Goal: Task Accomplishment & Management: Manage account settings

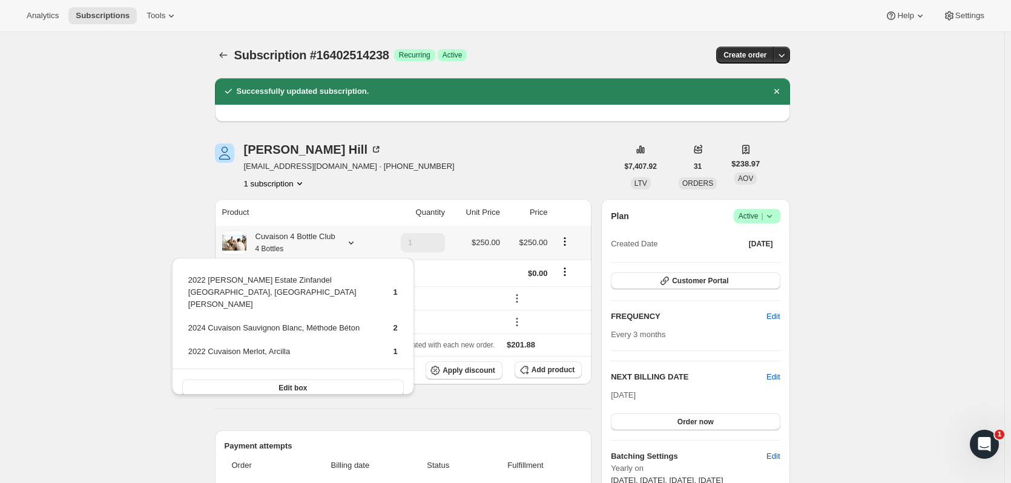
click at [225, 54] on icon "Subscriptions" at bounding box center [223, 55] width 12 height 12
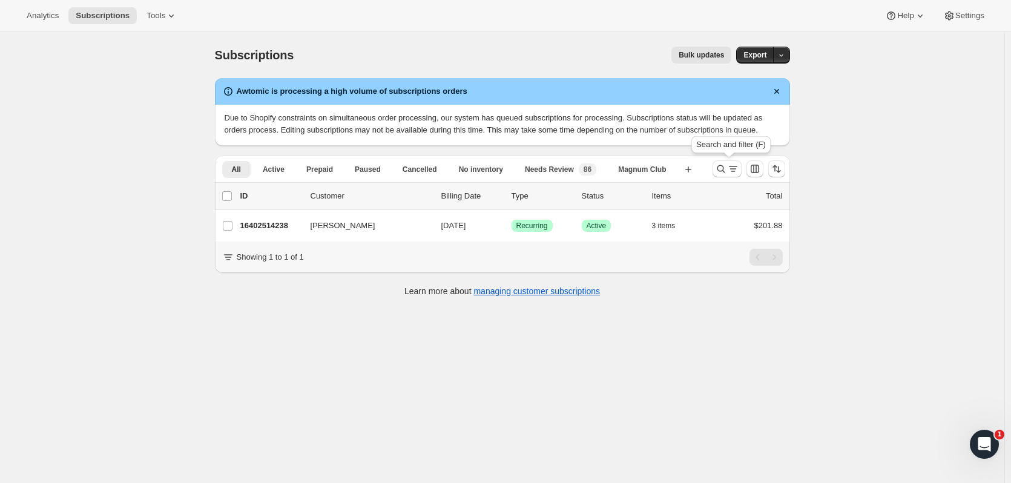
click at [718, 171] on icon "Search and filter results" at bounding box center [721, 169] width 12 height 12
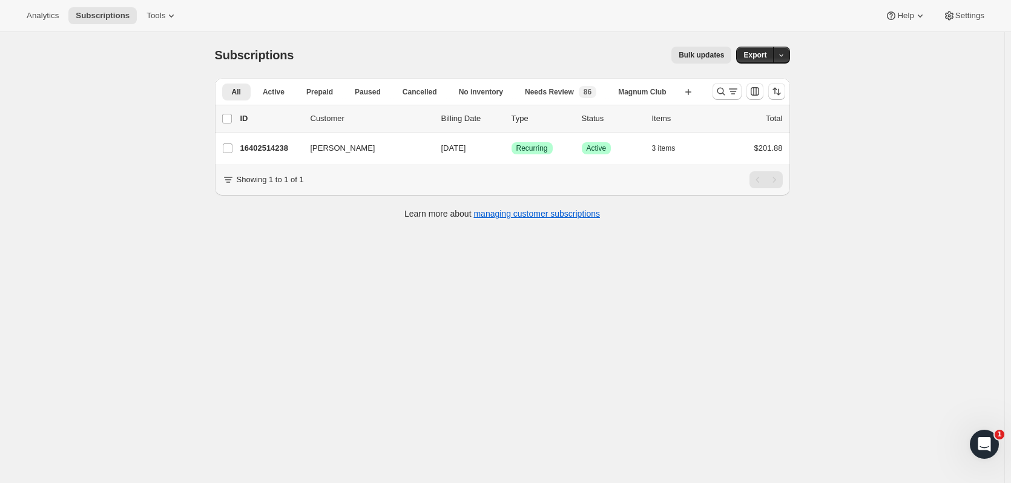
click at [720, 95] on icon "Search and filter results" at bounding box center [721, 91] width 12 height 12
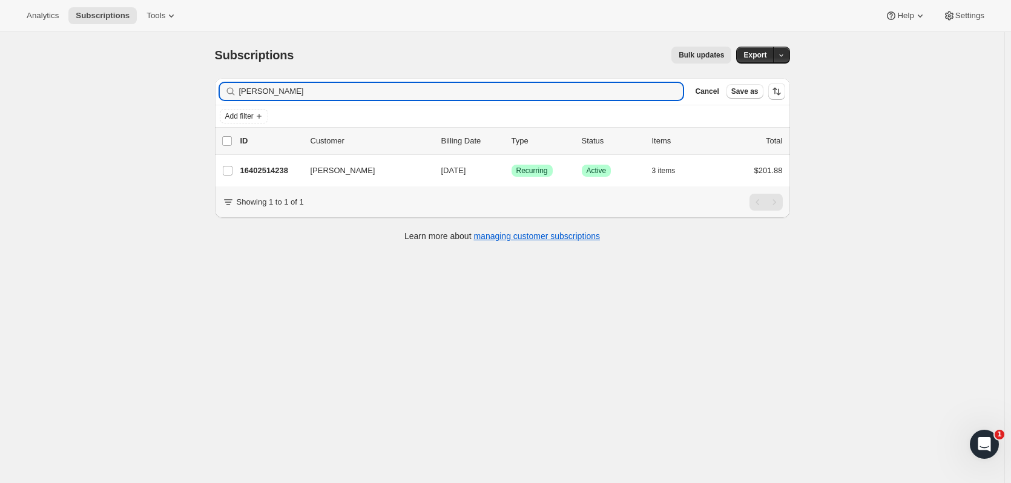
drag, startPoint x: 332, startPoint y: 99, endPoint x: 179, endPoint y: 99, distance: 152.6
click at [179, 99] on div "Subscriptions. This page is ready Subscriptions Bulk updates More actions Bulk …" at bounding box center [502, 273] width 1005 height 483
type input "e"
type input "alexis gut"
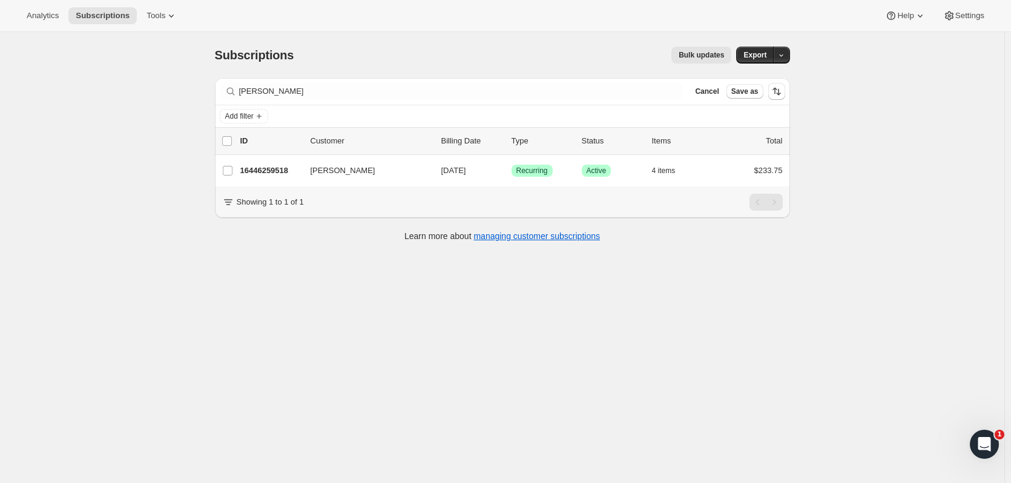
click at [271, 174] on p "16446259518" at bounding box center [270, 171] width 61 height 12
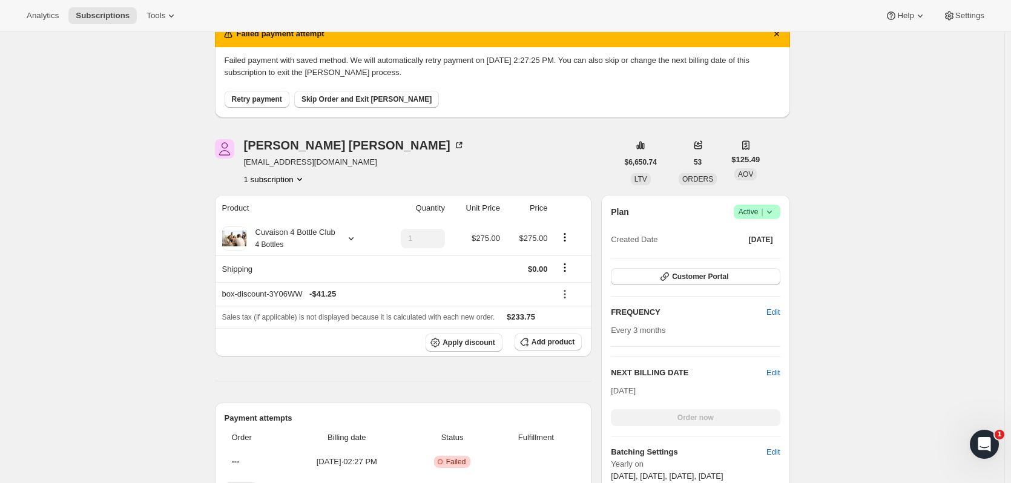
scroll to position [61, 0]
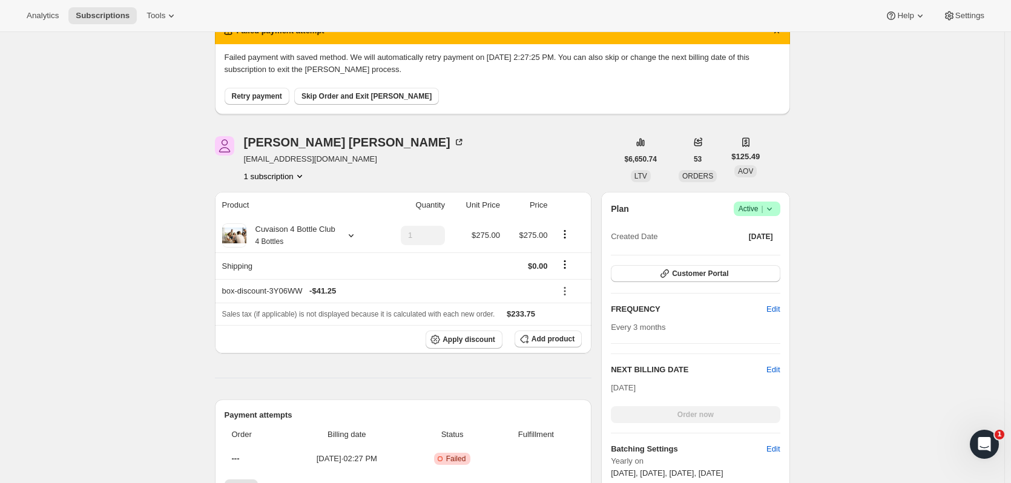
click at [772, 214] on icon at bounding box center [770, 209] width 12 height 12
click at [758, 255] on span "Cancel subscription" at bounding box center [761, 253] width 68 height 9
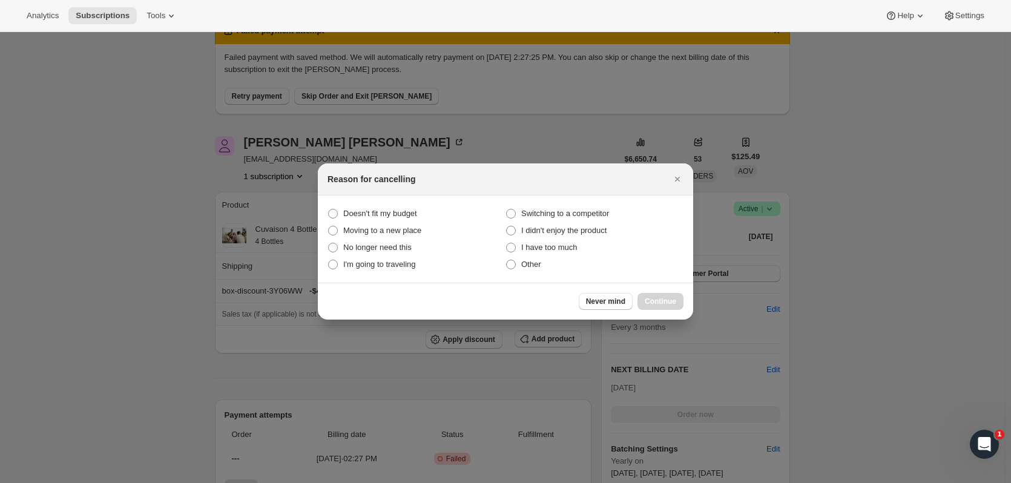
click at [397, 252] on span "No longer need this" at bounding box center [377, 247] width 68 height 9
click at [329, 243] on this "No longer need this" at bounding box center [328, 243] width 1 height 1
radio this "true"
click at [657, 295] on button "Continue" at bounding box center [661, 301] width 46 height 17
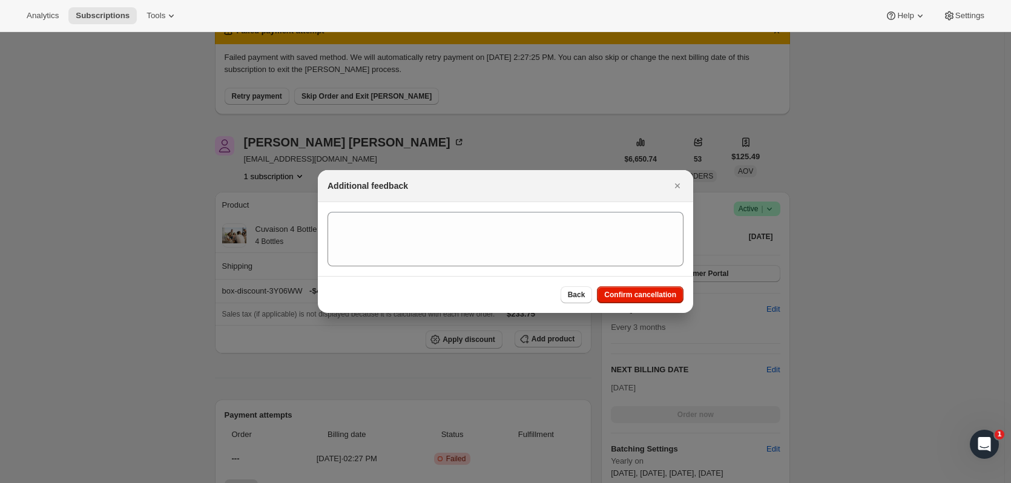
click at [657, 295] on span "Confirm cancellation" at bounding box center [640, 295] width 72 height 10
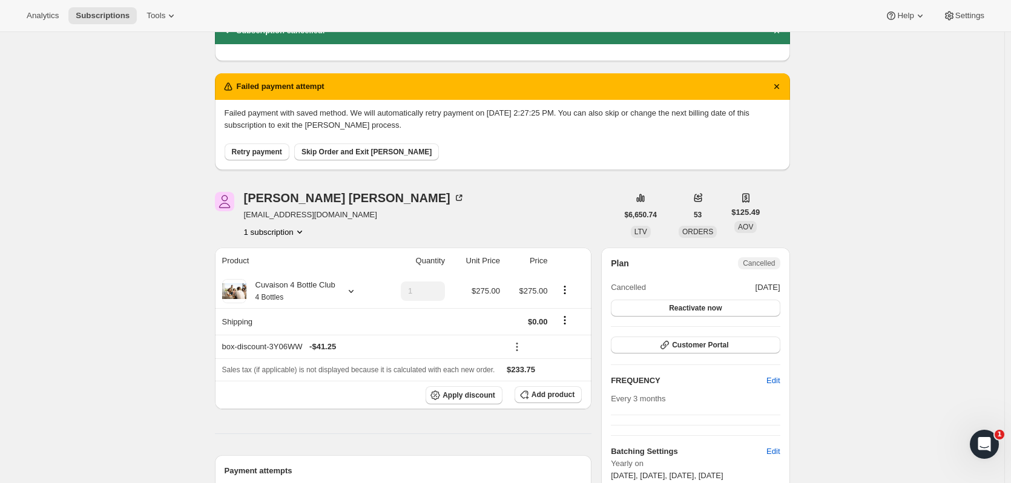
click at [393, 153] on span "Skip Order and Exit Dunning" at bounding box center [367, 152] width 130 height 10
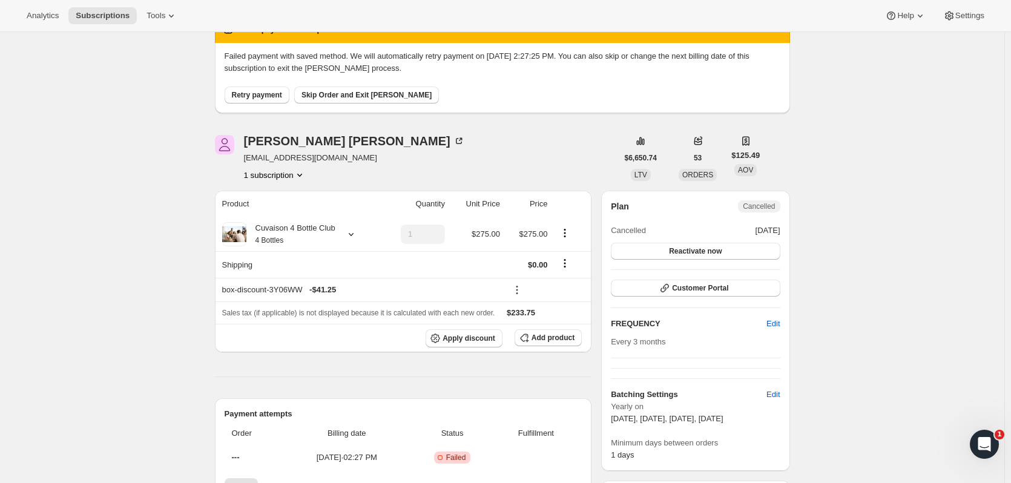
scroll to position [208, 0]
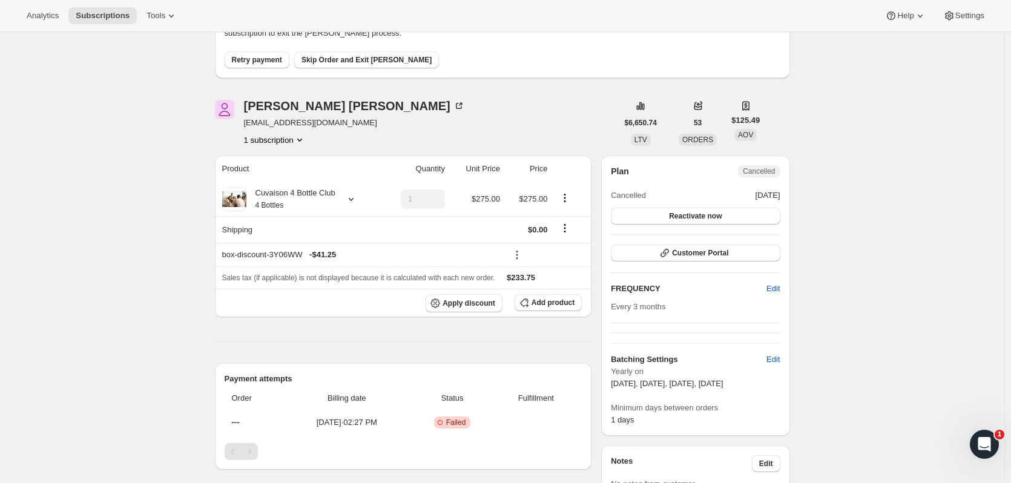
click at [384, 54] on button "Skip Order and Exit Dunning" at bounding box center [366, 59] width 145 height 17
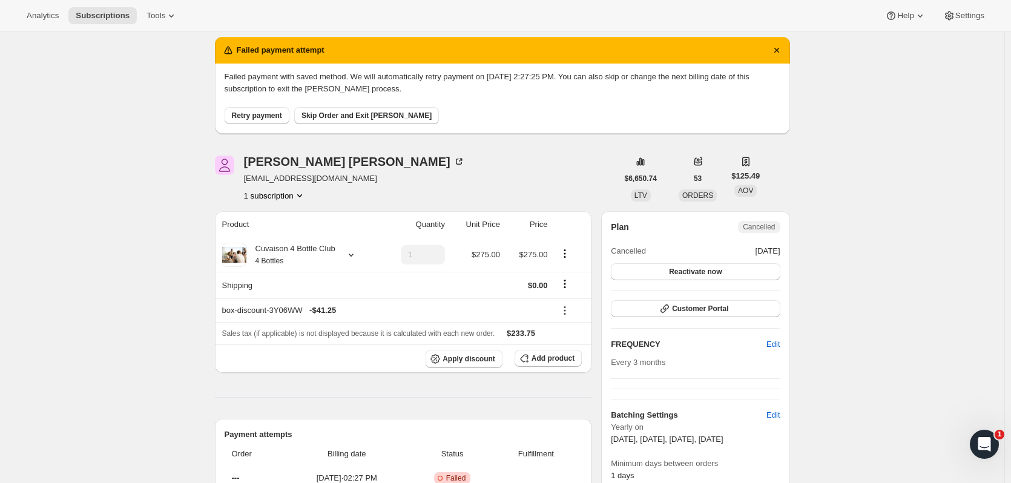
scroll to position [0, 0]
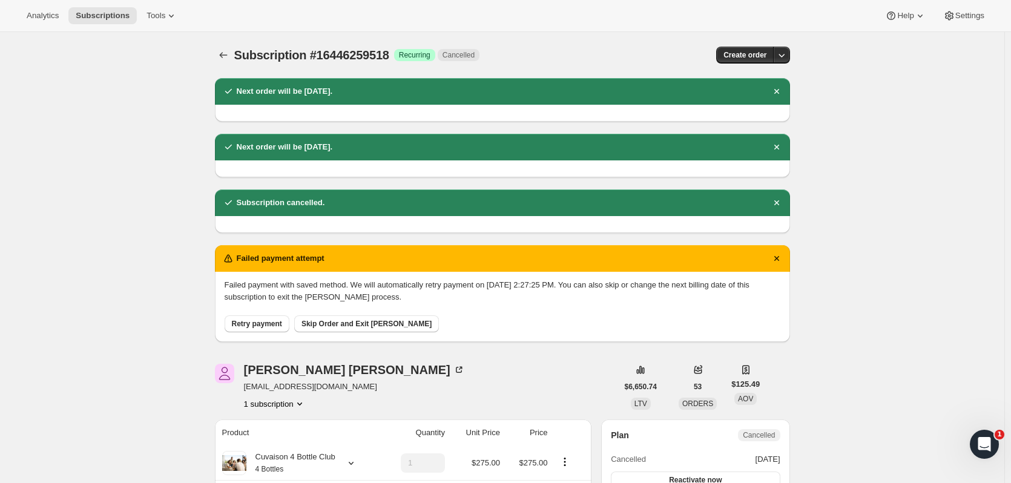
click at [226, 52] on icon "Subscriptions" at bounding box center [223, 55] width 12 height 12
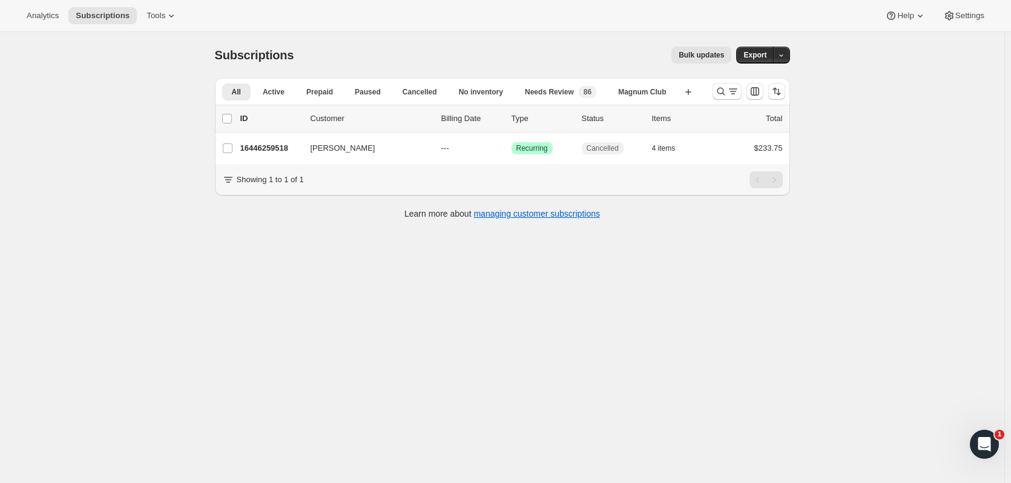
click at [717, 91] on button "Search and filter results" at bounding box center [727, 91] width 29 height 17
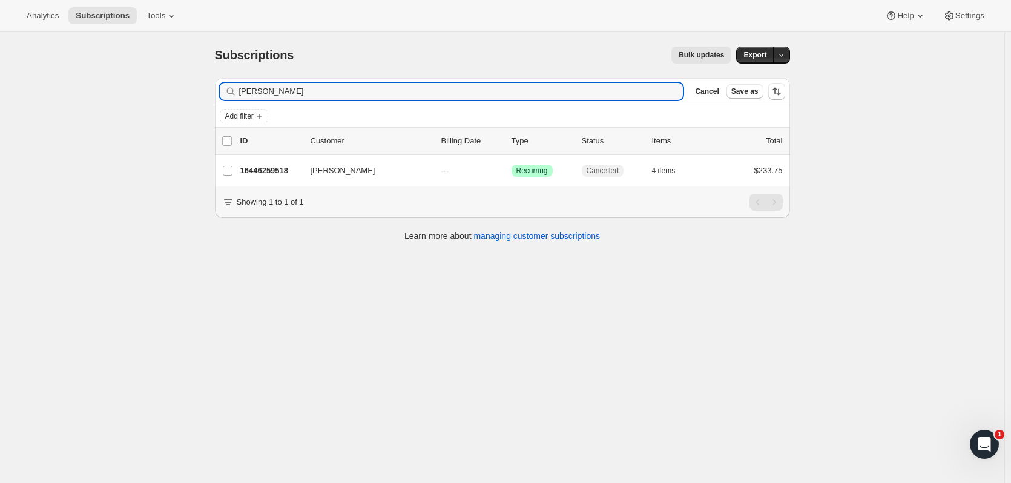
drag, startPoint x: 237, startPoint y: 89, endPoint x: 205, endPoint y: 88, distance: 32.1
click at [205, 88] on div "Subscriptions. This page is ready Subscriptions Bulk updates More actions Bulk …" at bounding box center [502, 143] width 604 height 222
type input "x"
type input "zhao"
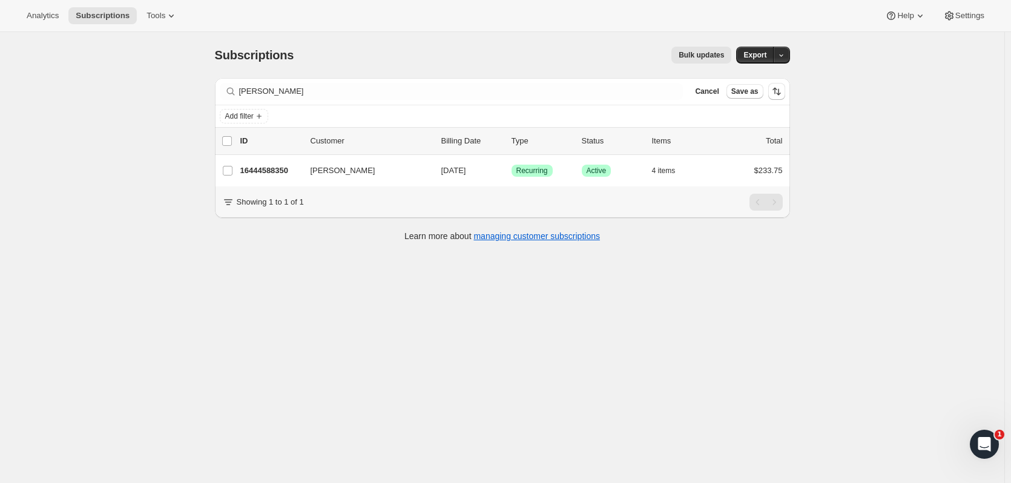
click at [292, 173] on p "16444588350" at bounding box center [270, 171] width 61 height 12
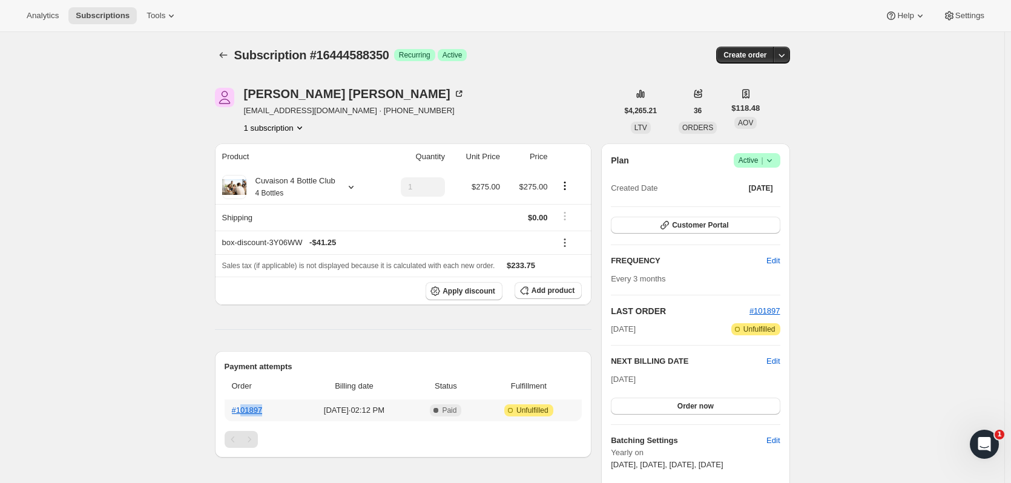
drag, startPoint x: 281, startPoint y: 408, endPoint x: 243, endPoint y: 406, distance: 37.6
click at [243, 406] on th "#101897" at bounding box center [260, 411] width 71 height 22
click at [259, 409] on link "#101897" at bounding box center [247, 410] width 31 height 9
click at [220, 51] on icon "Subscriptions" at bounding box center [223, 55] width 12 height 12
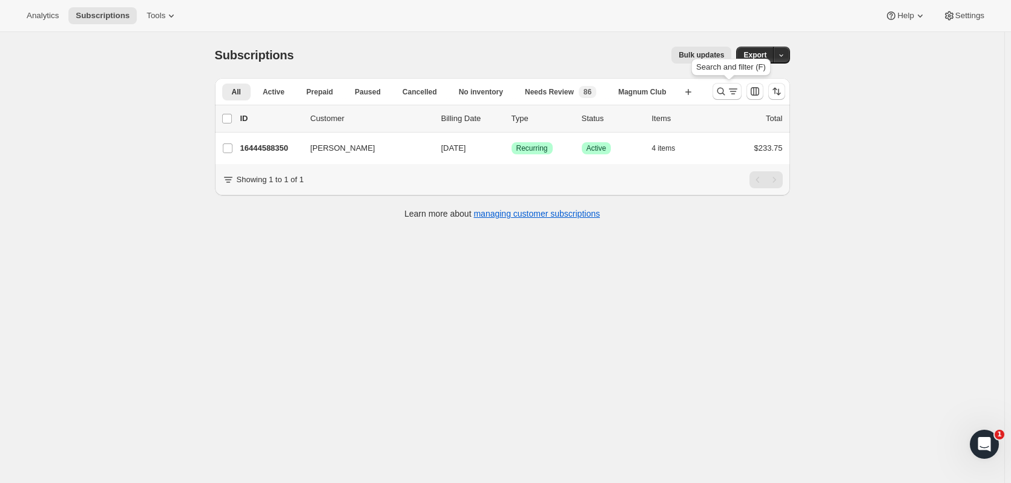
click at [721, 93] on icon "Search and filter results" at bounding box center [721, 92] width 8 height 8
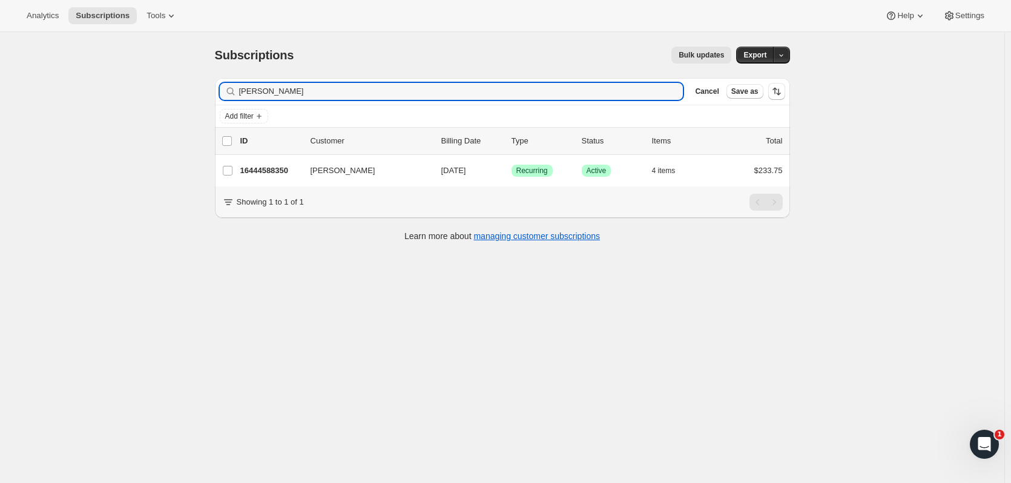
drag, startPoint x: 274, startPoint y: 98, endPoint x: 200, endPoint y: 96, distance: 73.9
click at [200, 96] on div "Subscriptions. This page is ready Subscriptions Bulk updates More actions Bulk …" at bounding box center [502, 273] width 1005 height 483
type input "alex"
click at [664, 85] on button "Clear" at bounding box center [670, 91] width 12 height 12
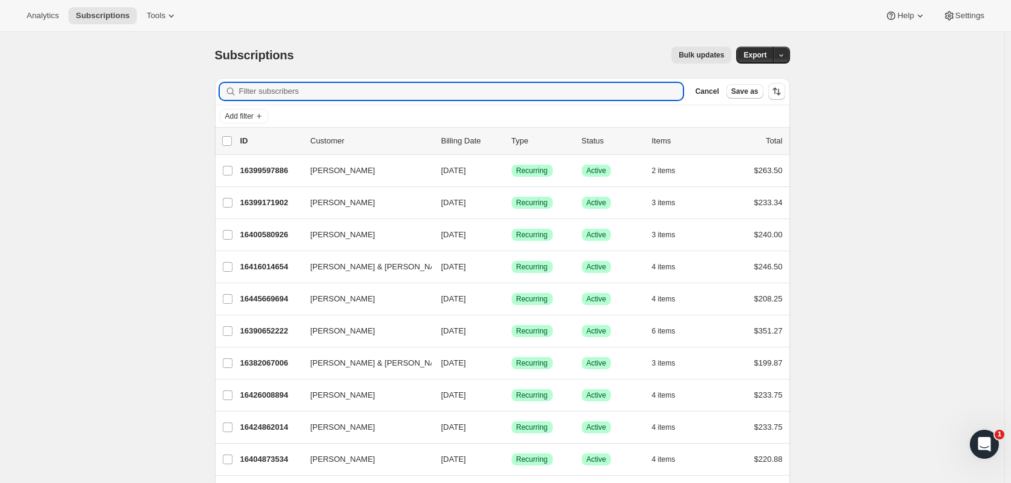
click at [322, 93] on input "Filter subscribers" at bounding box center [461, 91] width 445 height 17
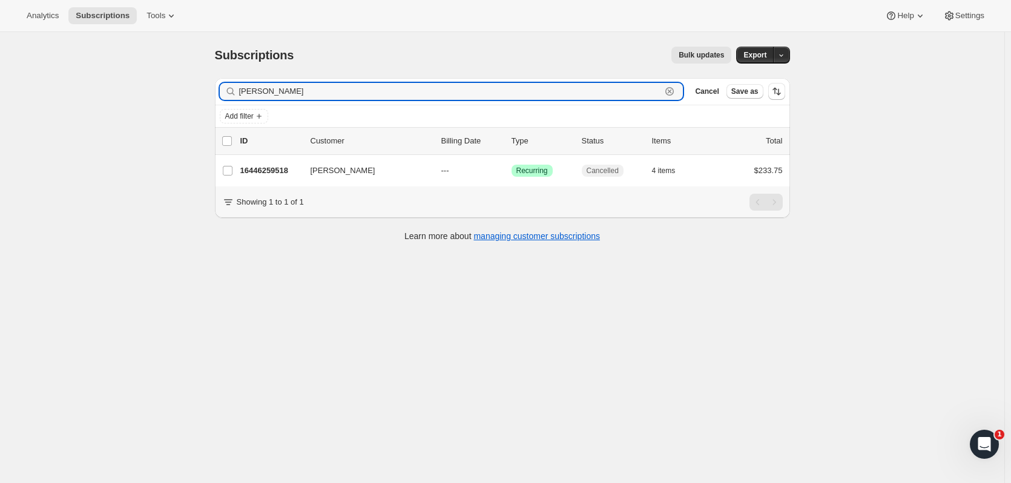
type input "alexis"
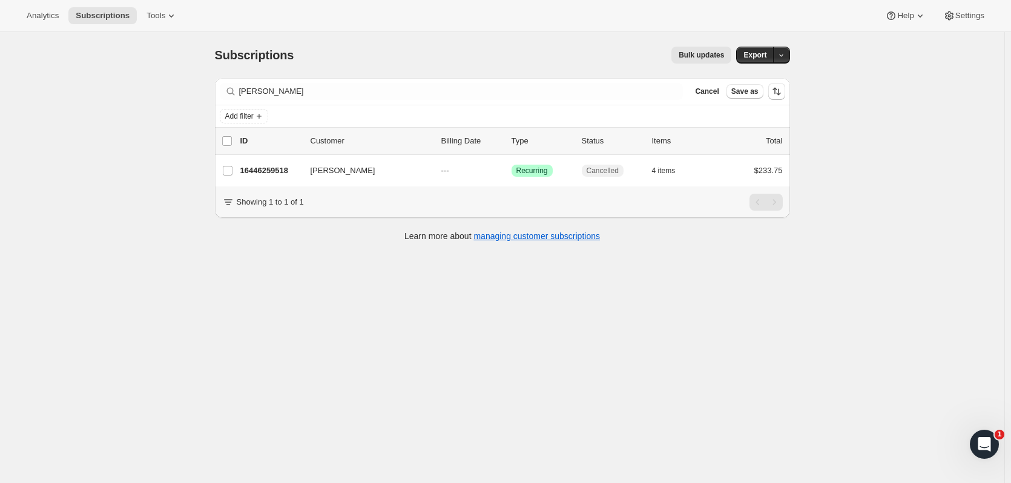
click at [259, 170] on p "16446259518" at bounding box center [270, 171] width 61 height 12
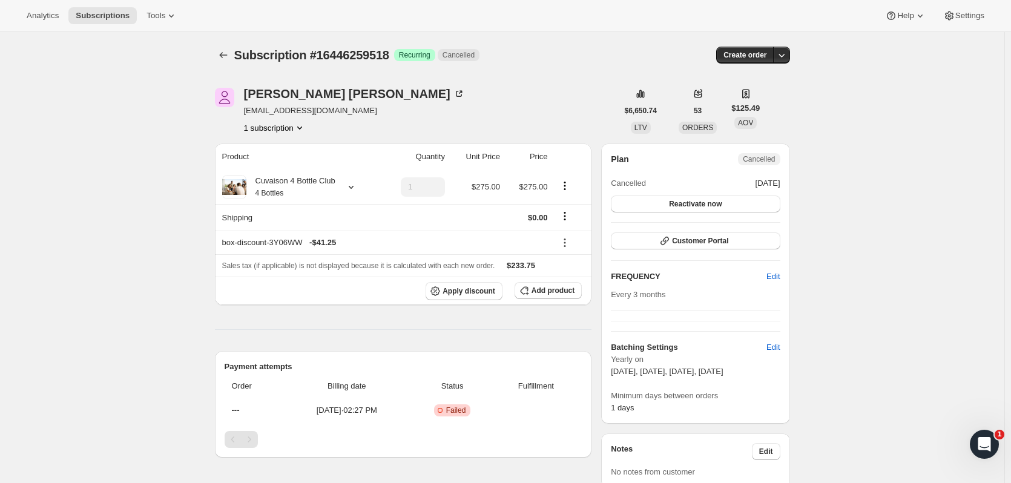
click at [757, 202] on button "Reactivate now" at bounding box center [695, 204] width 169 height 17
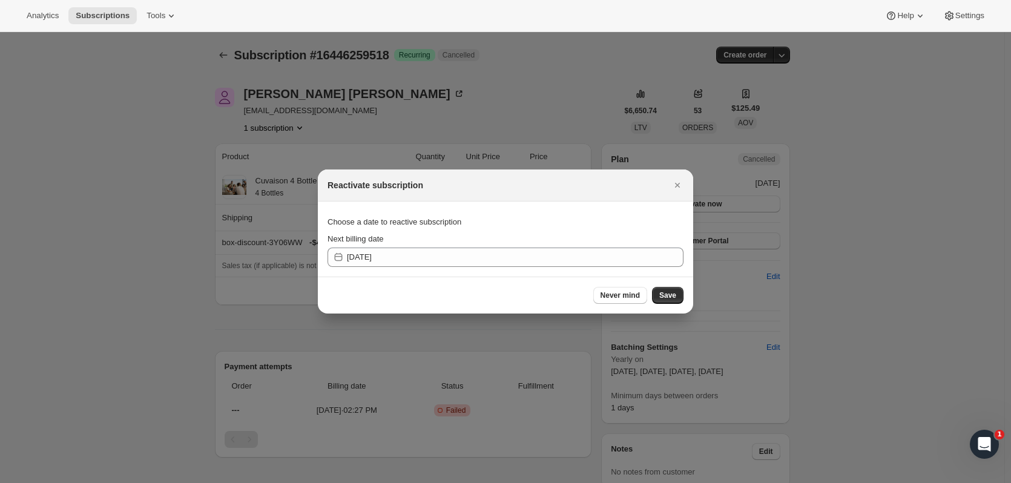
click at [663, 296] on span "Save" at bounding box center [667, 296] width 17 height 10
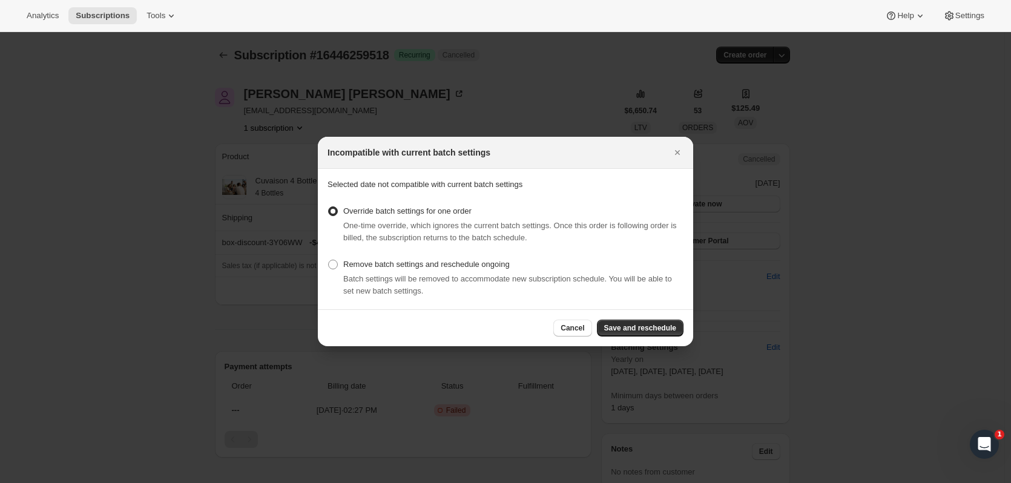
click at [658, 322] on button "Save and reschedule" at bounding box center [640, 328] width 87 height 17
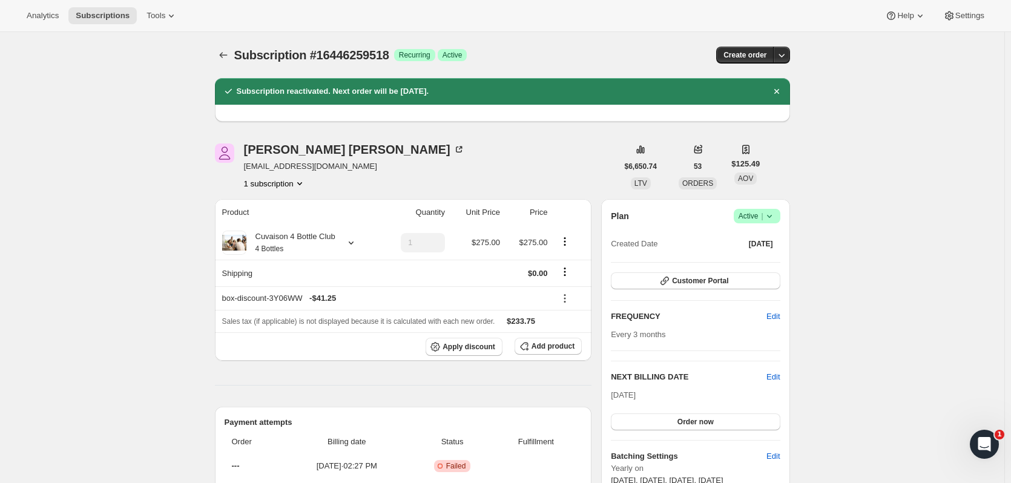
click at [780, 379] on span "Edit" at bounding box center [773, 377] width 13 height 12
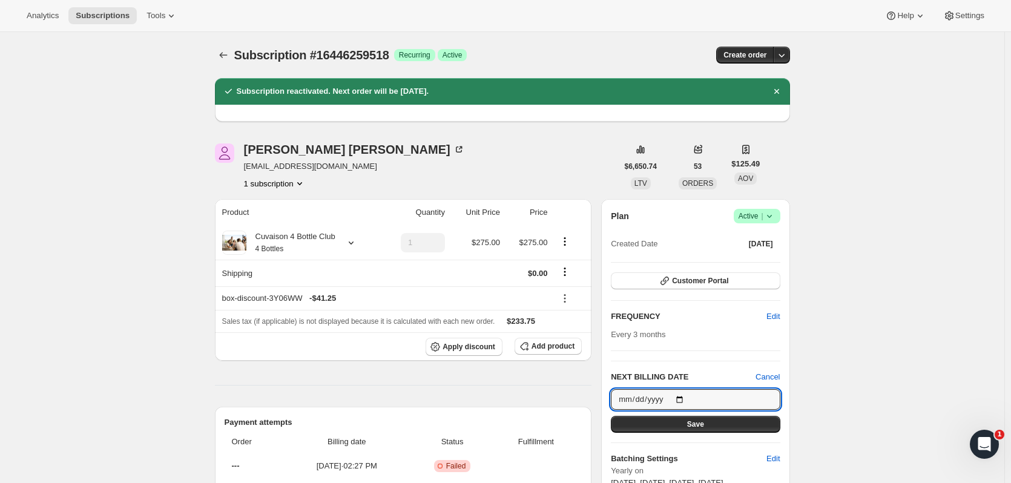
click at [683, 399] on input "2025-09-10" at bounding box center [695, 399] width 169 height 21
type input "2025-11-01"
click at [710, 431] on button "Save" at bounding box center [695, 424] width 169 height 17
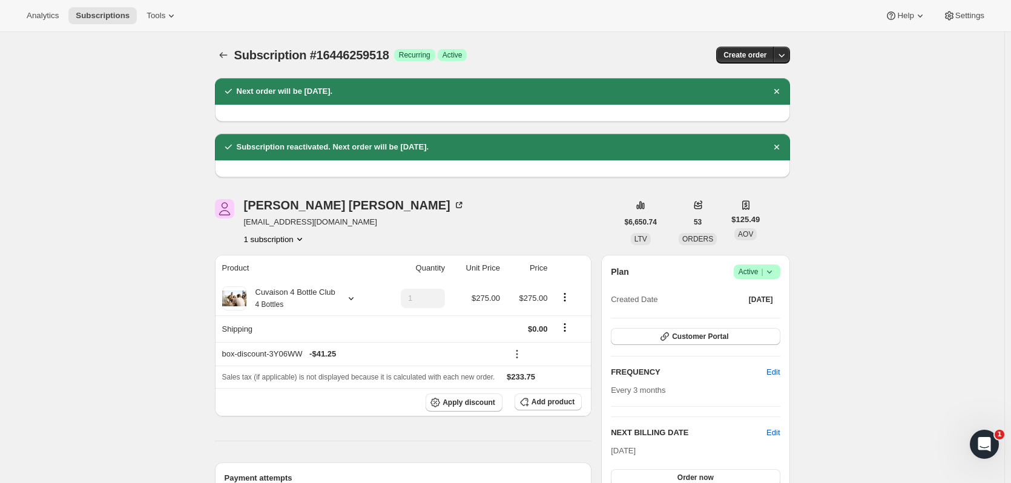
click at [226, 54] on icon "Subscriptions" at bounding box center [223, 55] width 12 height 12
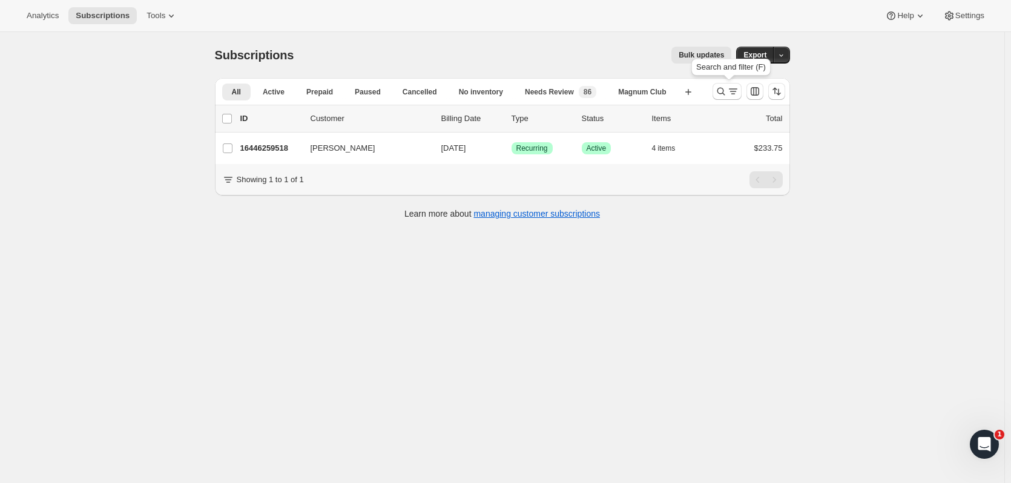
click at [720, 98] on button "Search and filter results" at bounding box center [727, 91] width 29 height 17
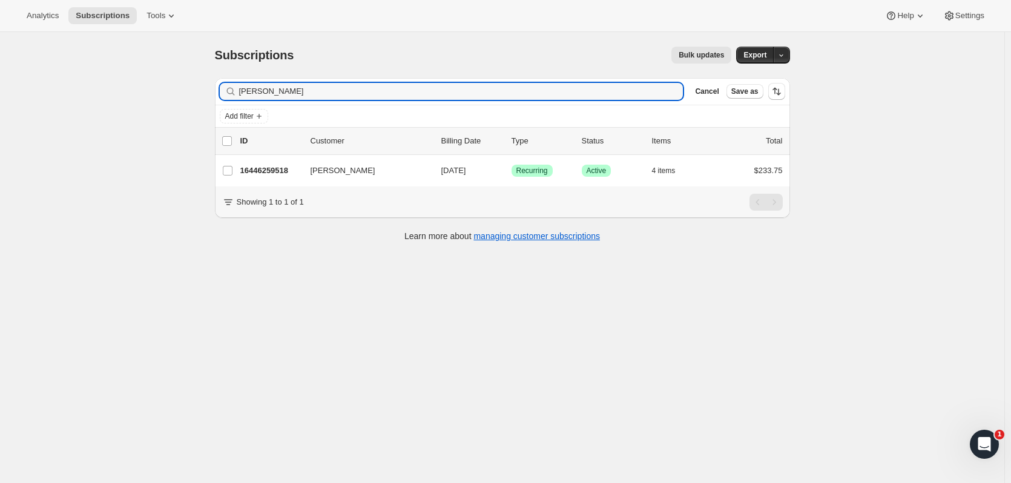
drag, startPoint x: 310, startPoint y: 94, endPoint x: 117, endPoint y: 85, distance: 192.8
click at [117, 85] on div "Subscriptions. This page is ready Subscriptions Bulk updates More actions Bulk …" at bounding box center [502, 273] width 1005 height 483
type input "jamroz"
click at [279, 170] on p "16405135678" at bounding box center [270, 171] width 61 height 12
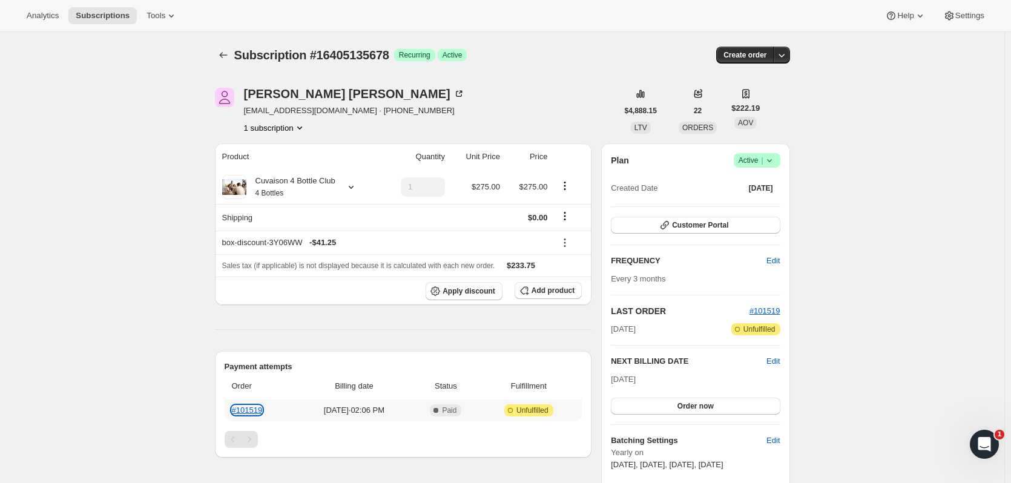
click at [261, 411] on link "#101519" at bounding box center [247, 410] width 31 height 9
click at [229, 54] on icon "Subscriptions" at bounding box center [223, 55] width 12 height 12
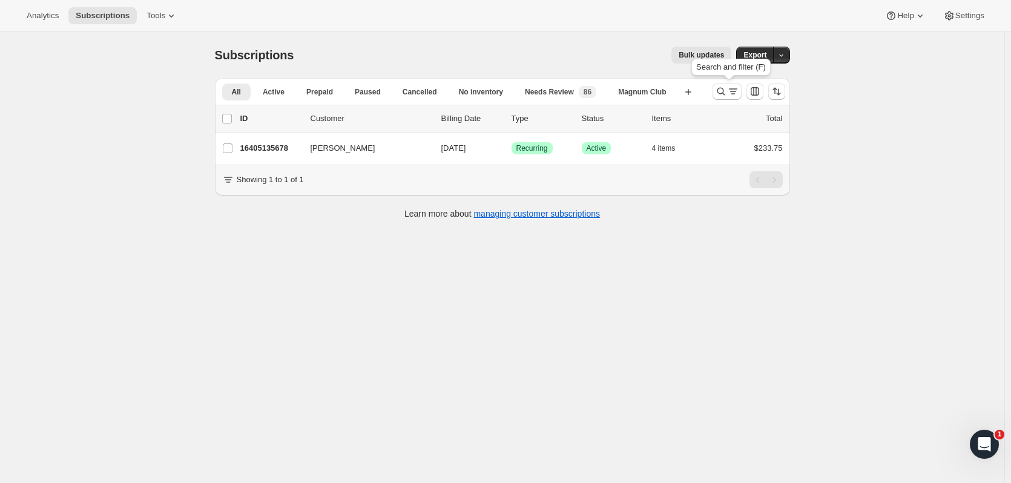
click at [720, 95] on icon "Search and filter results" at bounding box center [721, 91] width 12 height 12
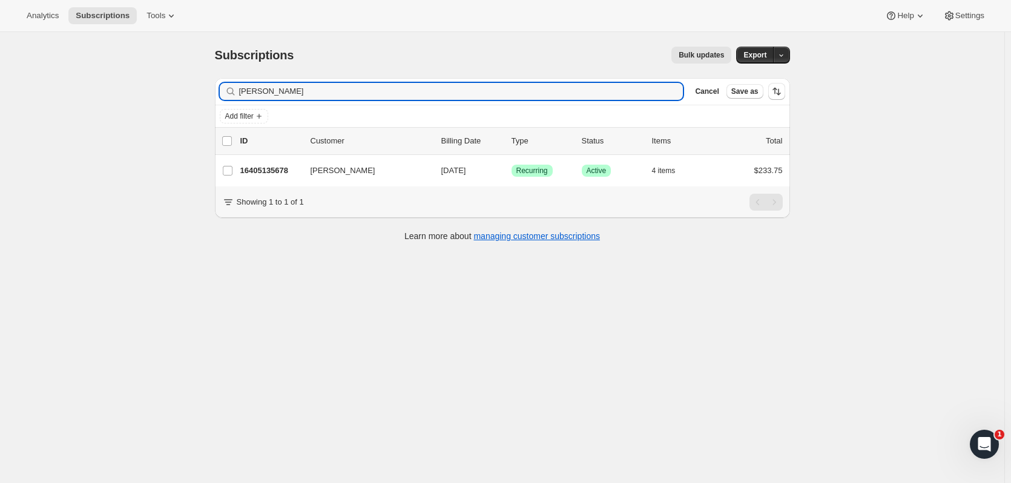
drag, startPoint x: 168, startPoint y: 87, endPoint x: 29, endPoint y: 82, distance: 138.8
click at [29, 83] on div "Subscriptions. This page is ready Subscriptions Bulk updates More actions Bulk …" at bounding box center [502, 273] width 1005 height 483
type input "mark rodgers"
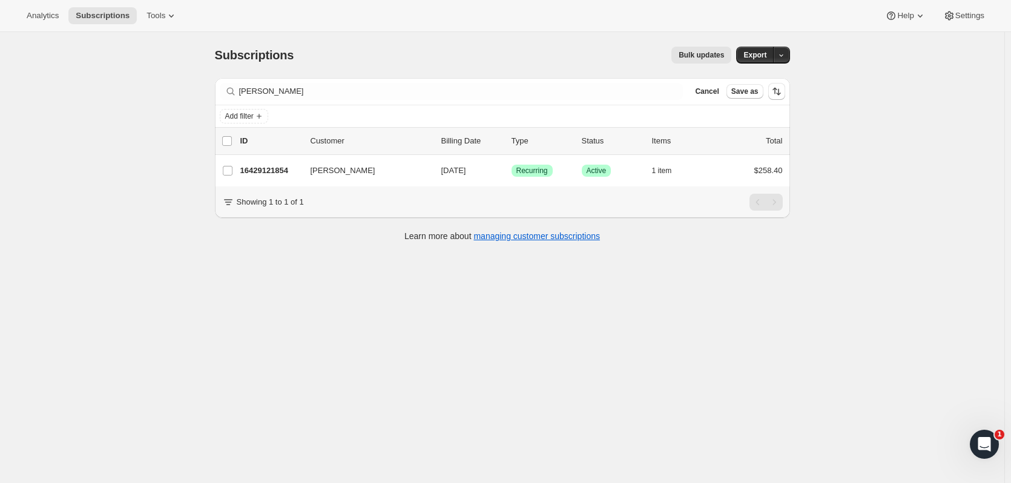
click at [282, 171] on p "16429121854" at bounding box center [270, 171] width 61 height 12
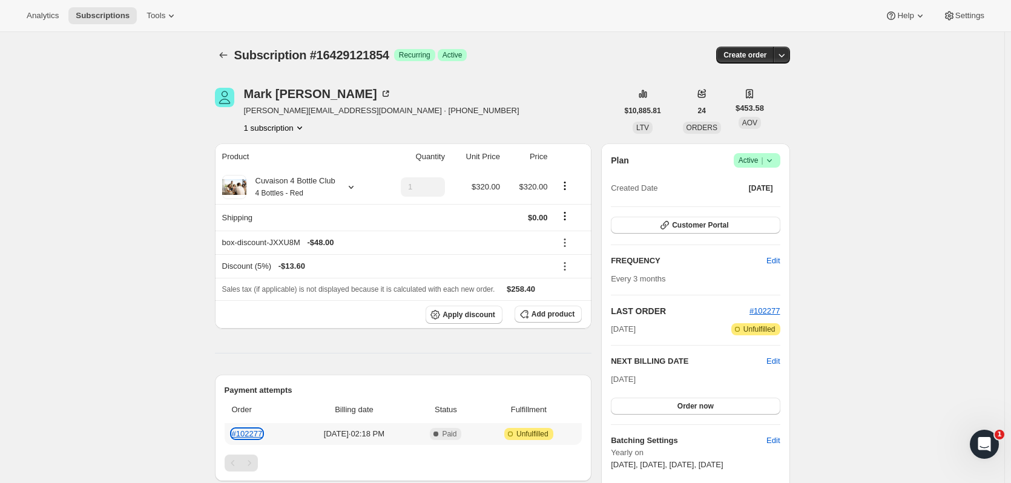
click at [259, 436] on link "#102277" at bounding box center [247, 433] width 31 height 9
click at [230, 58] on icon "Subscriptions" at bounding box center [223, 55] width 12 height 12
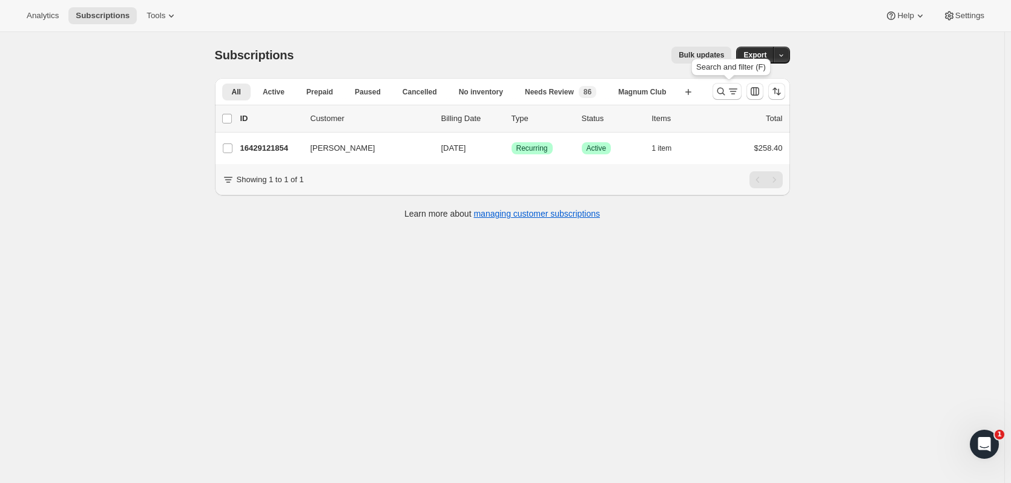
click at [720, 95] on icon "Search and filter results" at bounding box center [721, 91] width 12 height 12
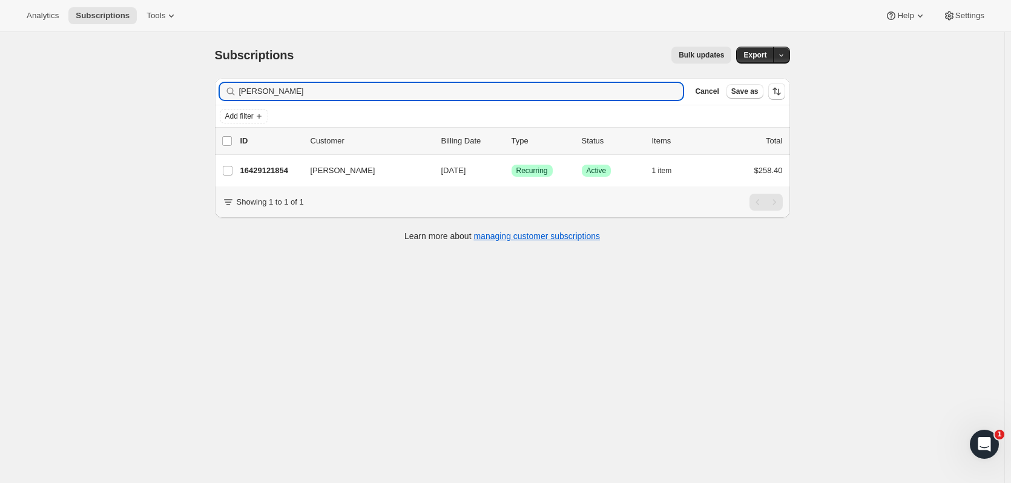
drag, startPoint x: 336, startPoint y: 95, endPoint x: 84, endPoint y: 91, distance: 252.0
click at [84, 91] on div "Subscriptions. This page is ready Subscriptions Bulk updates More actions Bulk …" at bounding box center [502, 273] width 1005 height 483
type input "susie hak"
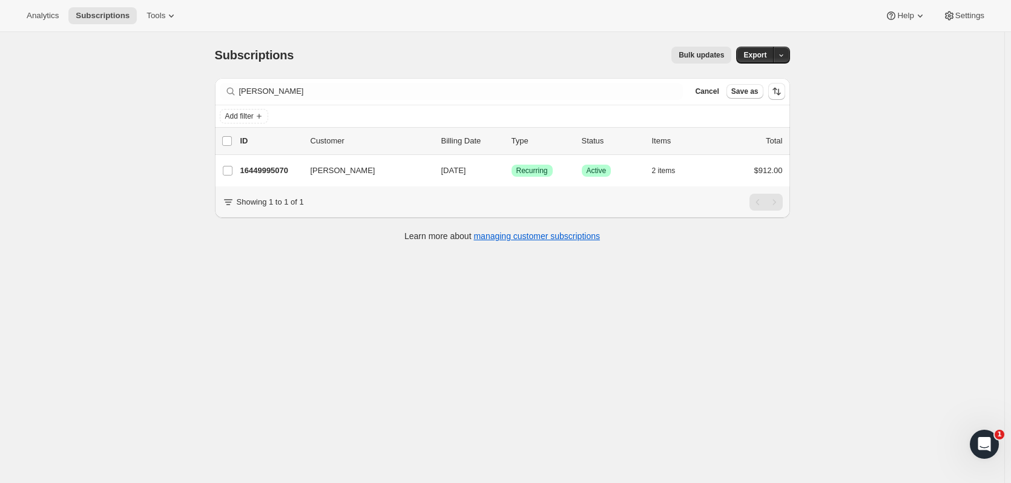
click at [262, 165] on p "16449995070" at bounding box center [270, 171] width 61 height 12
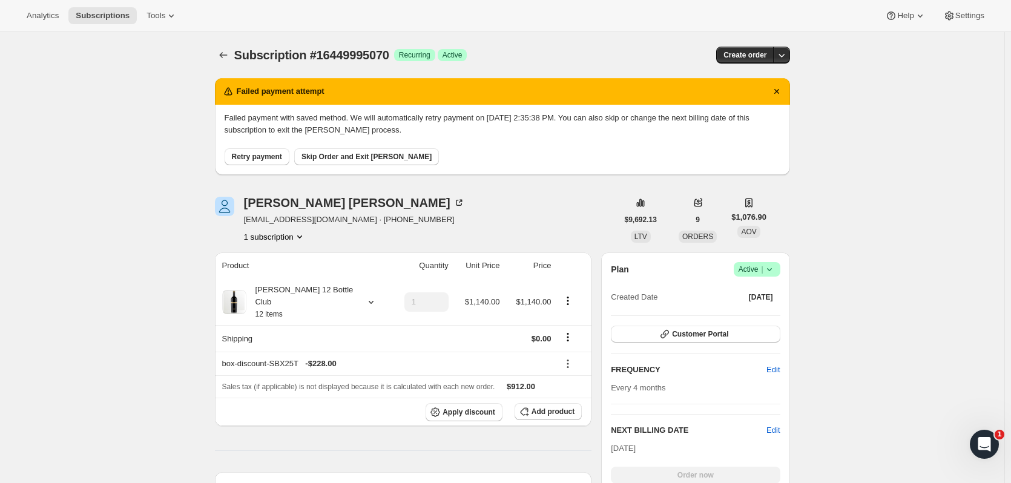
click at [223, 53] on icon "Subscriptions" at bounding box center [223, 55] width 12 height 12
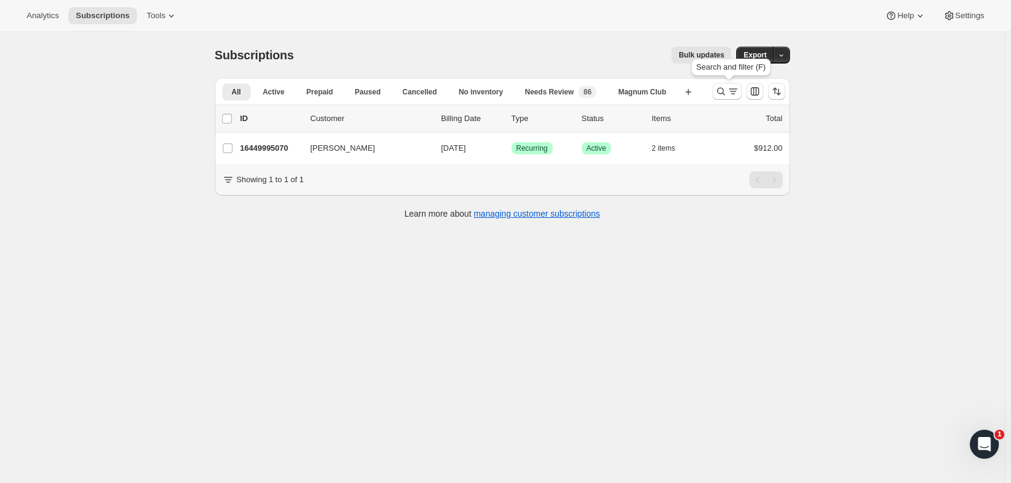
click at [726, 99] on button "Search and filter results" at bounding box center [727, 91] width 29 height 17
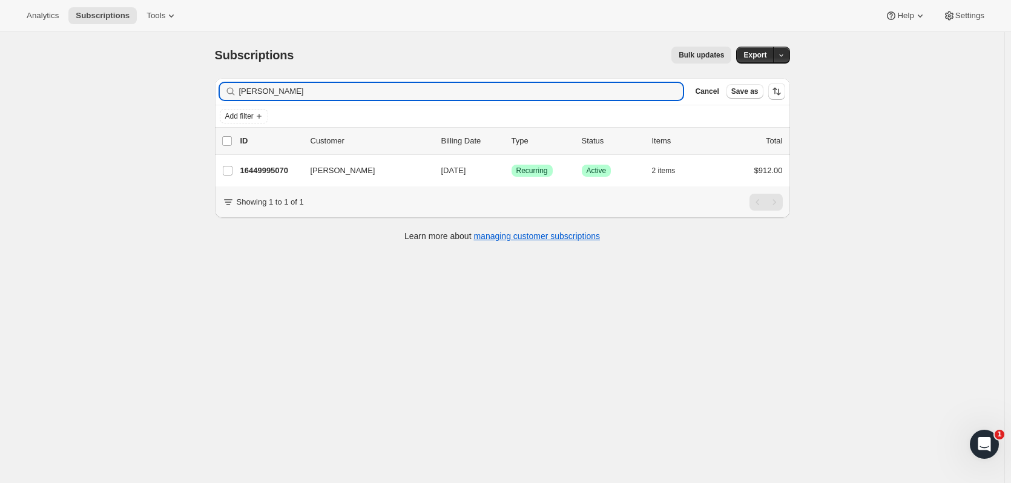
drag, startPoint x: 286, startPoint y: 87, endPoint x: 205, endPoint y: 91, distance: 80.6
click at [193, 91] on div "Subscriptions. This page is ready Subscriptions Bulk updates More actions Bulk …" at bounding box center [502, 273] width 1005 height 483
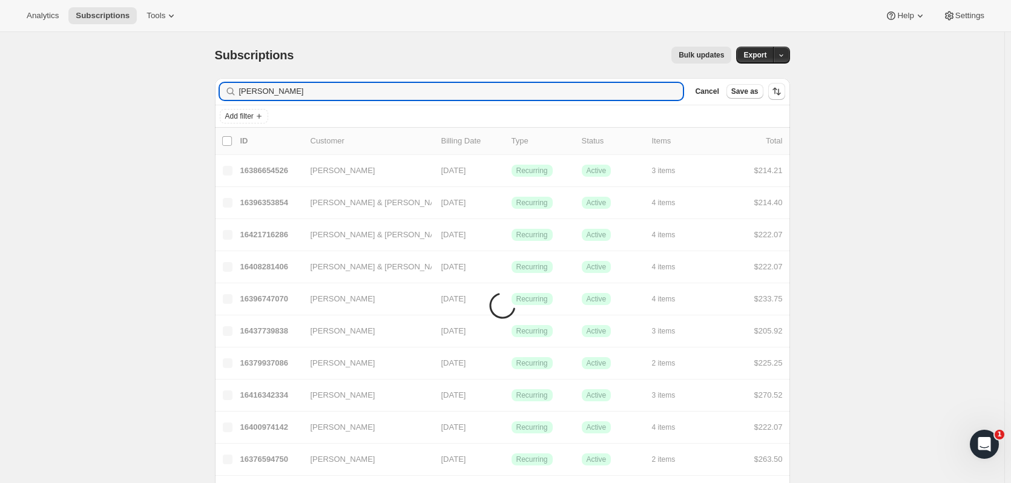
type input "denise dym"
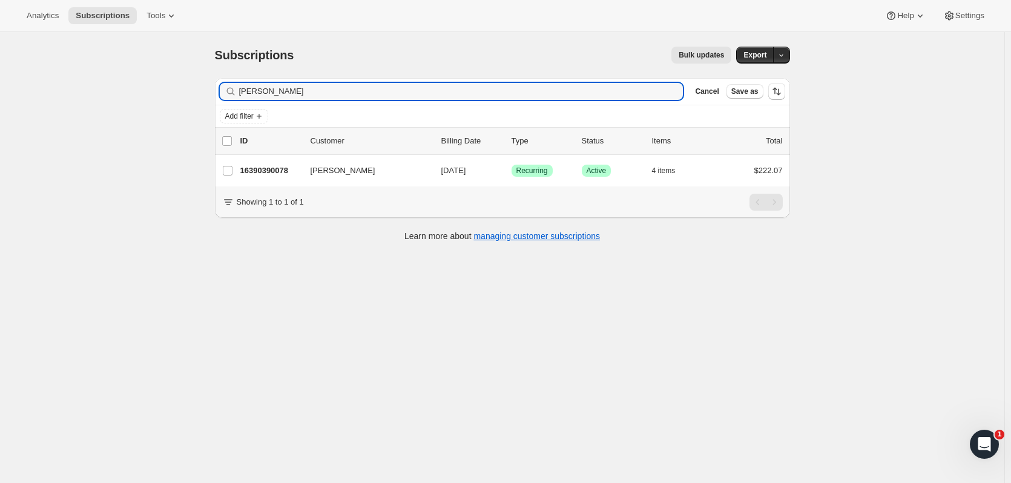
click at [288, 170] on p "16390390078" at bounding box center [270, 171] width 61 height 12
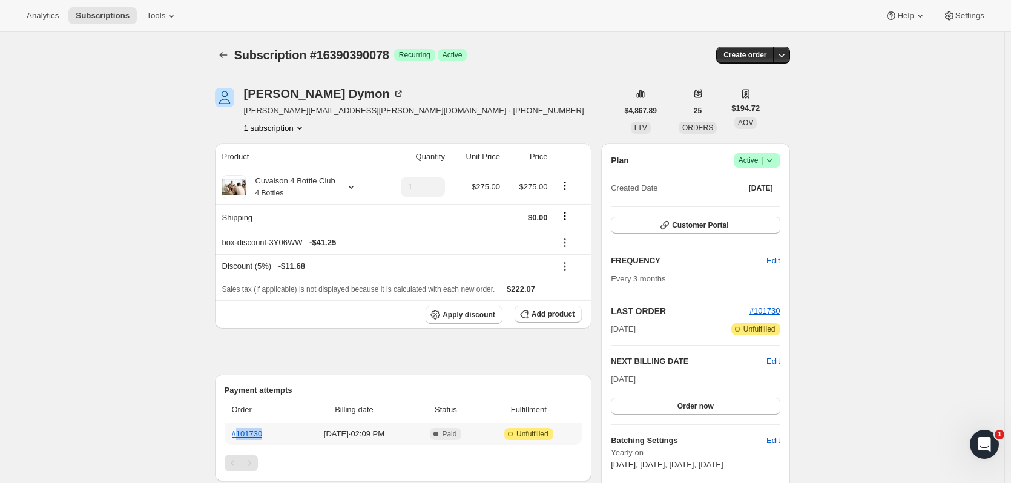
drag, startPoint x: 271, startPoint y: 436, endPoint x: 239, endPoint y: 430, distance: 33.3
click at [239, 430] on th "#101730" at bounding box center [260, 434] width 71 height 22
copy link "101730"
click at [258, 430] on link "#101730" at bounding box center [247, 433] width 31 height 9
click at [228, 51] on icon "Subscriptions" at bounding box center [223, 55] width 12 height 12
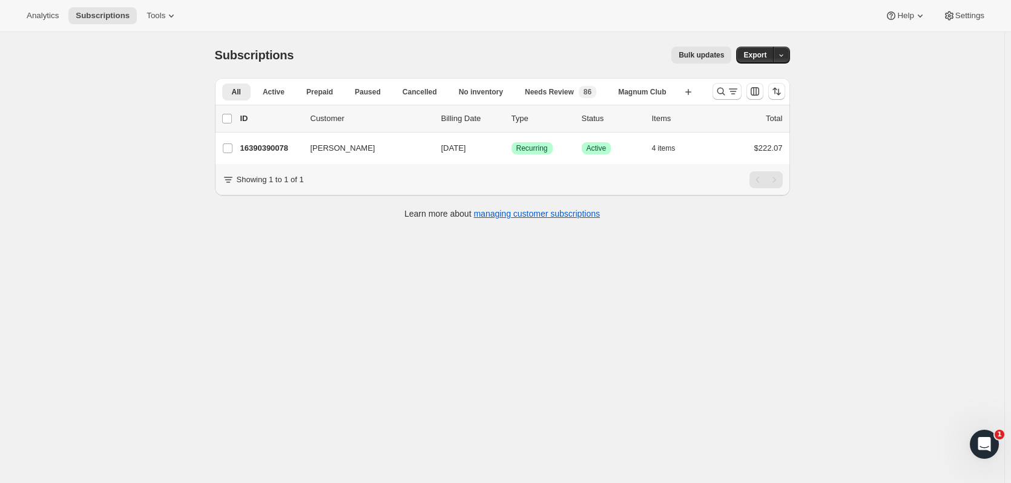
click at [284, 148] on p "16390390078" at bounding box center [270, 148] width 61 height 12
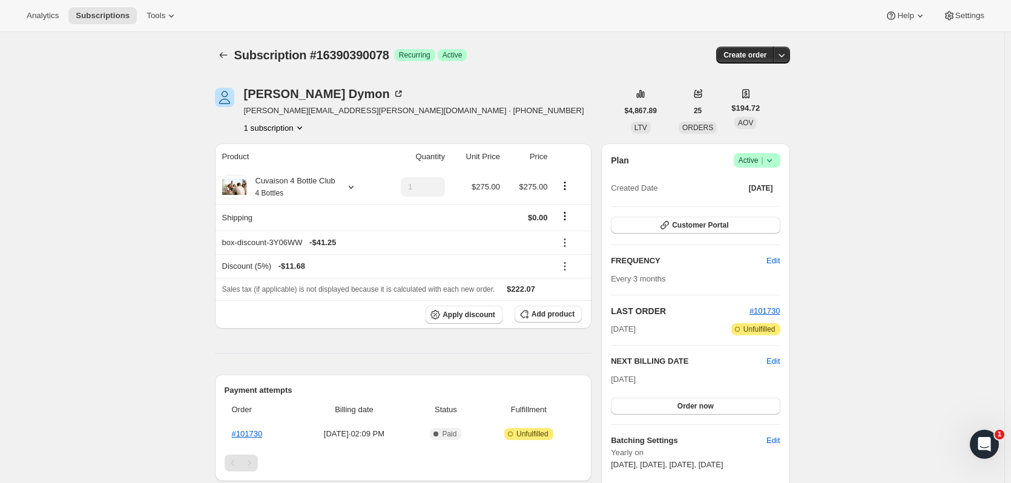
click at [779, 52] on icon "button" at bounding box center [782, 55] width 12 height 12
click at [736, 97] on span "Create custom one-time order" at bounding box center [733, 100] width 105 height 9
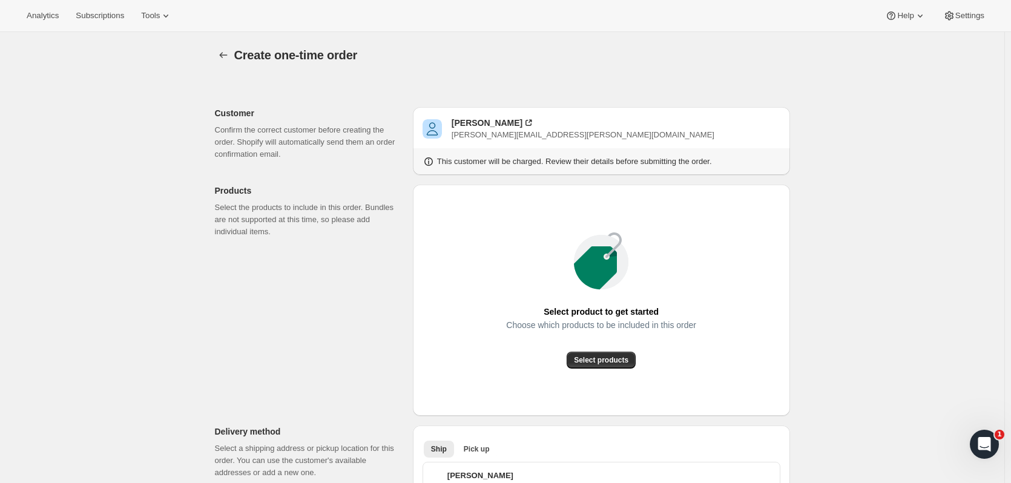
click at [584, 360] on span "Select products" at bounding box center [601, 360] width 55 height 10
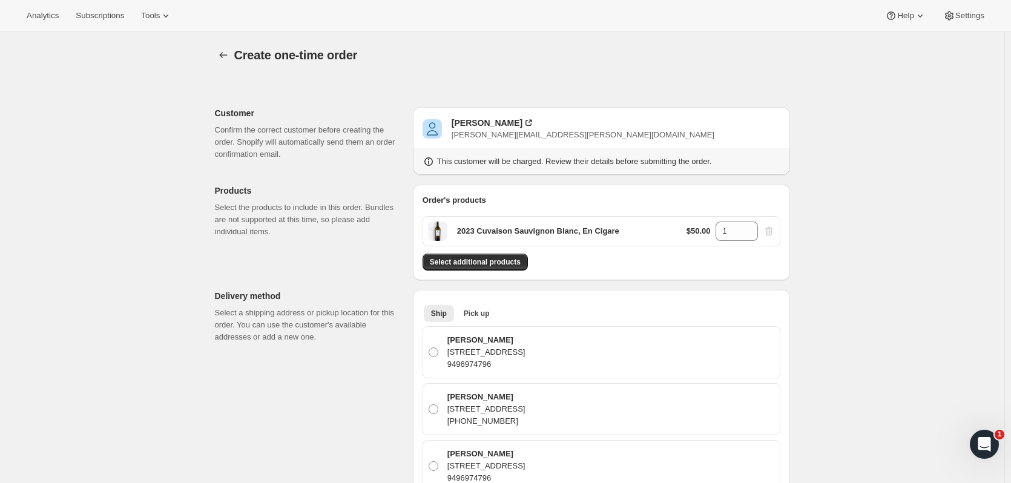
click at [521, 257] on button "Select additional products" at bounding box center [475, 262] width 105 height 17
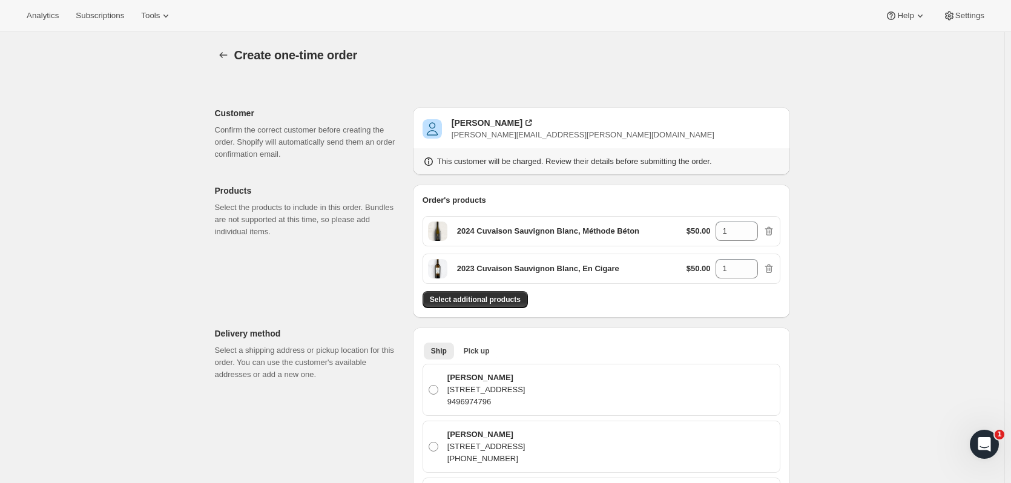
click at [509, 308] on div "Order's products 2024 Cuvaison Sauvignon Blanc, Méthode Béton $50.00 1 2023 Cuv…" at bounding box center [601, 251] width 377 height 133
click at [504, 299] on span "Select additional products" at bounding box center [475, 300] width 91 height 10
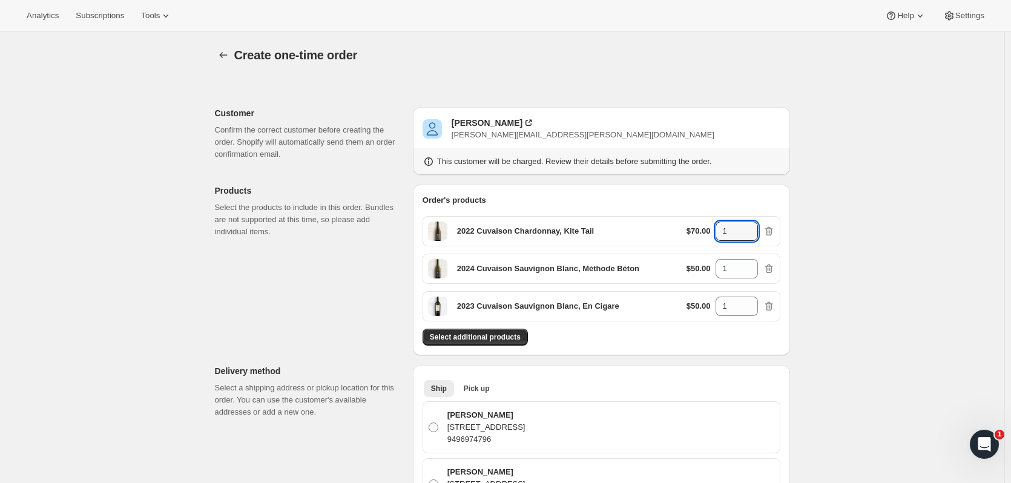
click at [748, 226] on icon at bounding box center [749, 228] width 12 height 12
click at [477, 339] on span "Select additional products" at bounding box center [475, 337] width 91 height 10
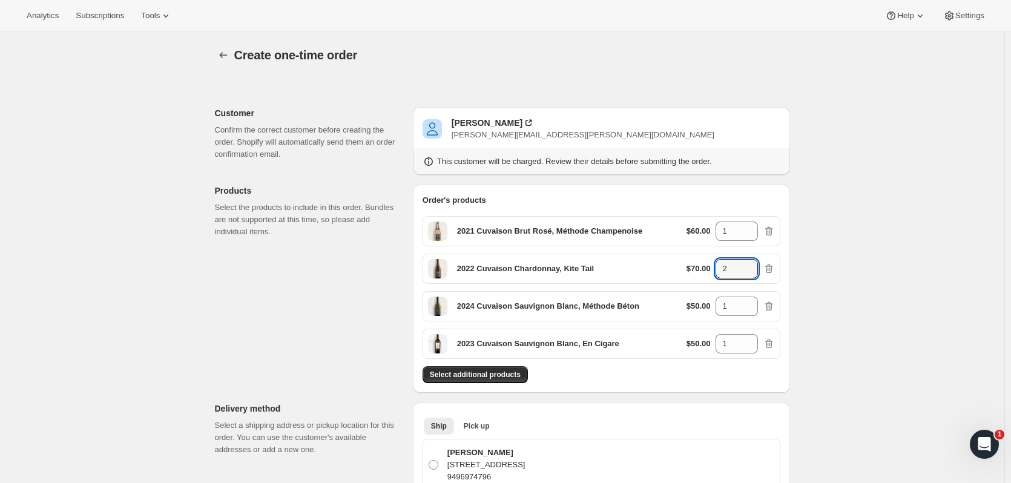
click at [749, 276] on icon at bounding box center [749, 272] width 12 height 12
type input "1"
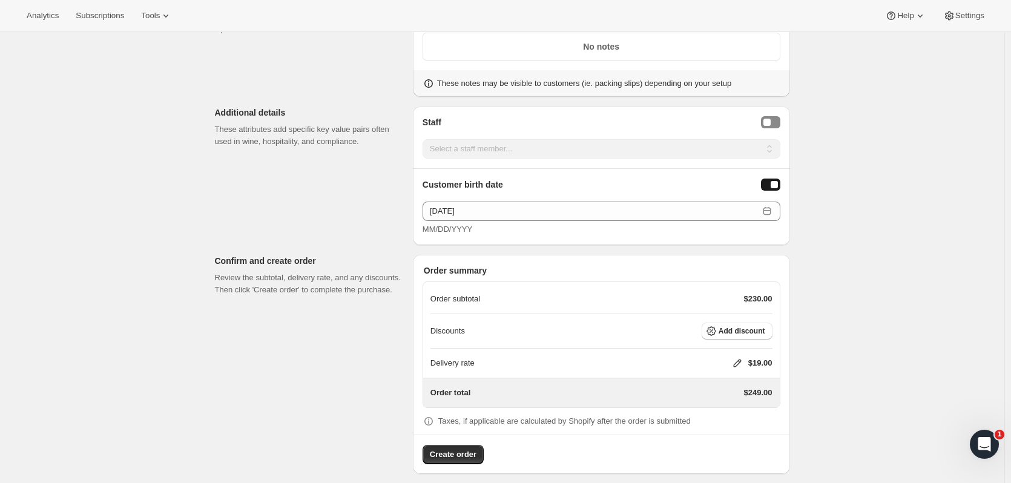
scroll to position [1320, 0]
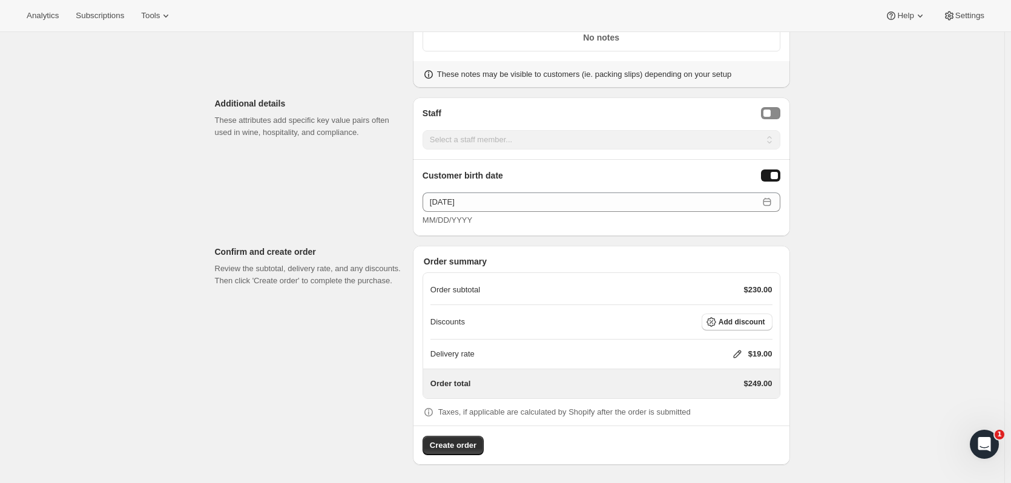
click at [718, 319] on icon "button" at bounding box center [712, 322] width 12 height 12
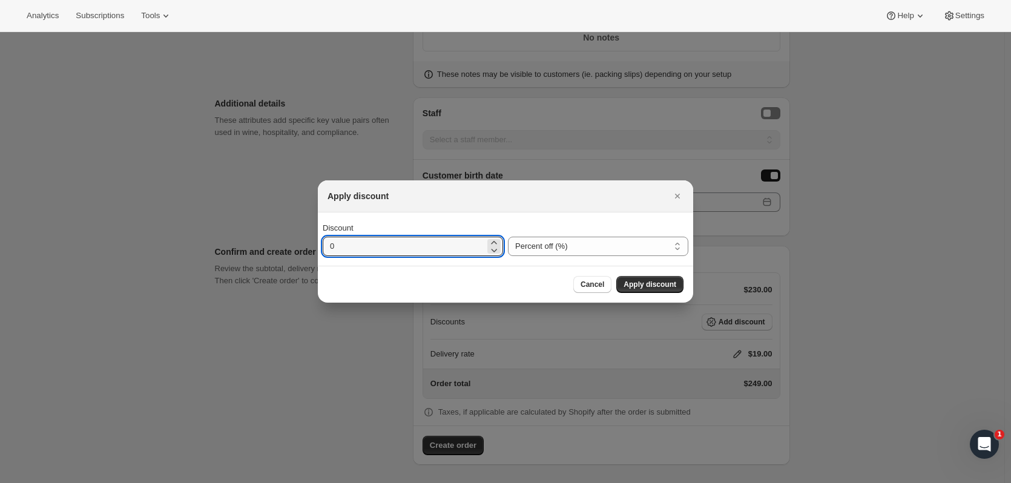
click at [481, 244] on input "0" at bounding box center [404, 246] width 162 height 19
type input "20"
click at [663, 279] on button "Apply discount" at bounding box center [649, 284] width 67 height 17
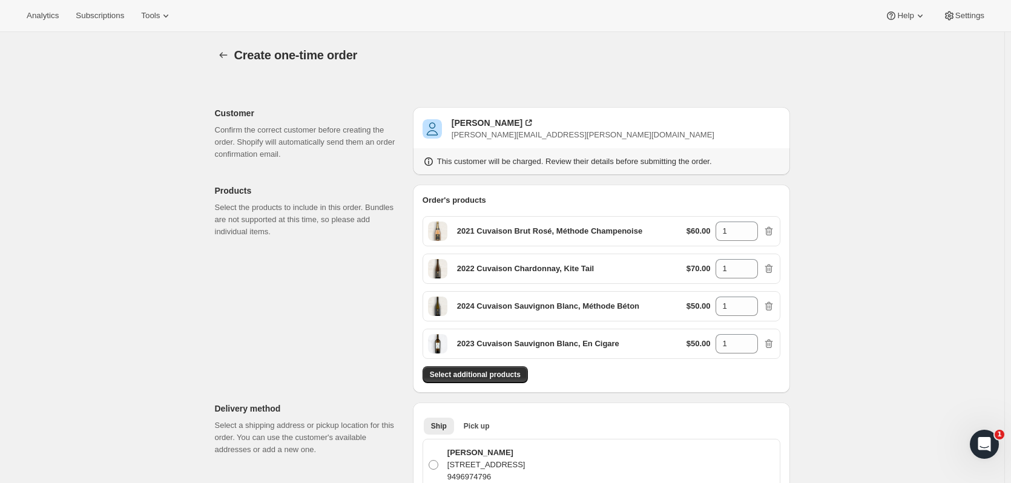
scroll to position [1315, 0]
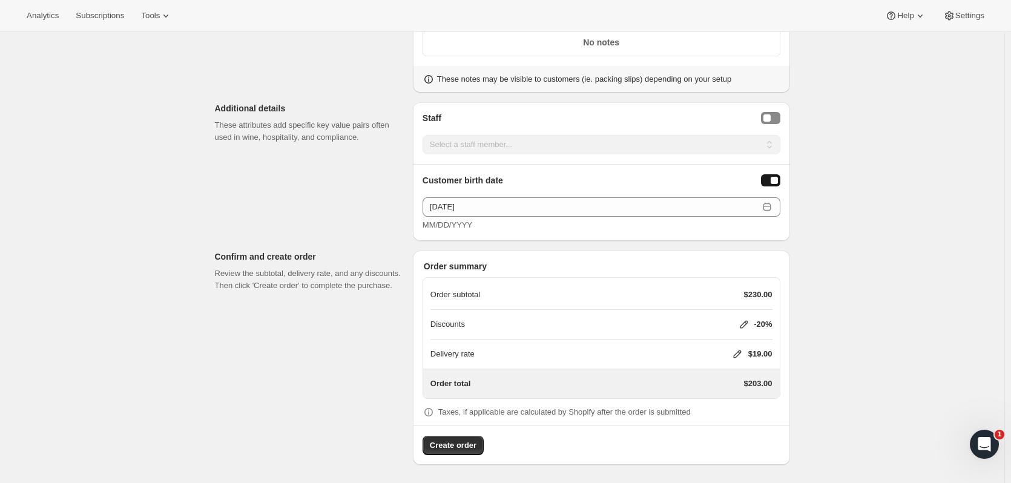
click at [737, 354] on icon at bounding box center [737, 355] width 8 height 8
click at [731, 420] on button "Save" at bounding box center [734, 426] width 31 height 17
click at [446, 436] on button "Create order" at bounding box center [453, 445] width 61 height 19
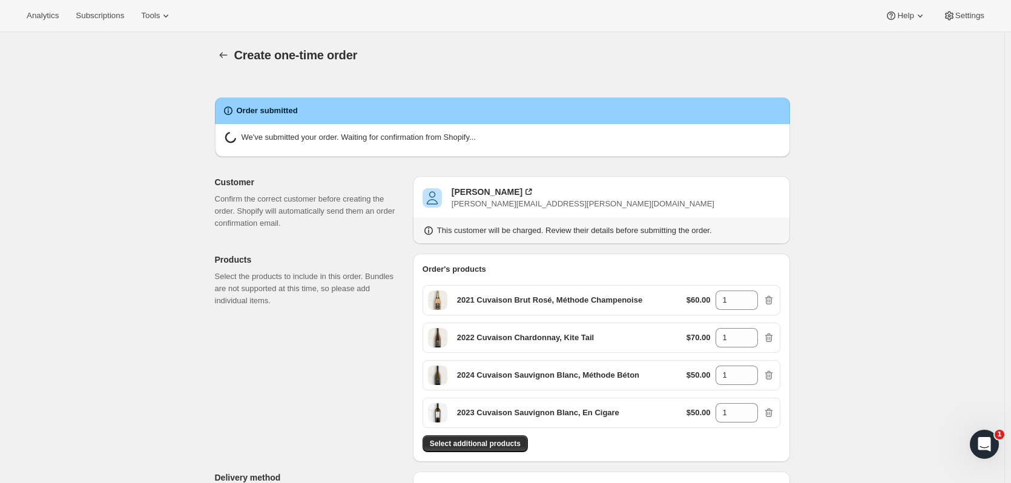
radio input "true"
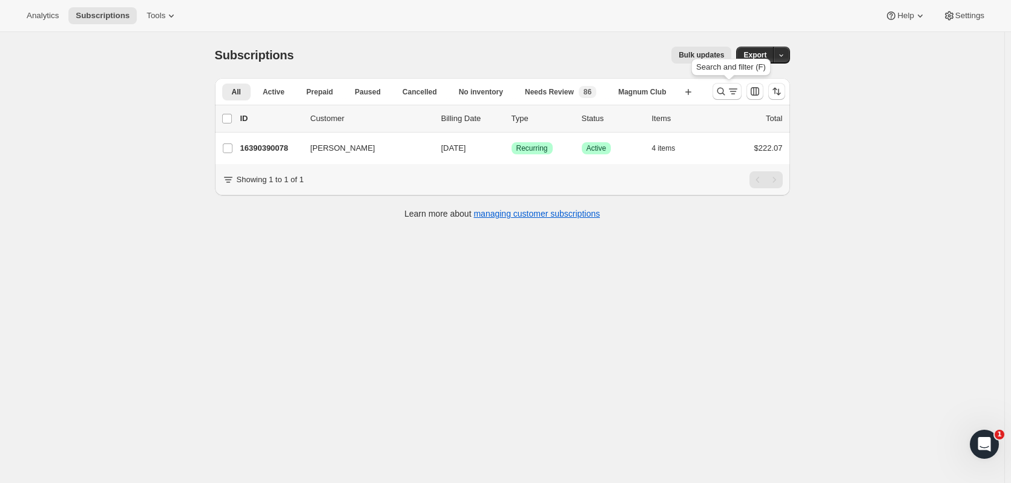
click at [721, 93] on icon "Search and filter results" at bounding box center [721, 92] width 8 height 8
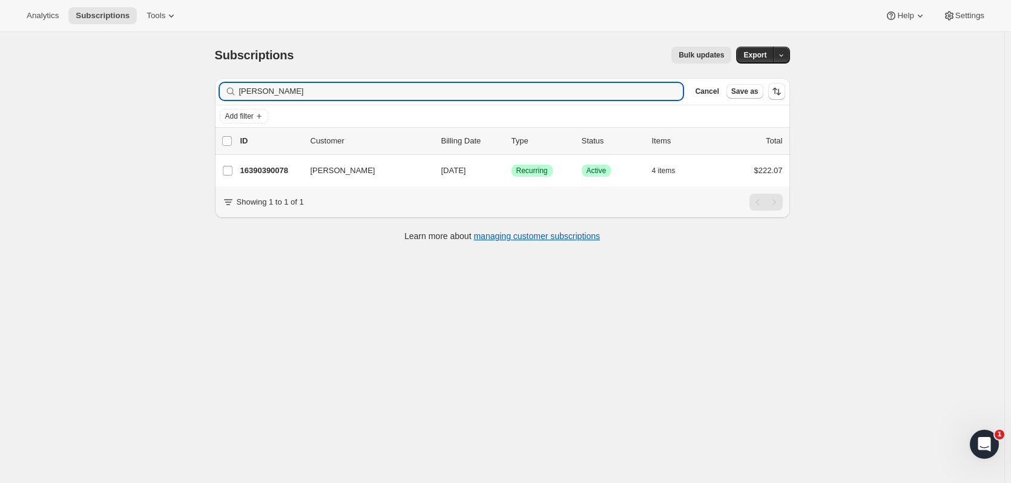
drag, startPoint x: 257, startPoint y: 91, endPoint x: 50, endPoint y: 8, distance: 223.1
click at [30, 99] on div "Subscriptions. This page is ready Subscriptions Bulk updates More actions Bulk …" at bounding box center [502, 273] width 1005 height 483
type input "britt"
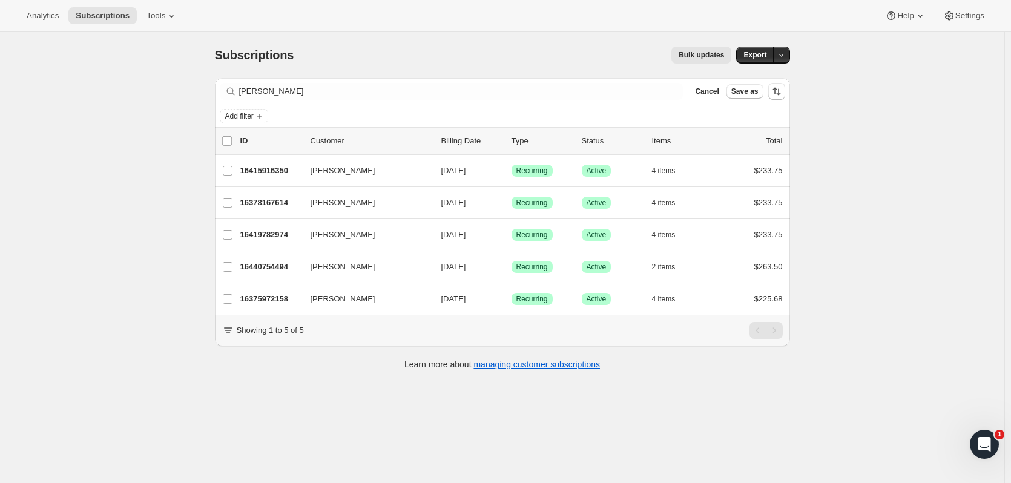
click at [287, 200] on p "16378167614" at bounding box center [270, 203] width 61 height 12
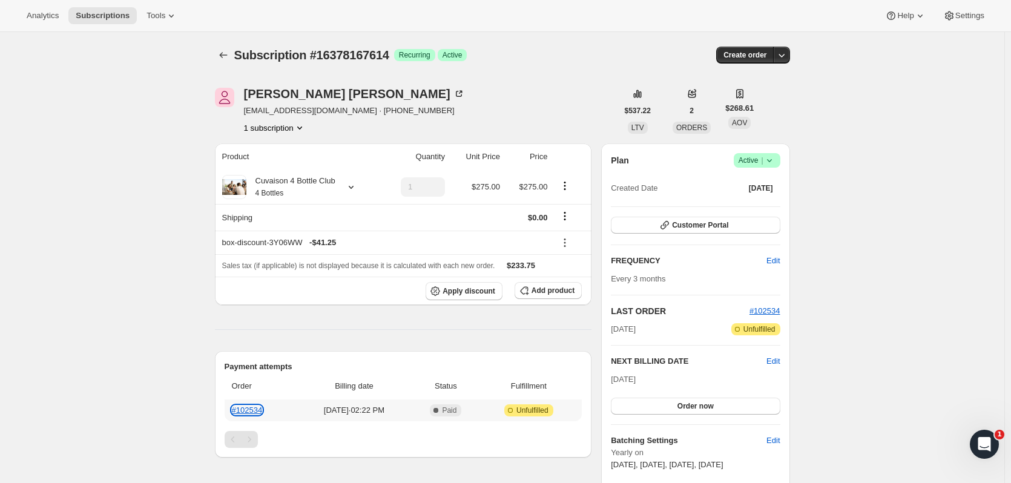
click at [245, 413] on link "#102534" at bounding box center [247, 410] width 31 height 9
click at [241, 406] on link "#102534" at bounding box center [247, 410] width 31 height 9
drag, startPoint x: 400, startPoint y: 116, endPoint x: 342, endPoint y: 113, distance: 57.6
click at [342, 113] on div "Tracy Britt Tbritt3099@yahoo.com · +13364305604 1 subscription" at bounding box center [416, 111] width 403 height 46
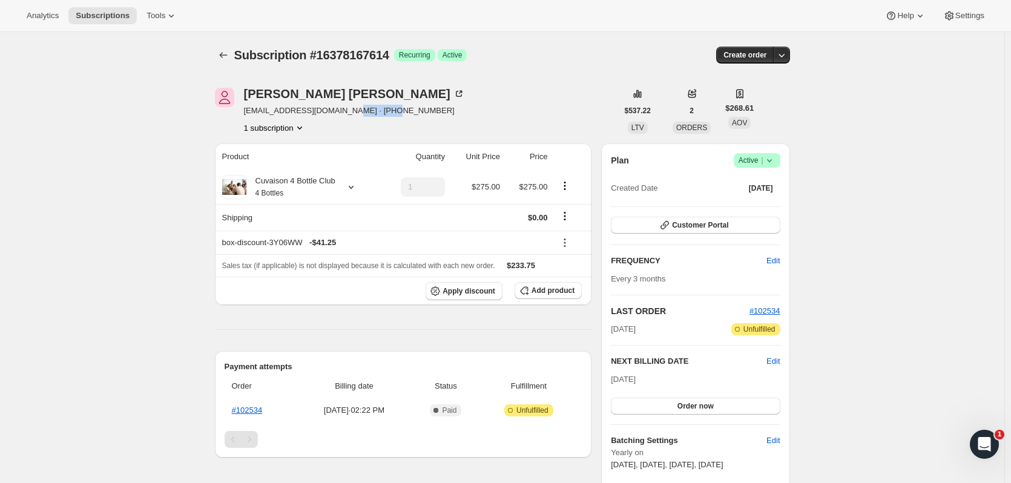
copy span "3364305604"
click at [218, 58] on button "Subscriptions" at bounding box center [223, 55] width 17 height 17
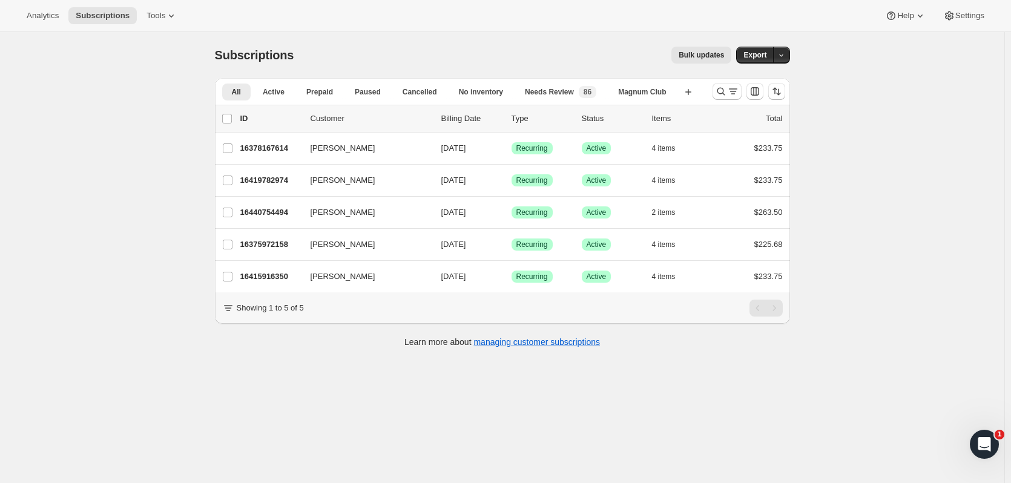
click at [721, 93] on icon "Search and filter results" at bounding box center [721, 91] width 12 height 12
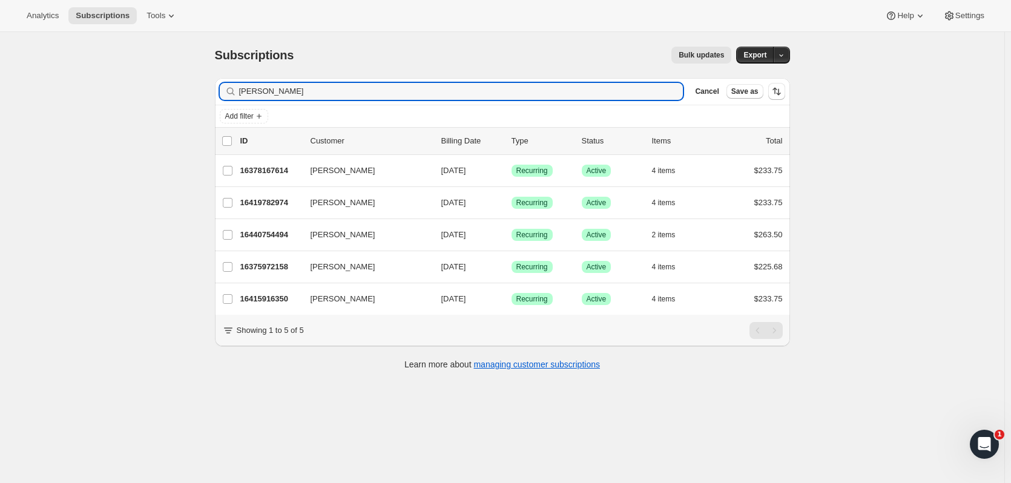
drag, startPoint x: 325, startPoint y: 90, endPoint x: 171, endPoint y: 88, distance: 153.2
click at [171, 88] on div "Subscriptions. This page is ready Subscriptions Bulk updates More actions Bulk …" at bounding box center [502, 273] width 1005 height 483
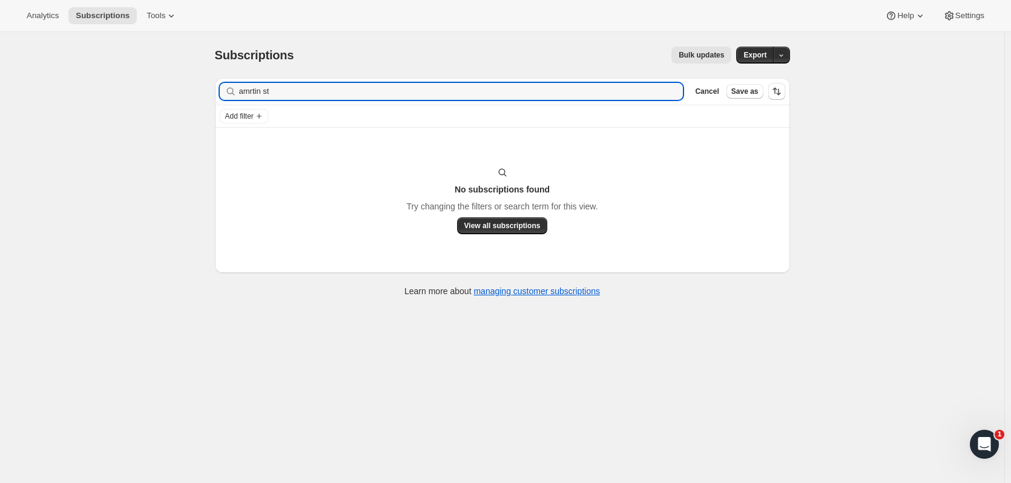
drag, startPoint x: 288, startPoint y: 93, endPoint x: 222, endPoint y: 92, distance: 66.6
click at [222, 92] on div "Filter subscribers amrtin st Clear Cancel Save as" at bounding box center [502, 91] width 575 height 27
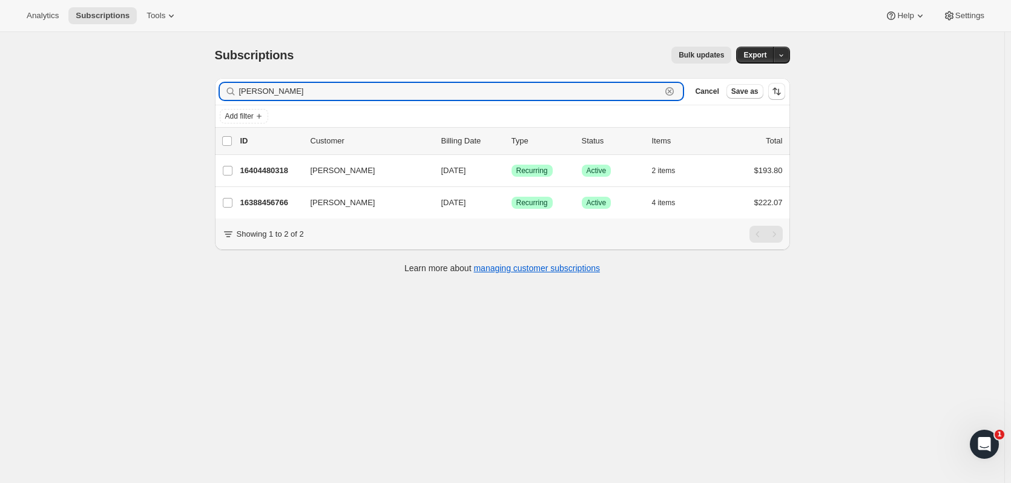
type input "maryann"
click at [287, 205] on p "16388456766" at bounding box center [270, 203] width 61 height 12
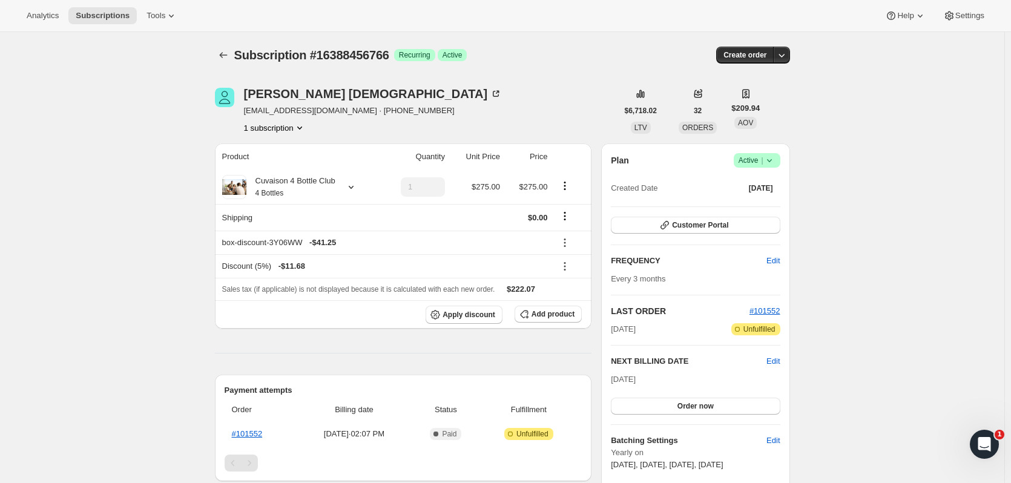
click at [779, 161] on span "Success Active |" at bounding box center [757, 160] width 47 height 15
click at [761, 209] on span "Cancel subscription" at bounding box center [761, 204] width 68 height 9
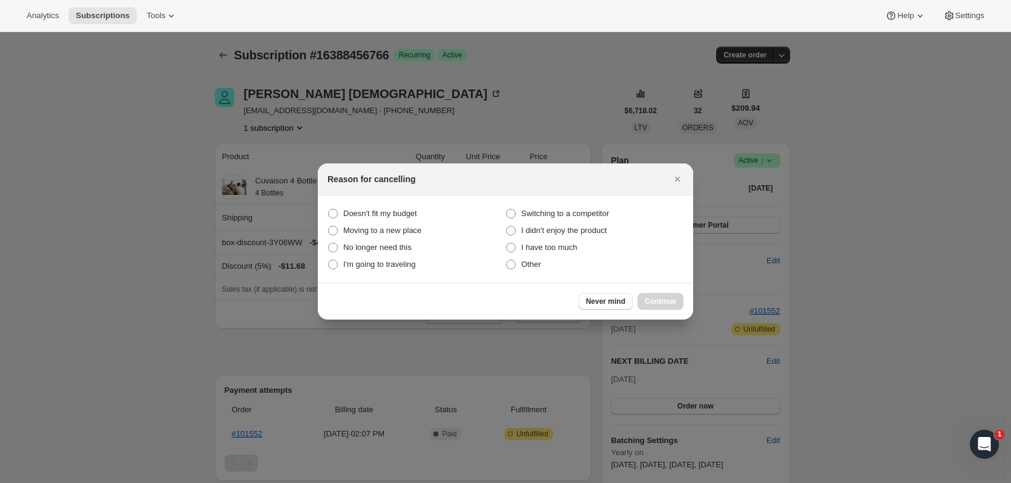
click at [540, 265] on span "Other" at bounding box center [531, 264] width 20 height 9
click at [507, 260] on input "Other" at bounding box center [506, 260] width 1 height 1
radio input "true"
click at [656, 305] on span "Continue" at bounding box center [660, 302] width 31 height 10
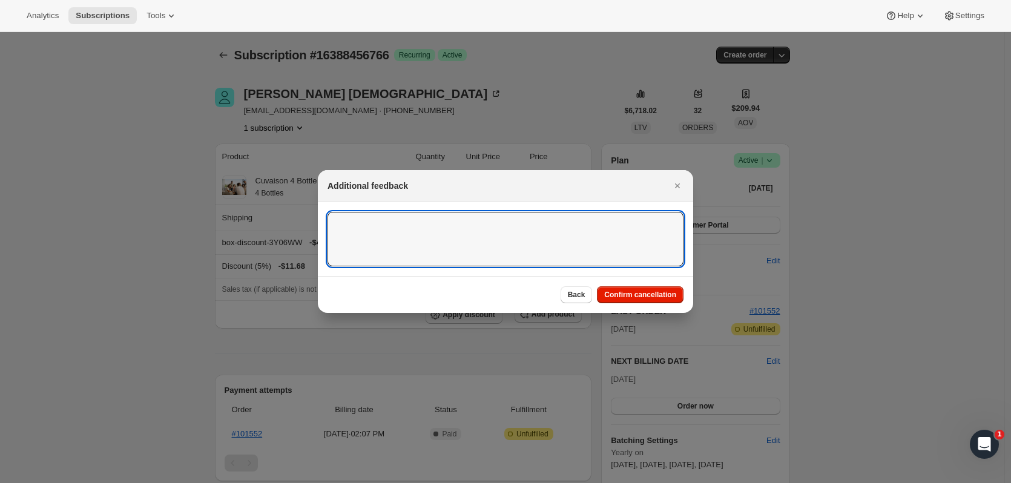
click at [571, 219] on textarea ":r9i:" at bounding box center [506, 239] width 356 height 55
type textarea "Said she had cancelled"
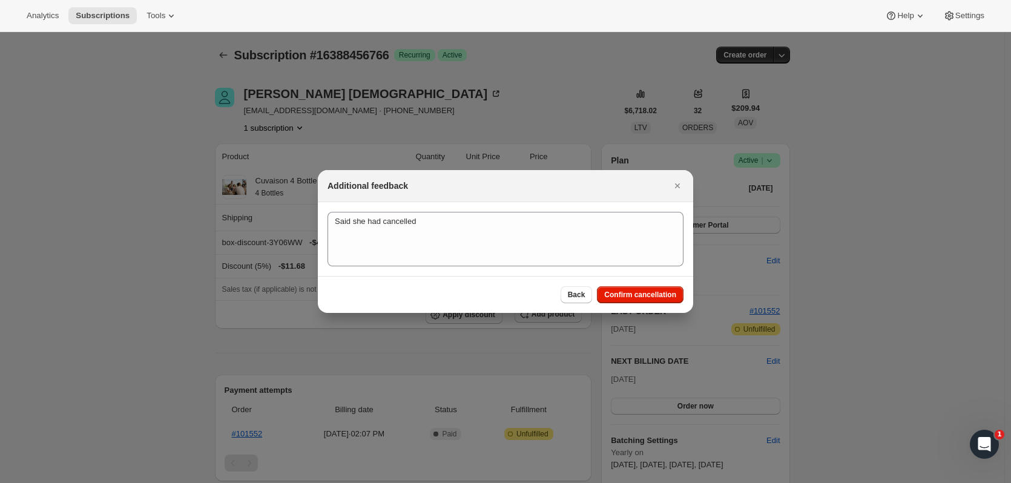
click at [636, 299] on span "Confirm cancellation" at bounding box center [640, 295] width 72 height 10
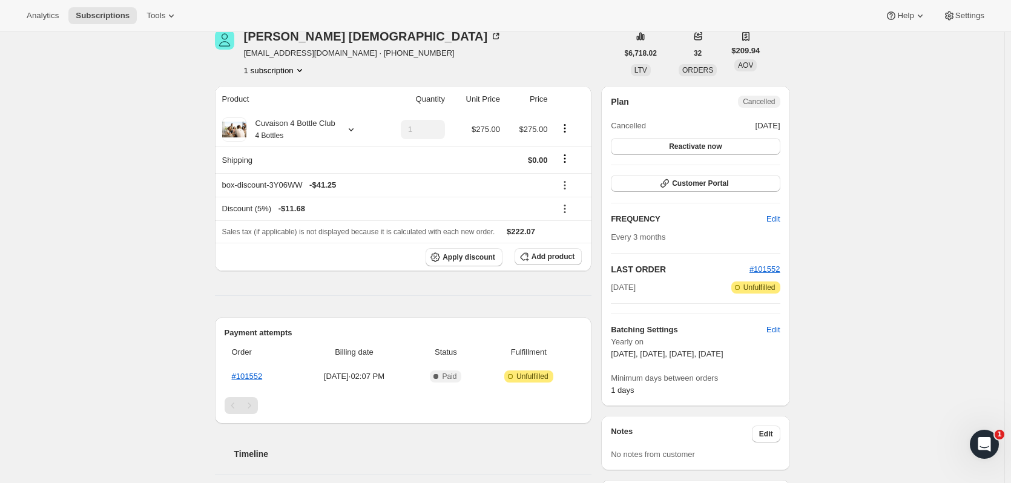
scroll to position [167, 0]
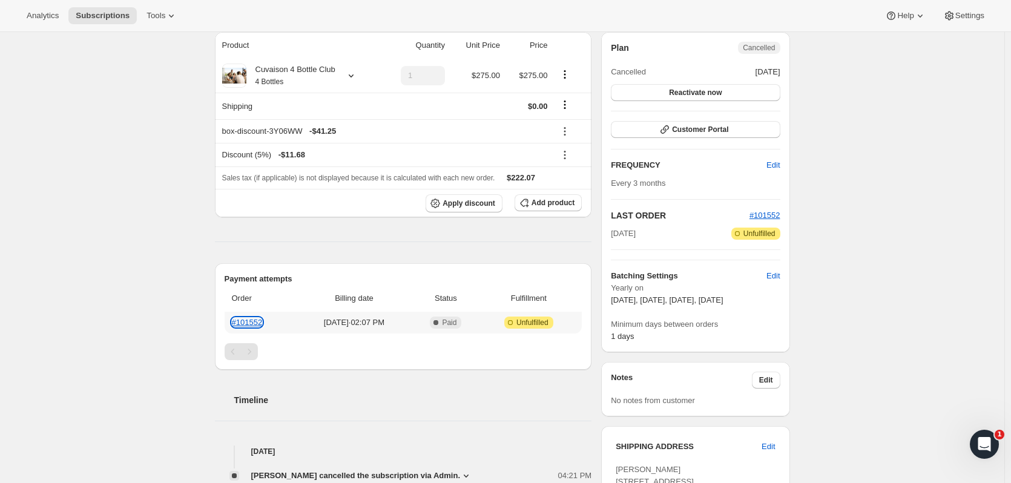
click at [245, 321] on link "#101552" at bounding box center [247, 322] width 31 height 9
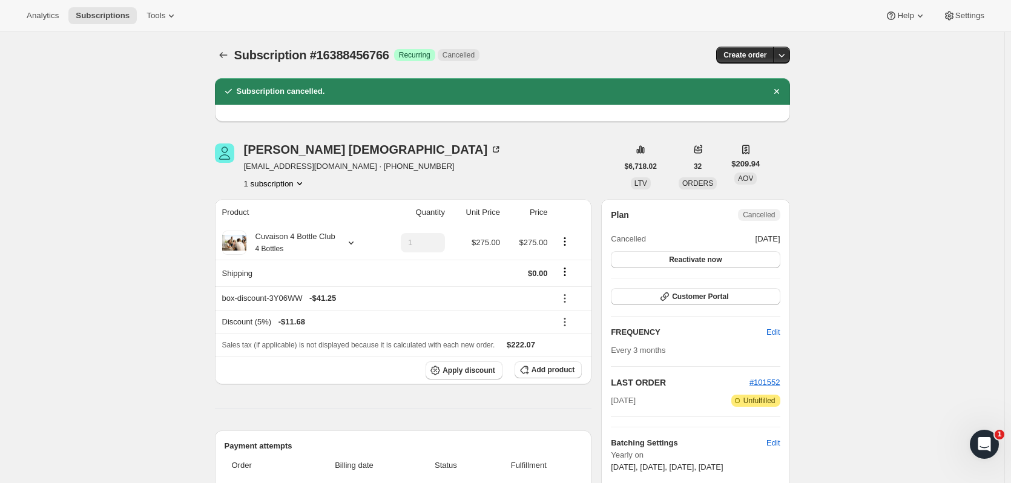
click at [226, 51] on icon "Subscriptions" at bounding box center [223, 55] width 12 height 12
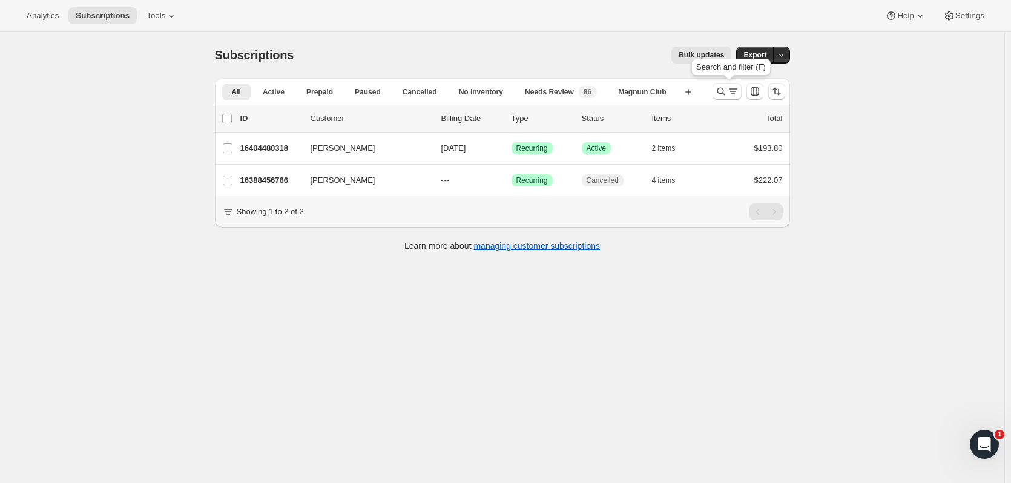
click at [719, 89] on icon "Search and filter results" at bounding box center [721, 91] width 12 height 12
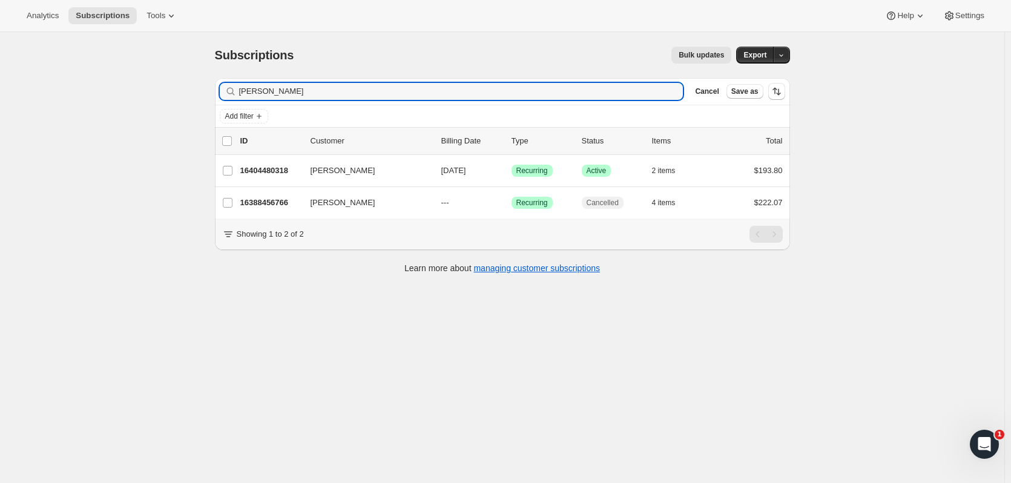
drag, startPoint x: 237, startPoint y: 102, endPoint x: 214, endPoint y: 104, distance: 23.1
click at [214, 104] on div "Filter subscribers maryann Clear Cancel Save as Add filter 0 selected Update ne…" at bounding box center [497, 177] width 585 height 218
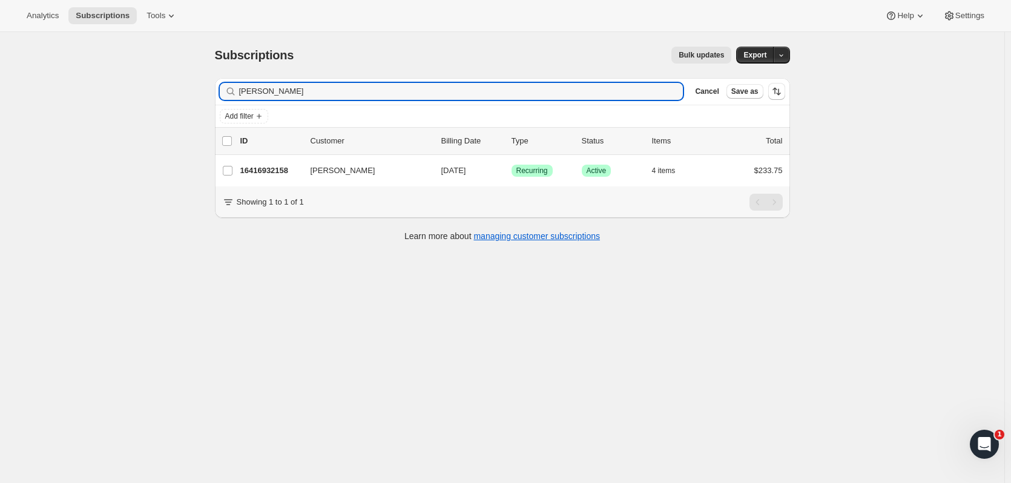
type input "mcnellis"
click at [267, 163] on div "16416932158 Tom McNellis 11/01/2025 Success Recurring Success Active 4 items $2…" at bounding box center [511, 170] width 543 height 17
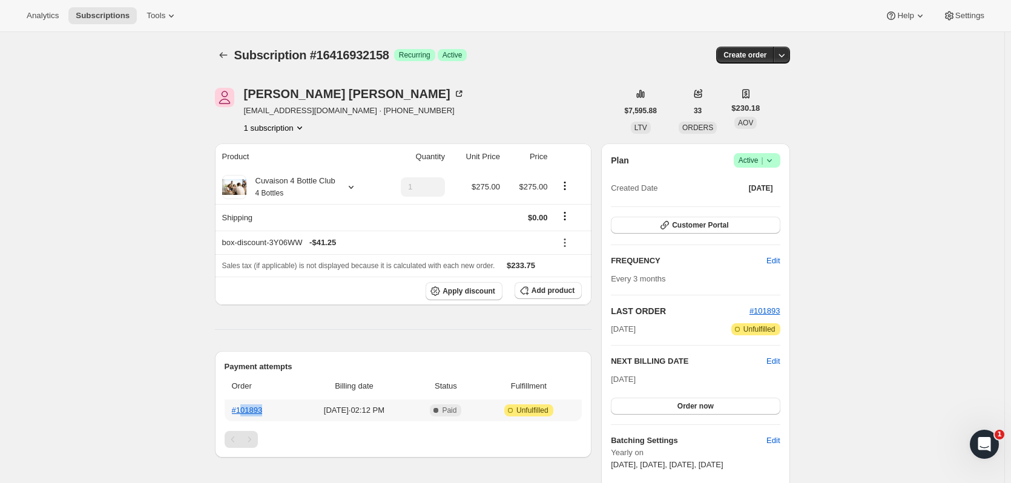
drag, startPoint x: 280, startPoint y: 412, endPoint x: 242, endPoint y: 414, distance: 38.2
click at [242, 414] on th "#101893" at bounding box center [260, 411] width 71 height 22
drag, startPoint x: 269, startPoint y: 410, endPoint x: 239, endPoint y: 409, distance: 30.9
click at [239, 409] on th "#101893" at bounding box center [260, 411] width 71 height 22
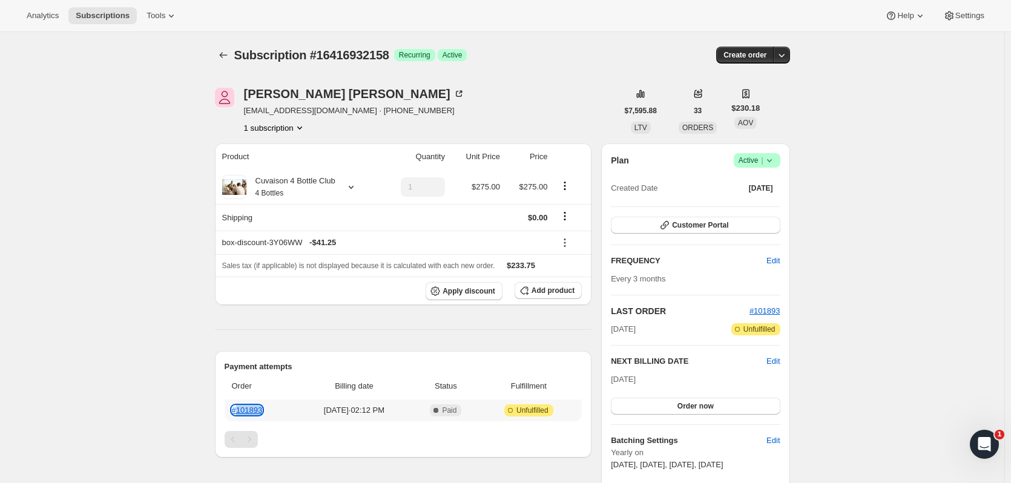
copy link "101893"
click at [221, 61] on icon "Subscriptions" at bounding box center [223, 55] width 12 height 12
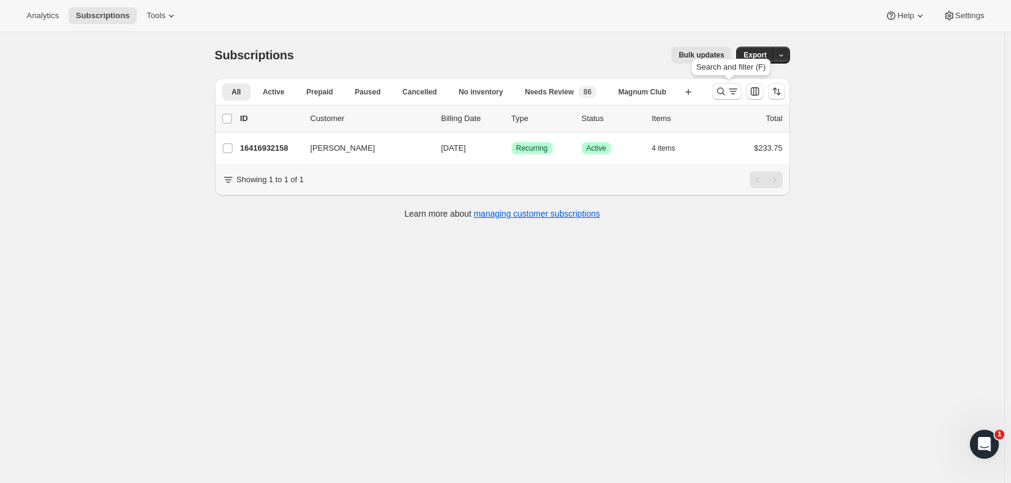
click at [727, 90] on icon "Search and filter results" at bounding box center [721, 91] width 12 height 12
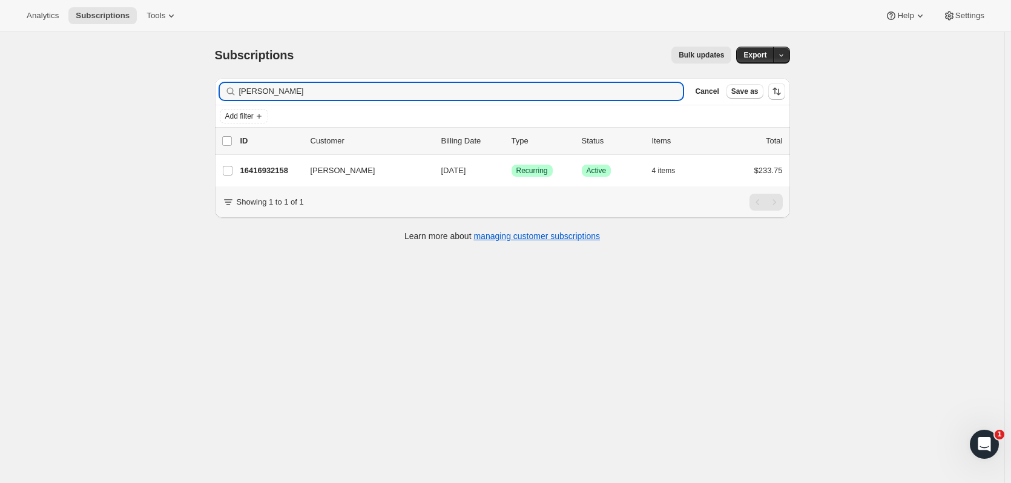
drag, startPoint x: 372, startPoint y: 94, endPoint x: 217, endPoint y: 88, distance: 154.5
click at [217, 88] on div "Filter subscribers mcnellis Clear Cancel Save as" at bounding box center [502, 91] width 575 height 27
type input "devita"
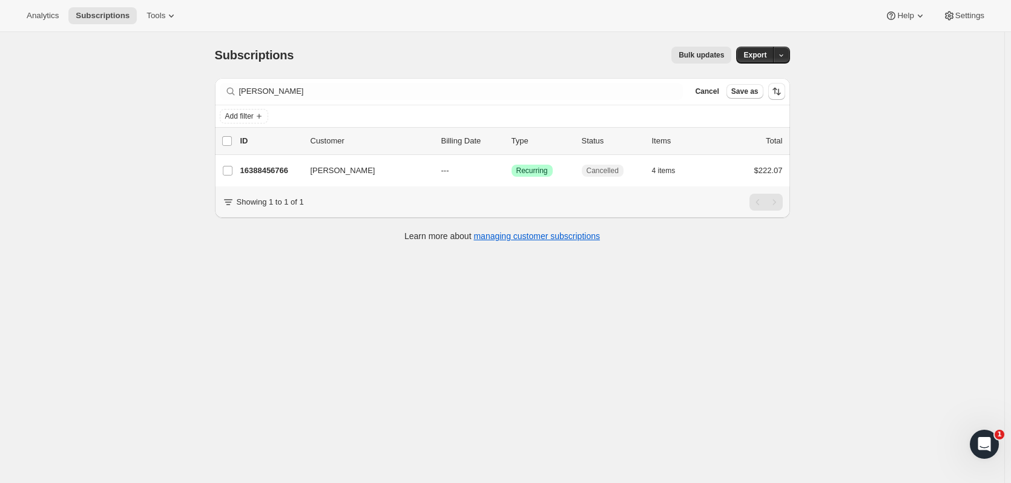
click at [260, 164] on div "16388456766 MaryAnn DeVita --- Success Recurring Cancelled 4 items $222.07" at bounding box center [511, 170] width 543 height 17
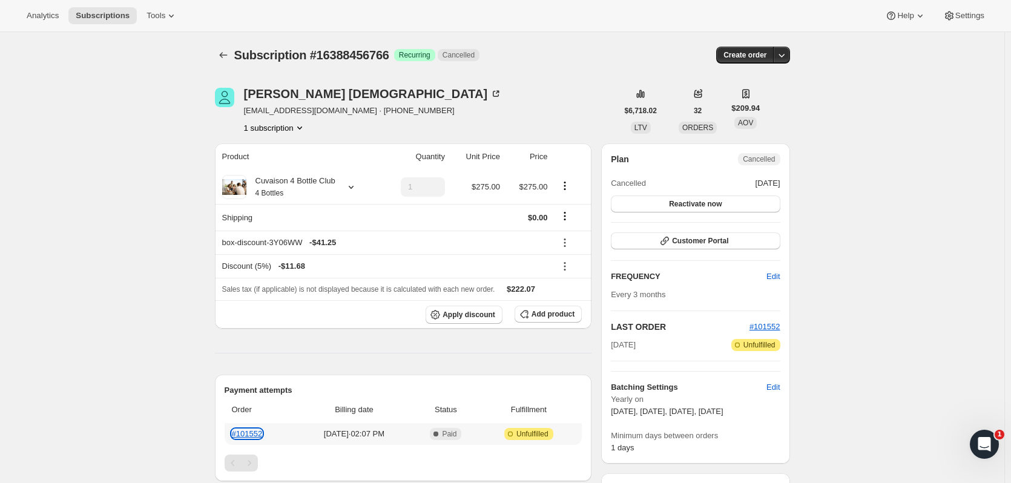
click at [248, 430] on link "#101552" at bounding box center [247, 433] width 31 height 9
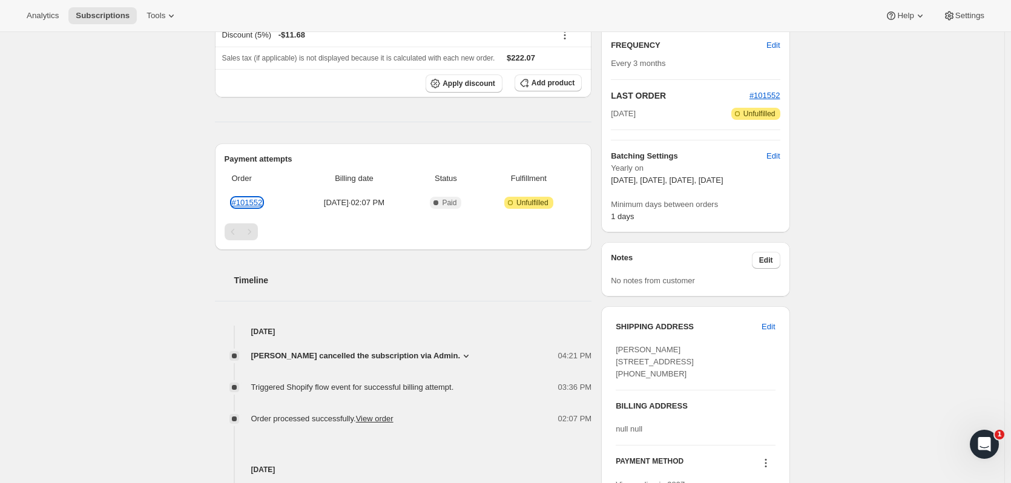
scroll to position [230, 0]
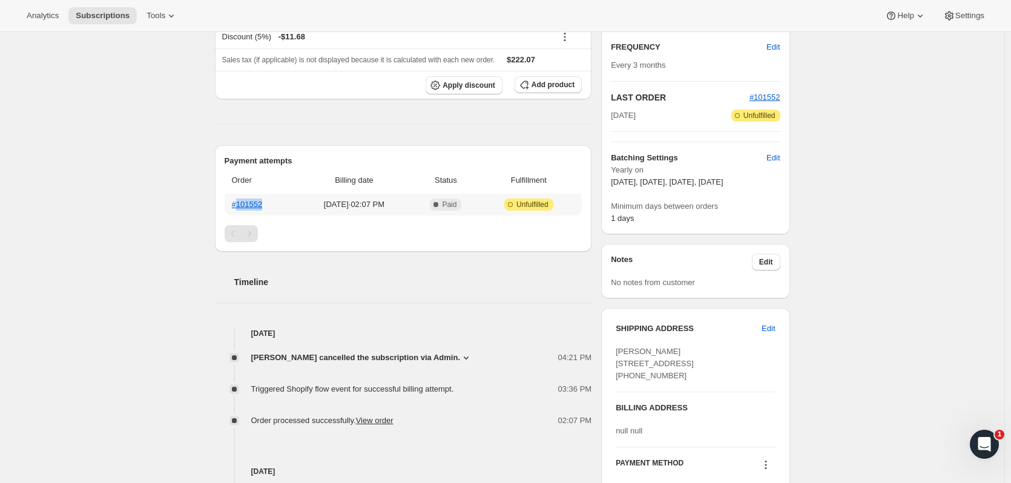
drag, startPoint x: 269, startPoint y: 205, endPoint x: 240, endPoint y: 204, distance: 29.7
click at [240, 204] on th "#101552" at bounding box center [260, 205] width 71 height 22
copy link "101552"
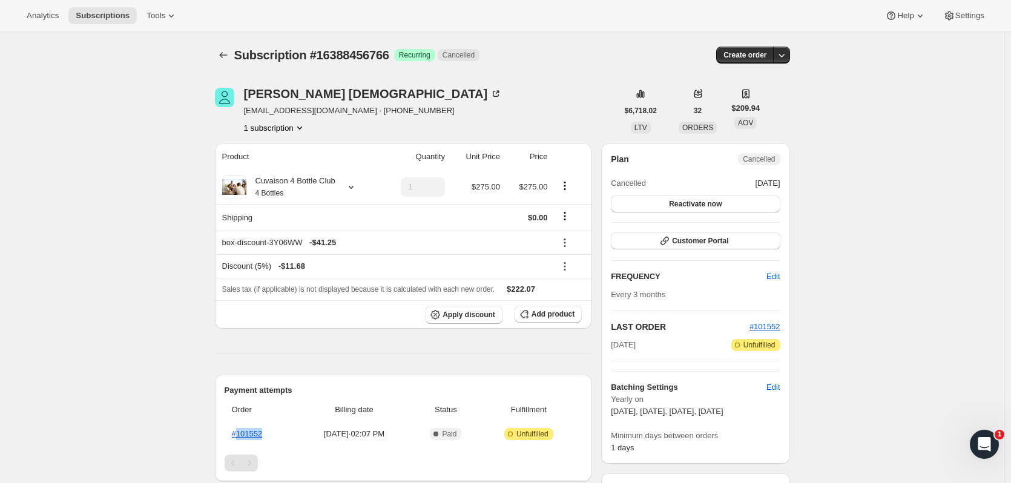
click at [223, 59] on icon "Subscriptions" at bounding box center [223, 55] width 12 height 12
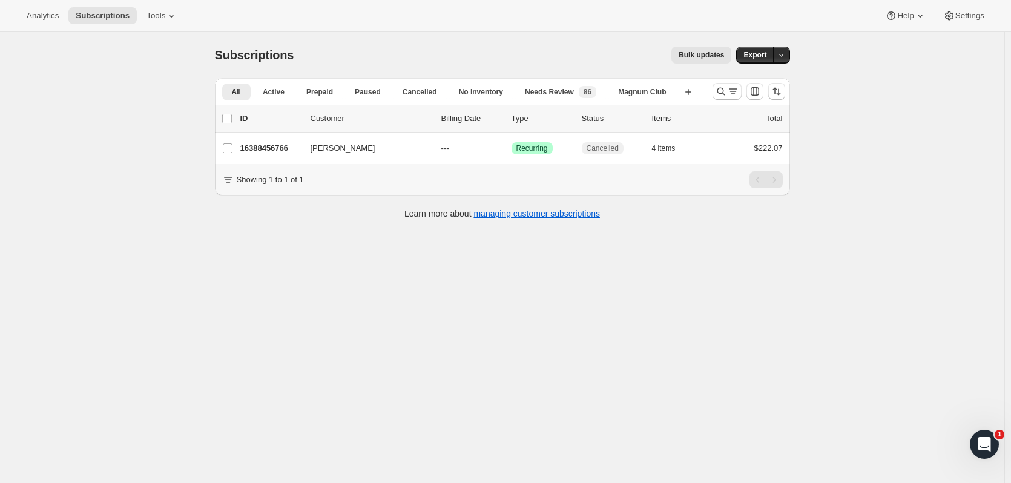
click at [575, 319] on div "Subscriptions. This page is ready Subscriptions Bulk updates More actions Bulk …" at bounding box center [502, 273] width 1005 height 483
click at [725, 93] on icon "Search and filter results" at bounding box center [721, 92] width 8 height 8
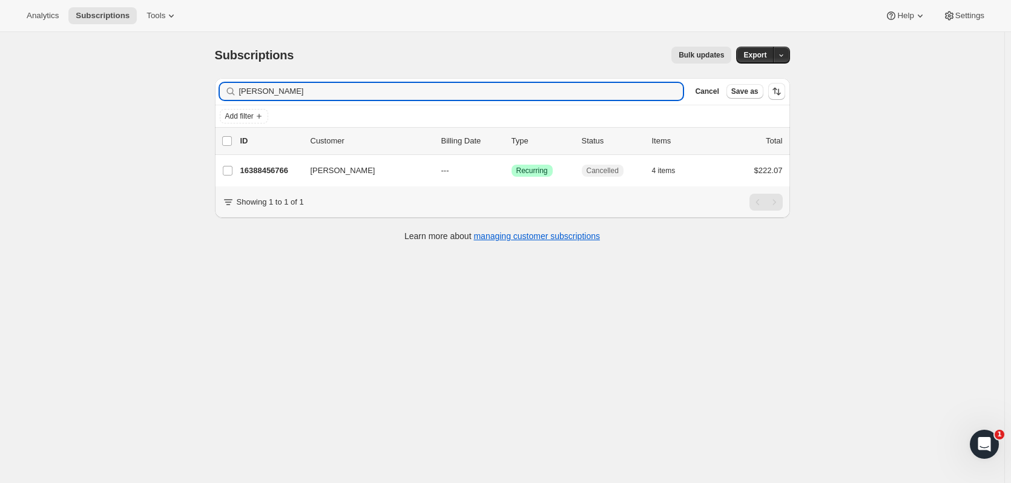
drag, startPoint x: 329, startPoint y: 92, endPoint x: 70, endPoint y: 94, distance: 259.2
click at [70, 94] on div "Subscriptions. This page is ready Subscriptions Bulk updates More actions Bulk …" at bounding box center [502, 273] width 1005 height 483
type input "burns"
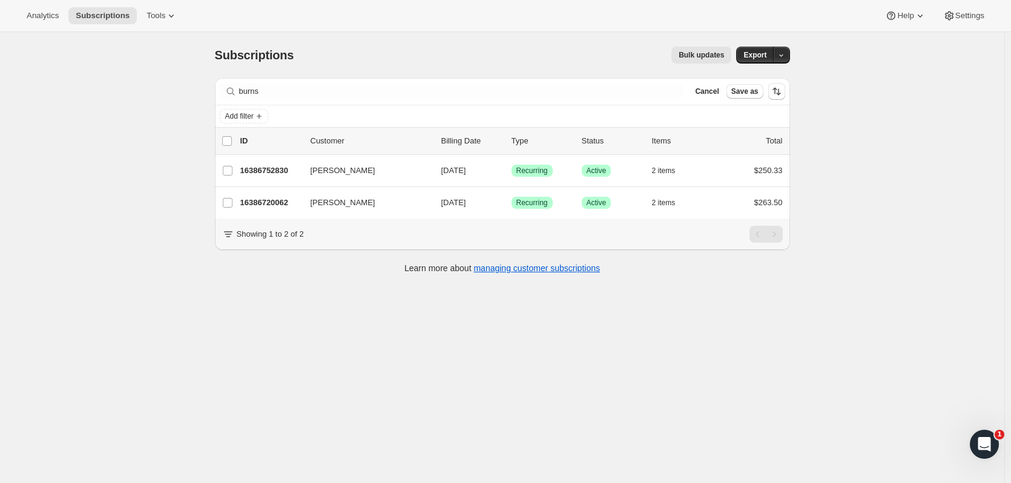
click at [281, 176] on p "16386752830" at bounding box center [270, 171] width 61 height 12
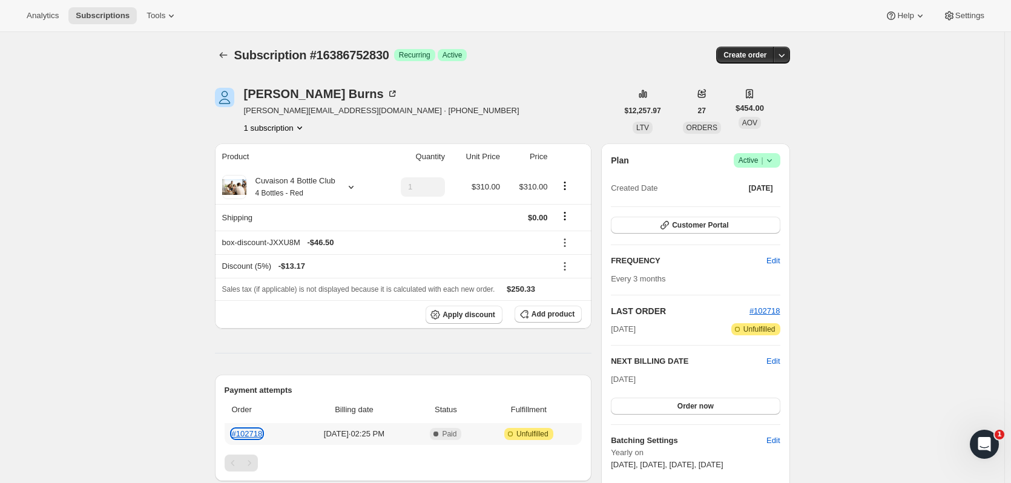
click at [262, 432] on link "#102718" at bounding box center [247, 433] width 31 height 9
click at [259, 438] on th "#102718" at bounding box center [260, 434] width 71 height 22
click at [259, 436] on link "#102718" at bounding box center [247, 433] width 31 height 9
click at [261, 437] on link "#102718" at bounding box center [247, 433] width 31 height 9
click at [785, 58] on icon "button" at bounding box center [782, 55] width 12 height 12
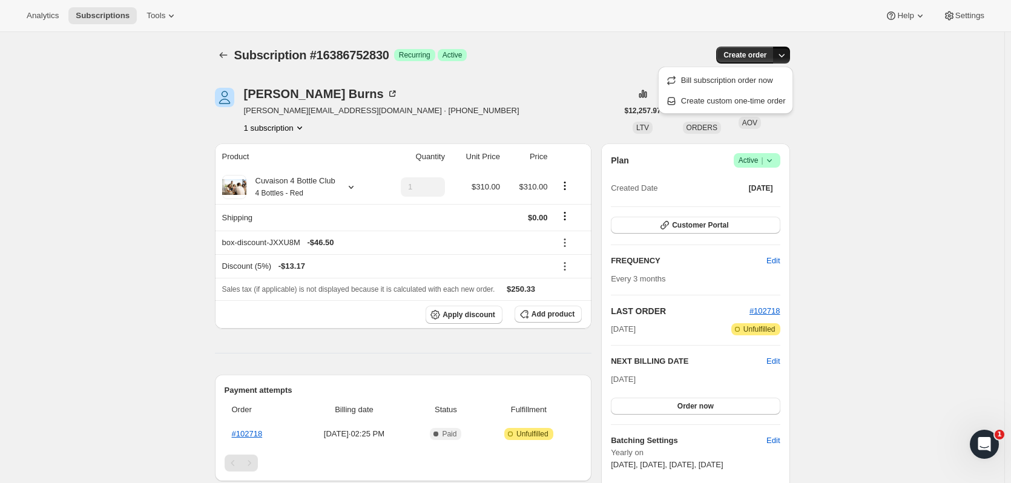
click at [727, 103] on span "Create custom one-time order" at bounding box center [733, 100] width 105 height 9
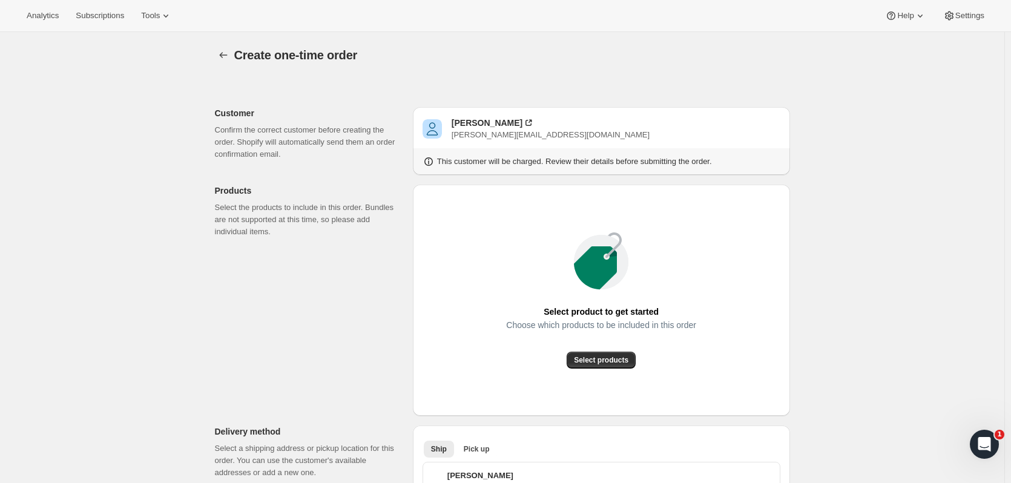
click at [618, 361] on span "Select products" at bounding box center [601, 360] width 55 height 10
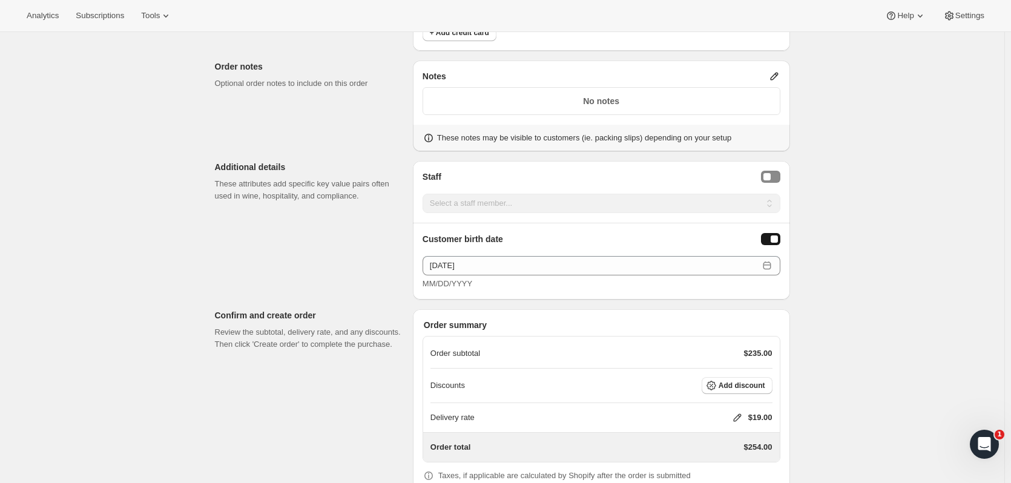
scroll to position [730, 0]
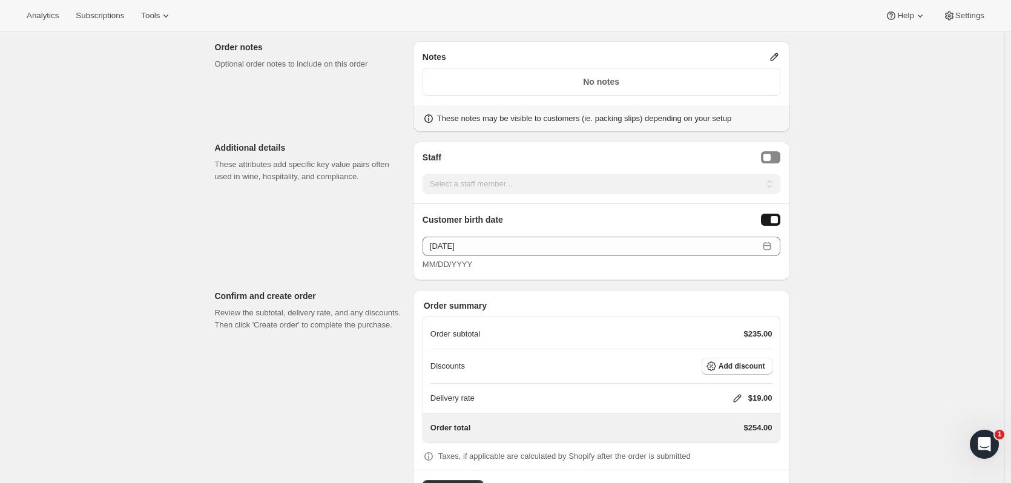
click at [744, 392] on icon at bounding box center [738, 398] width 12 height 12
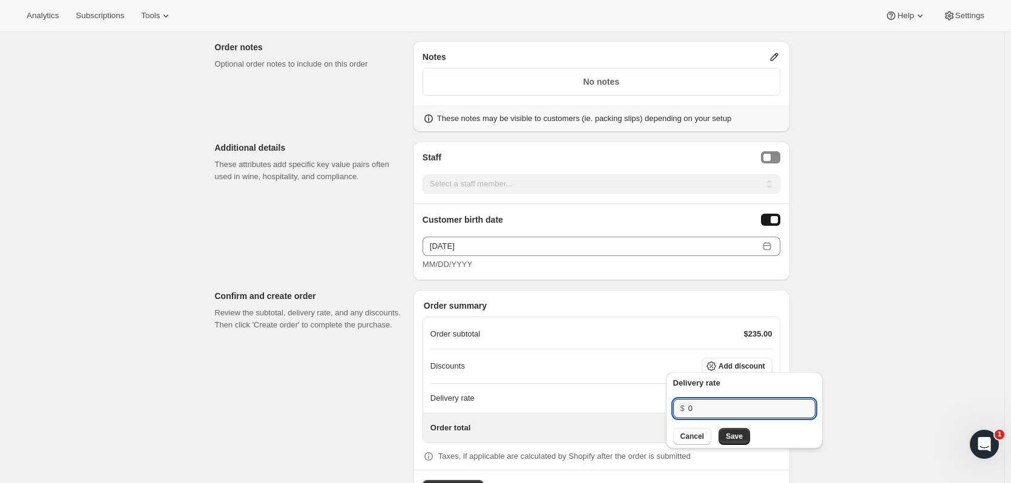
click at [755, 415] on input "0" at bounding box center [743, 408] width 109 height 19
click at [735, 434] on span "Save" at bounding box center [734, 437] width 17 height 10
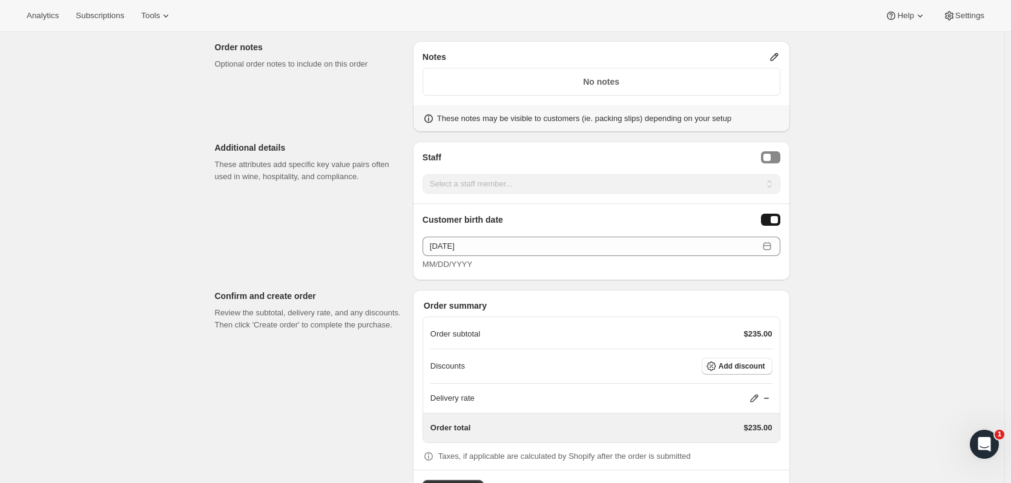
click at [770, 358] on button "Add discount" at bounding box center [737, 366] width 71 height 17
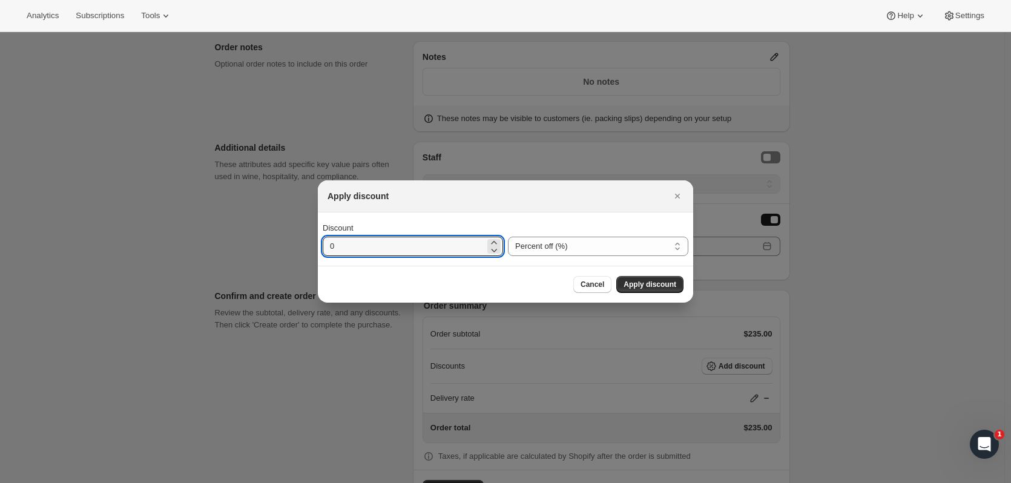
drag, startPoint x: 452, startPoint y: 251, endPoint x: 245, endPoint y: 200, distance: 213.4
type input "20"
click at [627, 283] on span "Apply discount" at bounding box center [650, 285] width 53 height 10
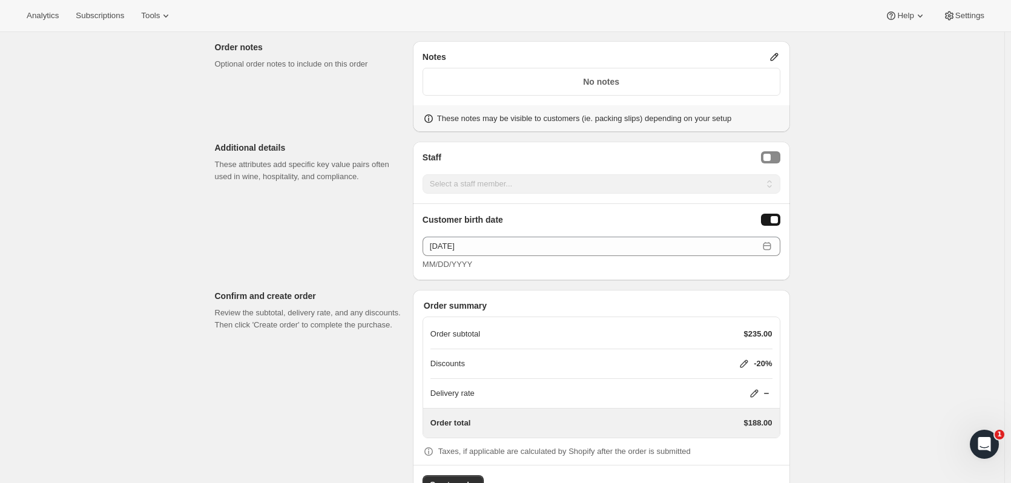
click at [480, 475] on button "Create order" at bounding box center [453, 484] width 61 height 19
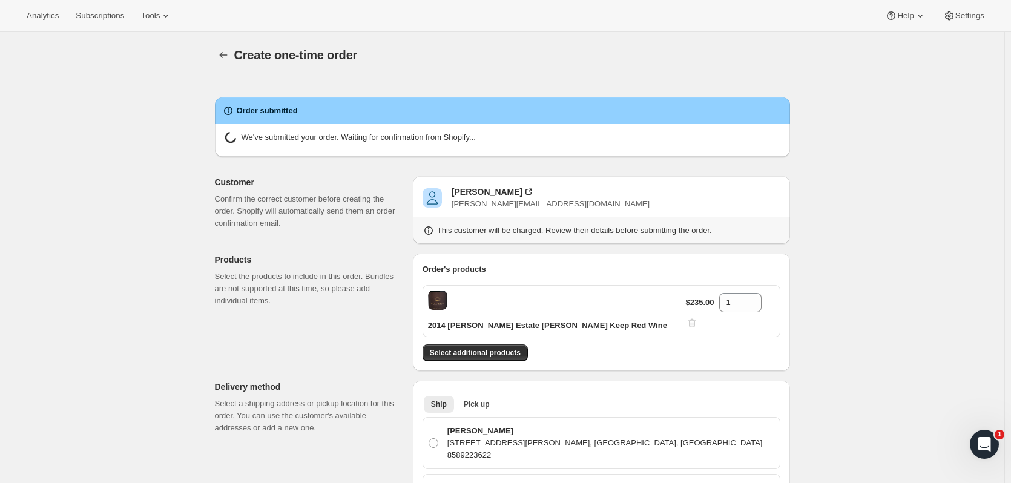
radio input "true"
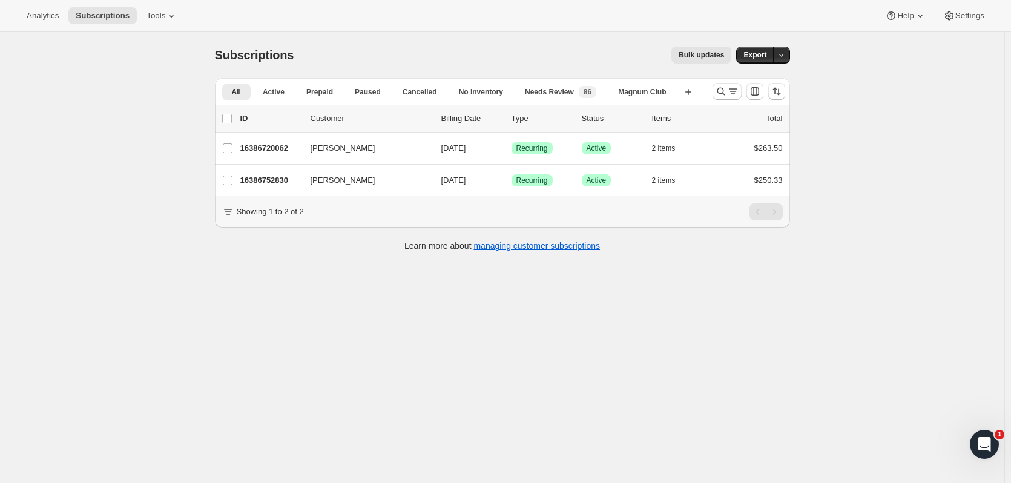
click at [719, 98] on button "Search and filter results" at bounding box center [727, 91] width 29 height 17
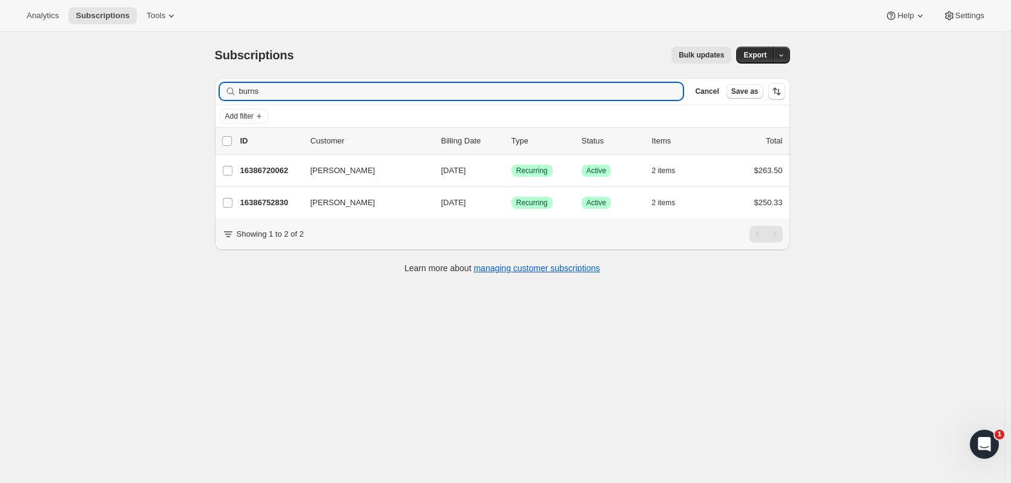
drag, startPoint x: 210, startPoint y: 86, endPoint x: 176, endPoint y: 86, distance: 33.9
click at [176, 86] on div "Subscriptions. This page is ready Subscriptions Bulk updates More actions Bulk …" at bounding box center [502, 273] width 1005 height 483
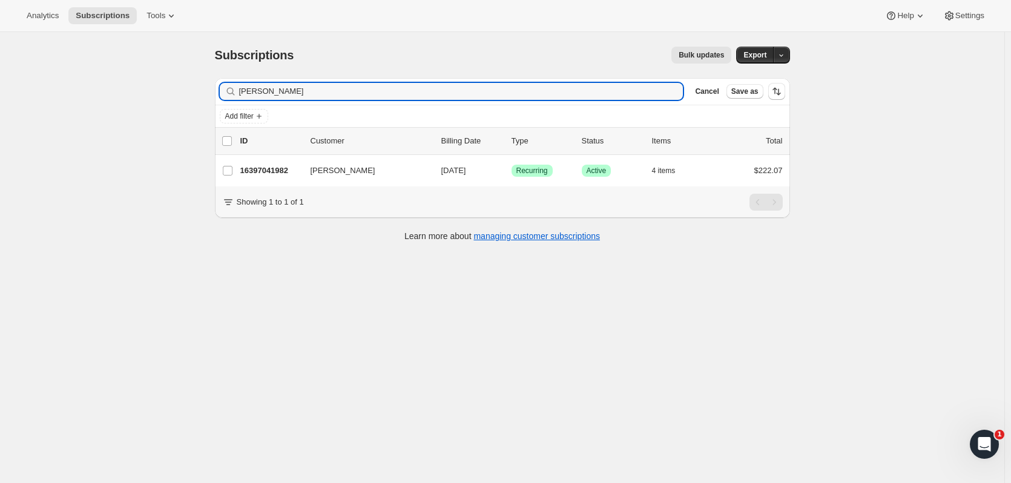
type input "jennal"
click at [281, 169] on p "16397041982" at bounding box center [270, 171] width 61 height 12
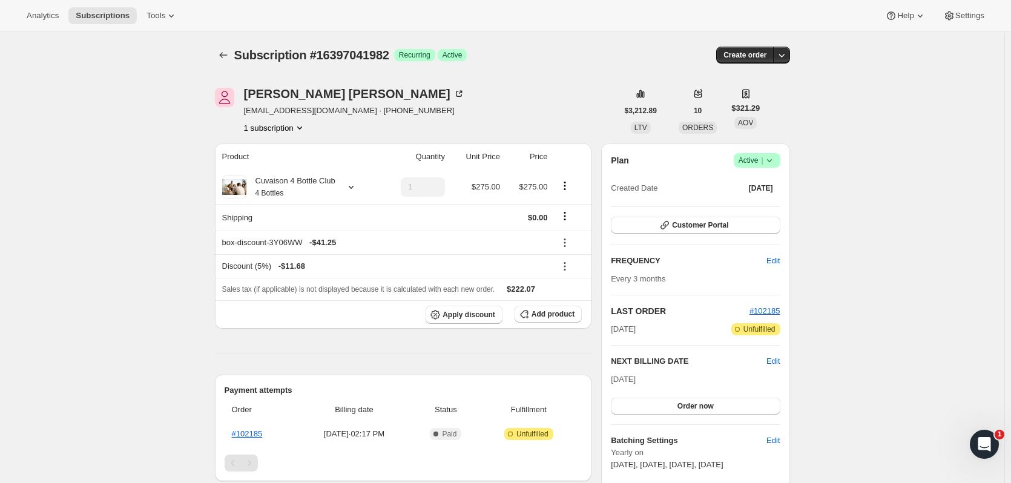
click at [771, 163] on icon at bounding box center [770, 160] width 12 height 12
click at [767, 210] on span "Cancel subscription" at bounding box center [761, 204] width 68 height 9
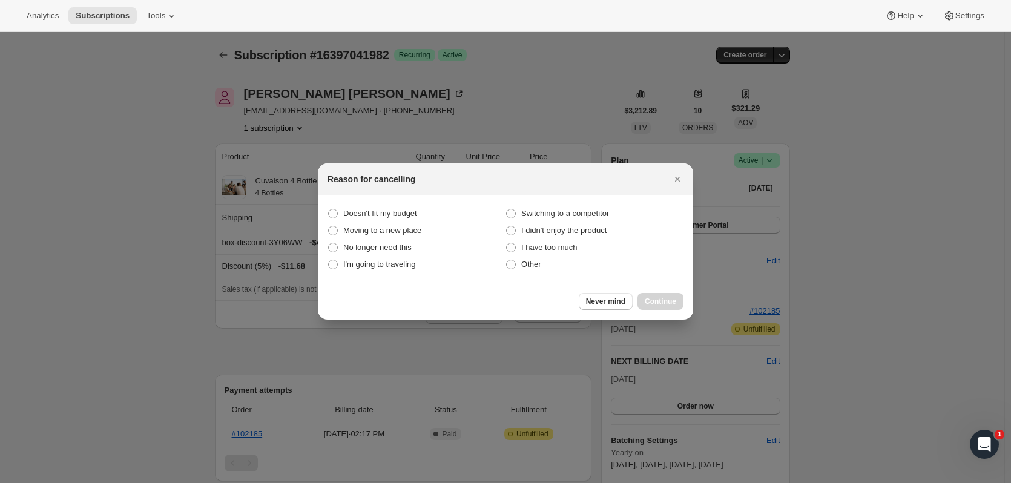
click at [534, 250] on span "I have too much" at bounding box center [549, 247] width 56 height 9
click at [507, 243] on much "I have too much" at bounding box center [506, 243] width 1 height 1
radio much "true"
click at [673, 302] on span "Continue" at bounding box center [660, 302] width 31 height 10
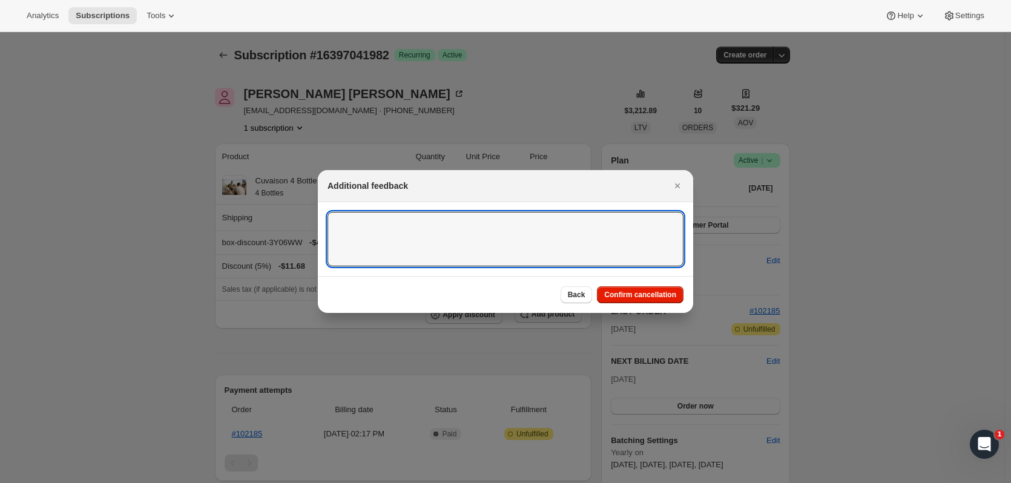
click at [586, 240] on textarea ":r33:" at bounding box center [506, 239] width 356 height 55
click at [636, 288] on button "Confirm cancellation" at bounding box center [640, 294] width 87 height 17
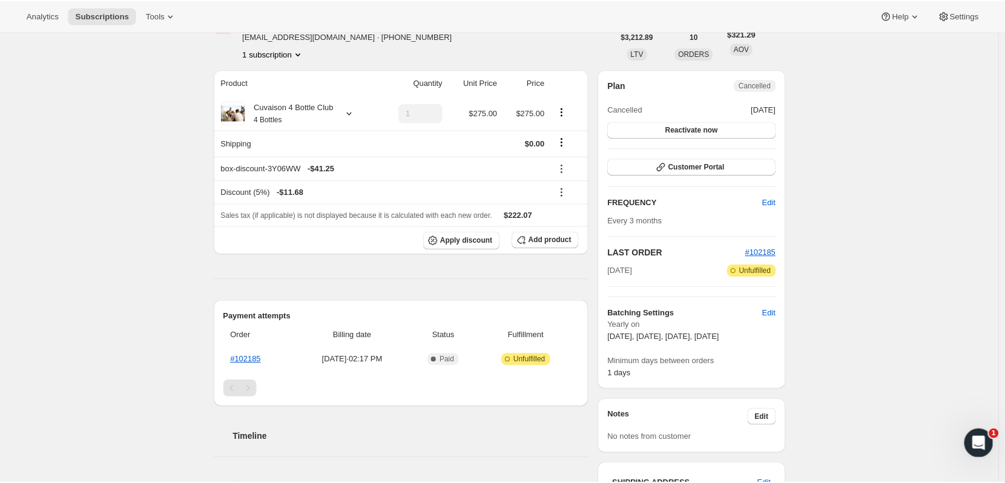
scroll to position [158, 0]
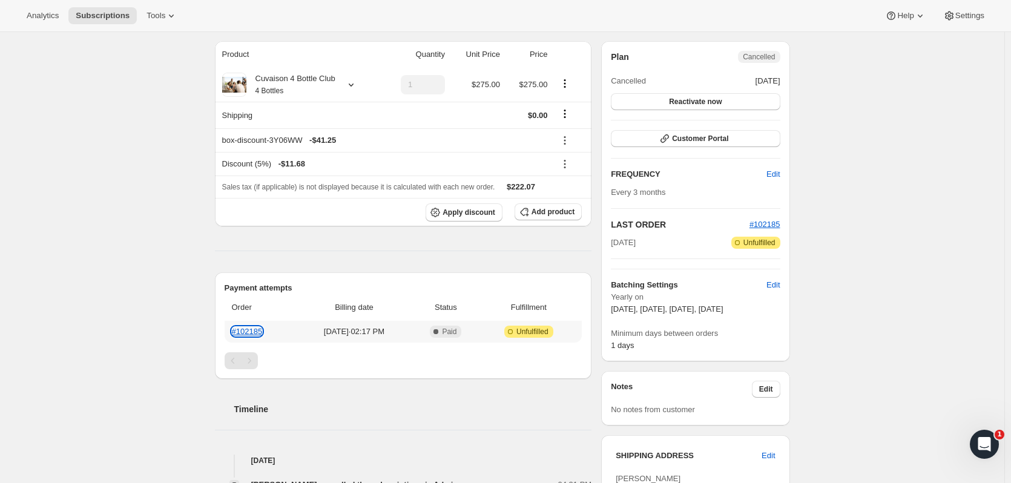
click at [253, 333] on link "#102185" at bounding box center [247, 331] width 31 height 9
click at [248, 334] on link "#102185" at bounding box center [247, 331] width 31 height 9
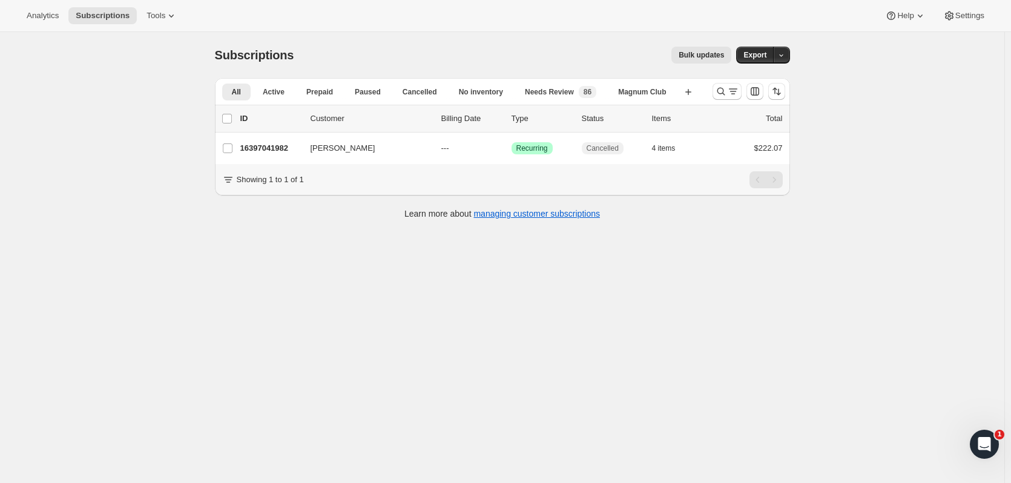
click at [724, 90] on icon "Search and filter results" at bounding box center [721, 91] width 12 height 12
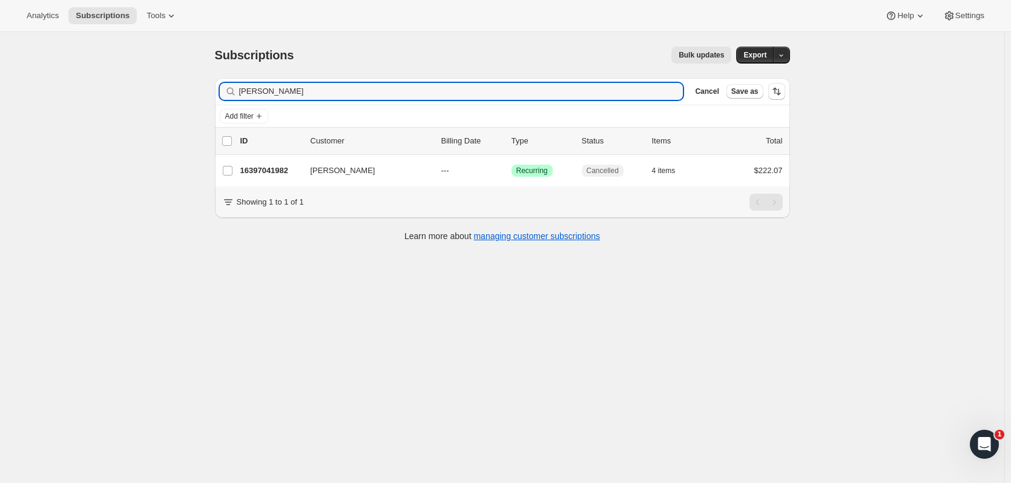
drag, startPoint x: 327, startPoint y: 84, endPoint x: 96, endPoint y: 103, distance: 232.1
click at [96, 103] on div "Subscriptions. This page is ready Subscriptions Bulk updates More actions Bulk …" at bounding box center [502, 273] width 1005 height 483
type input "d"
type input "ferg"
click at [285, 164] on div "16392847678 [PERSON_NAME] and [PERSON_NAME] [DATE] Success Recurring Success Ac…" at bounding box center [511, 170] width 543 height 17
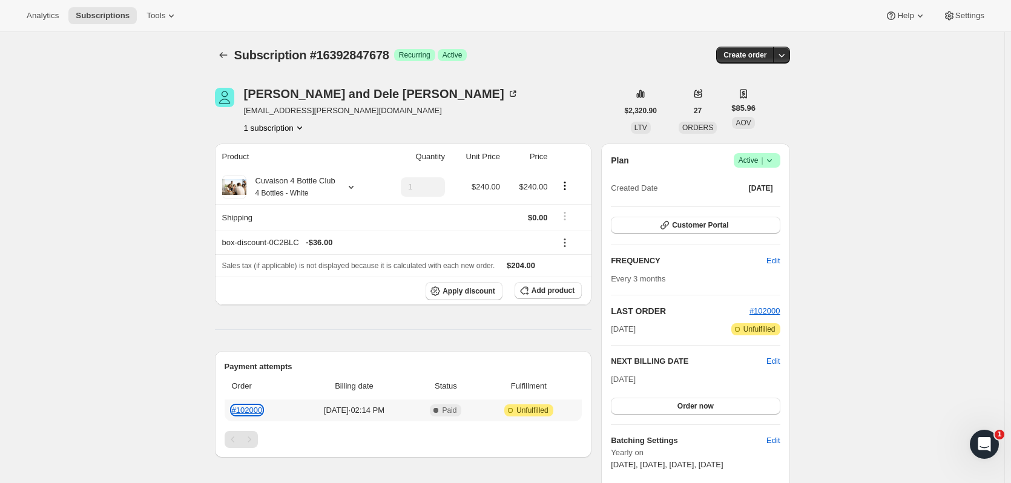
click at [253, 411] on link "#102000" at bounding box center [247, 410] width 31 height 9
click at [232, 48] on button "Subscriptions" at bounding box center [223, 55] width 17 height 17
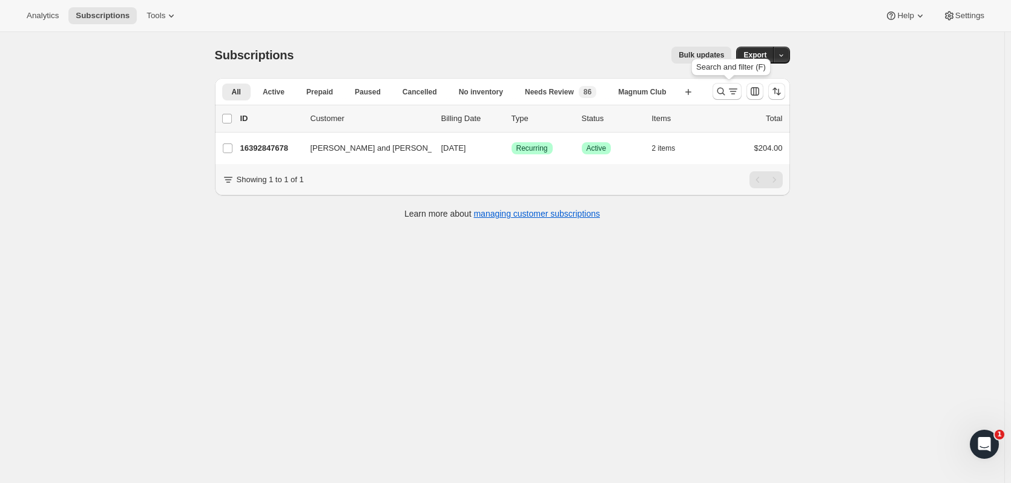
click at [721, 99] on button "Search and filter results" at bounding box center [727, 91] width 29 height 17
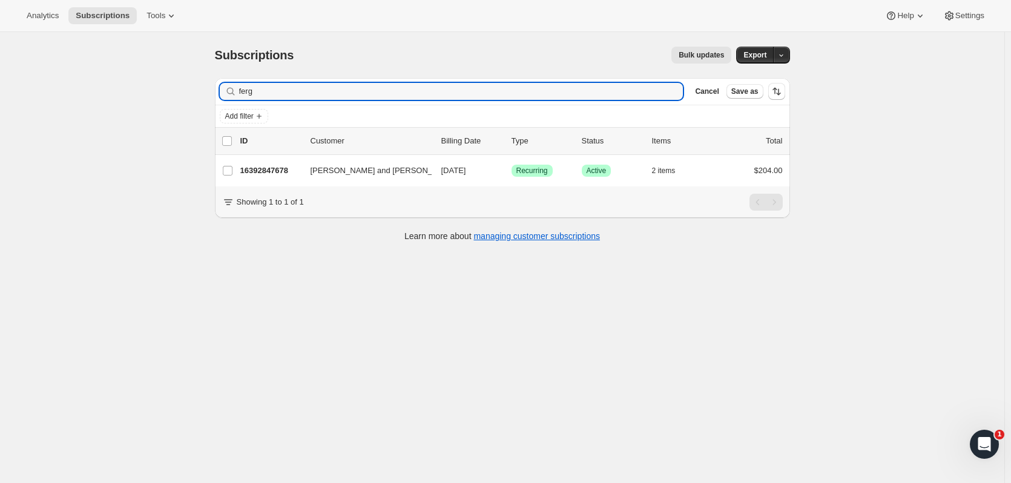
drag, startPoint x: 271, startPoint y: 83, endPoint x: 222, endPoint y: 89, distance: 49.4
click at [217, 90] on div "Filter subscribers ferg Clear Cancel Save as" at bounding box center [502, 91] width 575 height 27
type input "[PERSON_NAME]"
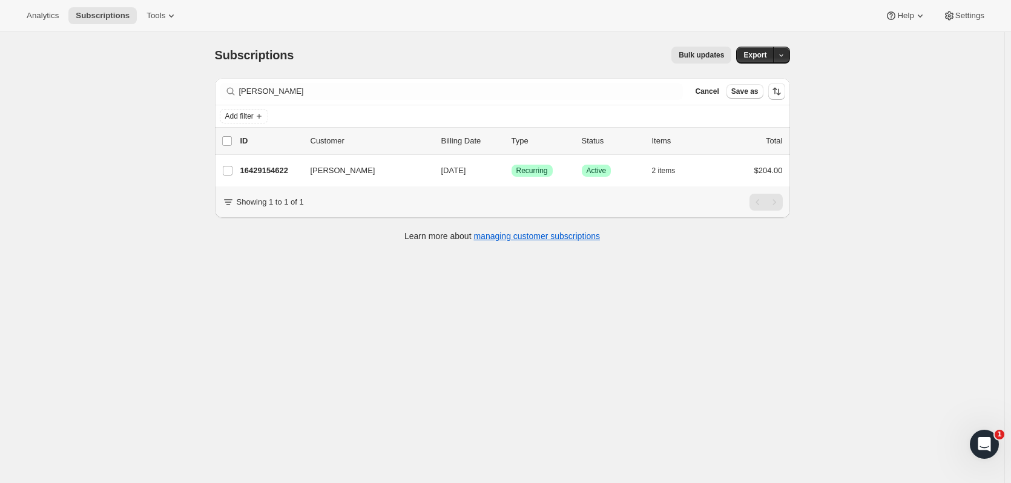
click at [276, 172] on p "16429154622" at bounding box center [270, 171] width 61 height 12
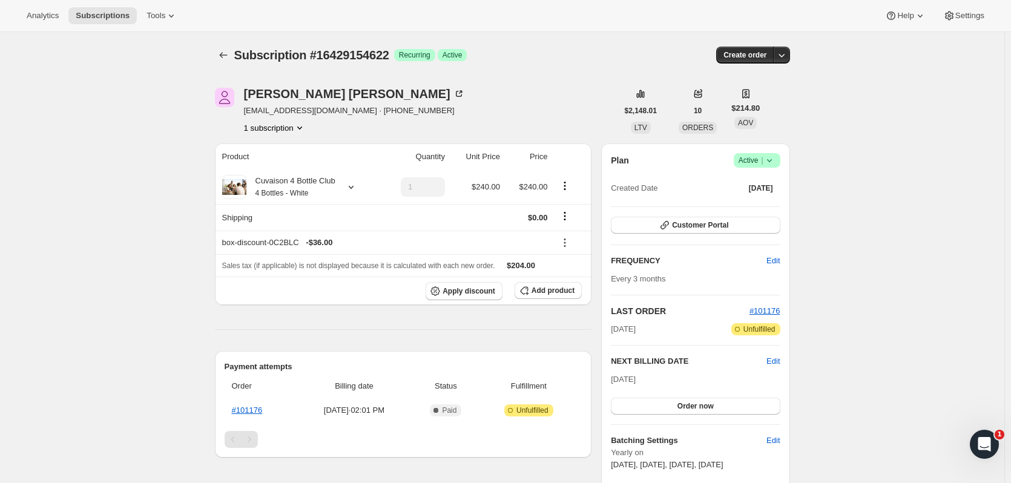
drag, startPoint x: 778, startPoint y: 157, endPoint x: 766, endPoint y: 156, distance: 11.5
click at [776, 156] on icon at bounding box center [770, 160] width 12 height 12
click at [754, 200] on span "Cancel subscription" at bounding box center [761, 204] width 68 height 9
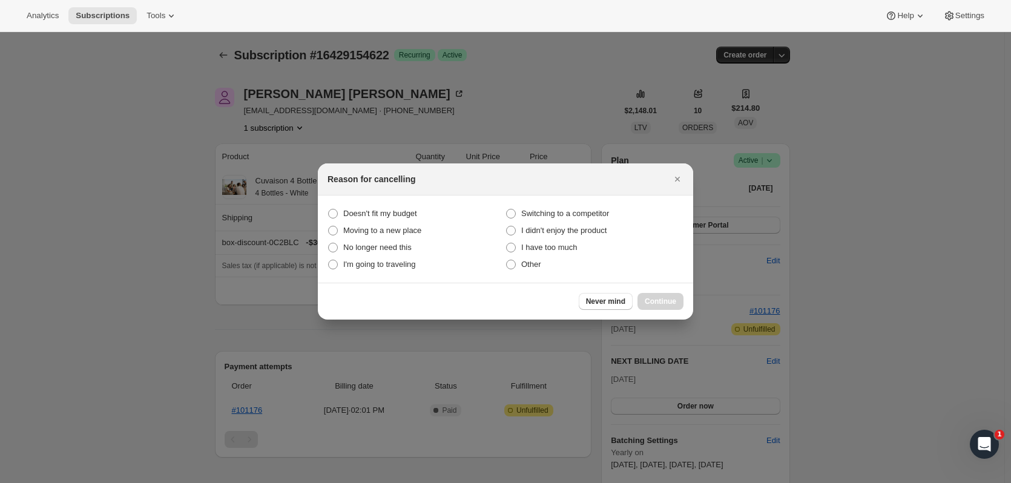
click at [574, 243] on span "I have too much" at bounding box center [549, 247] width 56 height 9
click at [507, 243] on much "I have too much" at bounding box center [506, 243] width 1 height 1
radio much "true"
click at [416, 247] on label "No longer need this" at bounding box center [417, 247] width 178 height 17
click at [329, 243] on this "No longer need this" at bounding box center [328, 243] width 1 height 1
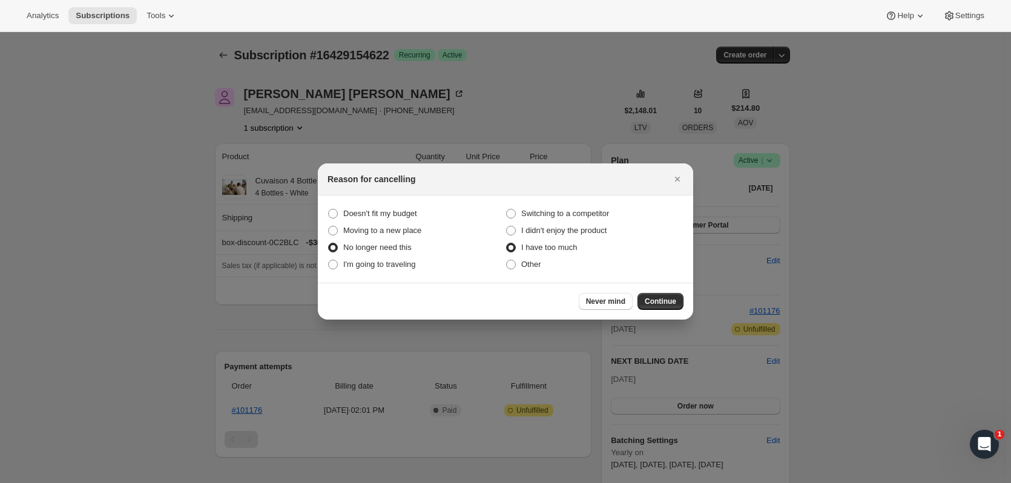
radio this "true"
radio much "false"
click at [664, 304] on span "Continue" at bounding box center [660, 302] width 31 height 10
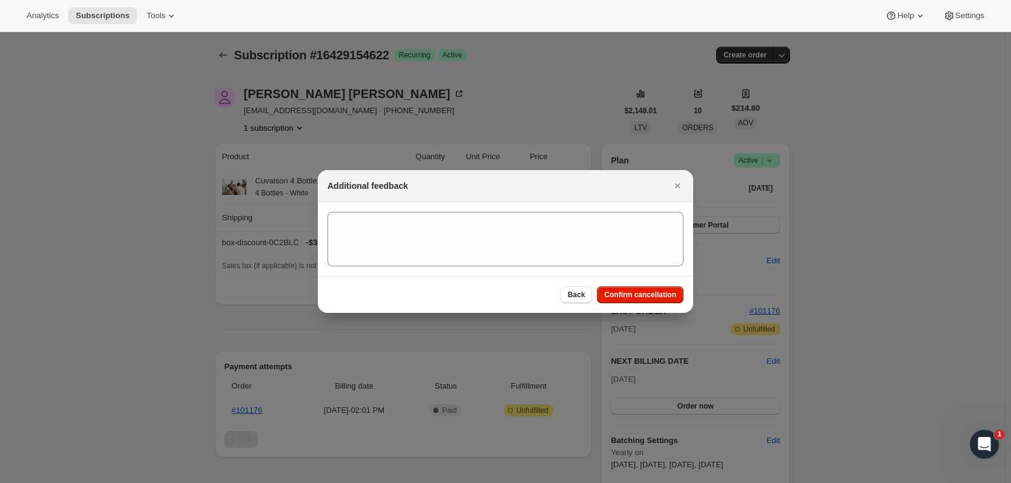
click at [657, 296] on span "Confirm cancellation" at bounding box center [640, 295] width 72 height 10
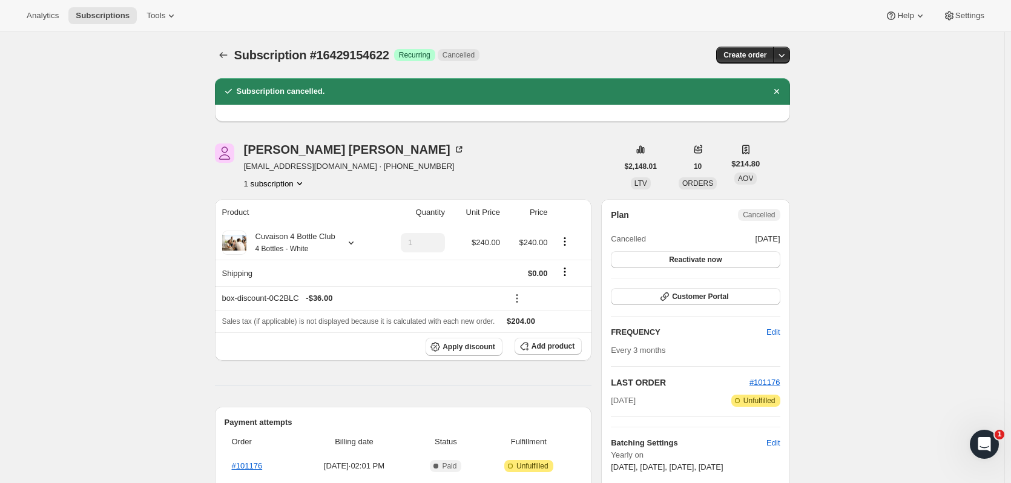
click at [230, 55] on icon "Subscriptions" at bounding box center [223, 55] width 12 height 12
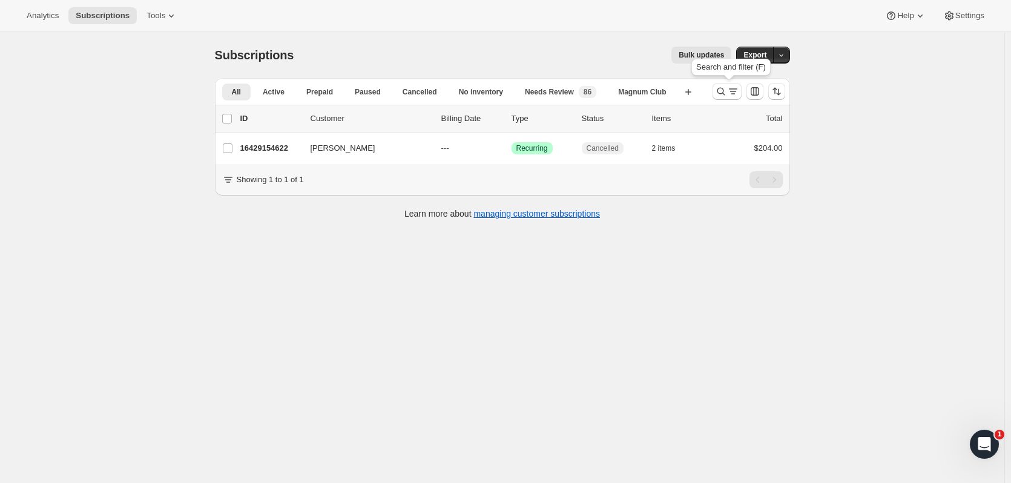
click at [718, 90] on icon "Search and filter results" at bounding box center [721, 91] width 12 height 12
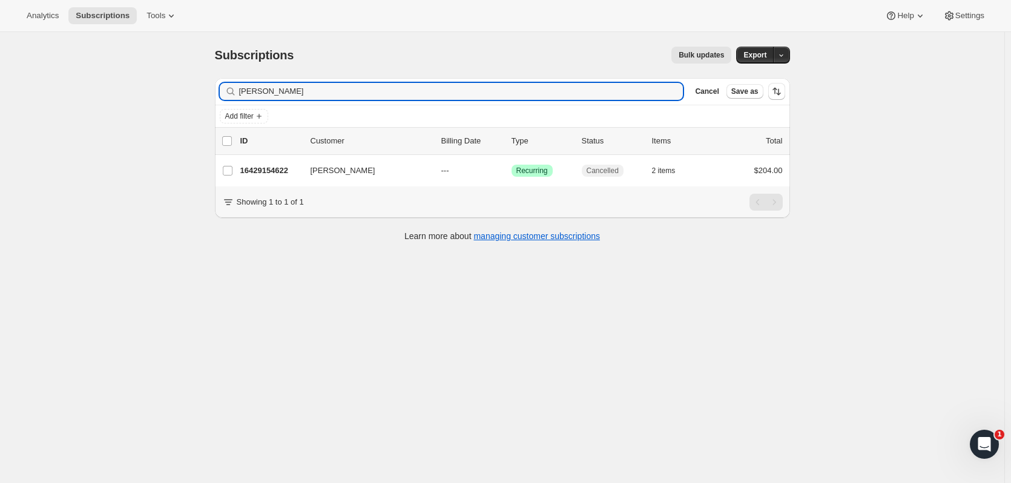
drag, startPoint x: 335, startPoint y: 91, endPoint x: 160, endPoint y: 82, distance: 174.6
click at [160, 86] on div "Subscriptions. This page is ready Subscriptions Bulk updates More actions Bulk …" at bounding box center [502, 273] width 1005 height 483
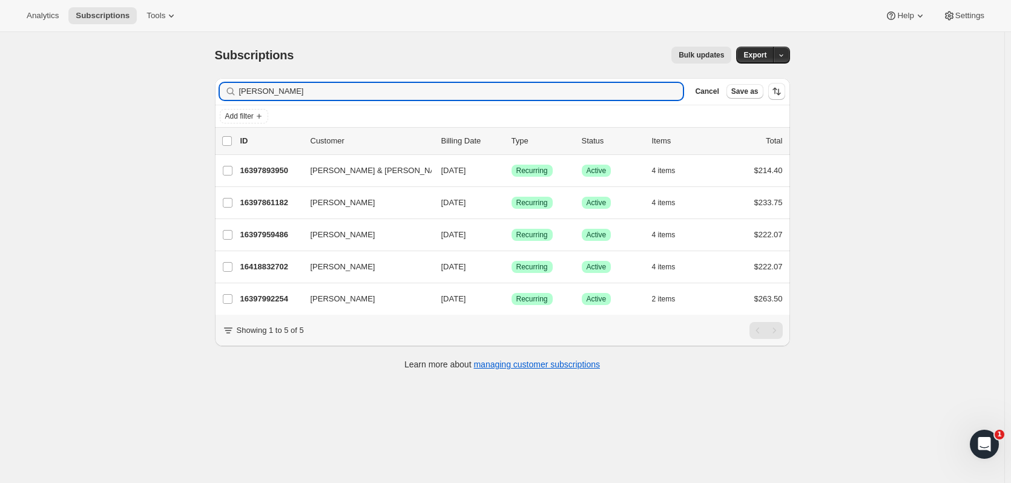
type input "graham"
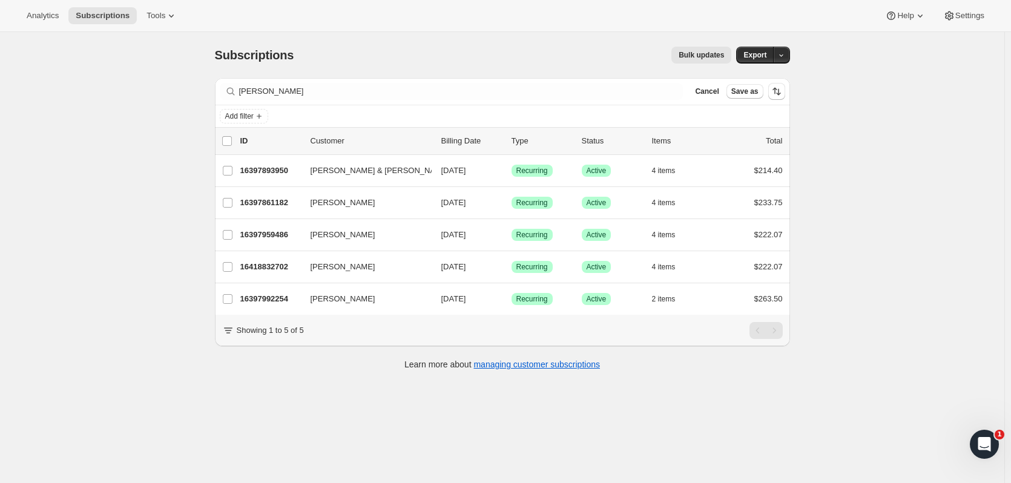
click at [253, 305] on p "16397992254" at bounding box center [270, 299] width 61 height 12
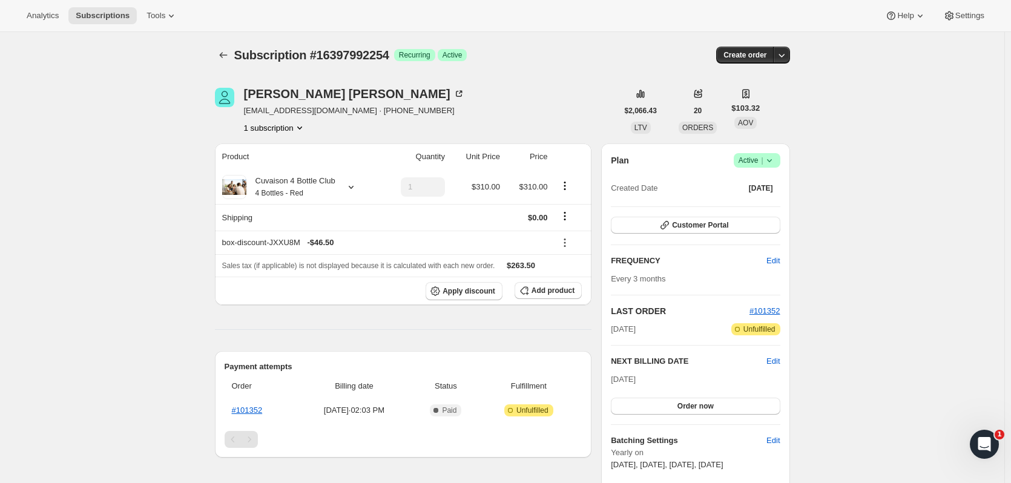
click at [230, 52] on icon "Subscriptions" at bounding box center [223, 55] width 12 height 12
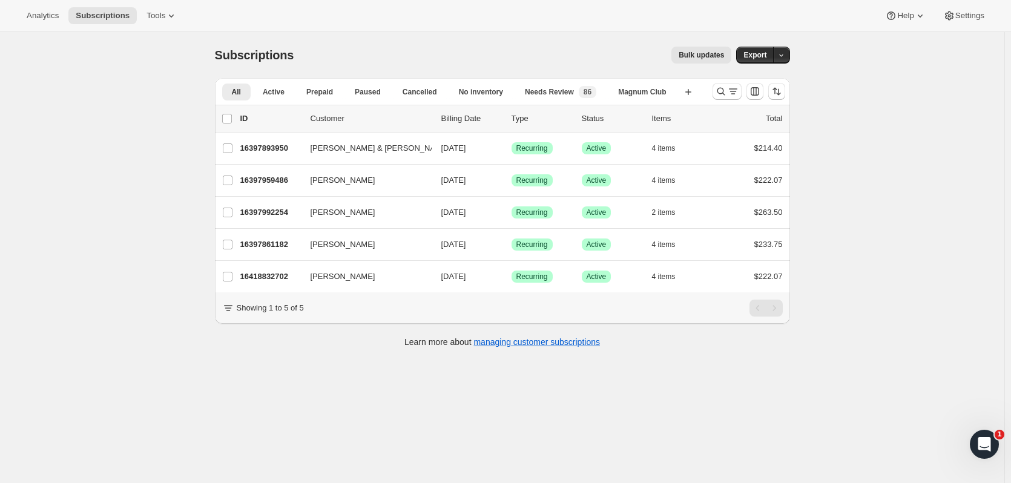
click at [346, 216] on span "[PERSON_NAME]" at bounding box center [343, 213] width 65 height 12
click at [290, 213] on p "16397992254" at bounding box center [270, 213] width 61 height 12
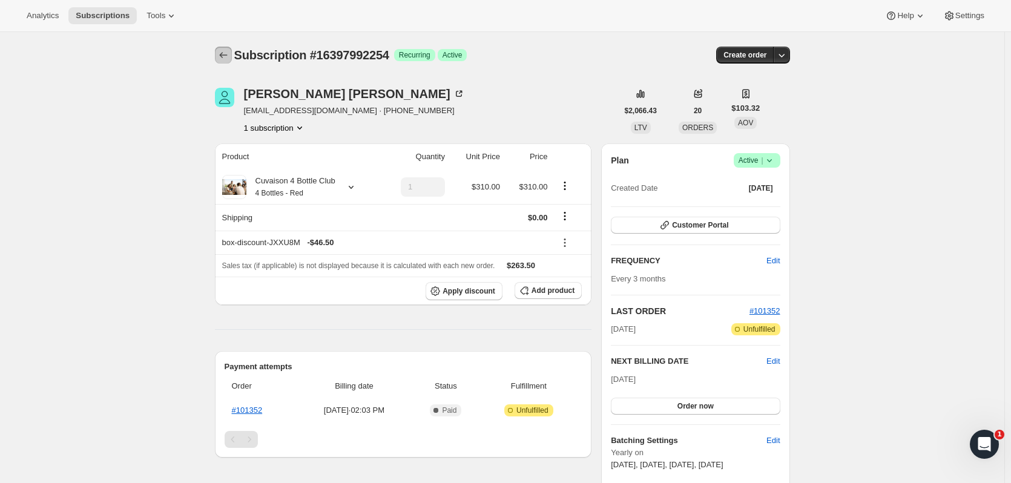
click at [226, 53] on icon "Subscriptions" at bounding box center [223, 55] width 12 height 12
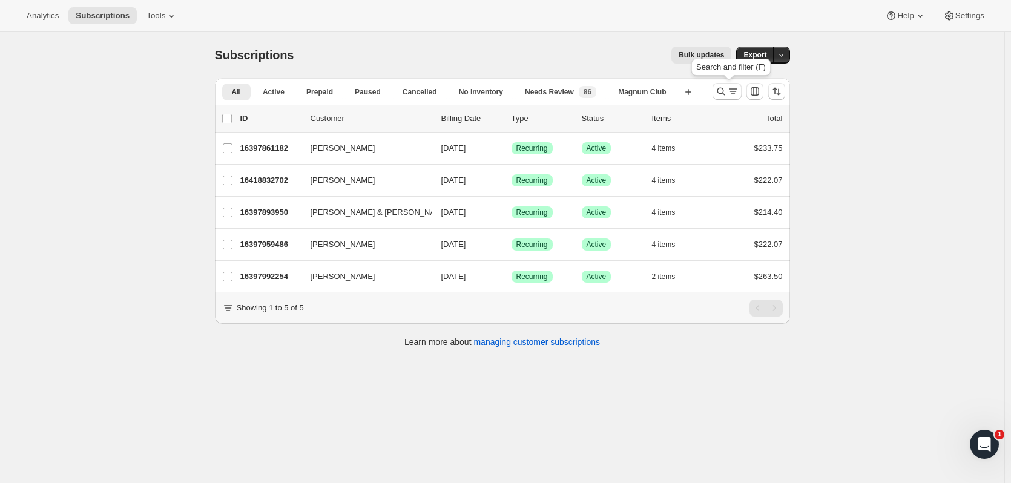
click at [722, 86] on icon "Search and filter results" at bounding box center [721, 91] width 12 height 12
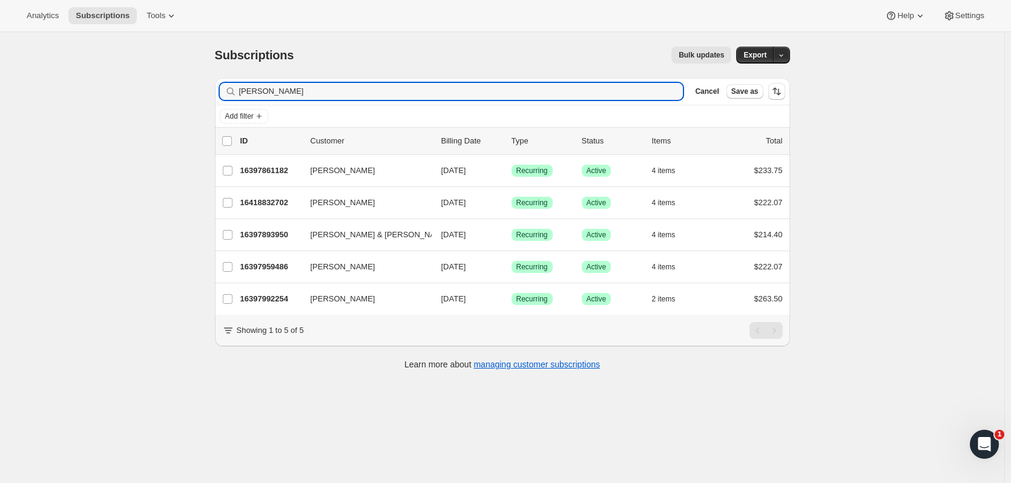
click at [273, 294] on p "16397992254" at bounding box center [270, 299] width 61 height 12
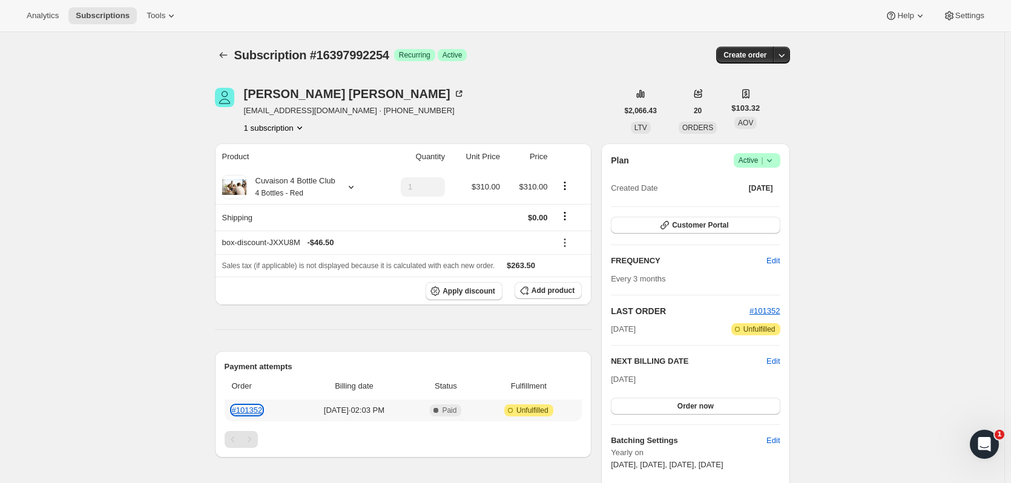
click at [257, 411] on link "#101352" at bounding box center [247, 410] width 31 height 9
click at [228, 56] on icon "Subscriptions" at bounding box center [223, 55] width 12 height 12
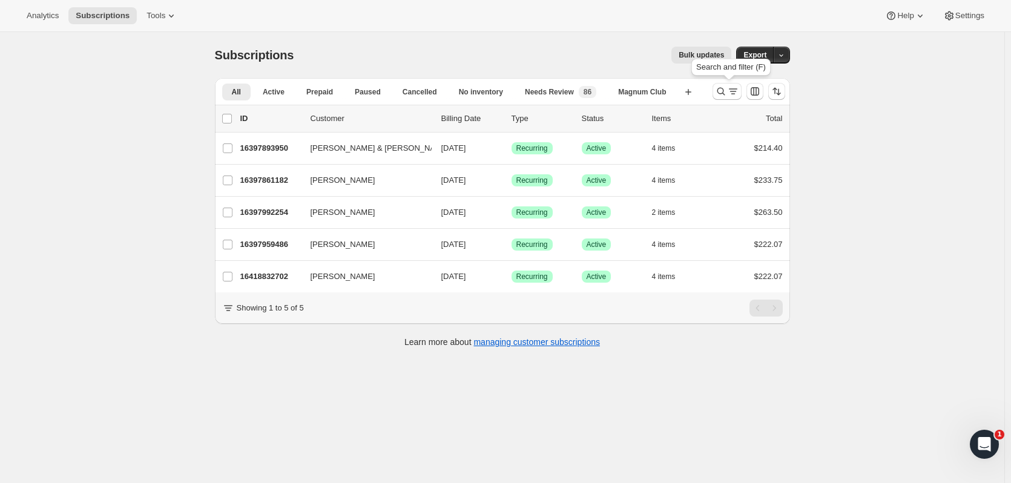
click at [718, 98] on button "Search and filter results" at bounding box center [727, 91] width 29 height 17
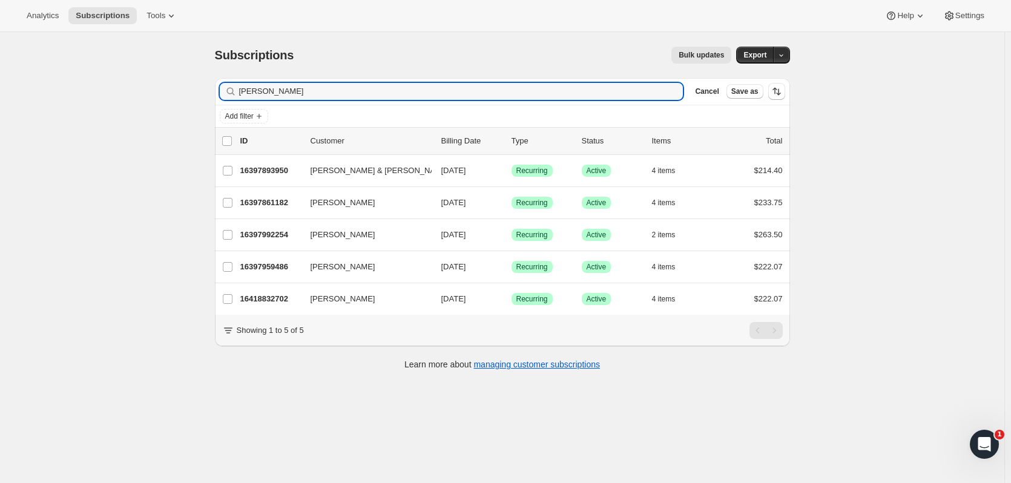
drag, startPoint x: 320, startPoint y: 95, endPoint x: 135, endPoint y: 93, distance: 184.7
click at [135, 93] on div "Subscriptions. This page is ready Subscriptions Bulk updates More actions Bulk …" at bounding box center [502, 273] width 1005 height 483
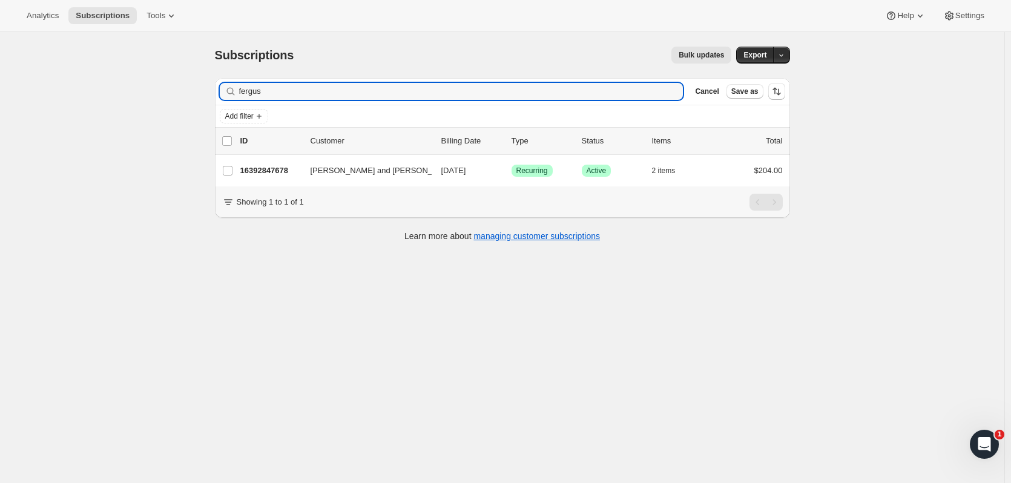
type input "fergus"
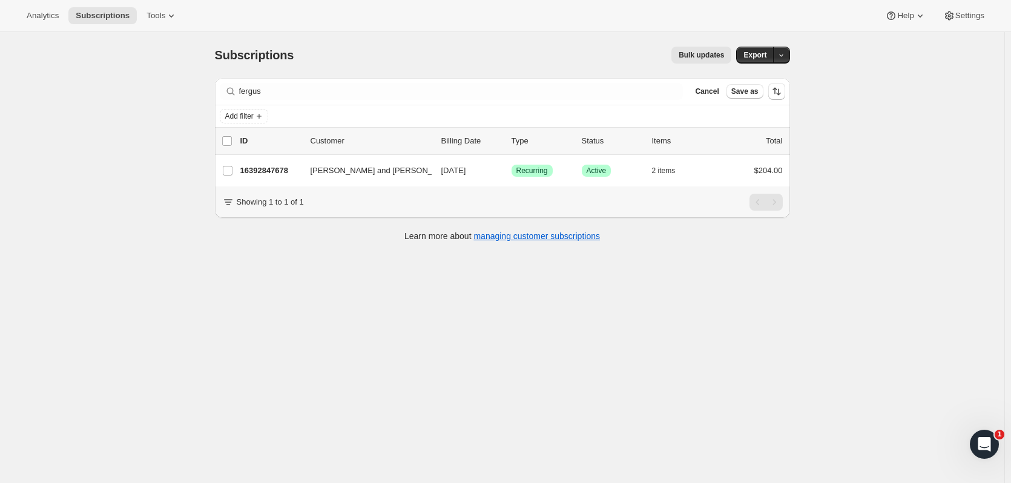
click at [262, 166] on p "16392847678" at bounding box center [270, 171] width 61 height 12
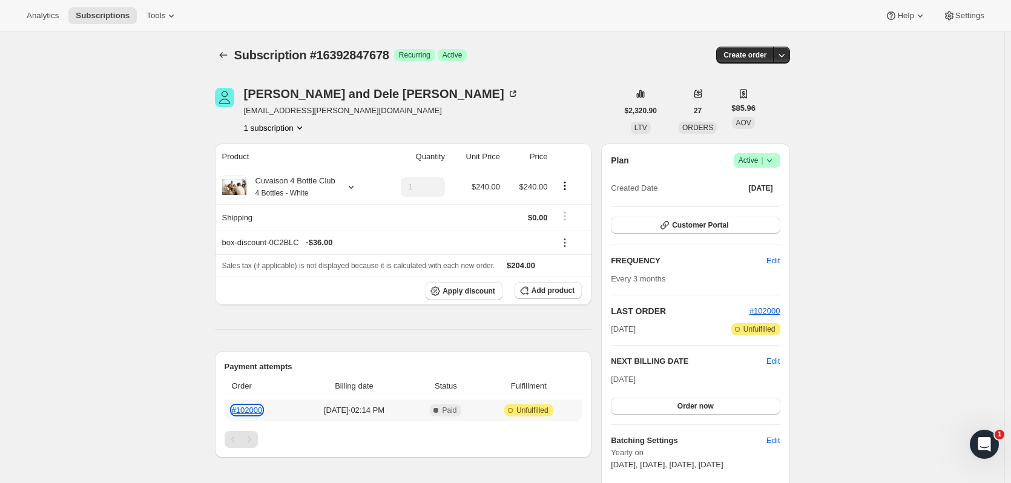
click at [260, 410] on link "#102000" at bounding box center [247, 410] width 31 height 9
click at [787, 58] on icon "button" at bounding box center [782, 55] width 12 height 12
click at [756, 100] on span "Create custom one-time order" at bounding box center [733, 100] width 105 height 9
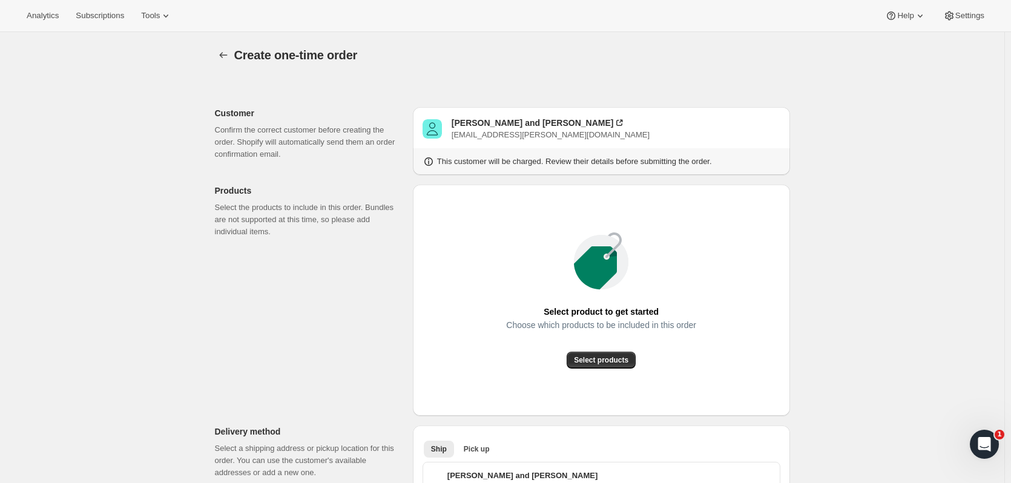
click at [584, 363] on span "Select products" at bounding box center [601, 360] width 55 height 10
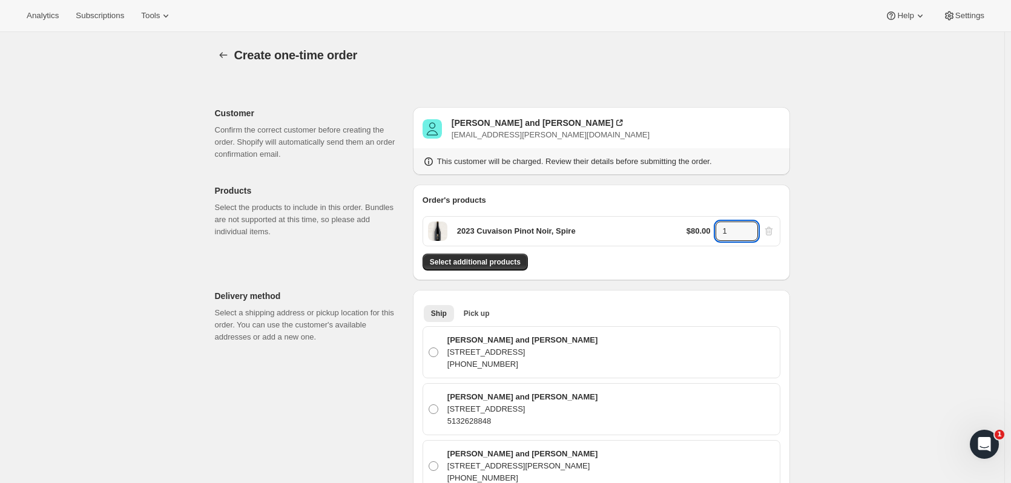
click at [747, 225] on icon at bounding box center [749, 228] width 12 height 12
type input "2"
click at [488, 263] on span "Select additional products" at bounding box center [475, 262] width 91 height 10
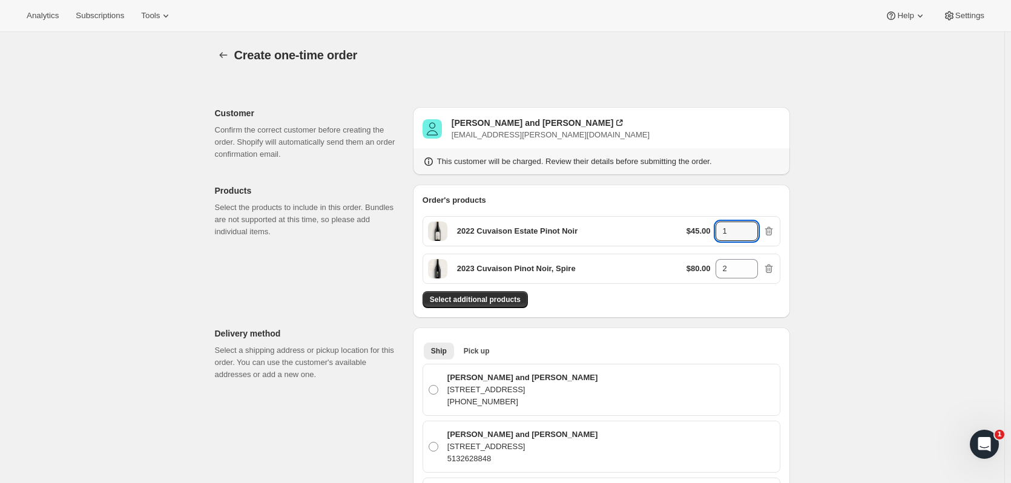
click at [754, 226] on icon at bounding box center [749, 228] width 12 height 12
type input "2"
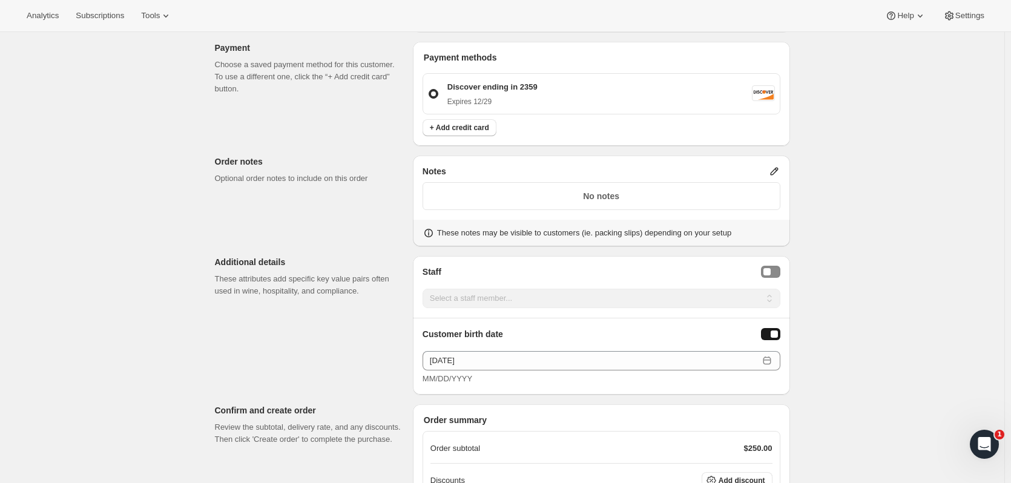
scroll to position [821, 0]
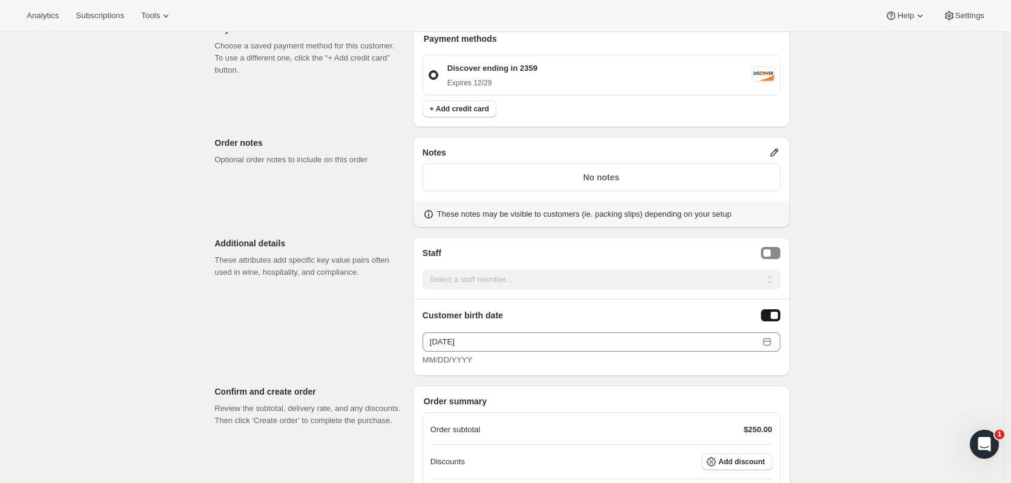
click at [751, 458] on span "Add discount" at bounding box center [742, 462] width 47 height 10
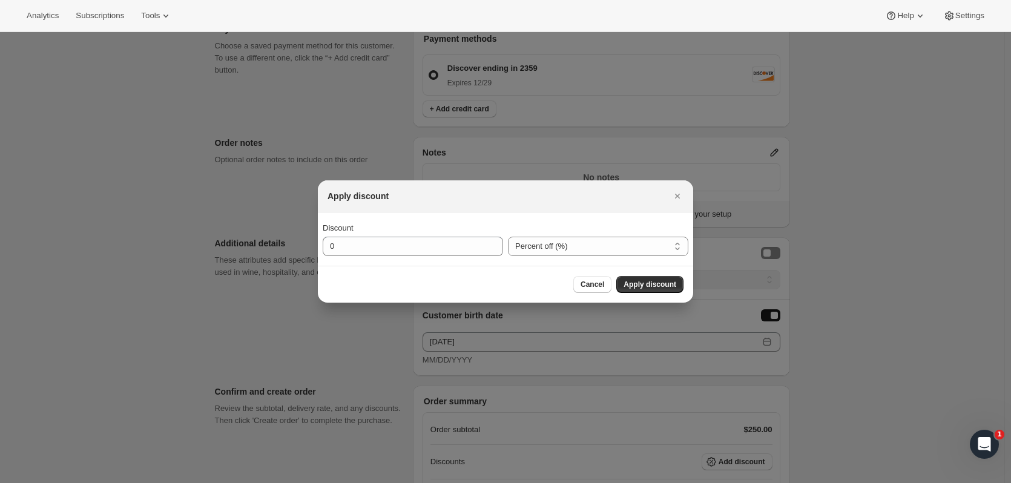
scroll to position [0, 0]
drag, startPoint x: 434, startPoint y: 253, endPoint x: 259, endPoint y: 248, distance: 175.7
type input "15"
click at [660, 279] on button "Apply discount" at bounding box center [649, 284] width 67 height 17
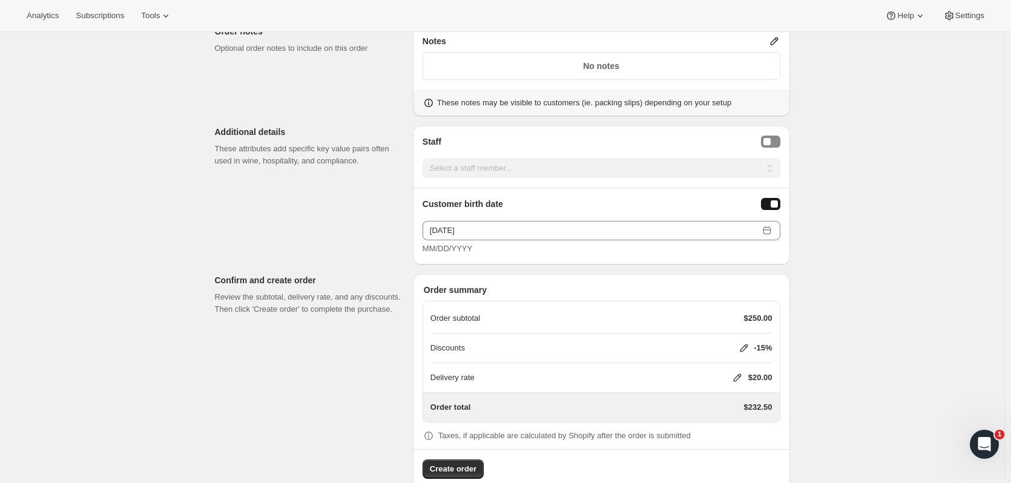
scroll to position [956, 0]
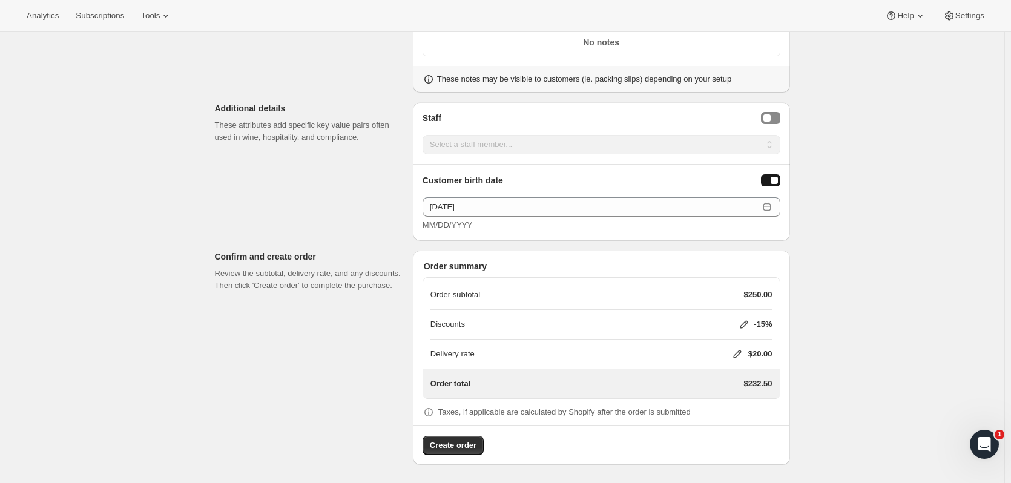
click at [739, 355] on icon at bounding box center [737, 355] width 8 height 8
click at [722, 421] on button "Save" at bounding box center [734, 426] width 31 height 17
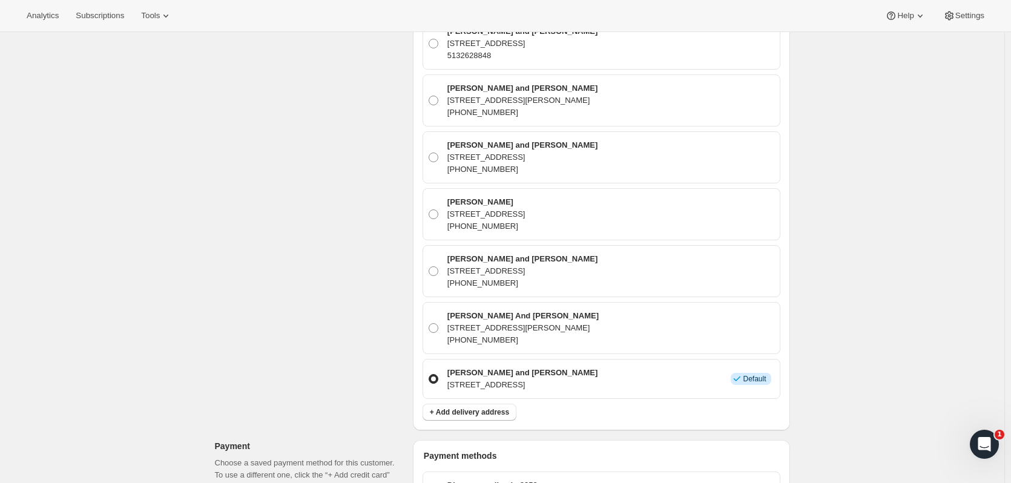
scroll to position [231, 0]
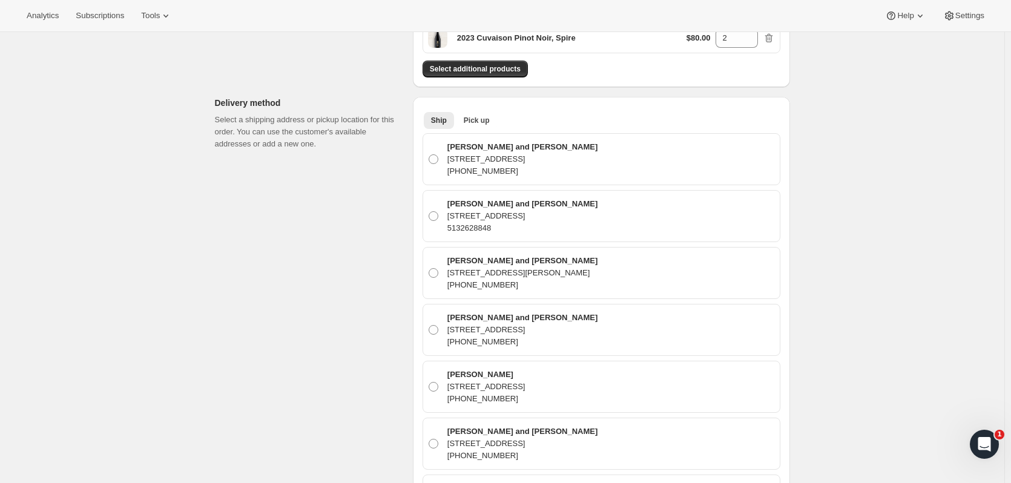
click at [498, 114] on ul "Ship Pick up More views" at bounding box center [598, 119] width 354 height 17
click at [486, 122] on span "Pick up" at bounding box center [477, 121] width 26 height 10
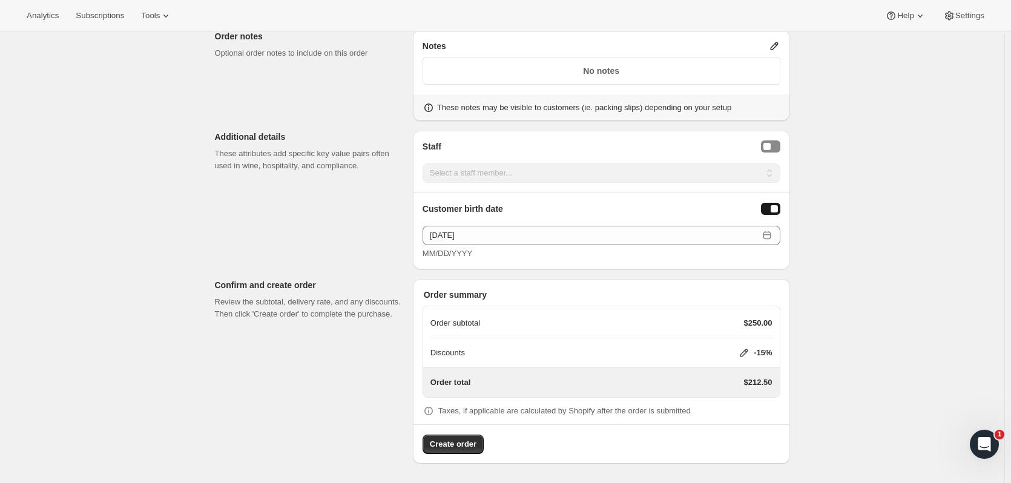
scroll to position [523, 0]
click at [460, 443] on span "Create order" at bounding box center [453, 446] width 47 height 12
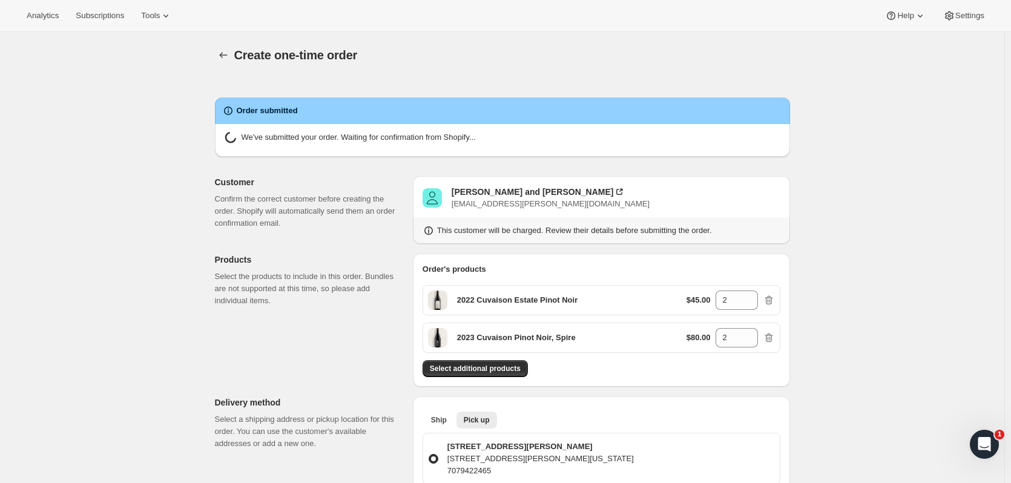
radio input "true"
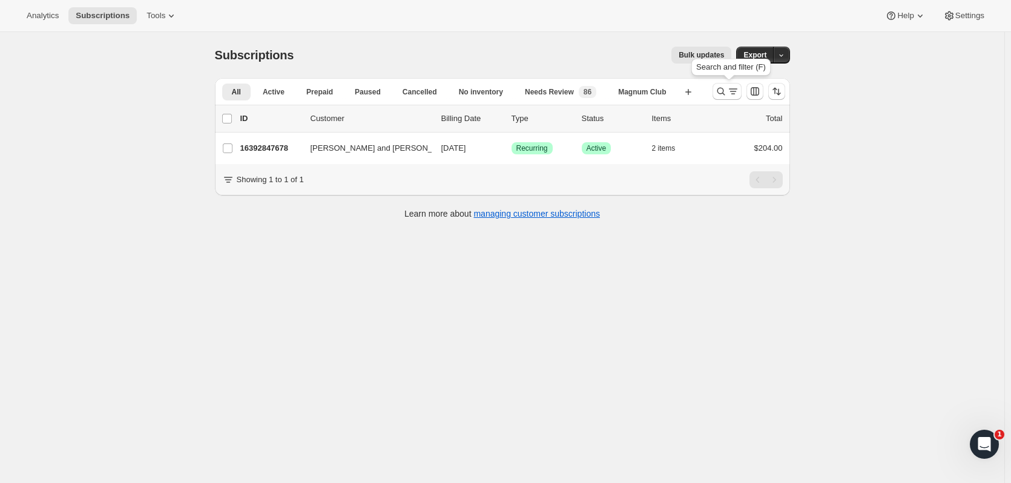
click at [722, 90] on icon "Search and filter results" at bounding box center [721, 91] width 12 height 12
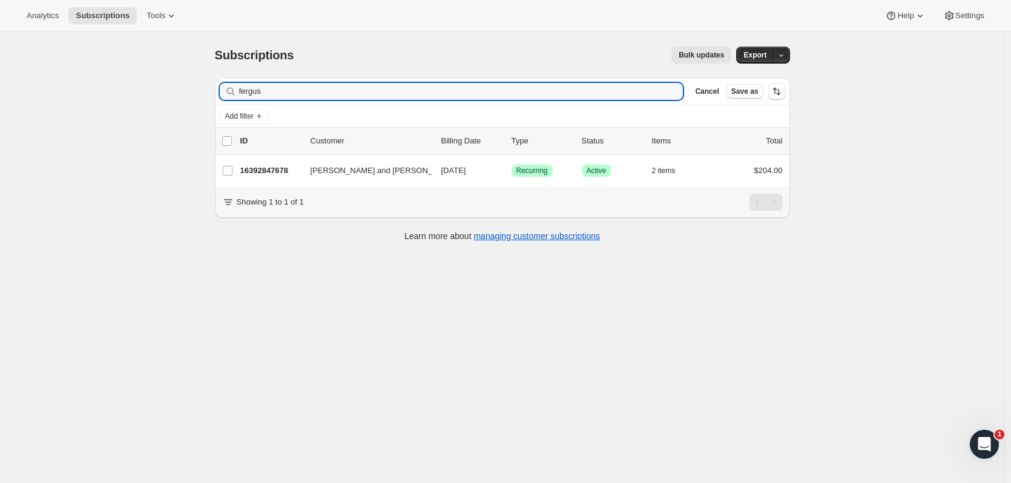
drag, startPoint x: 274, startPoint y: 93, endPoint x: 179, endPoint y: 93, distance: 95.1
click at [179, 93] on div "Subscriptions. This page is ready Subscriptions Bulk updates More actions Bulk …" at bounding box center [502, 273] width 1005 height 483
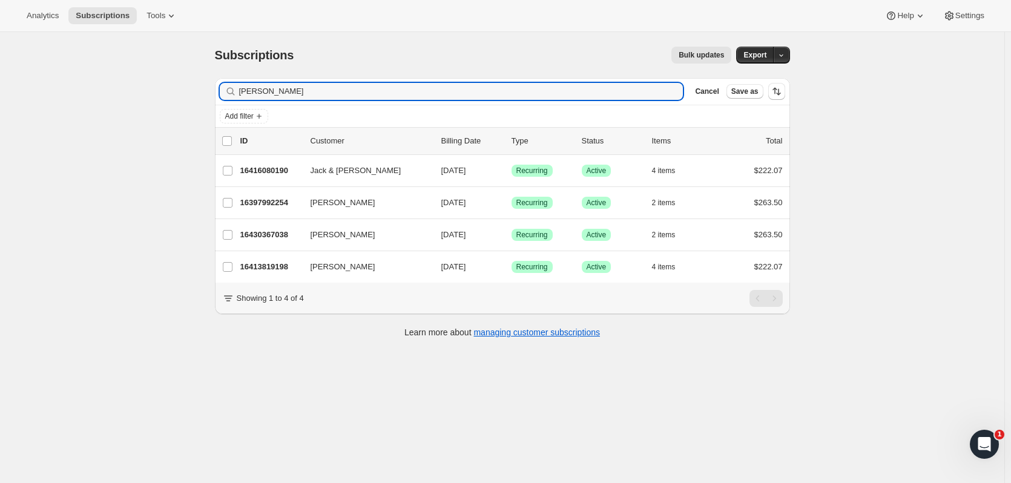
type input "[PERSON_NAME]"
click at [292, 199] on p "16397992254" at bounding box center [270, 203] width 61 height 12
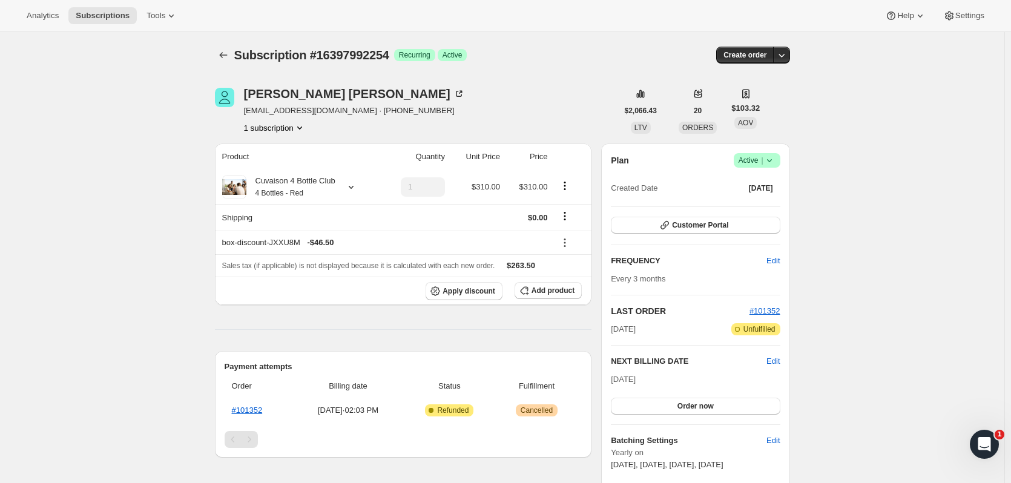
click at [778, 56] on icon "button" at bounding box center [782, 55] width 12 height 12
click at [764, 105] on span "Create custom one-time order" at bounding box center [733, 100] width 105 height 9
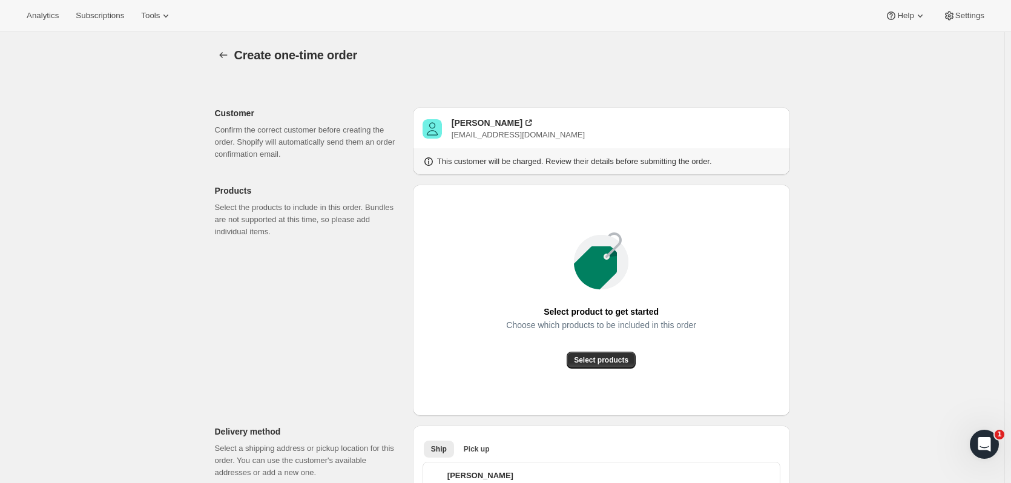
click at [609, 357] on span "Select products" at bounding box center [601, 360] width 55 height 10
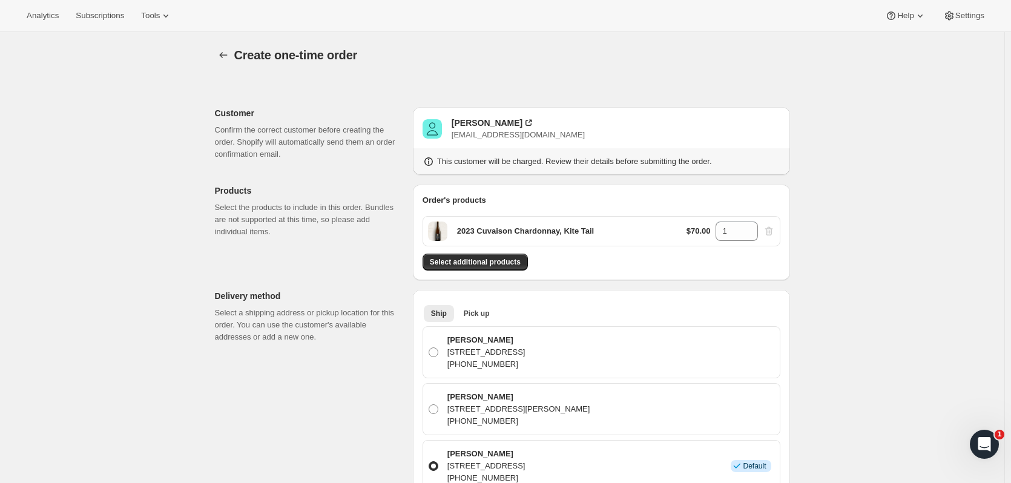
click at [506, 264] on span "Select additional products" at bounding box center [475, 262] width 91 height 10
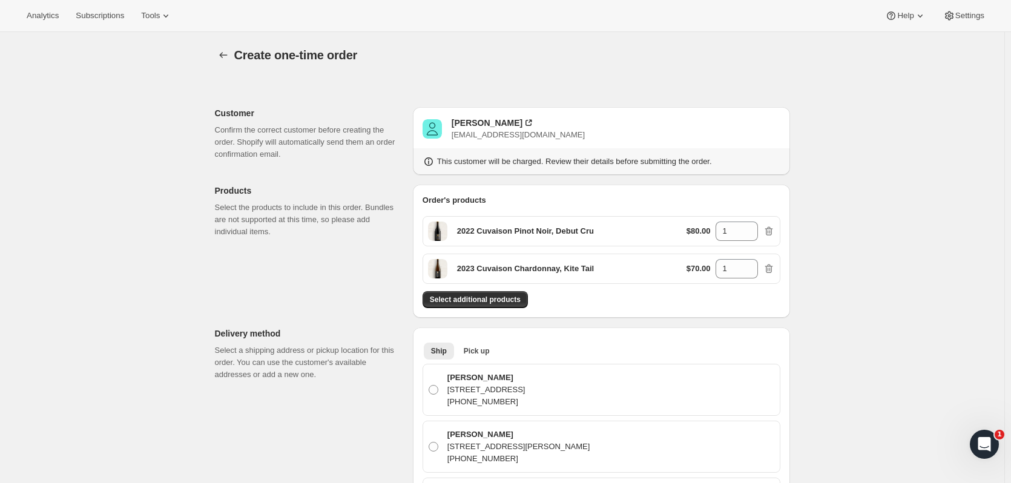
click at [504, 304] on span "Select additional products" at bounding box center [475, 300] width 91 height 10
click at [440, 301] on span "Select additional products" at bounding box center [475, 300] width 91 height 10
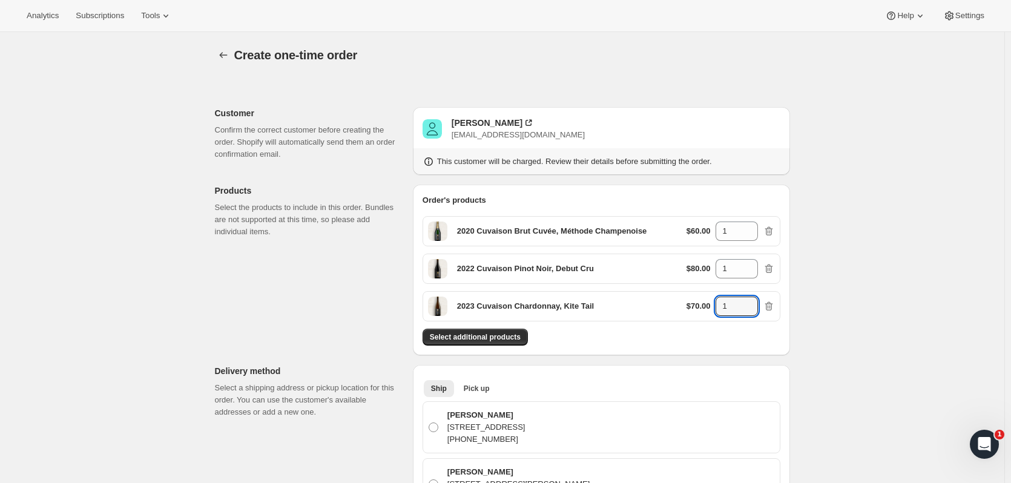
click at [751, 302] on icon at bounding box center [749, 303] width 12 height 12
type input "2"
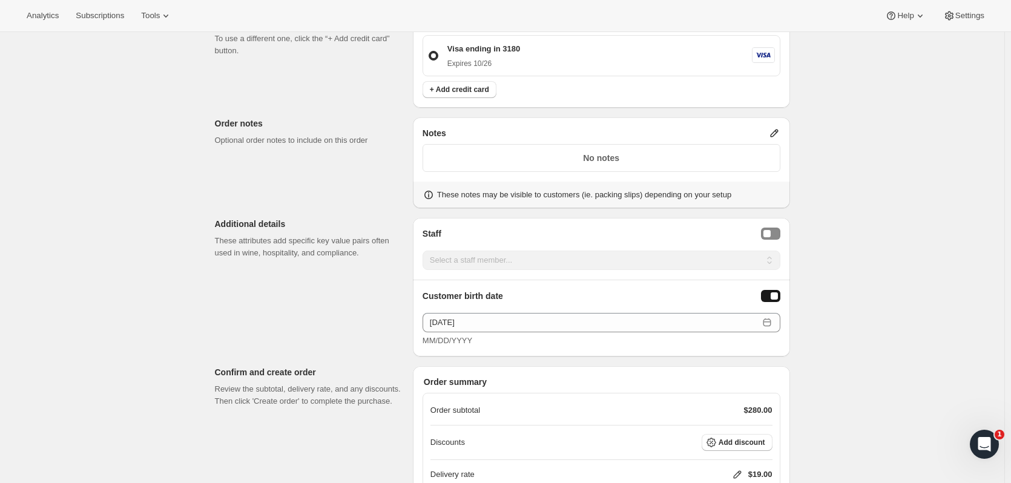
scroll to position [684, 0]
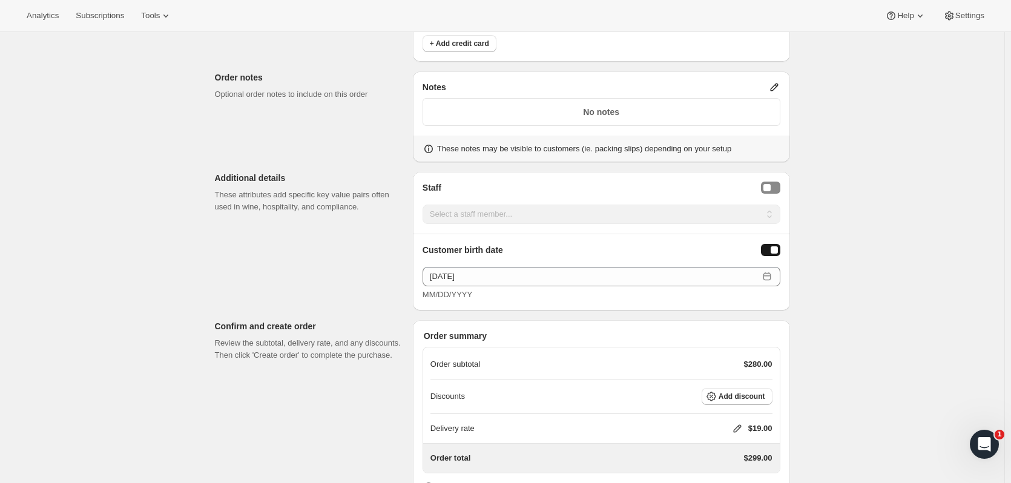
click at [752, 396] on span "Add discount" at bounding box center [742, 397] width 47 height 10
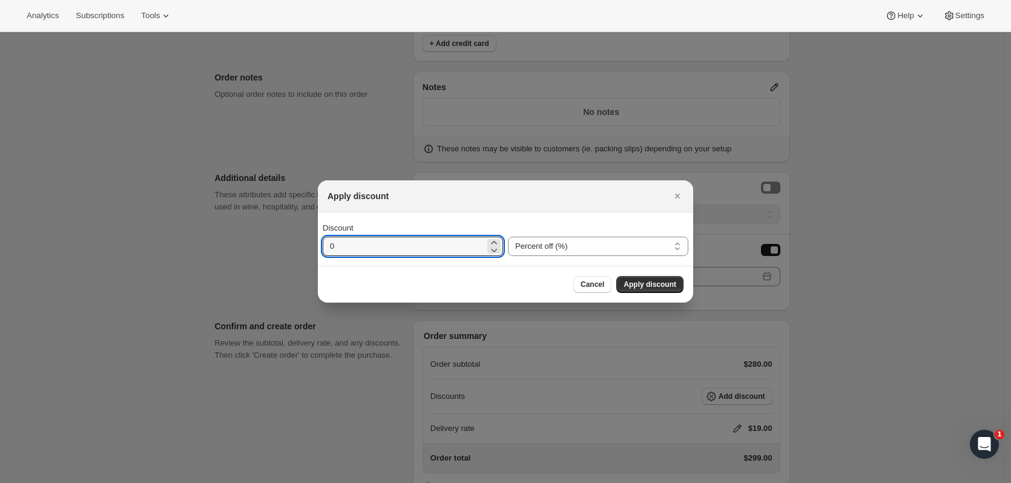
drag, startPoint x: 418, startPoint y: 244, endPoint x: 220, endPoint y: 245, distance: 198.0
type input "15"
click at [635, 283] on span "Apply discount" at bounding box center [650, 285] width 53 height 10
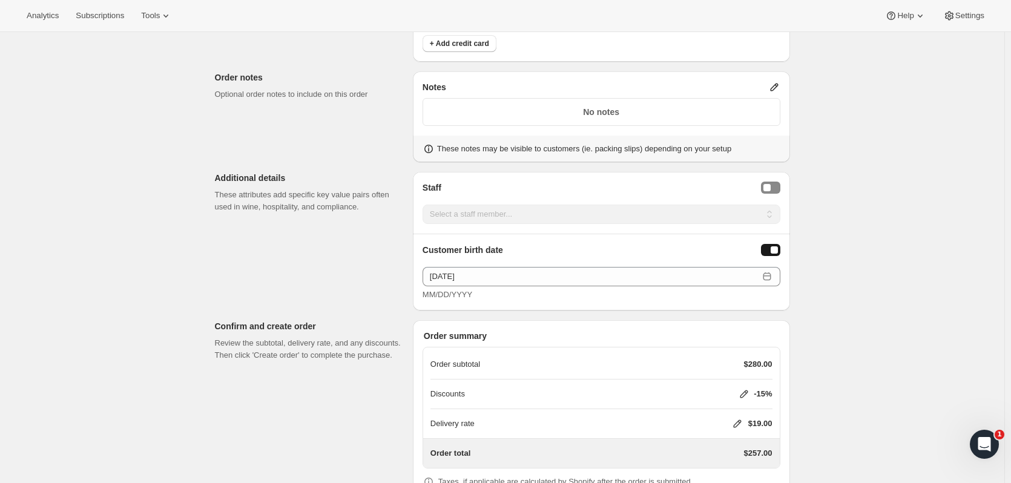
click at [736, 423] on icon at bounding box center [738, 424] width 12 height 12
click at [740, 395] on button "Save" at bounding box center [734, 401] width 31 height 17
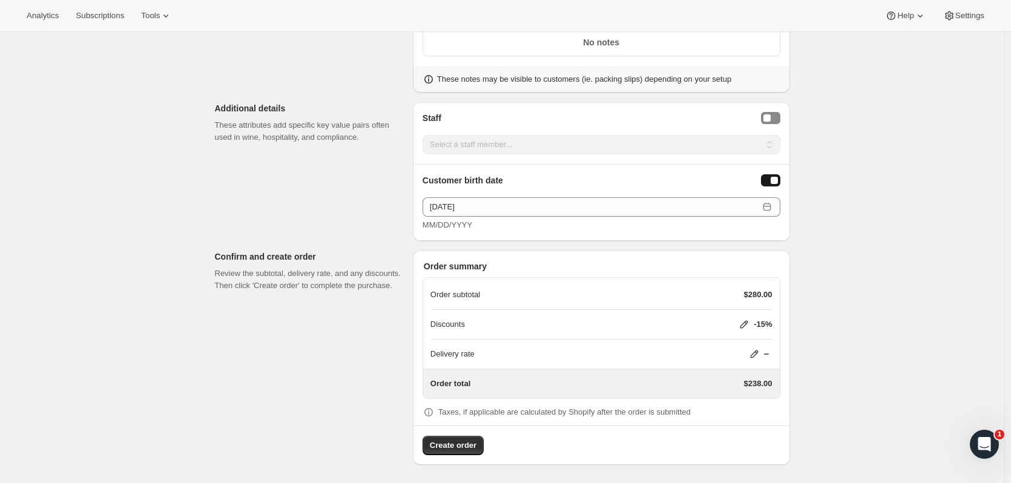
click at [471, 444] on span "Create order" at bounding box center [453, 446] width 47 height 12
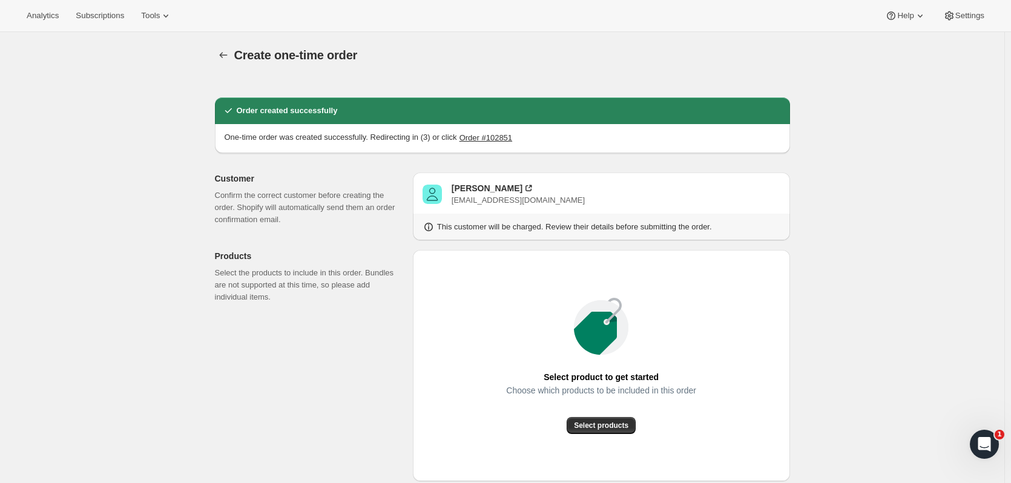
radio input "true"
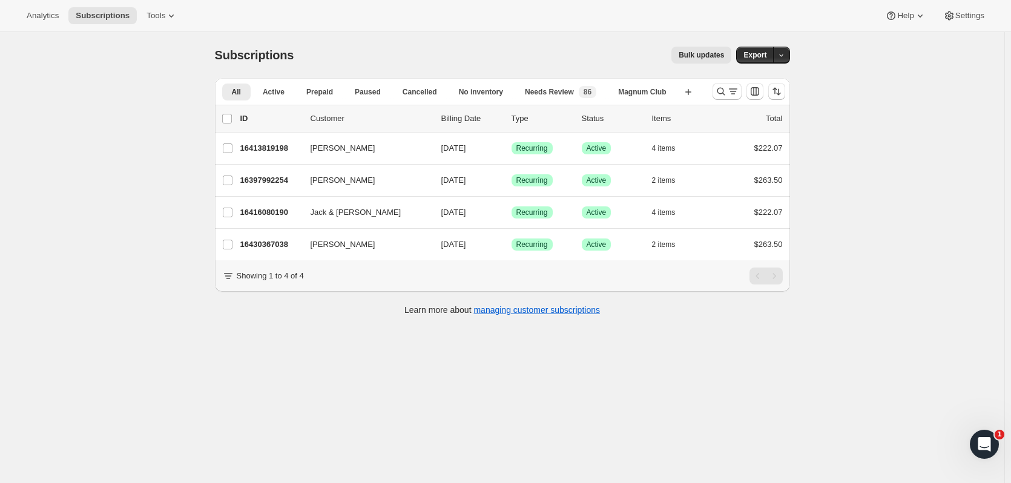
click at [720, 93] on icon "Search and filter results" at bounding box center [721, 91] width 12 height 12
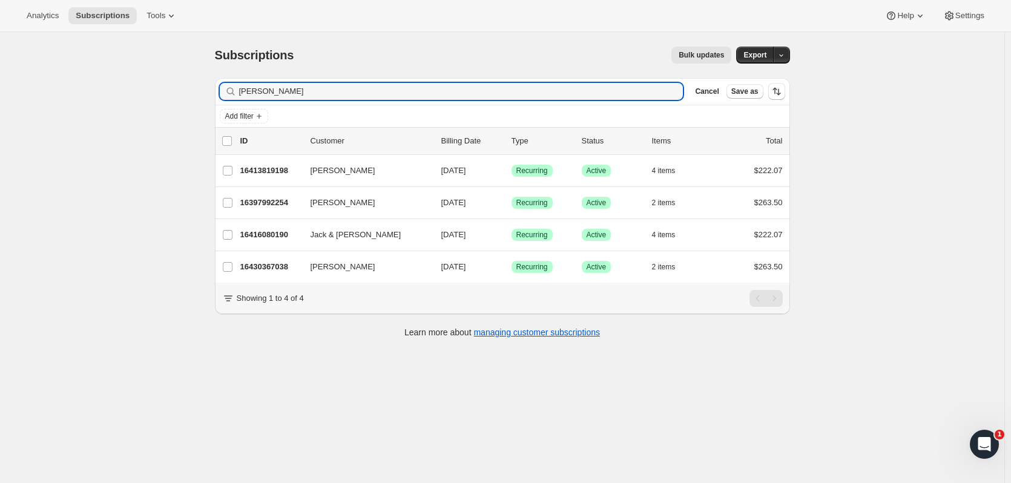
drag, startPoint x: 280, startPoint y: 87, endPoint x: 7, endPoint y: 101, distance: 273.5
click at [7, 101] on div "Subscriptions. This page is ready Subscriptions Bulk updates More actions Bulk …" at bounding box center [502, 273] width 1005 height 483
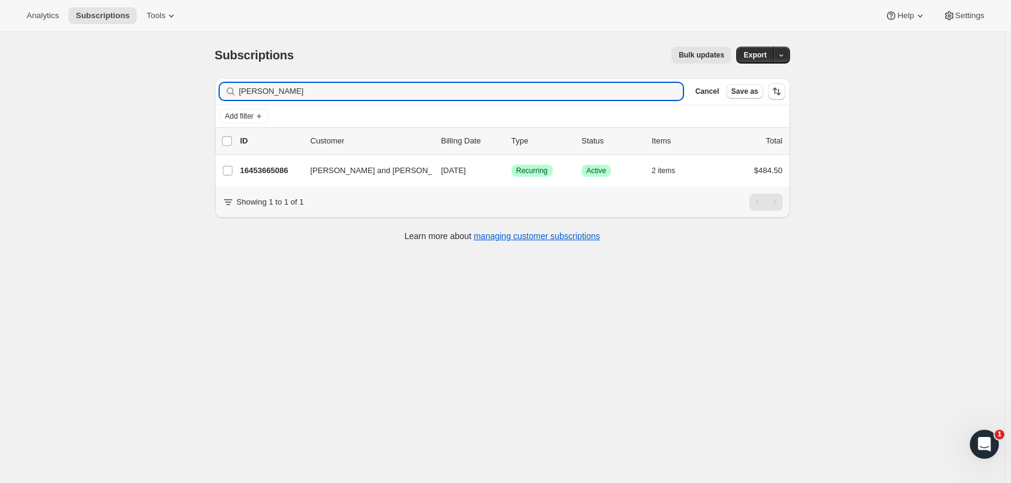
type input "jeff osm"
click at [292, 166] on p "16453665086" at bounding box center [270, 171] width 61 height 12
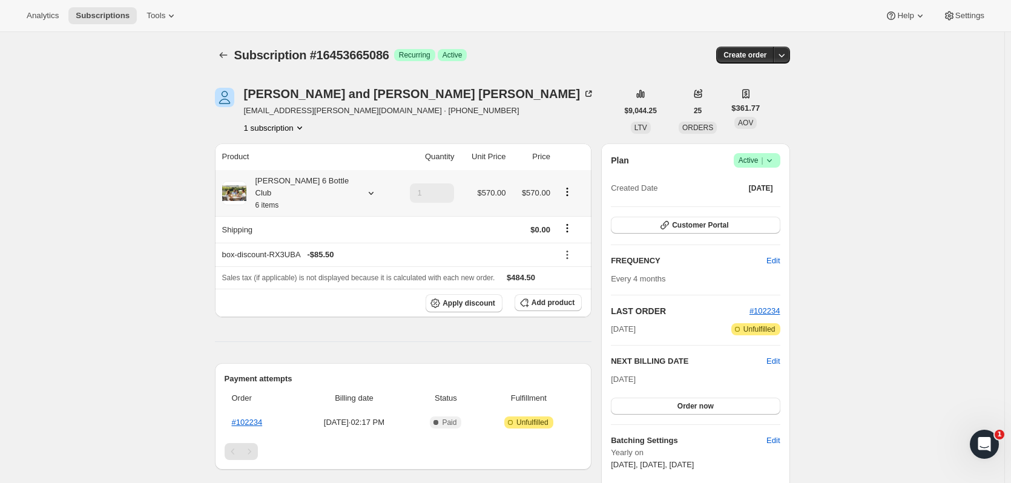
click at [365, 187] on icon at bounding box center [371, 193] width 12 height 12
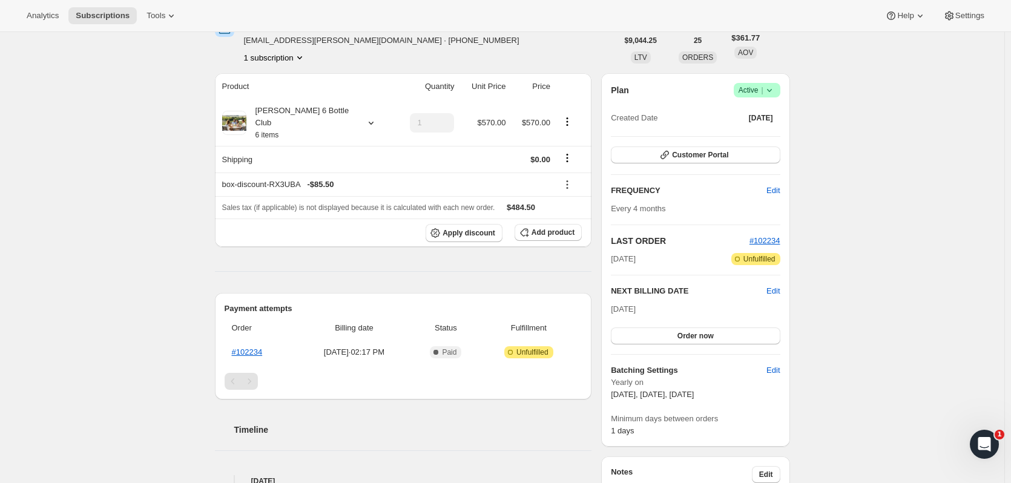
scroll to position [49, 0]
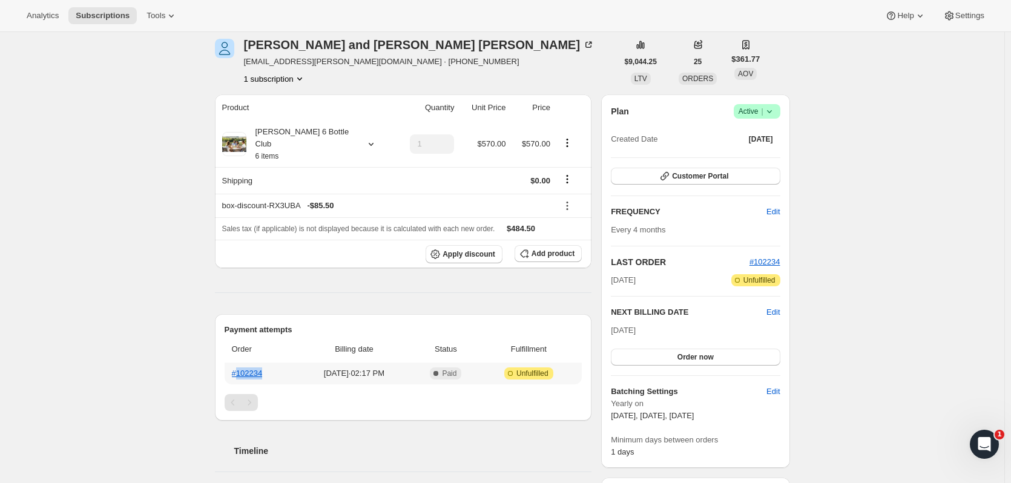
drag, startPoint x: 270, startPoint y: 366, endPoint x: 241, endPoint y: 365, distance: 29.1
click at [241, 365] on th "#102234" at bounding box center [260, 374] width 71 height 22
copy link "102234"
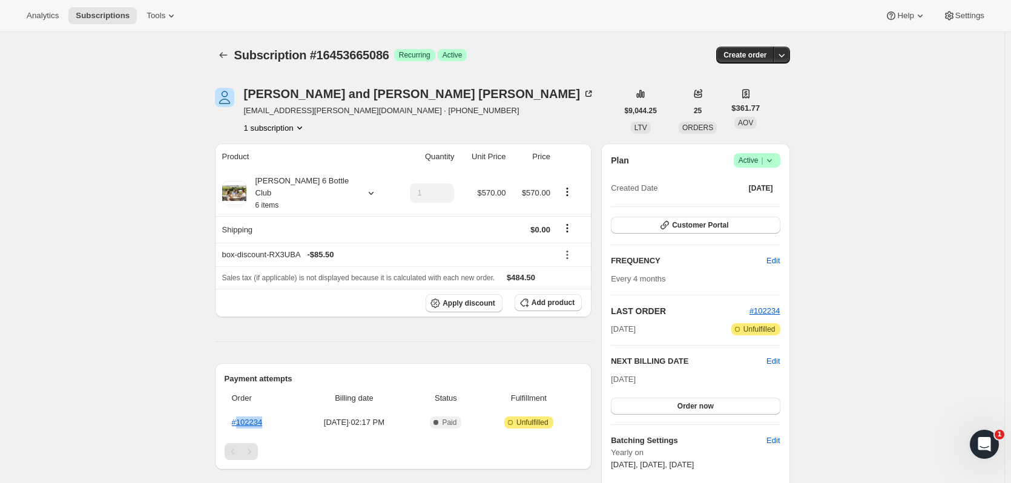
click at [219, 61] on button "Subscriptions" at bounding box center [223, 55] width 17 height 17
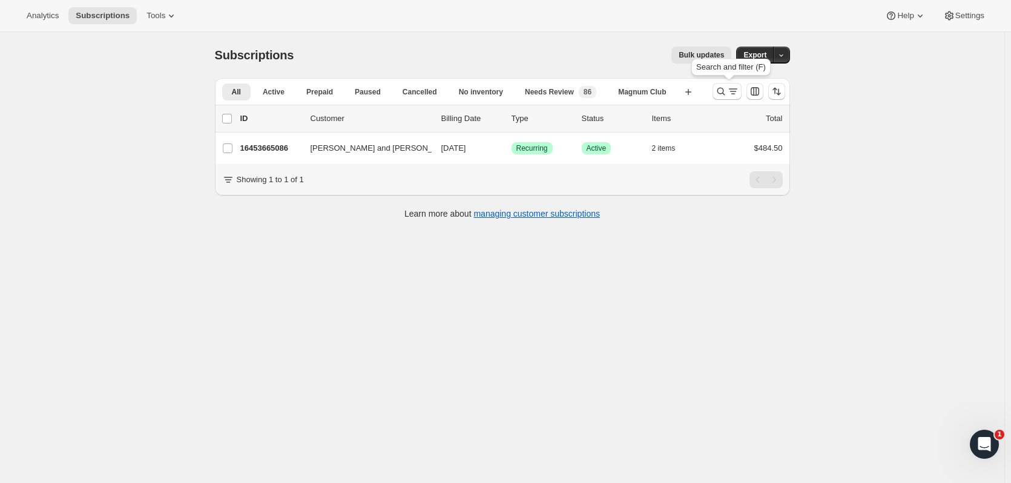
click at [726, 91] on icon "Search and filter results" at bounding box center [721, 91] width 12 height 12
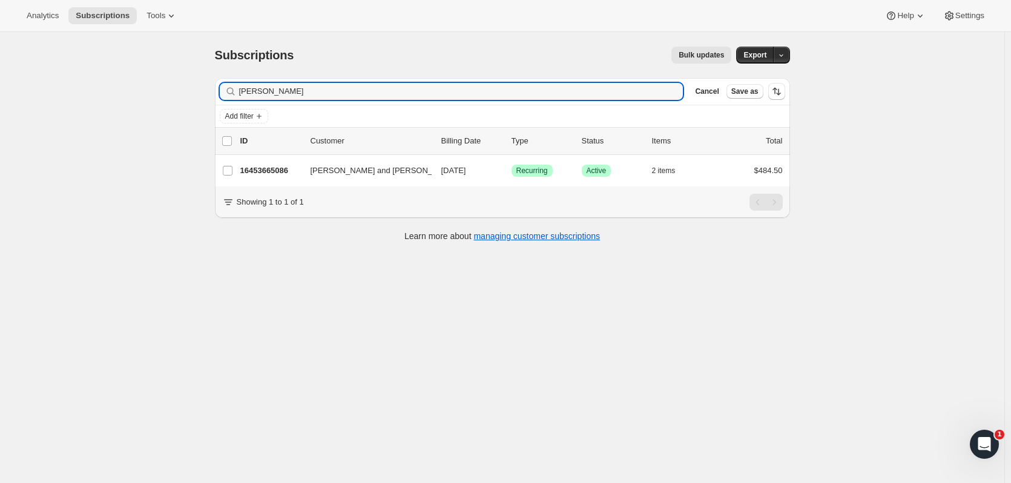
drag, startPoint x: 318, startPoint y: 94, endPoint x: 88, endPoint y: 61, distance: 232.5
click at [80, 90] on div "Subscriptions. This page is ready Subscriptions Bulk updates More actions Bulk …" at bounding box center [502, 273] width 1005 height 483
type input "jake johns"
click at [277, 177] on div "16405463358 Jake Johns 11/01/2025 Success Recurring Success Active 4 items $233…" at bounding box center [511, 170] width 543 height 17
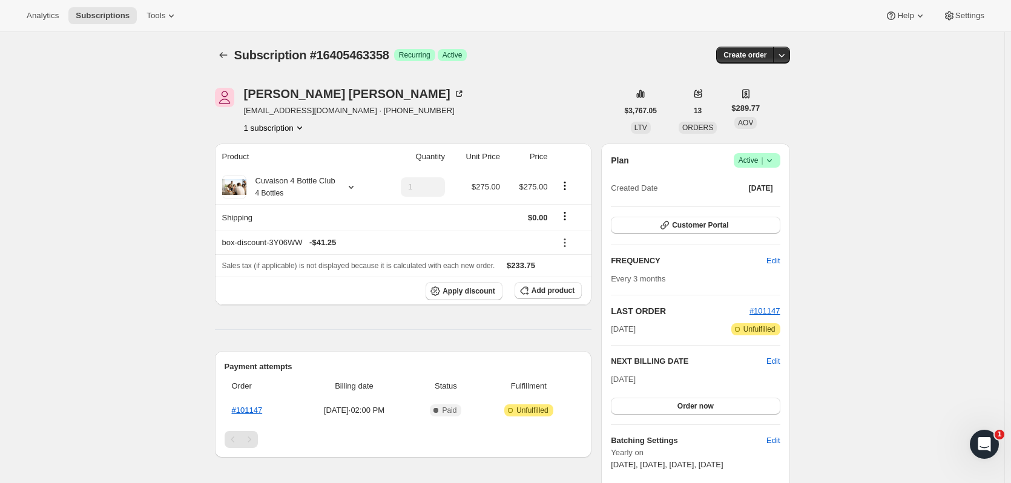
drag, startPoint x: 774, startPoint y: 309, endPoint x: 811, endPoint y: 306, distance: 37.1
click at [253, 412] on link "#101147" at bounding box center [247, 410] width 31 height 9
click at [787, 58] on icon "button" at bounding box center [782, 55] width 12 height 12
click at [761, 102] on span "Create custom one-time order" at bounding box center [733, 100] width 105 height 9
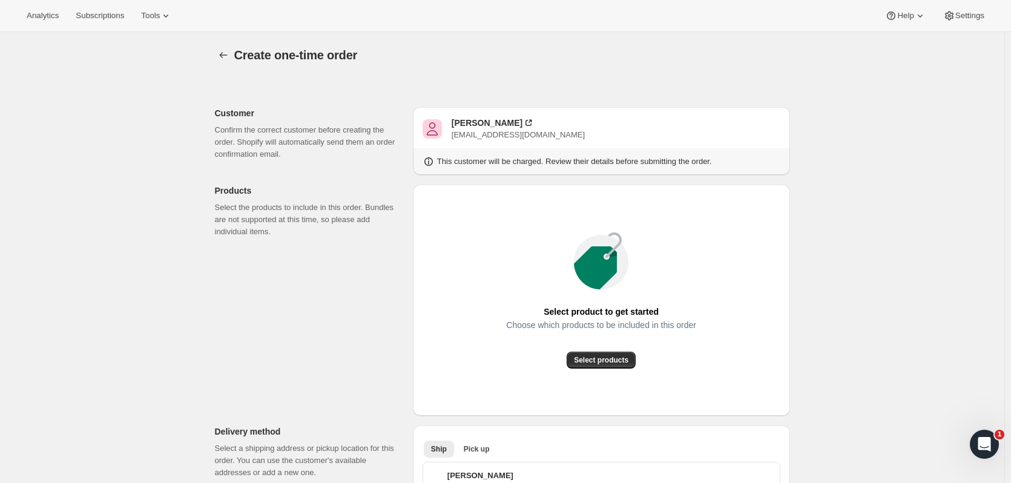
click at [584, 362] on span "Select products" at bounding box center [601, 360] width 55 height 10
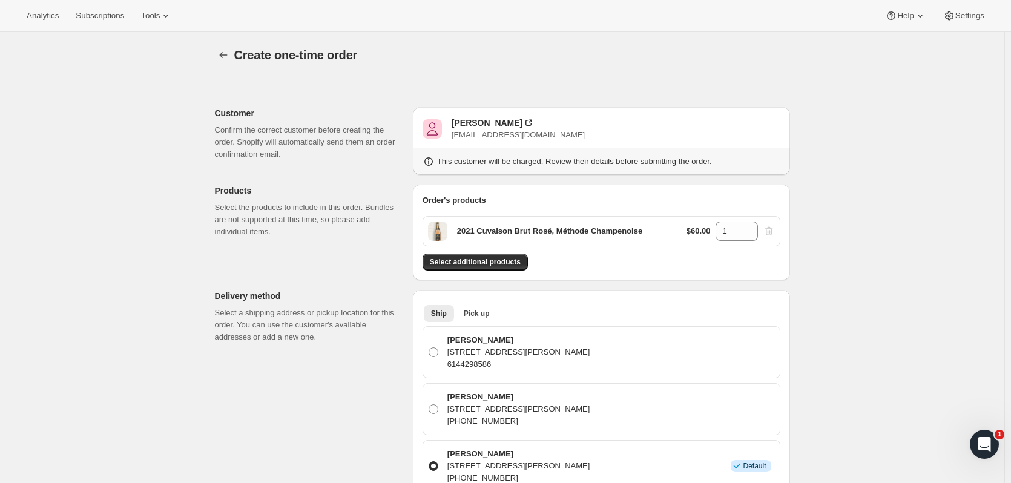
click at [498, 266] on span "Select additional products" at bounding box center [475, 262] width 91 height 10
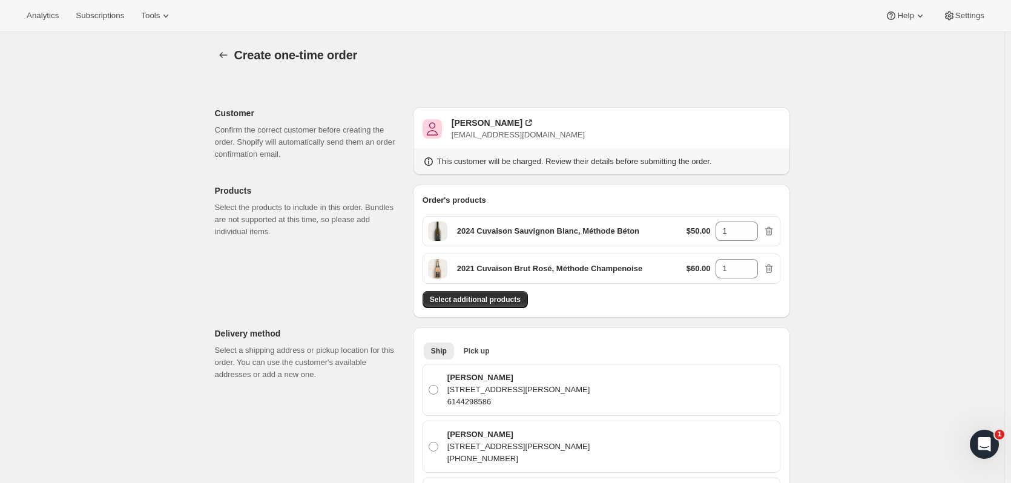
click at [518, 298] on span "Select additional products" at bounding box center [475, 300] width 91 height 10
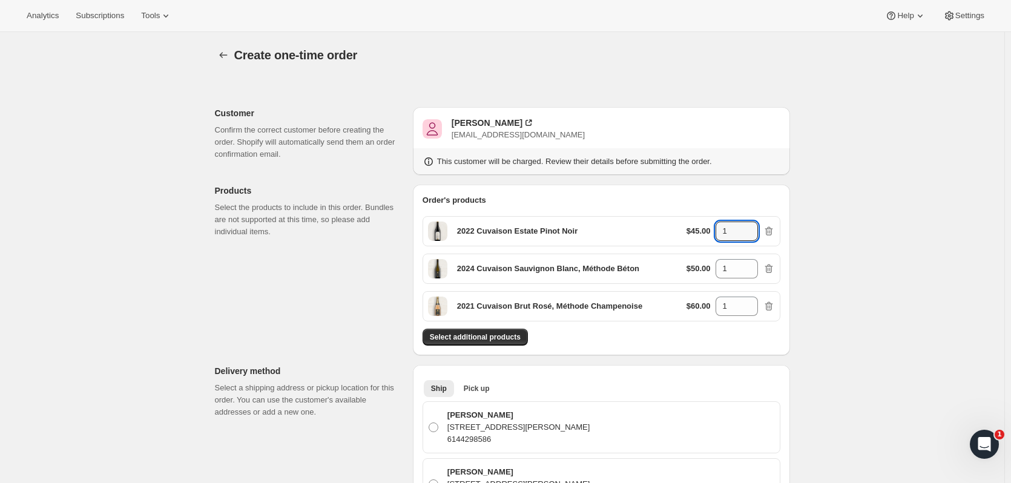
click at [749, 229] on icon at bounding box center [749, 235] width 12 height 12
click at [753, 221] on div "2022 Cuvaison Estate Pinot Noir $45.00 1" at bounding box center [602, 231] width 358 height 30
click at [753, 259] on icon at bounding box center [749, 265] width 12 height 12
type input "2"
click at [752, 226] on icon at bounding box center [748, 227] width 5 height 3
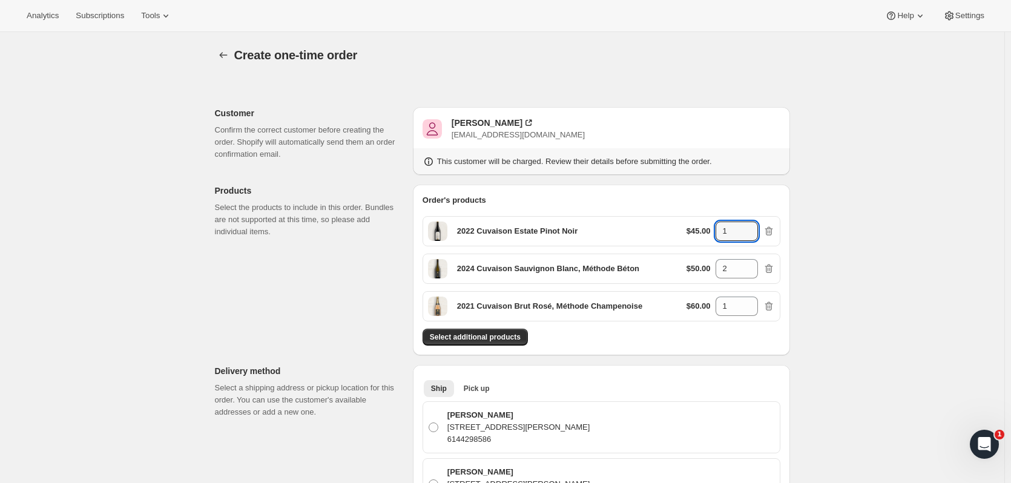
type input "2"
click at [755, 299] on icon at bounding box center [749, 303] width 12 height 12
click at [755, 315] on icon at bounding box center [749, 310] width 12 height 12
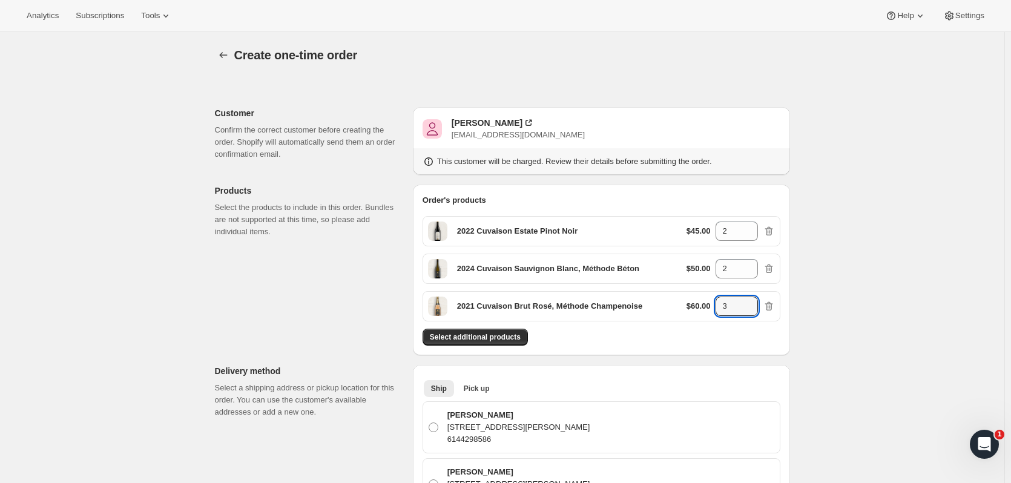
click at [755, 314] on icon at bounding box center [749, 310] width 12 height 12
type input "2"
click at [747, 225] on icon at bounding box center [749, 228] width 12 height 12
click at [748, 225] on icon at bounding box center [749, 228] width 12 height 12
type input "4"
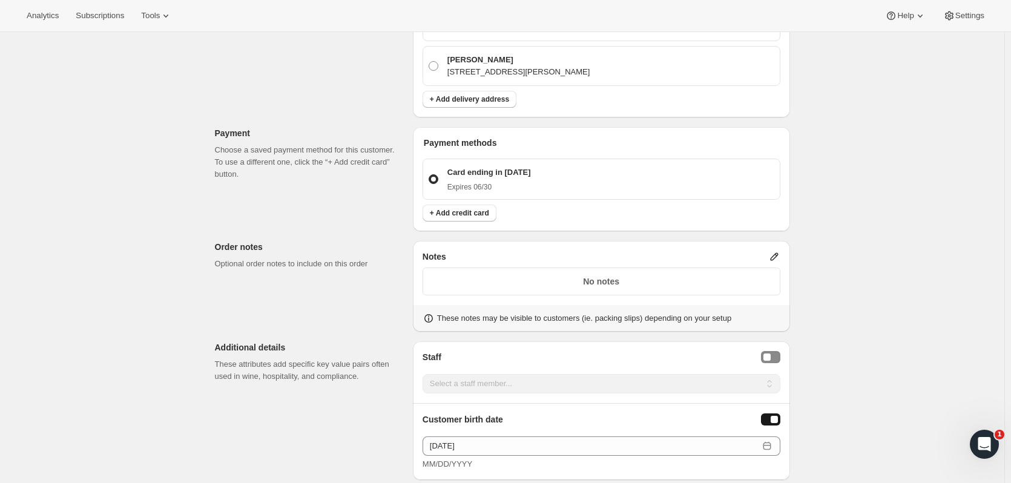
scroll to position [640, 0]
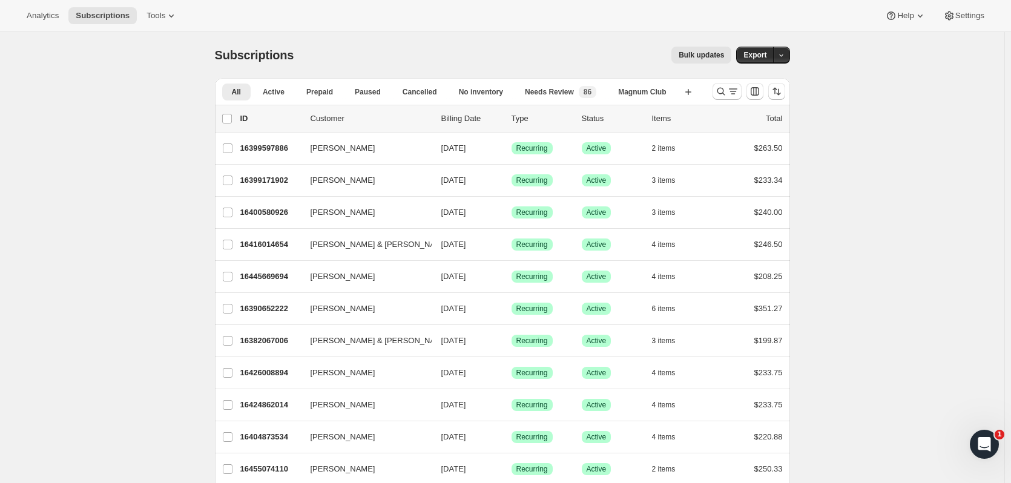
click at [723, 91] on icon "Search and filter results" at bounding box center [721, 91] width 12 height 12
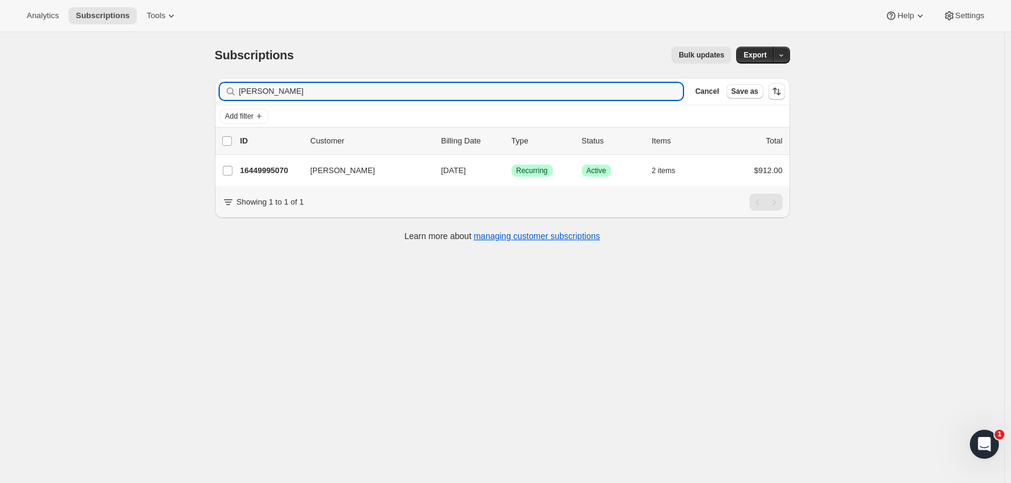
type input "[PERSON_NAME]"
click at [248, 171] on p "16449995070" at bounding box center [270, 171] width 61 height 12
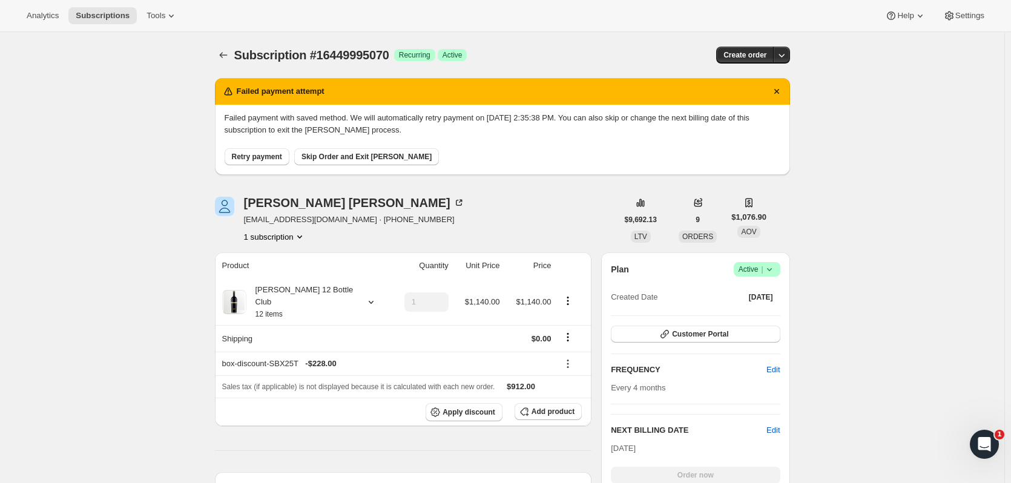
click at [774, 268] on icon at bounding box center [770, 269] width 12 height 12
click at [764, 313] on span "Cancel subscription" at bounding box center [761, 313] width 68 height 9
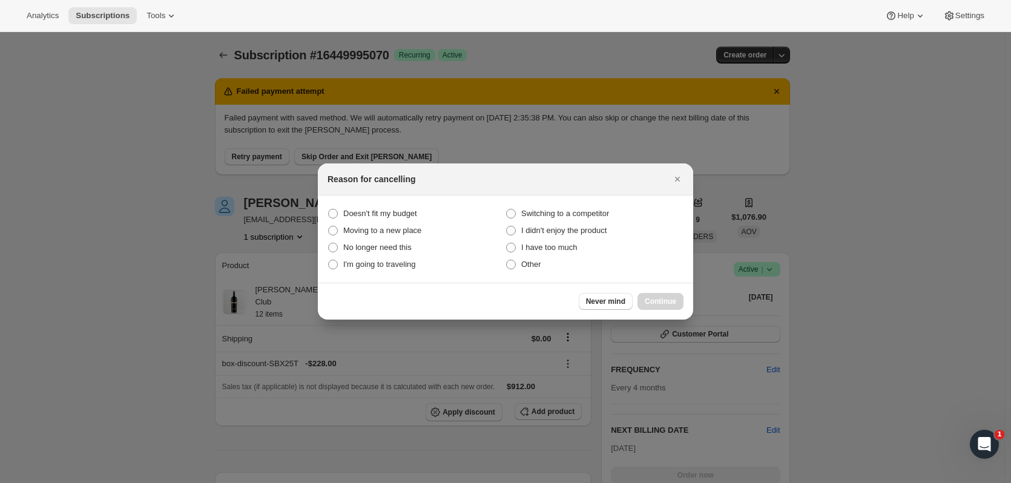
click at [566, 252] on span "I have too much" at bounding box center [549, 247] width 56 height 9
click at [507, 243] on much "I have too much" at bounding box center [506, 243] width 1 height 1
radio much "true"
click at [644, 303] on button "Continue" at bounding box center [661, 301] width 46 height 17
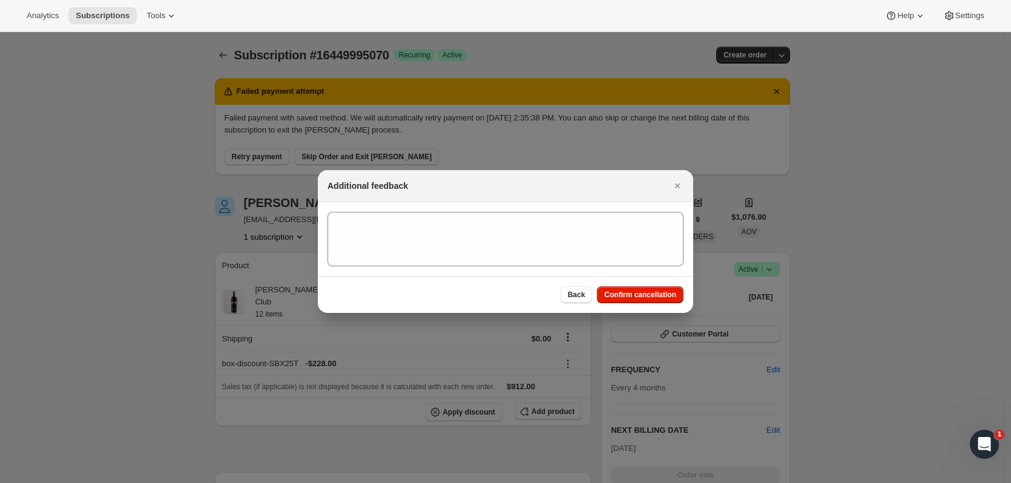
click at [644, 303] on div "Back Confirm cancellation" at bounding box center [505, 294] width 375 height 37
click at [643, 299] on span "Confirm cancellation" at bounding box center [640, 295] width 72 height 10
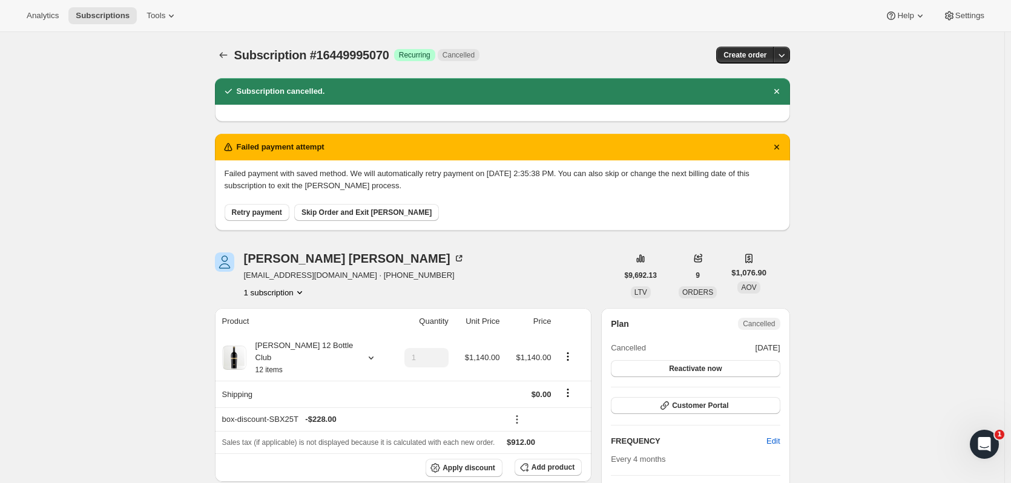
click at [377, 213] on span "Skip Order and Exit [PERSON_NAME]" at bounding box center [367, 213] width 130 height 10
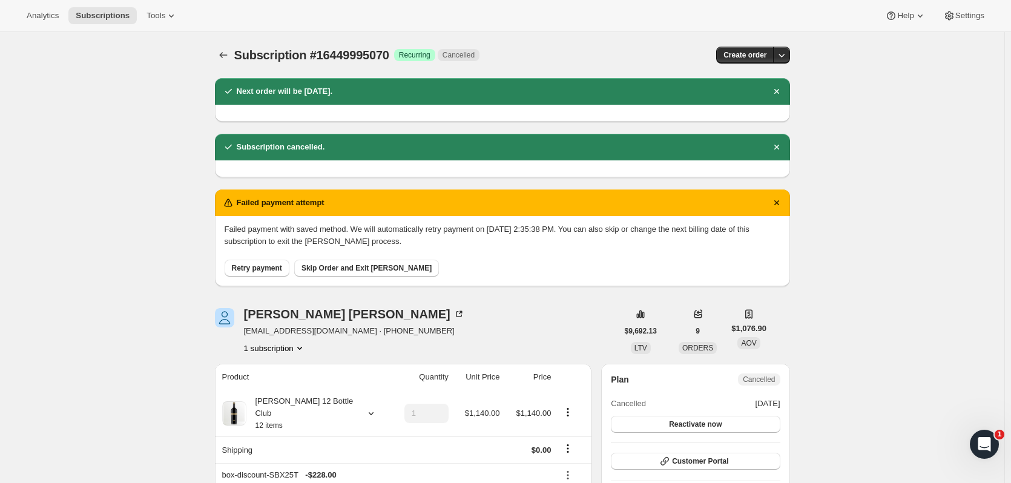
click at [219, 53] on button "Subscriptions" at bounding box center [223, 55] width 17 height 17
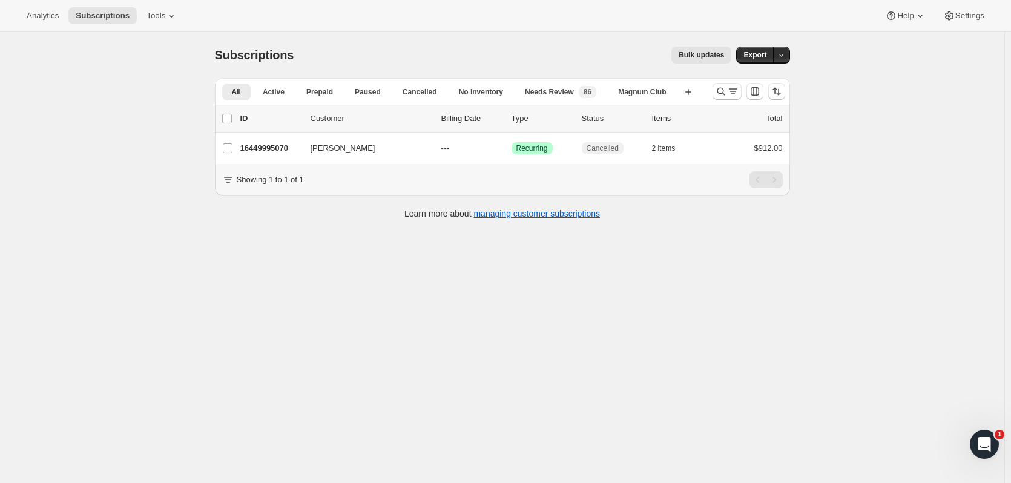
click at [714, 94] on div at bounding box center [749, 91] width 82 height 24
click at [721, 94] on icon "Search and filter results" at bounding box center [721, 91] width 12 height 12
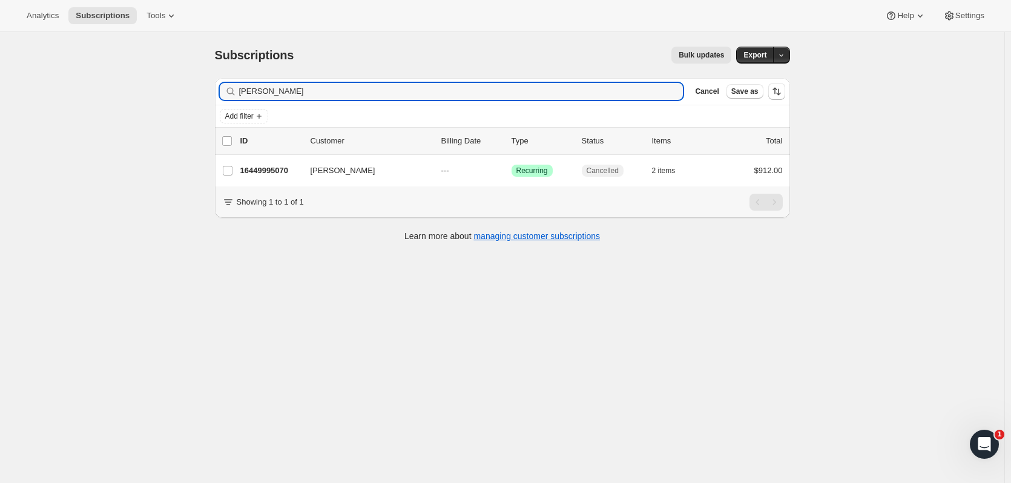
drag, startPoint x: 274, startPoint y: 84, endPoint x: 155, endPoint y: 88, distance: 119.4
click at [155, 88] on div "Subscriptions. This page is ready Subscriptions Bulk updates More actions Bulk …" at bounding box center [502, 273] width 1005 height 483
type input "gruss"
click at [292, 164] on div "16398975294 [PERSON_NAME] [DATE] Success Recurring Success Active 4 items $221.…" at bounding box center [511, 170] width 543 height 17
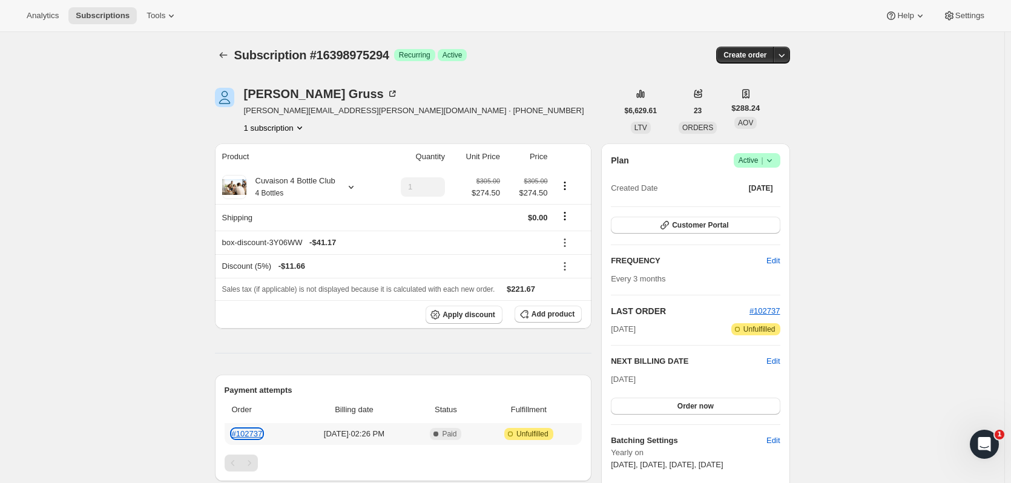
click at [262, 434] on link "#102737" at bounding box center [247, 433] width 31 height 9
click at [230, 48] on button "Subscriptions" at bounding box center [223, 55] width 17 height 17
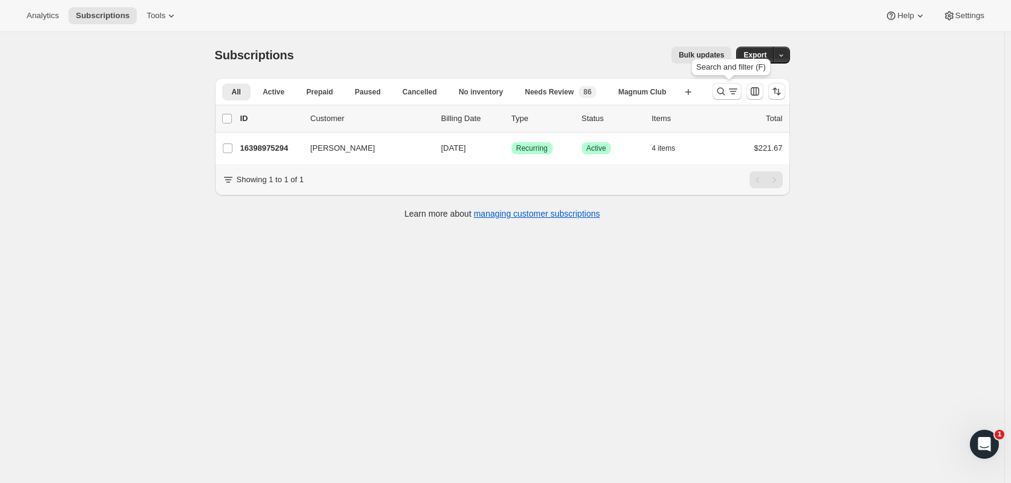
click at [724, 93] on icon "Search and filter results" at bounding box center [721, 91] width 12 height 12
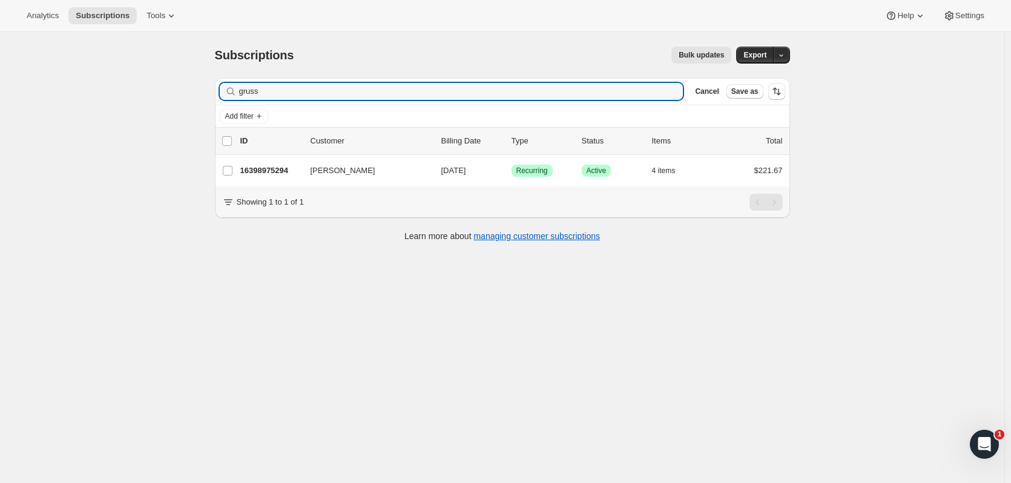
drag, startPoint x: 162, startPoint y: 80, endPoint x: 167, endPoint y: 39, distance: 41.5
click at [157, 77] on div "Subscriptions. This page is ready Subscriptions Bulk updates More actions Bulk …" at bounding box center [502, 273] width 1005 height 483
type input "[PERSON_NAME]"
click at [286, 173] on p "16377676094" at bounding box center [270, 171] width 61 height 12
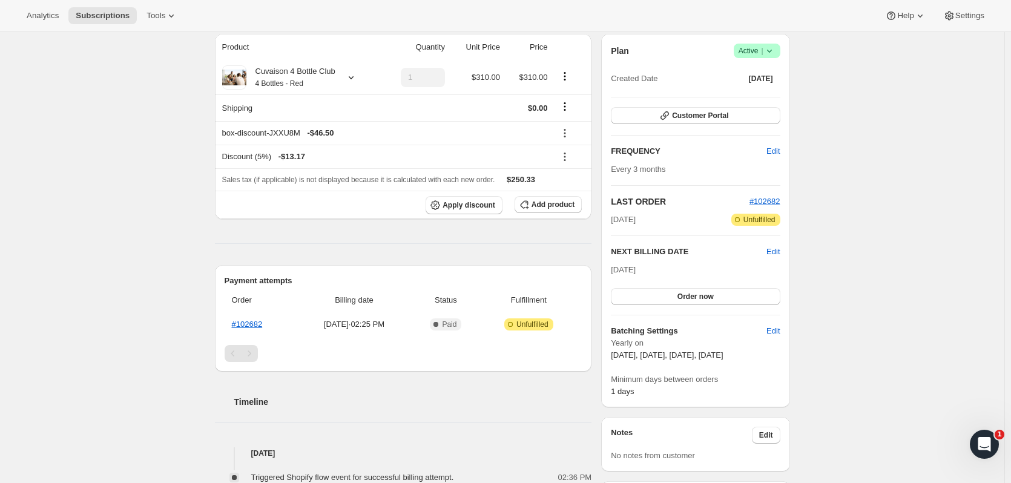
scroll to position [128, 0]
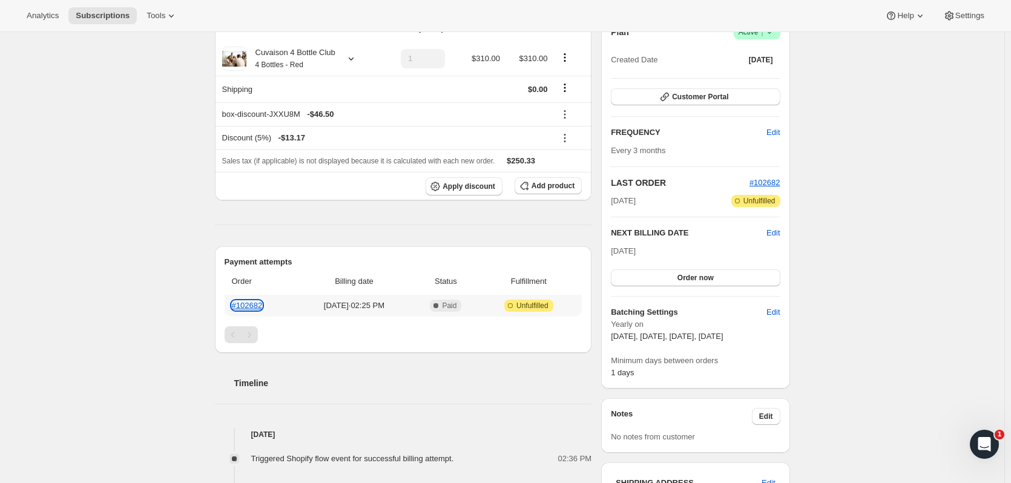
click at [249, 306] on link "#102682" at bounding box center [247, 305] width 31 height 9
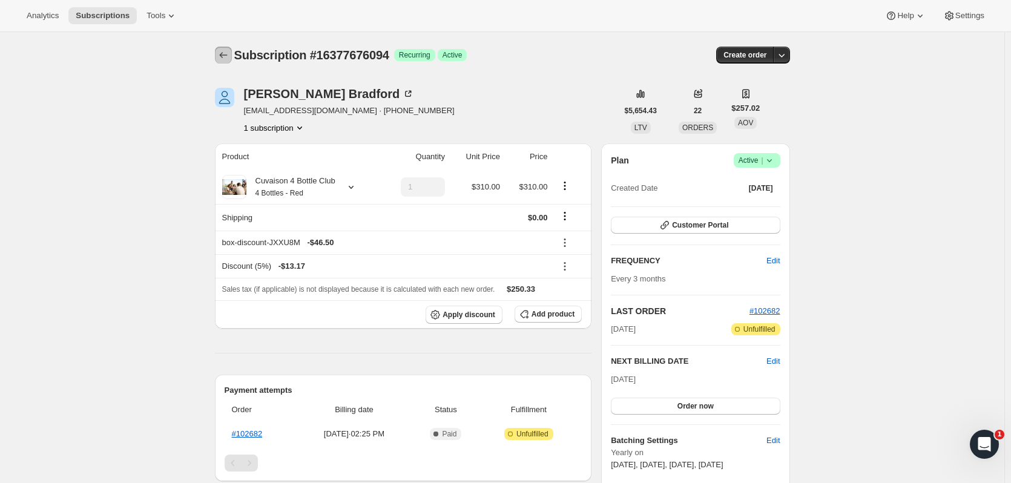
click at [225, 58] on icon "Subscriptions" at bounding box center [223, 55] width 8 height 6
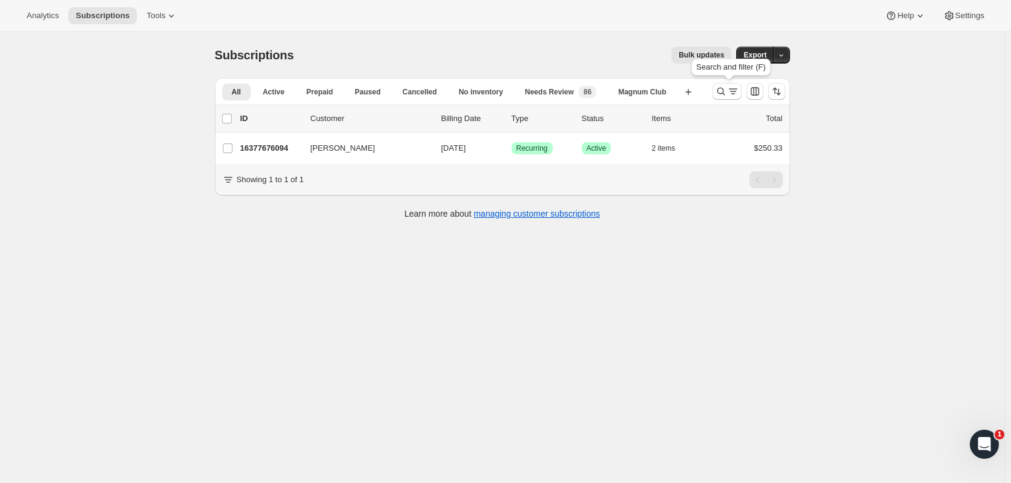
click at [718, 94] on icon "Search and filter results" at bounding box center [721, 91] width 12 height 12
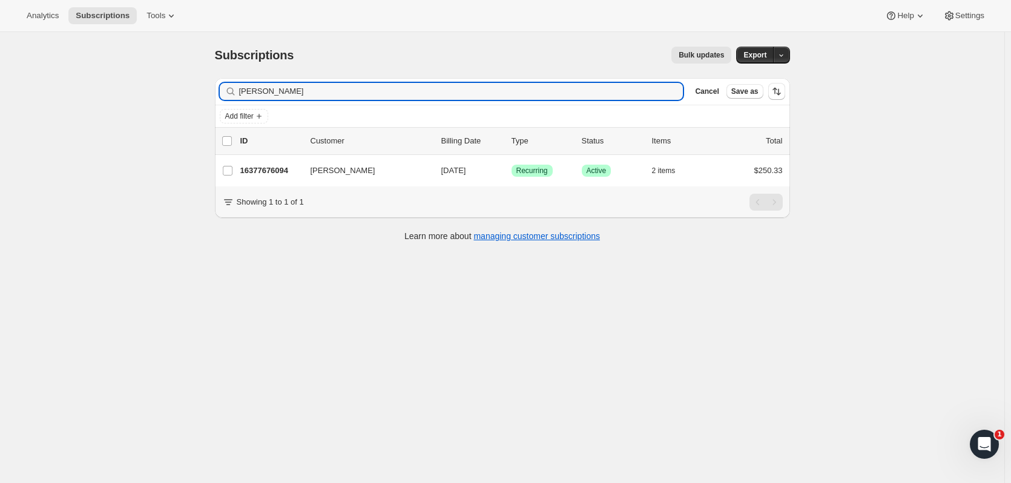
drag, startPoint x: 238, startPoint y: 93, endPoint x: 179, endPoint y: 90, distance: 59.4
click at [179, 90] on div "Subscriptions. This page is ready Subscriptions Bulk updates More actions Bulk …" at bounding box center [502, 273] width 1005 height 483
type input "[PERSON_NAME]"
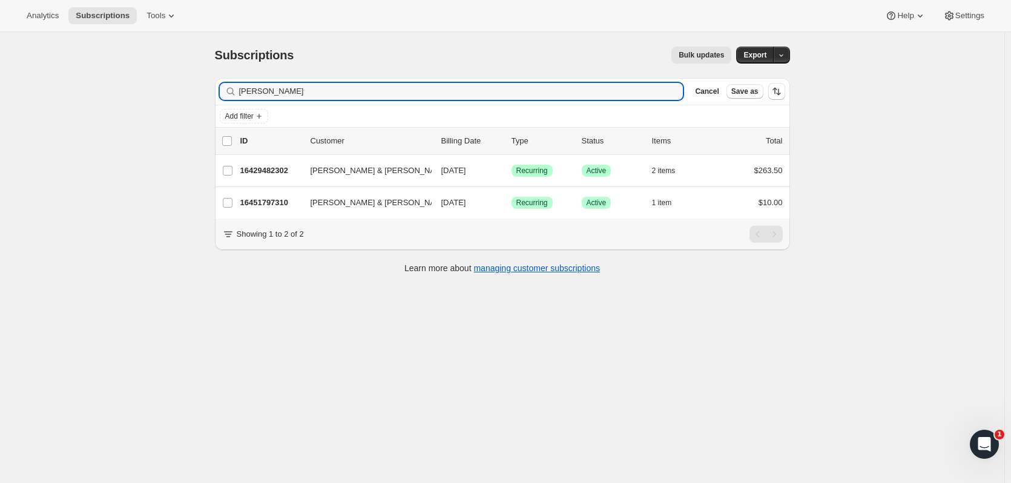
click at [283, 167] on p "16429482302" at bounding box center [270, 171] width 61 height 12
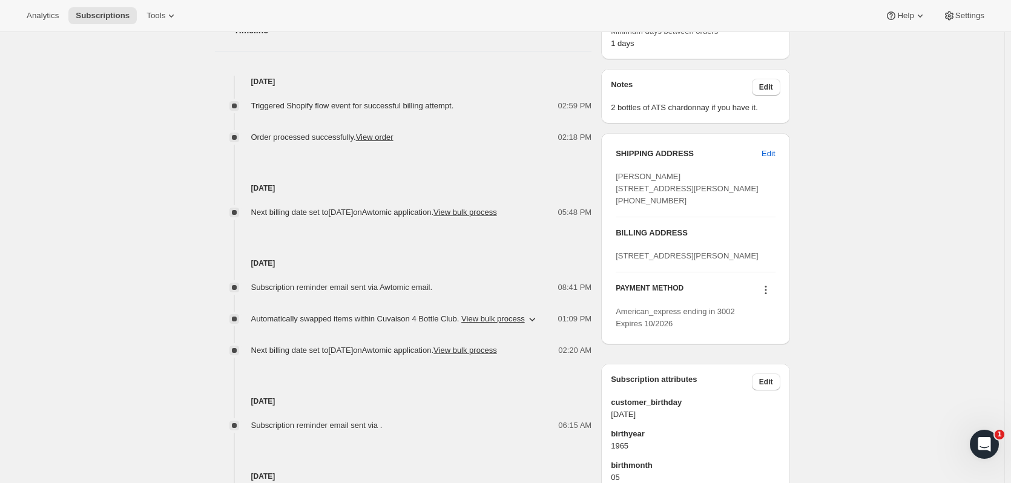
scroll to position [468, 0]
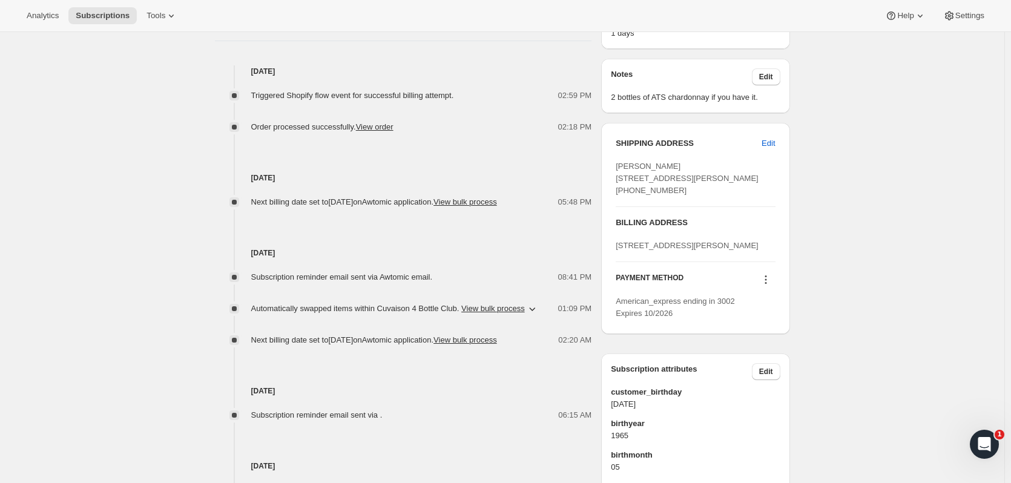
click at [767, 140] on span "Edit" at bounding box center [768, 143] width 13 height 12
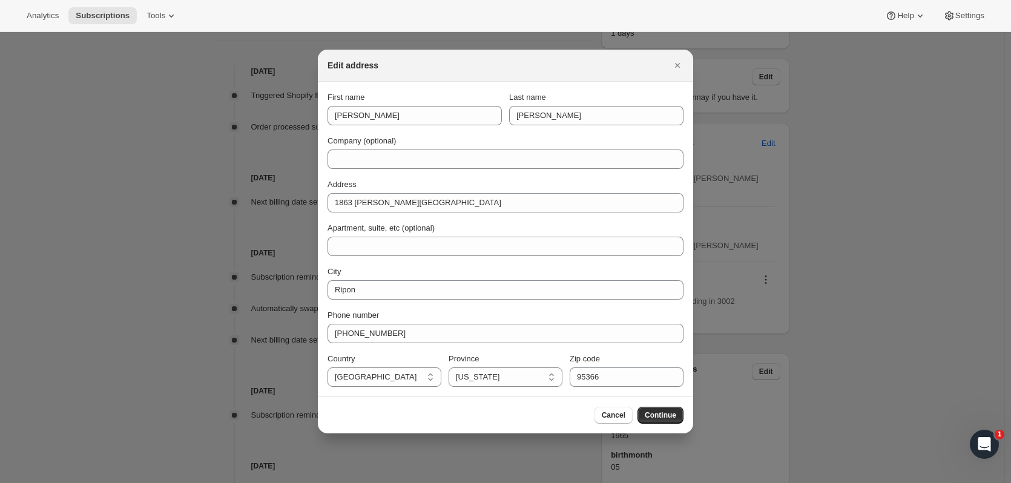
click at [673, 65] on icon "Close" at bounding box center [678, 65] width 12 height 12
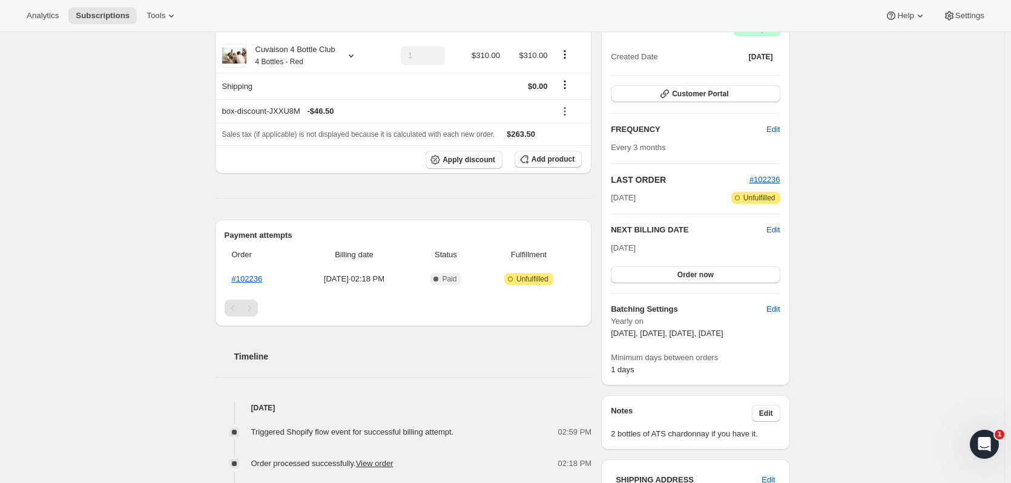
scroll to position [58, 0]
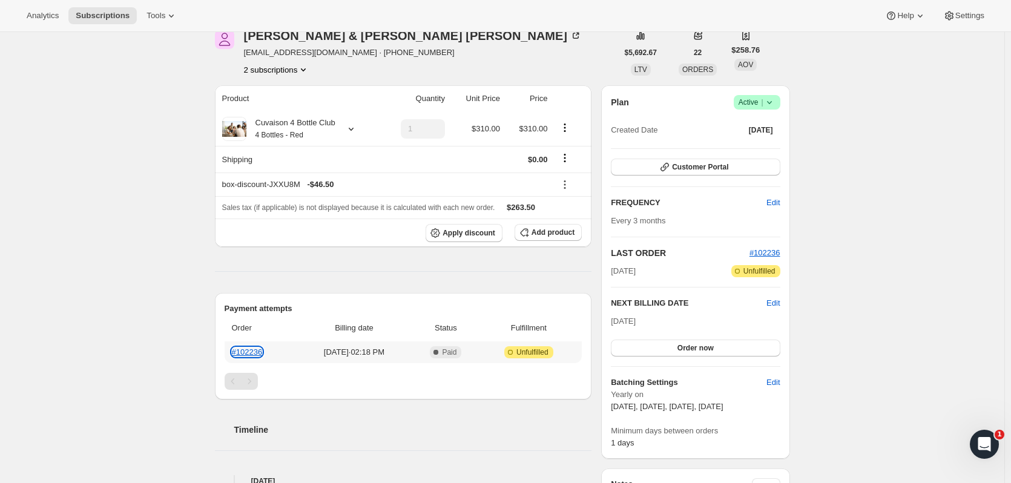
click at [257, 352] on link "#102236" at bounding box center [247, 352] width 31 height 9
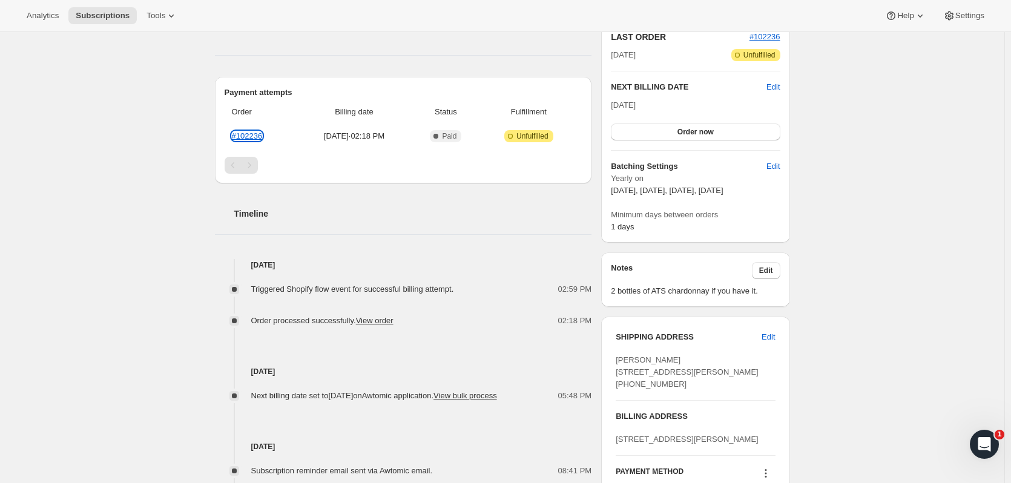
scroll to position [0, 0]
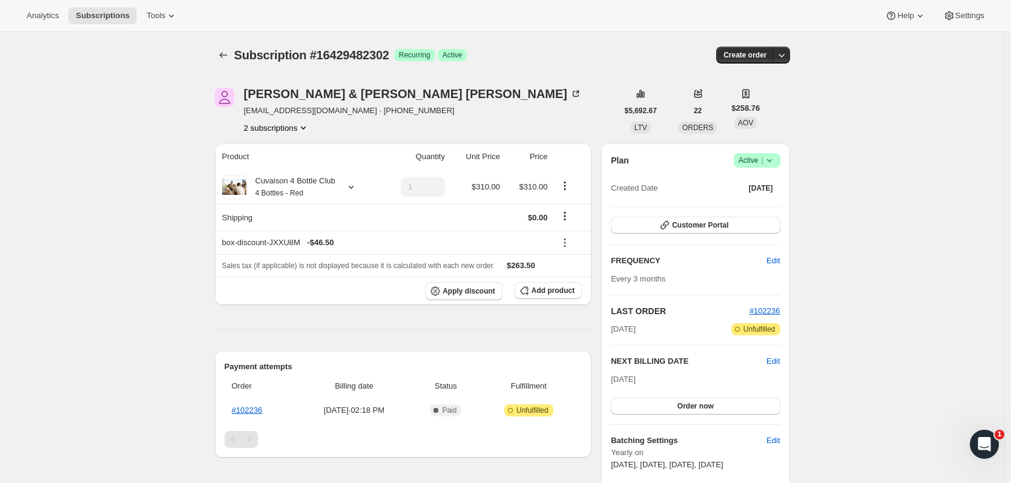
click at [785, 51] on icon "button" at bounding box center [782, 55] width 12 height 12
click at [788, 53] on icon "button" at bounding box center [782, 55] width 12 height 12
click at [761, 96] on span "Create custom one-time order" at bounding box center [733, 100] width 105 height 9
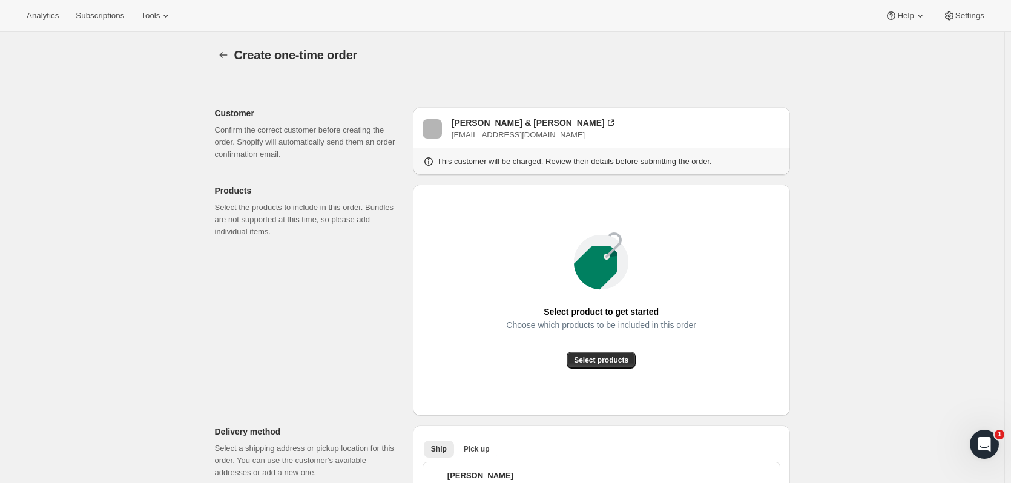
click at [613, 360] on span "Select products" at bounding box center [601, 360] width 55 height 10
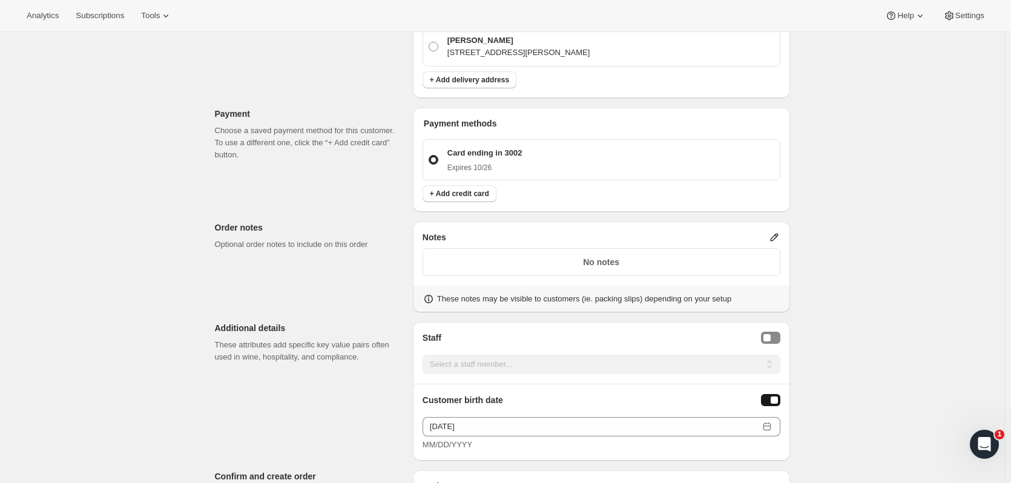
scroll to position [1094, 0]
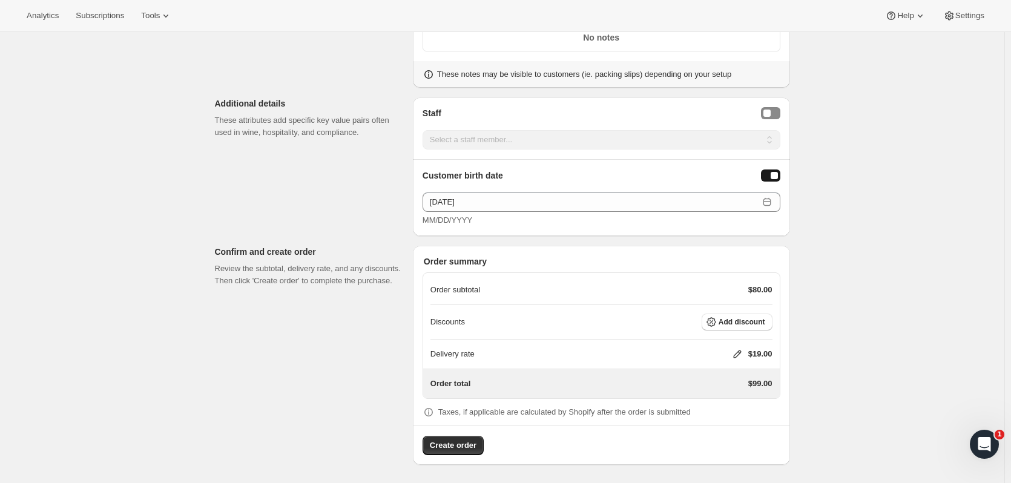
click at [747, 320] on span "Add discount" at bounding box center [742, 322] width 47 height 10
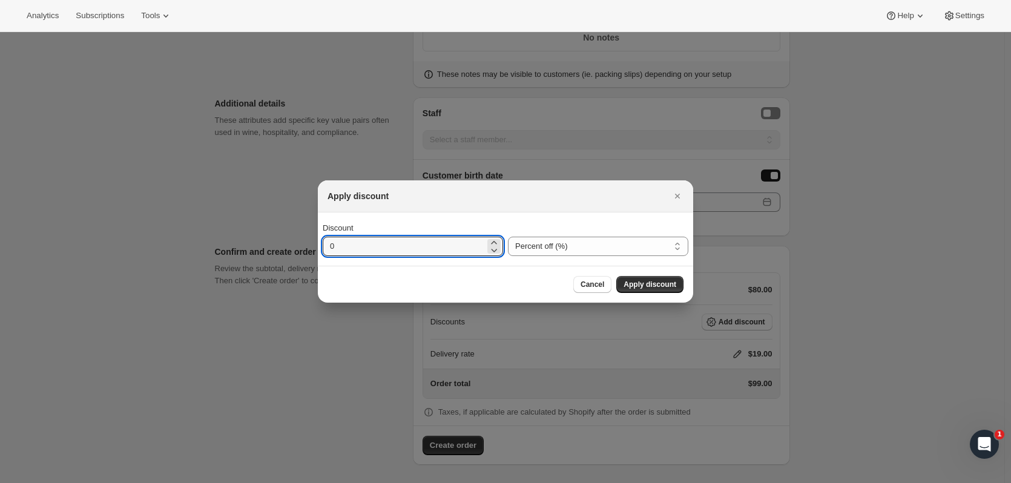
click at [406, 245] on input "0" at bounding box center [404, 246] width 162 height 19
drag, startPoint x: 406, startPoint y: 245, endPoint x: 400, endPoint y: 246, distance: 6.7
click at [400, 246] on input "0" at bounding box center [404, 246] width 162 height 19
type input "15"
click at [635, 280] on span "Apply discount" at bounding box center [650, 285] width 53 height 10
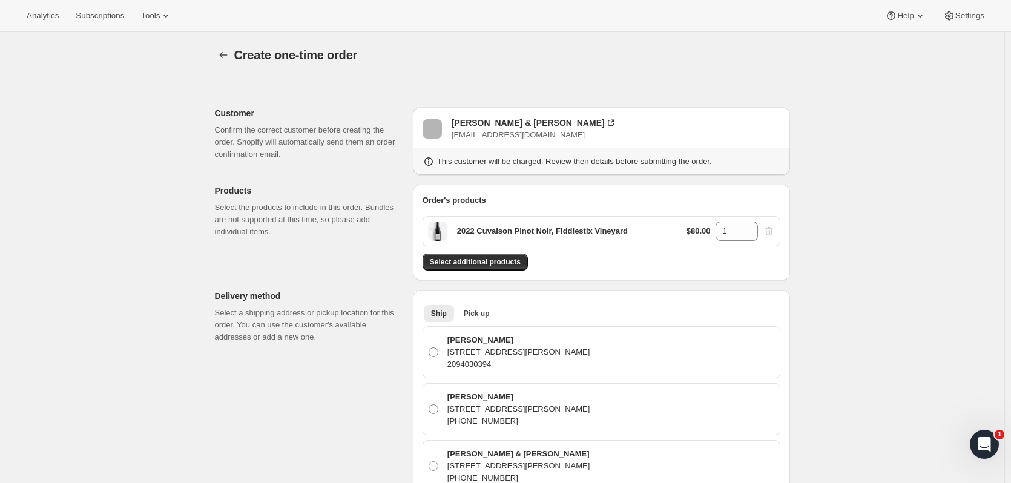
scroll to position [1089, 0]
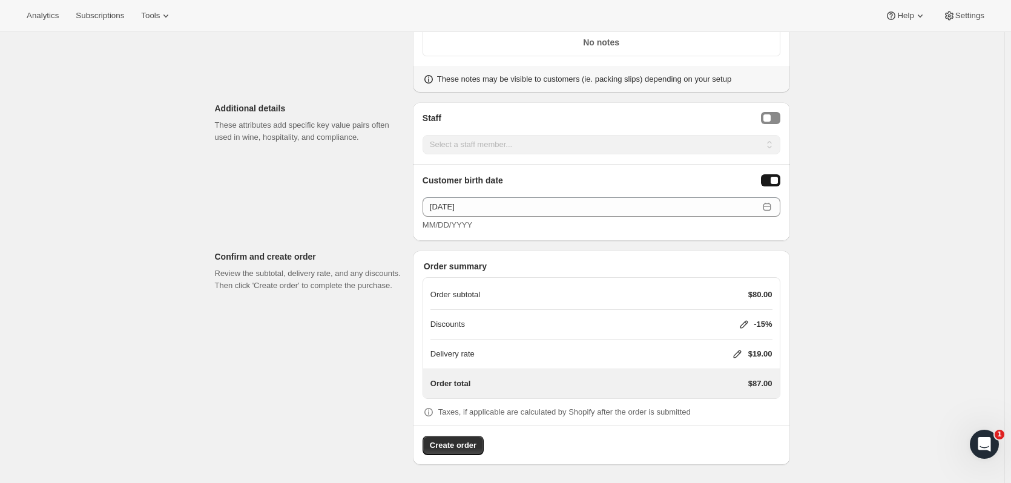
click at [741, 349] on icon at bounding box center [738, 354] width 12 height 12
click at [742, 431] on button "Save" at bounding box center [734, 426] width 31 height 17
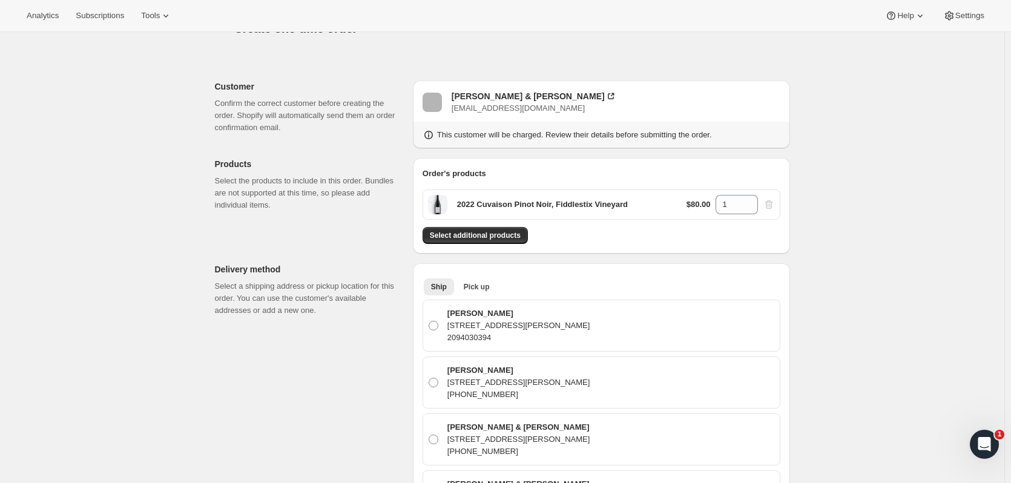
scroll to position [0, 0]
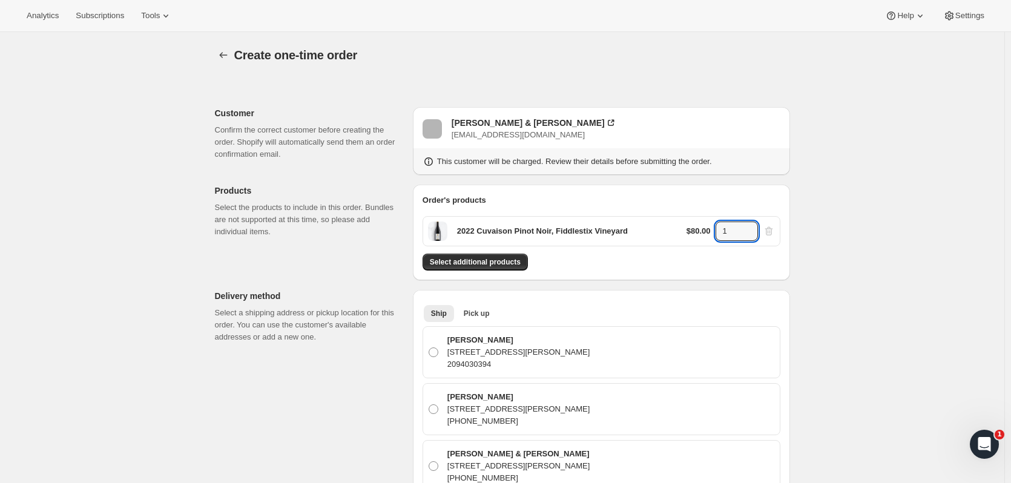
click at [750, 223] on icon at bounding box center [749, 228] width 12 height 12
type input "4"
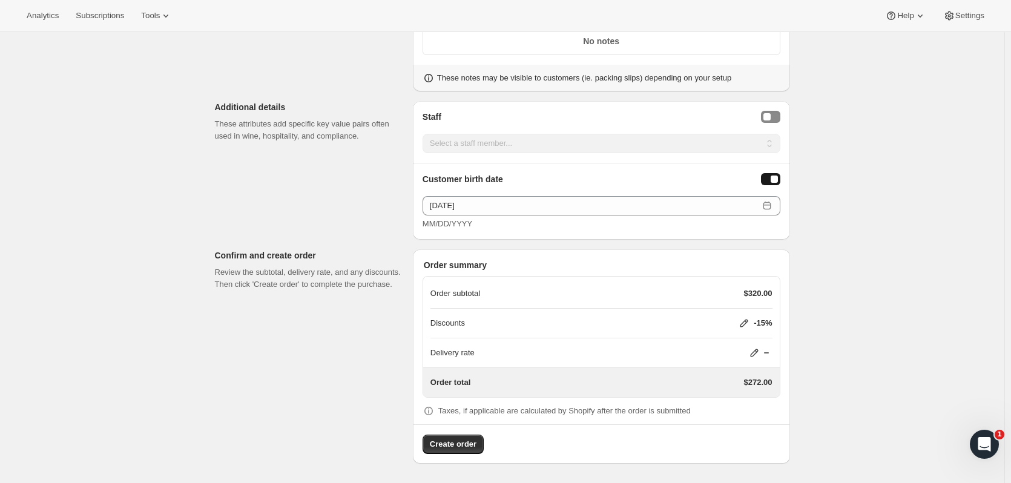
scroll to position [1089, 0]
click at [459, 445] on span "Create order" at bounding box center [453, 446] width 47 height 12
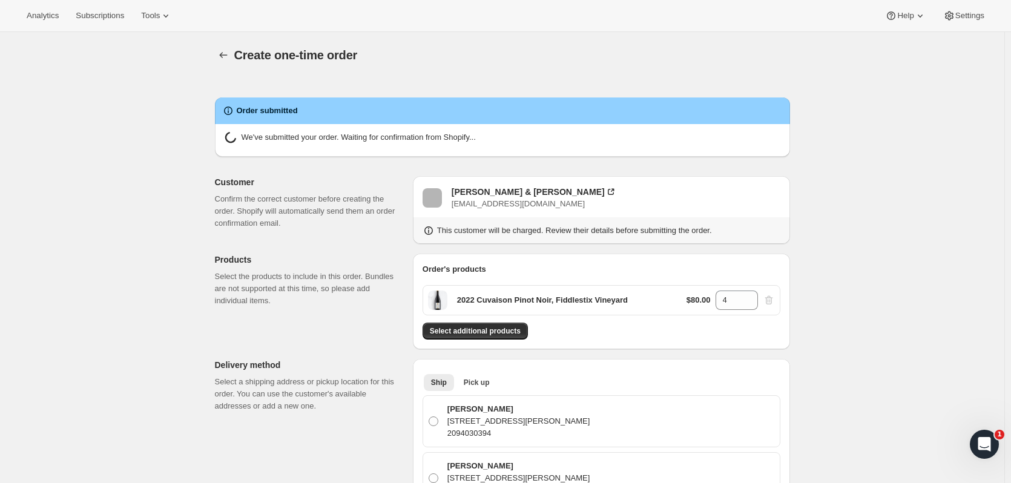
radio input "true"
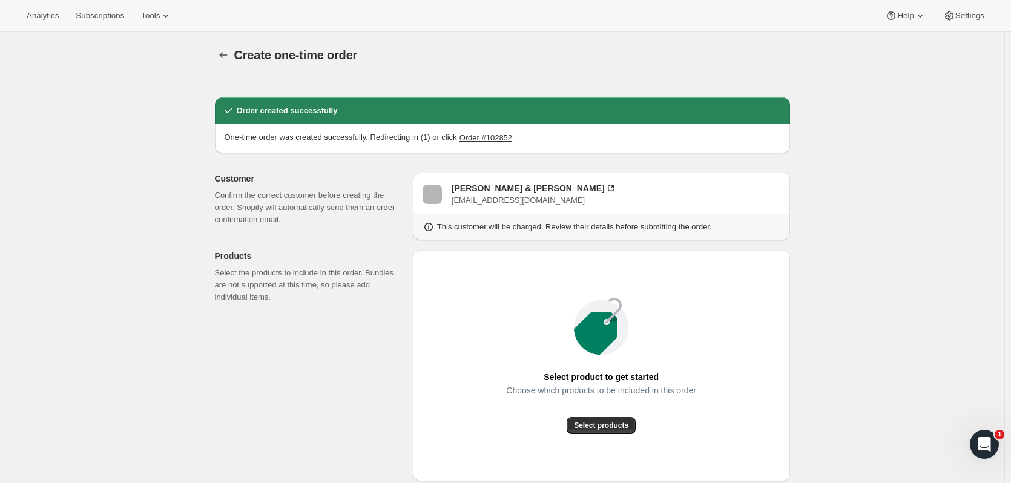
click at [226, 50] on icon "button" at bounding box center [223, 55] width 12 height 12
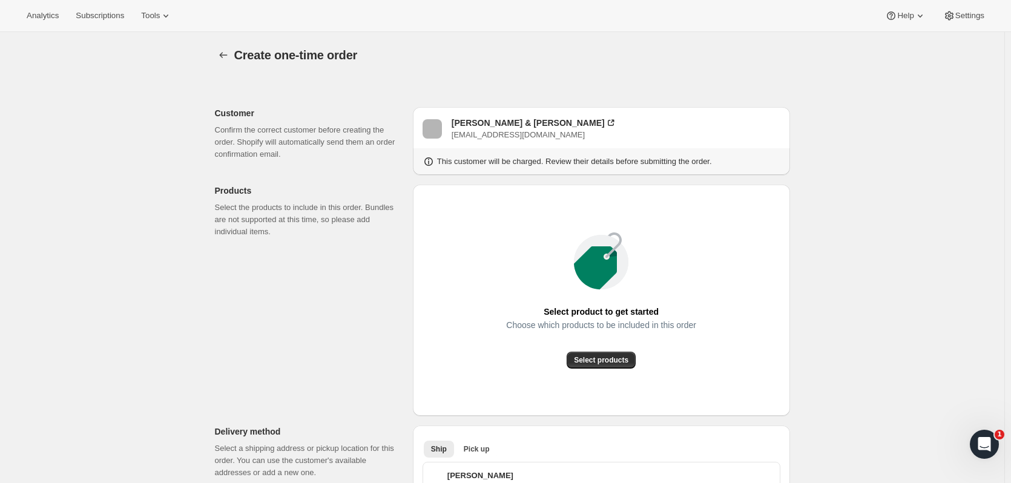
click at [226, 52] on icon "button" at bounding box center [223, 55] width 12 height 12
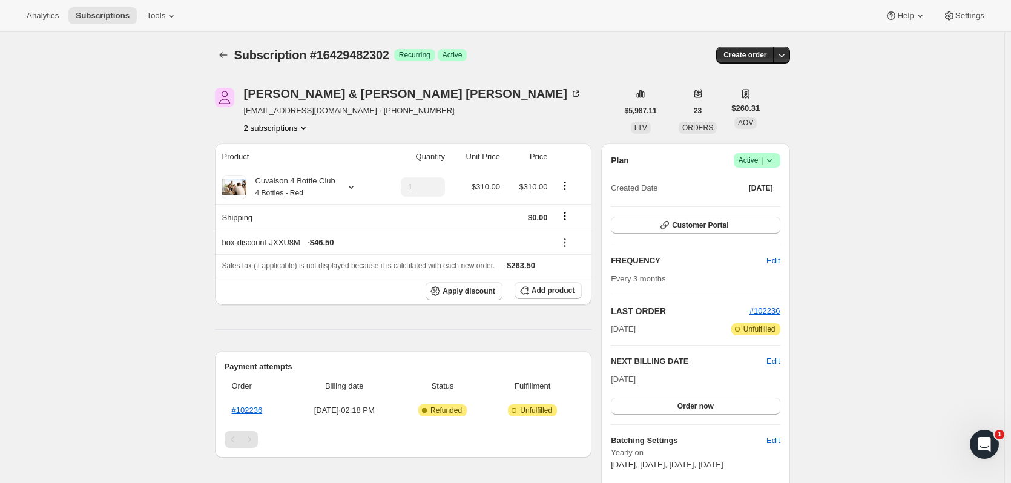
click at [226, 51] on icon "Subscriptions" at bounding box center [223, 55] width 12 height 12
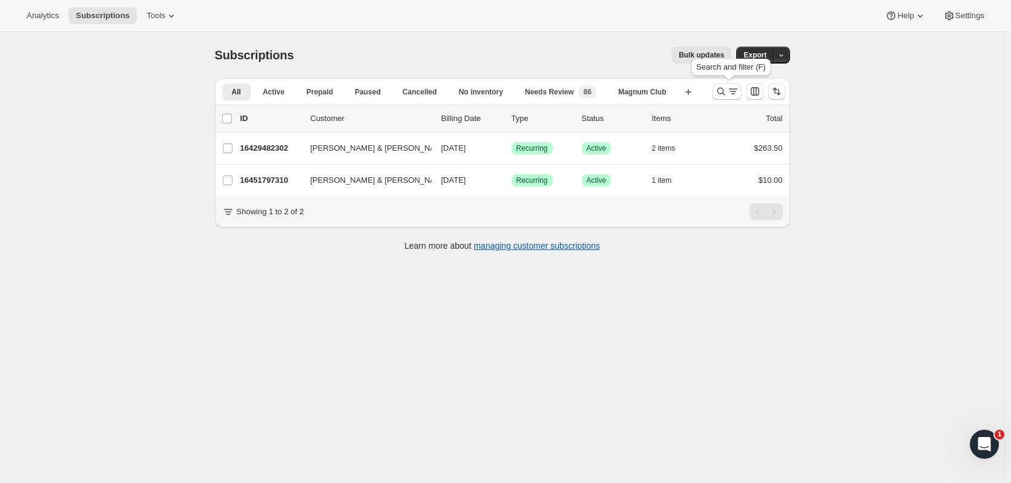
click at [723, 92] on icon "Search and filter results" at bounding box center [721, 91] width 12 height 12
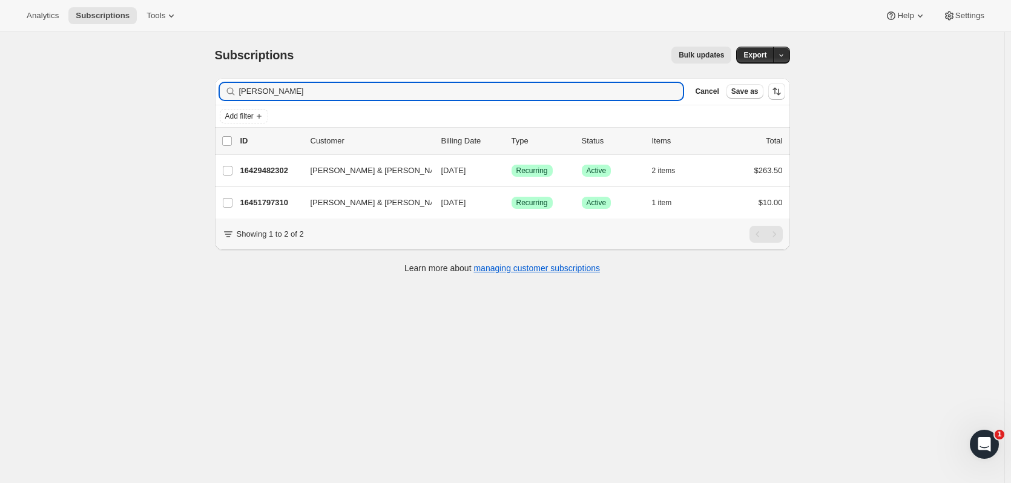
drag, startPoint x: 283, startPoint y: 93, endPoint x: 171, endPoint y: 88, distance: 111.5
click at [171, 88] on div "Subscriptions. This page is ready Subscriptions Bulk updates More actions Bulk …" at bounding box center [502, 273] width 1005 height 483
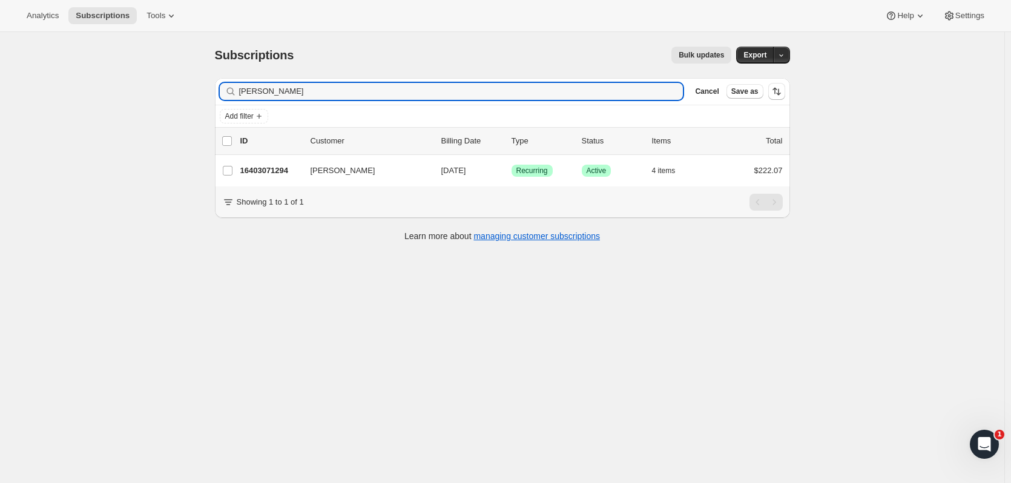
type input "james hol"
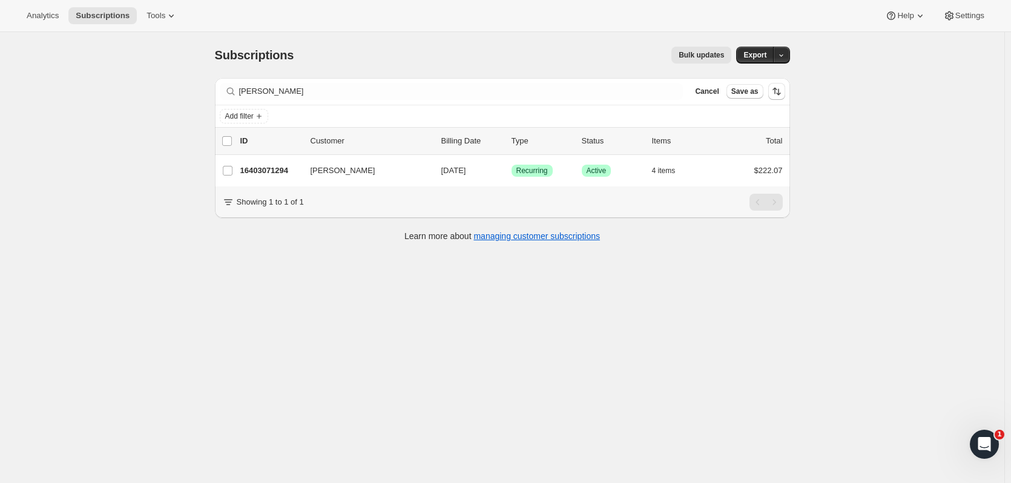
click at [257, 165] on p "16403071294" at bounding box center [270, 171] width 61 height 12
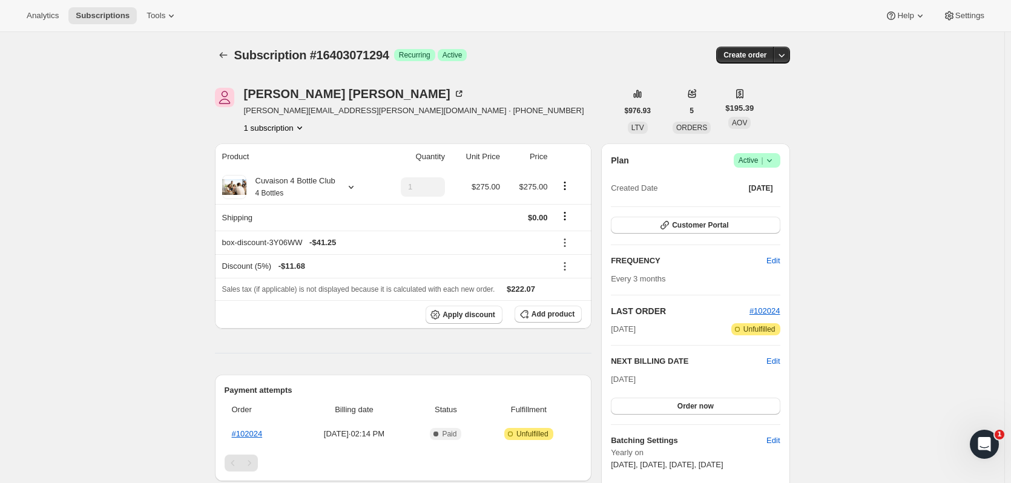
click at [775, 161] on icon at bounding box center [770, 160] width 12 height 12
click at [751, 204] on span "Cancel subscription" at bounding box center [761, 204] width 68 height 9
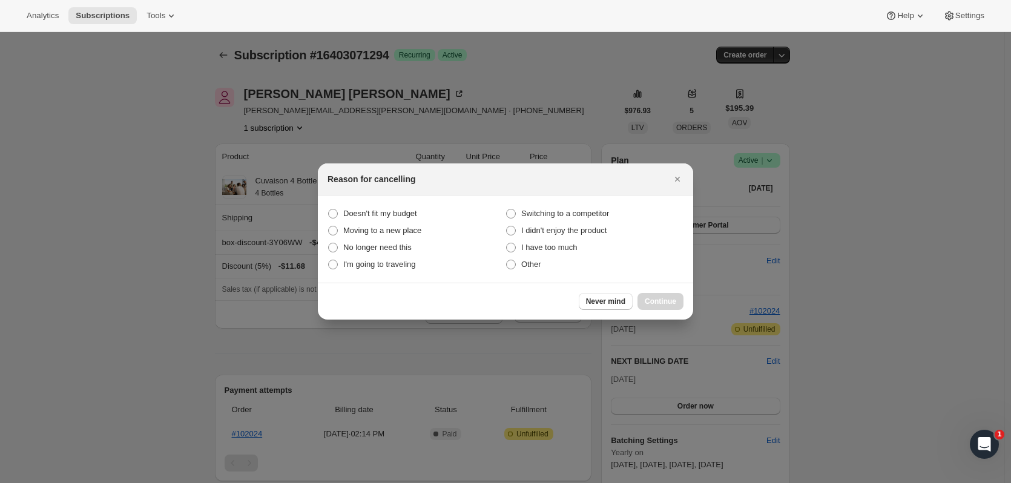
click at [561, 250] on span "I have too much" at bounding box center [549, 247] width 56 height 9
click at [507, 243] on much "I have too much" at bounding box center [506, 243] width 1 height 1
radio much "true"
click at [679, 305] on button "Continue" at bounding box center [661, 301] width 46 height 17
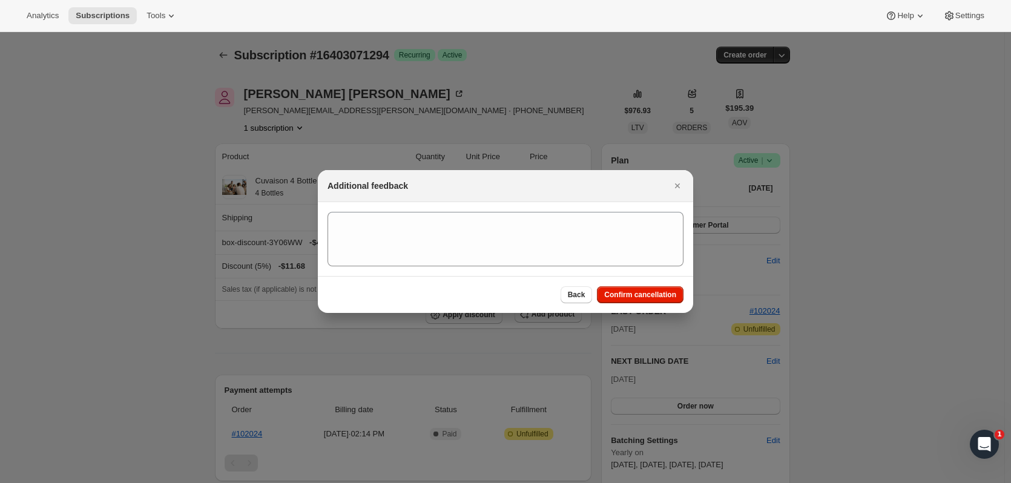
click at [660, 305] on div "Back Confirm cancellation" at bounding box center [505, 294] width 375 height 37
click at [661, 300] on button "Confirm cancellation" at bounding box center [640, 294] width 87 height 17
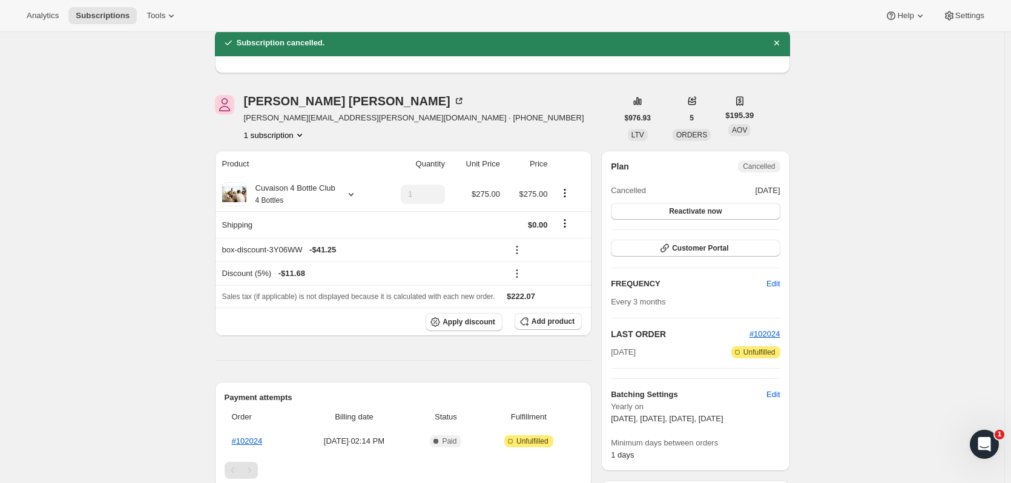
scroll to position [158, 0]
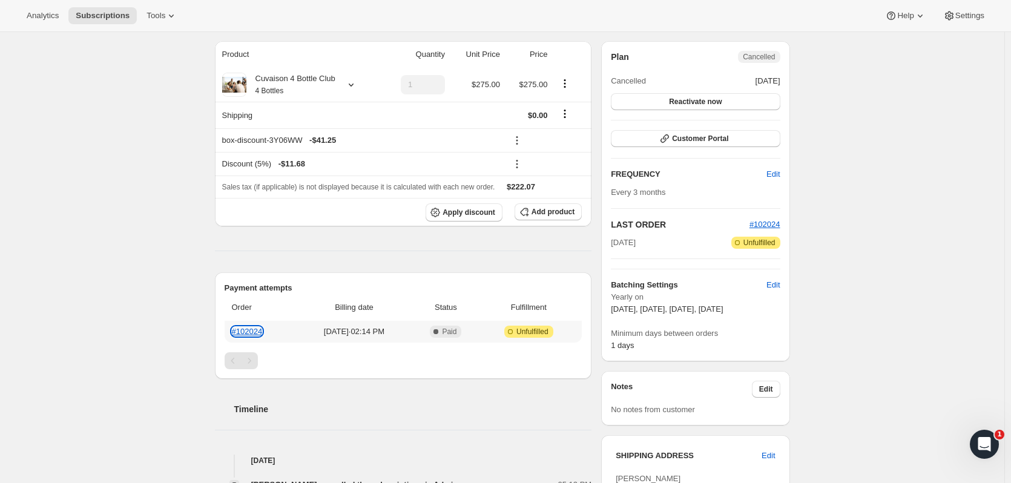
click at [241, 328] on link "#102024" at bounding box center [247, 331] width 31 height 9
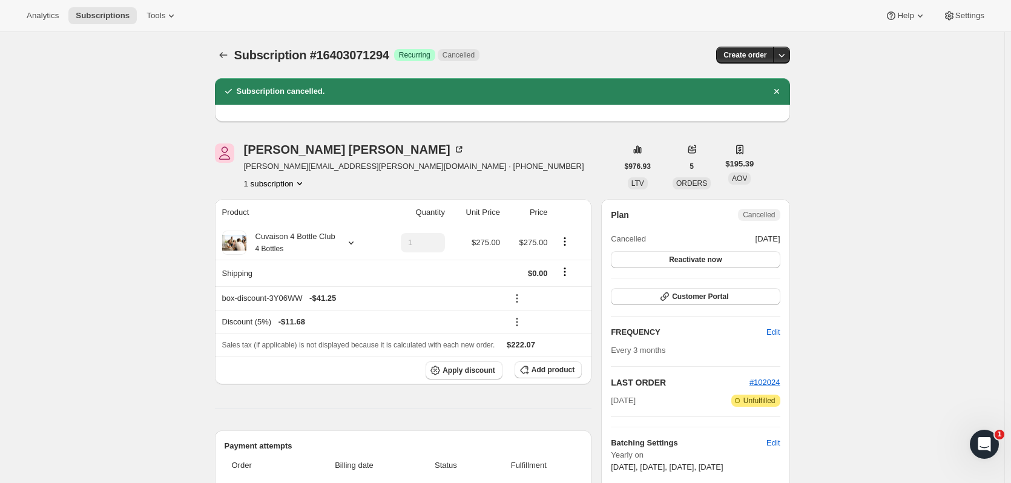
click at [223, 50] on icon "Subscriptions" at bounding box center [223, 55] width 12 height 12
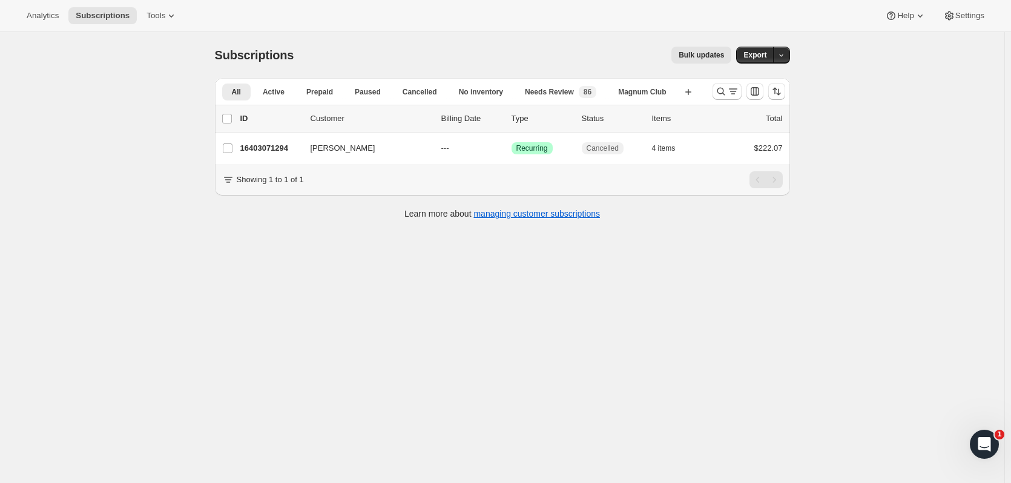
click at [277, 134] on div "James Holloway 16403071294 James Holloway --- Success Recurring Cancelled 4 ite…" at bounding box center [502, 148] width 575 height 31
click at [286, 150] on p "16403071294" at bounding box center [270, 148] width 61 height 12
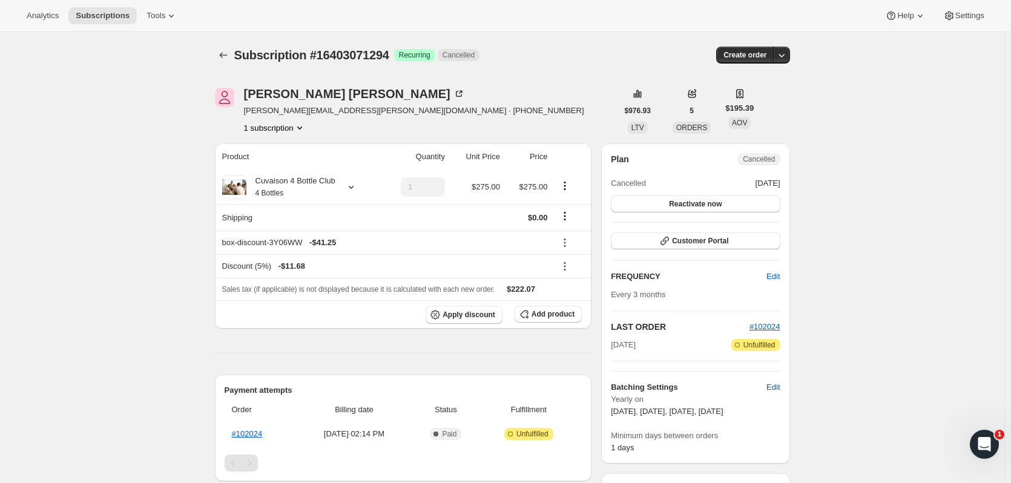
click at [227, 55] on icon "Subscriptions" at bounding box center [223, 55] width 12 height 12
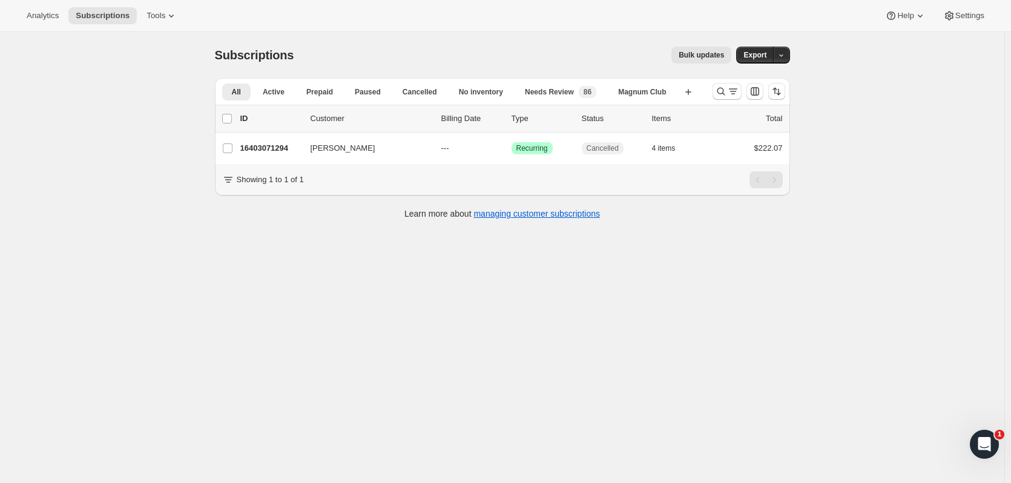
click at [722, 91] on icon "Search and filter results" at bounding box center [721, 91] width 12 height 12
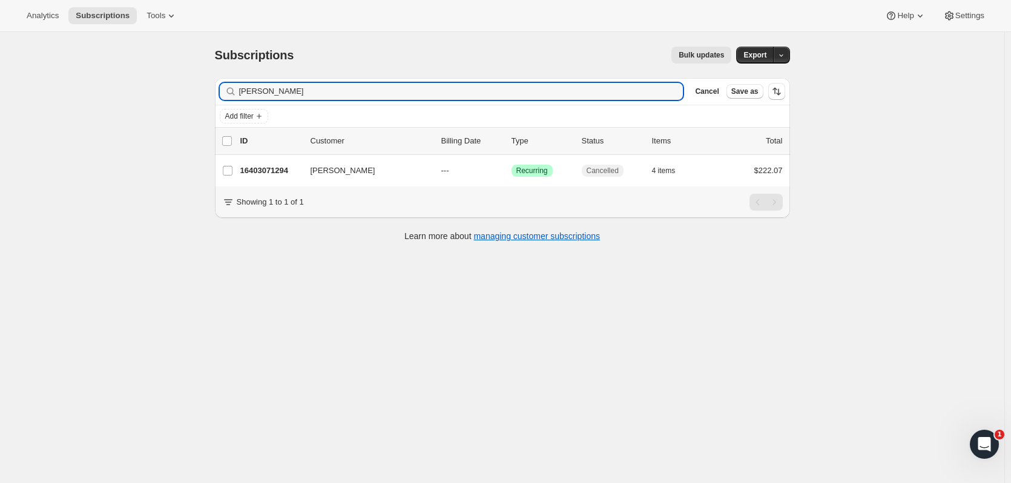
drag, startPoint x: 286, startPoint y: 89, endPoint x: 159, endPoint y: 79, distance: 128.2
click at [152, 90] on div "Subscriptions. This page is ready Subscriptions Bulk updates More actions Bulk …" at bounding box center [502, 273] width 1005 height 483
type input "deb tr"
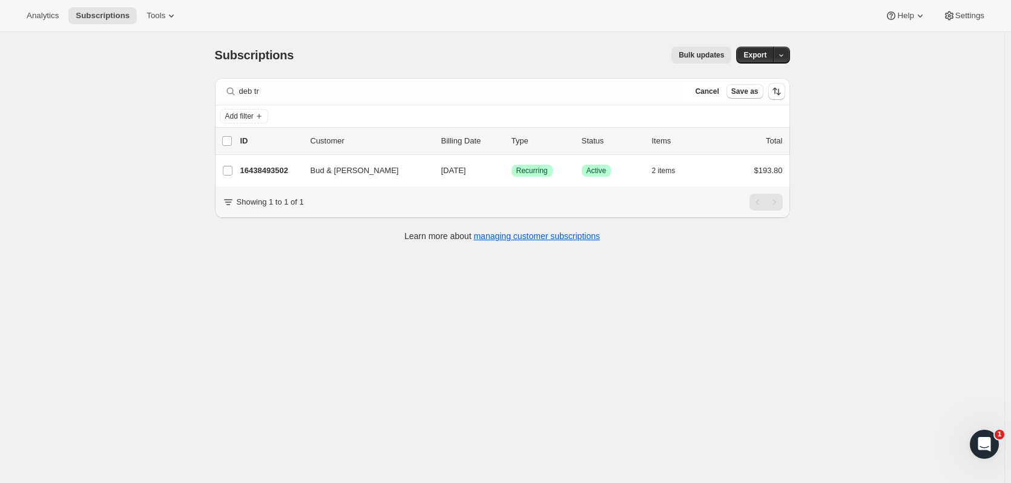
click at [284, 165] on p "16438493502" at bounding box center [270, 171] width 61 height 12
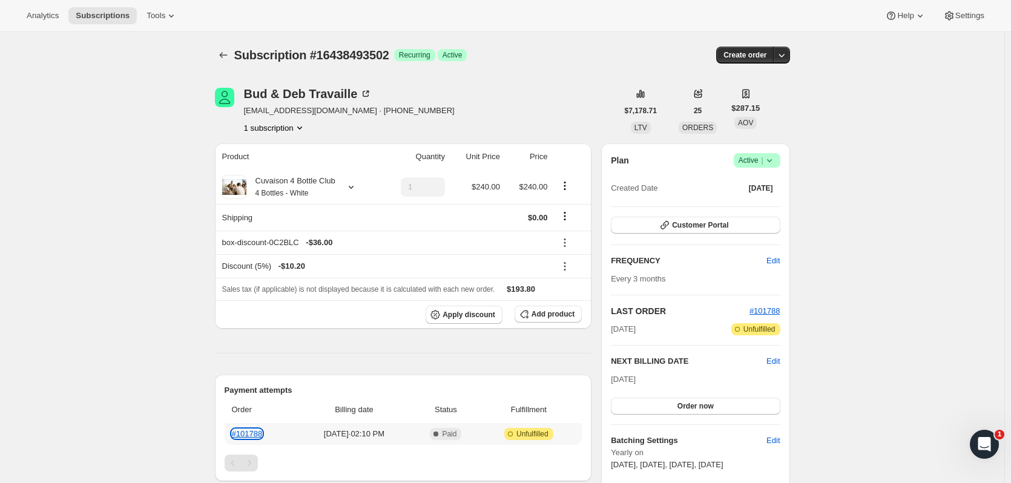
click at [263, 436] on link "#101788" at bounding box center [247, 433] width 31 height 9
click at [788, 56] on icon "button" at bounding box center [782, 55] width 12 height 12
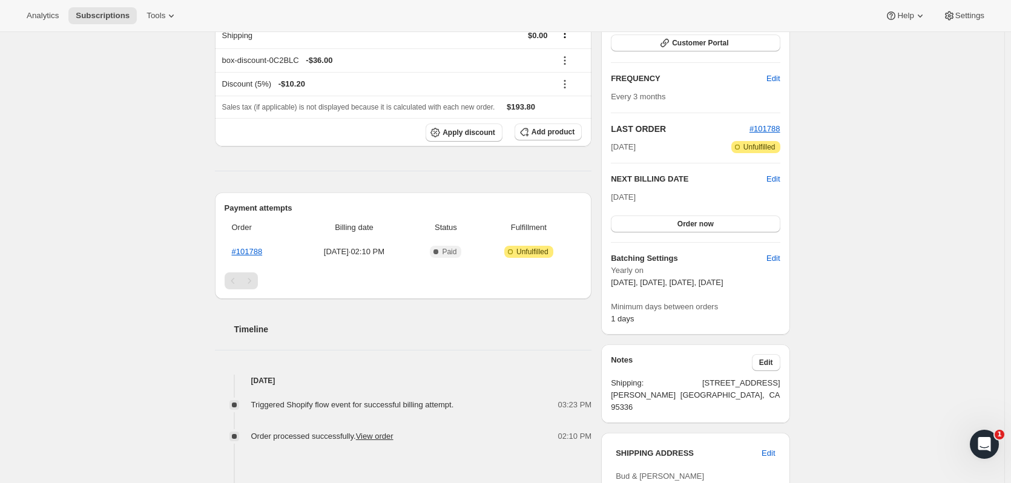
scroll to position [183, 0]
click at [242, 246] on link "#101788" at bounding box center [247, 250] width 31 height 9
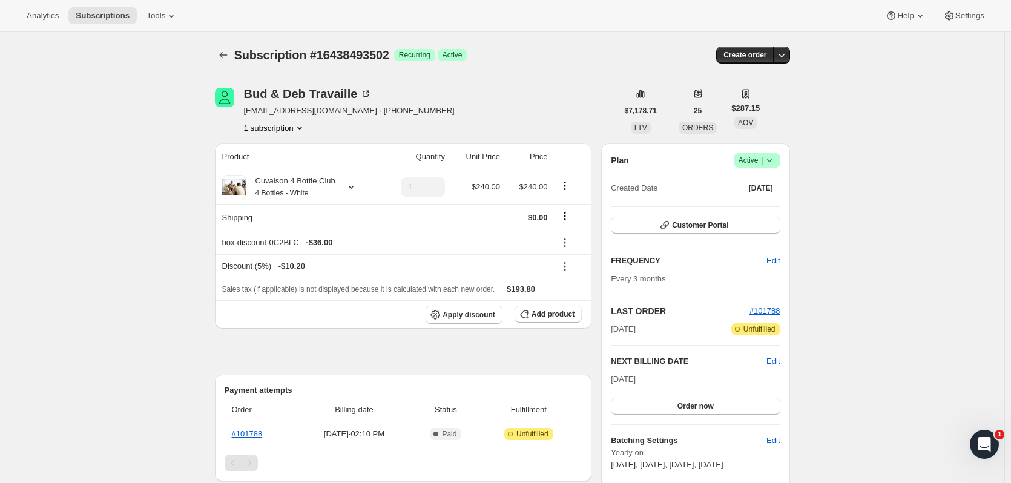
click at [781, 50] on icon "button" at bounding box center [782, 55] width 12 height 12
click at [771, 92] on button "Create custom one-time order" at bounding box center [726, 100] width 128 height 19
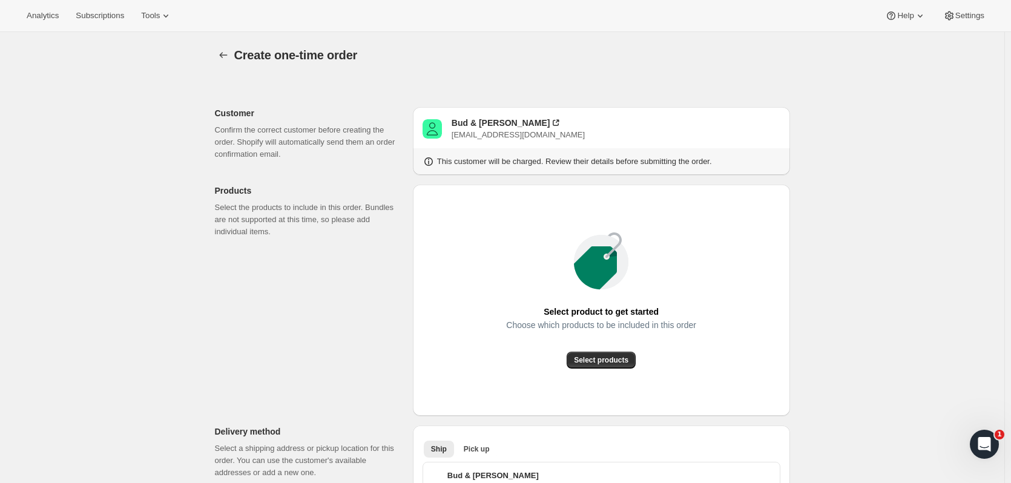
click at [628, 360] on span "Select products" at bounding box center [601, 360] width 55 height 10
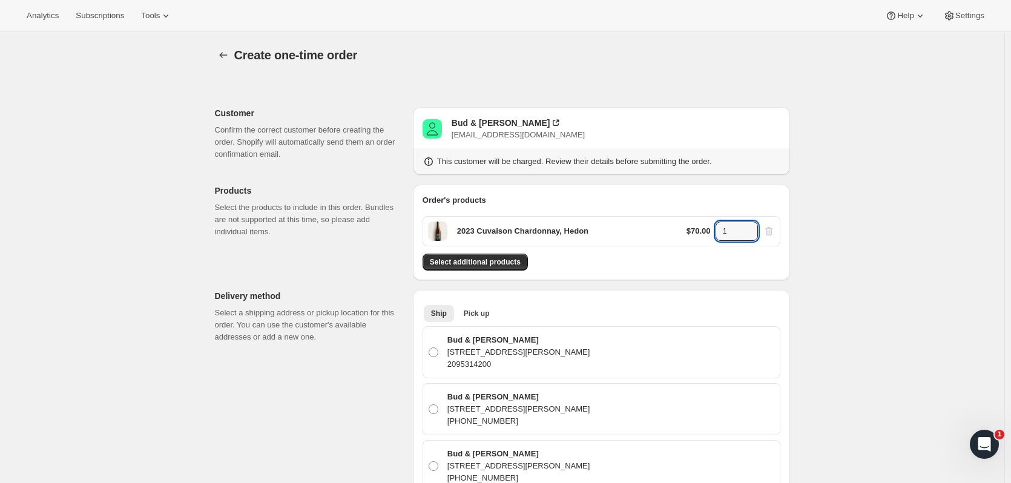
click at [753, 225] on icon at bounding box center [749, 228] width 12 height 12
type input "3"
click at [488, 263] on span "Select additional products" at bounding box center [475, 262] width 91 height 10
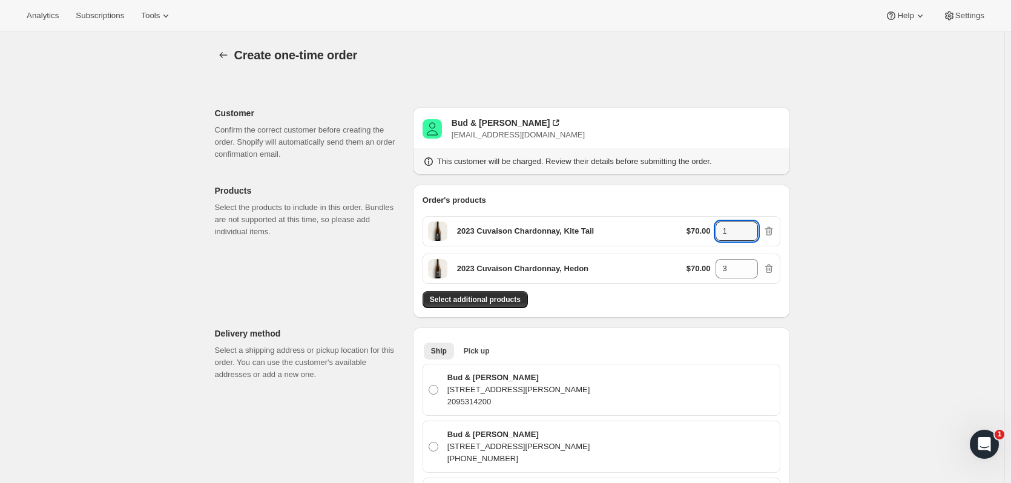
click at [750, 226] on icon at bounding box center [749, 228] width 12 height 12
type input "4"
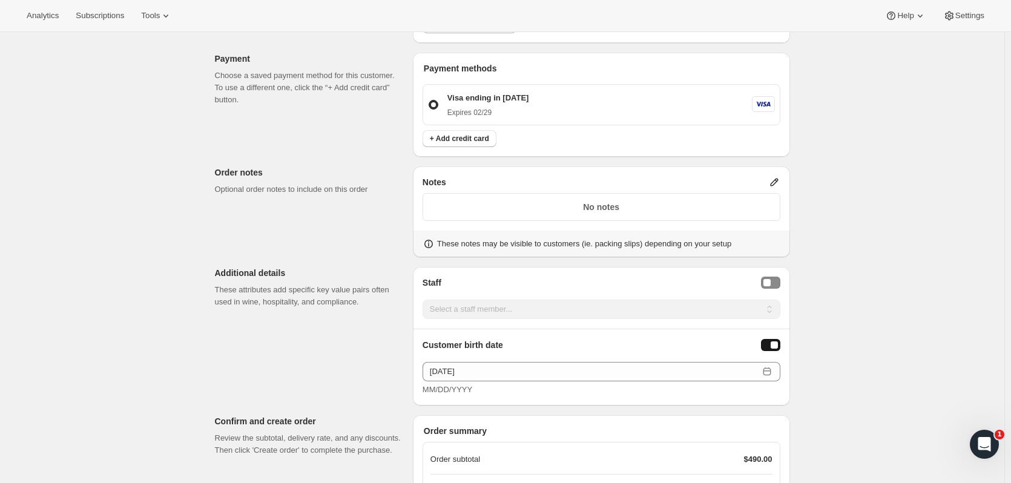
scroll to position [1045, 0]
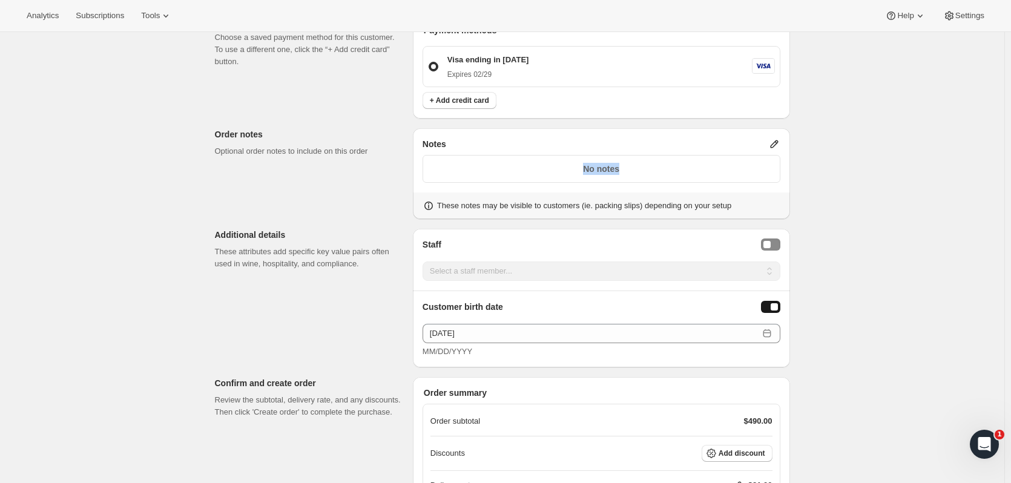
drag, startPoint x: 1011, startPoint y: 137, endPoint x: 1013, endPoint y: 176, distance: 38.8
click at [752, 452] on span "Add discount" at bounding box center [742, 454] width 47 height 10
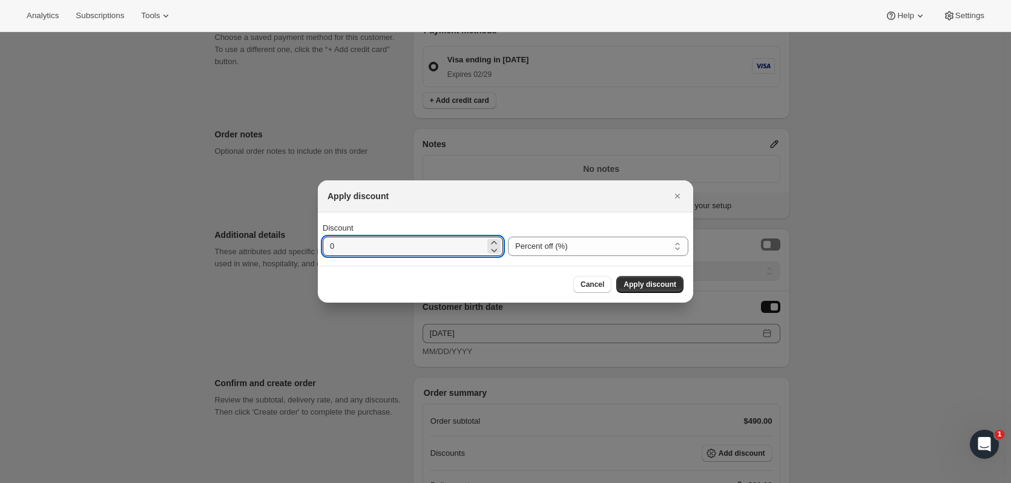
drag, startPoint x: 382, startPoint y: 247, endPoint x: 207, endPoint y: 226, distance: 176.2
type input "25"
click at [637, 280] on span "Apply discount" at bounding box center [650, 285] width 53 height 10
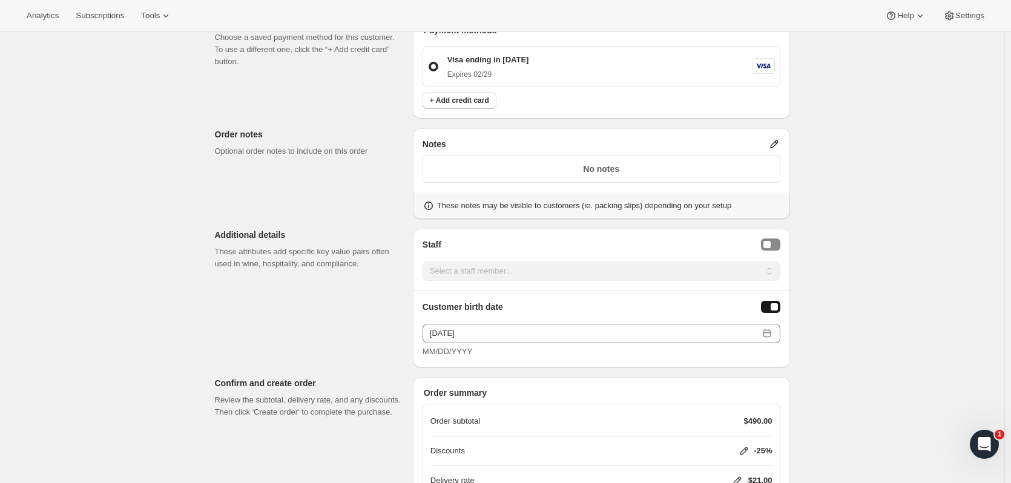
scroll to position [1171, 0]
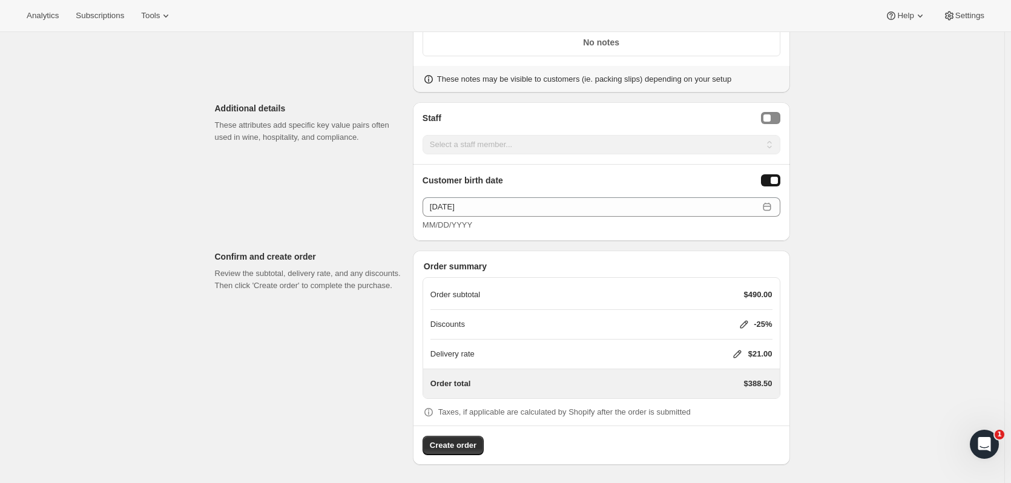
click at [739, 357] on icon at bounding box center [738, 354] width 12 height 12
click at [735, 419] on button "Save" at bounding box center [734, 426] width 31 height 17
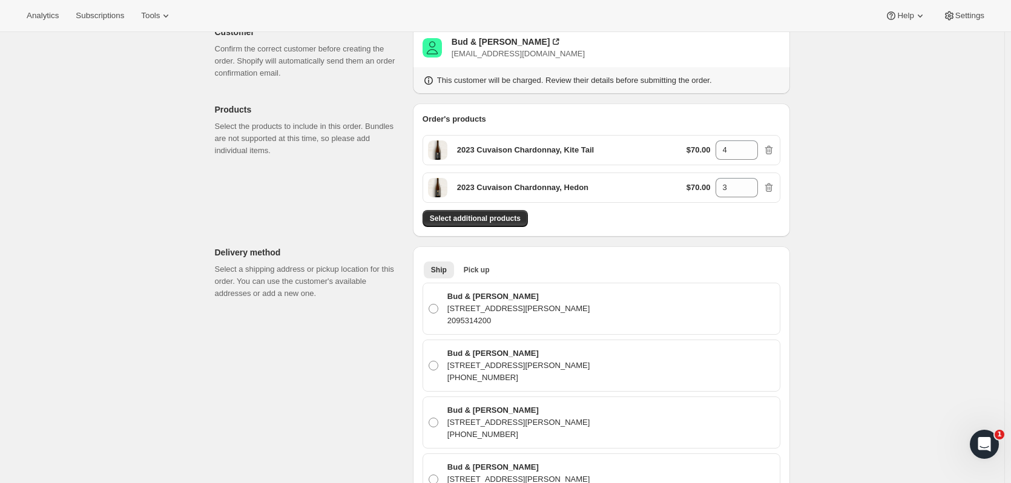
scroll to position [79, 0]
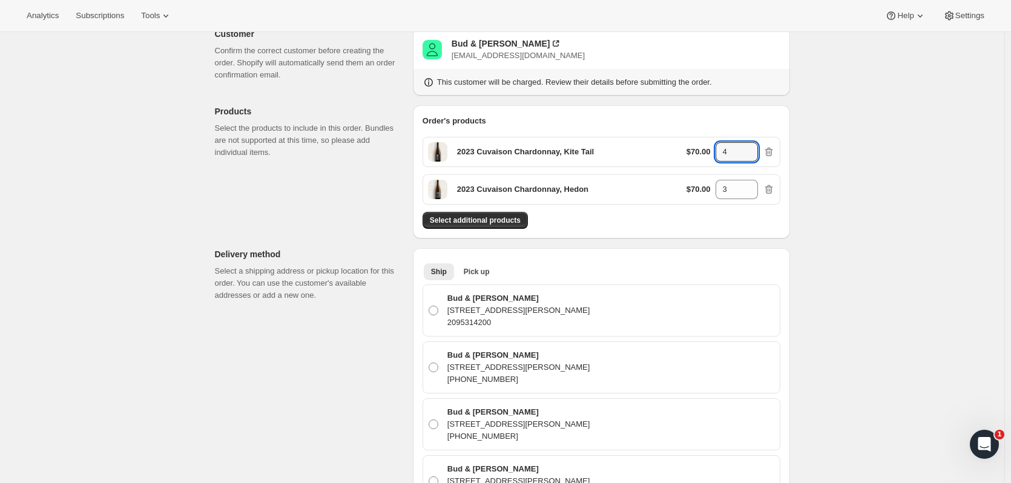
click at [752, 157] on icon at bounding box center [749, 156] width 6 height 4
type input "3"
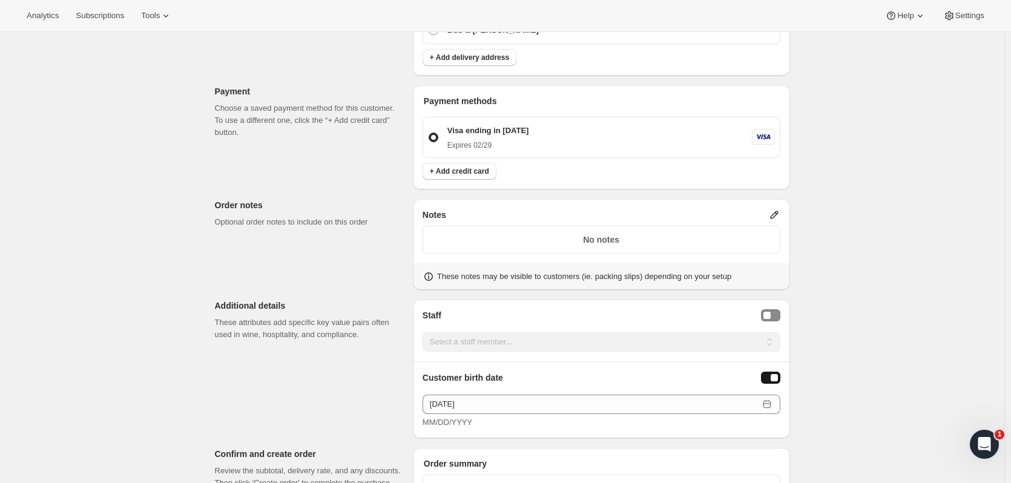
scroll to position [1171, 0]
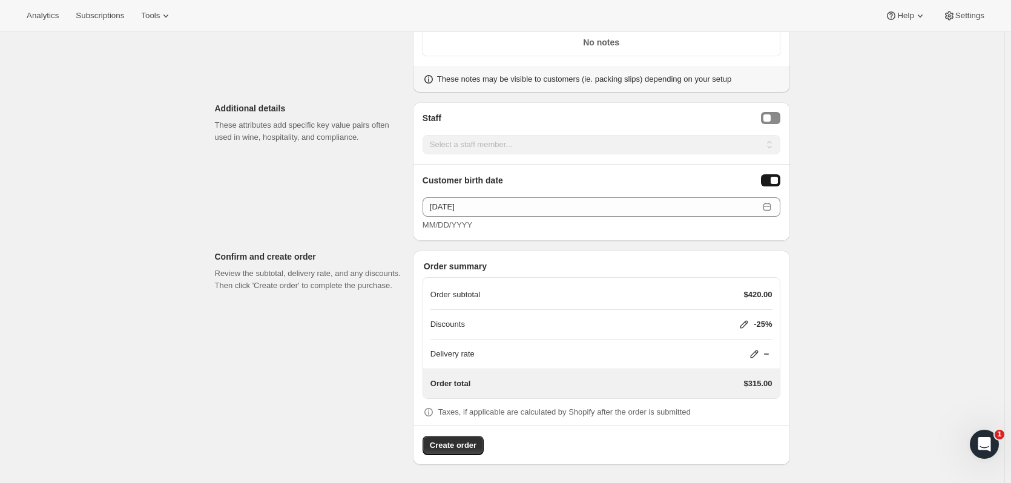
click at [460, 440] on span "Create order" at bounding box center [453, 446] width 47 height 12
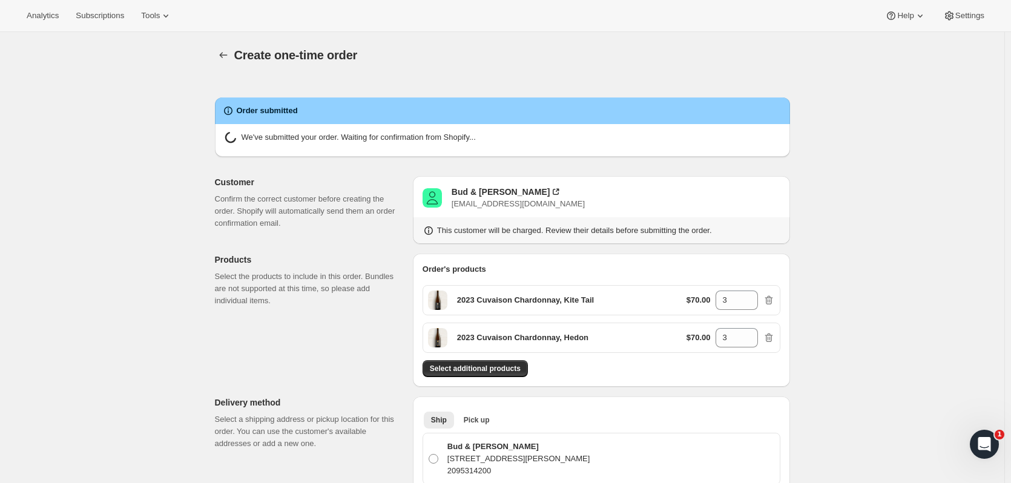
radio input "true"
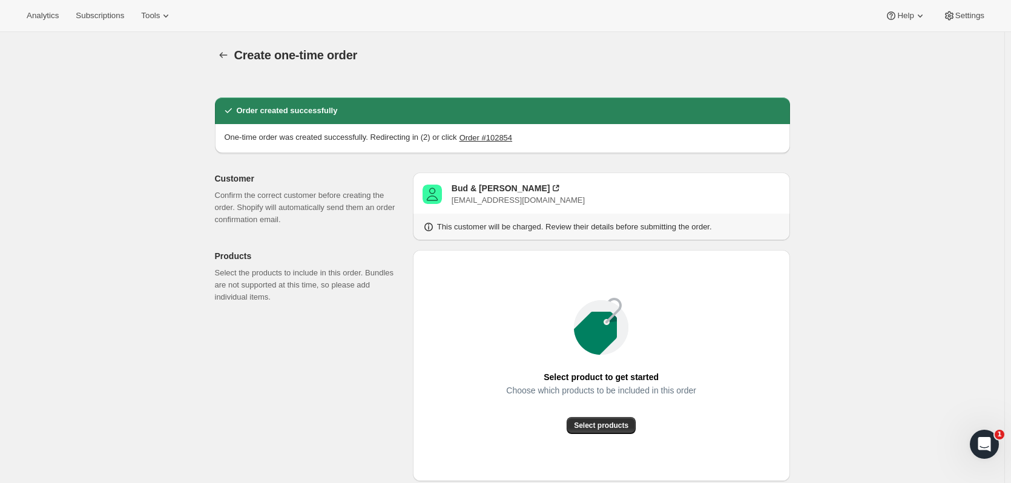
click at [229, 55] on icon "button" at bounding box center [223, 55] width 12 height 12
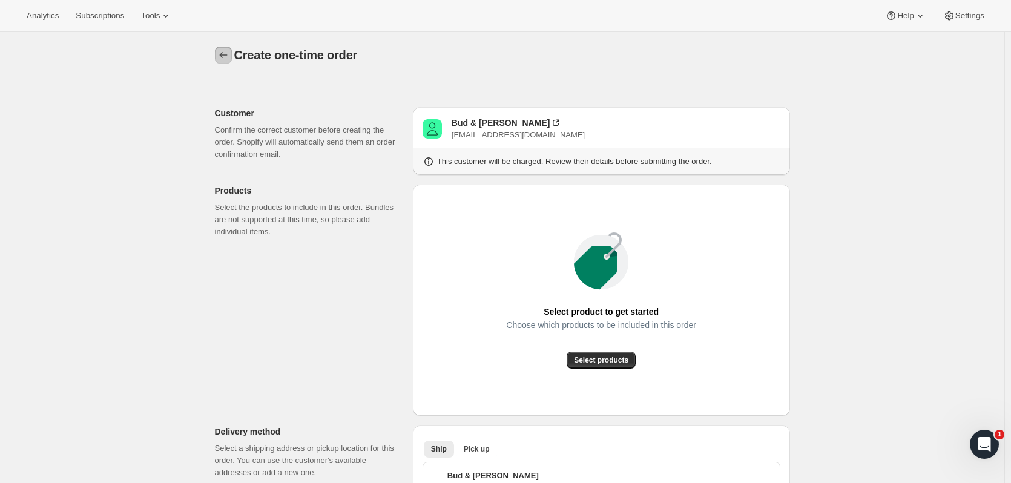
click at [224, 55] on icon "button" at bounding box center [223, 55] width 12 height 12
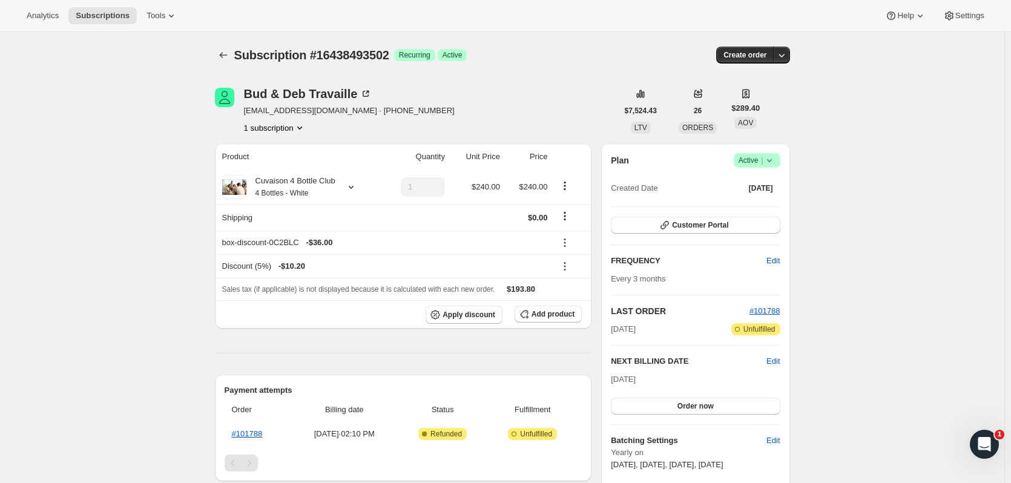
click at [234, 54] on div at bounding box center [224, 55] width 19 height 17
click at [221, 56] on icon "Subscriptions" at bounding box center [223, 55] width 12 height 12
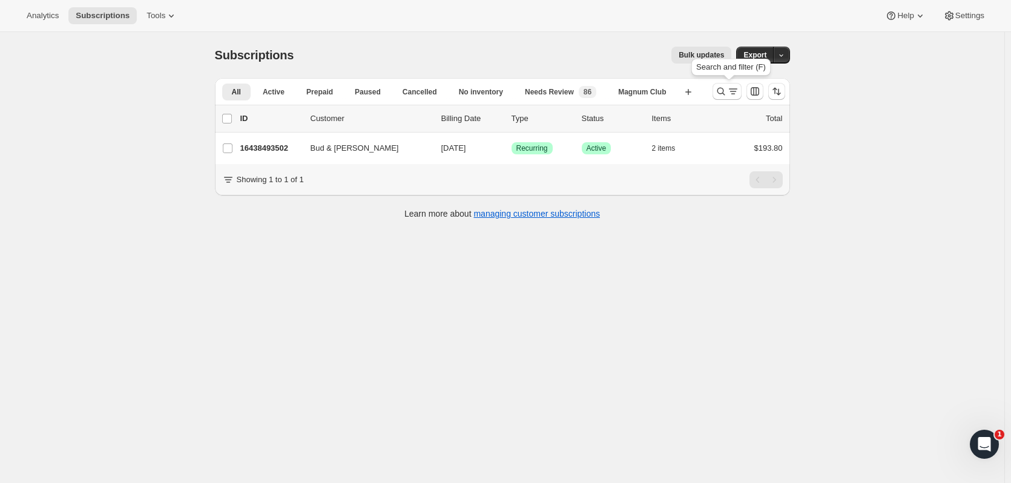
click at [719, 91] on icon "Search and filter results" at bounding box center [721, 91] width 12 height 12
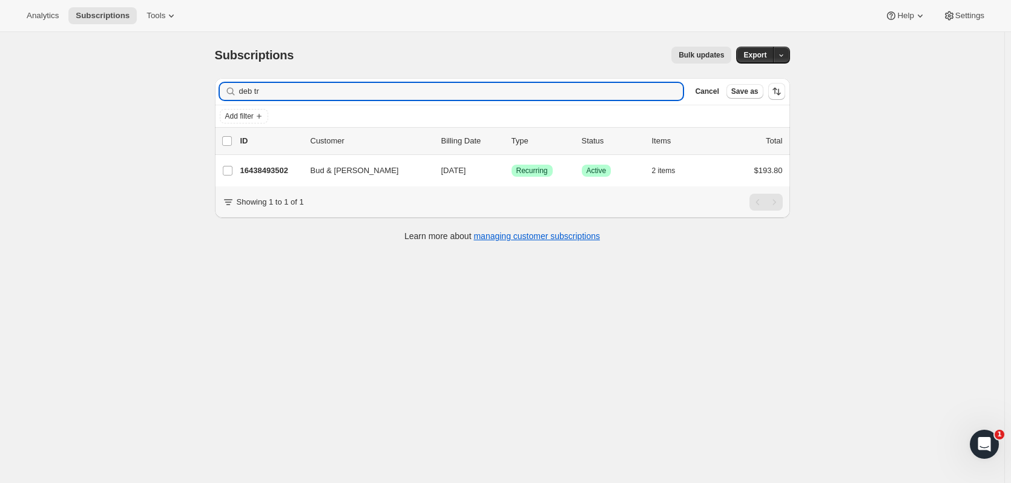
drag, startPoint x: 354, startPoint y: 93, endPoint x: 142, endPoint y: 88, distance: 212.6
click at [142, 88] on div "Subscriptions. This page is ready Subscriptions Bulk updates More actions Bulk …" at bounding box center [502, 273] width 1005 height 483
type input "mozer"
click at [257, 174] on p "16420405566" at bounding box center [270, 171] width 61 height 12
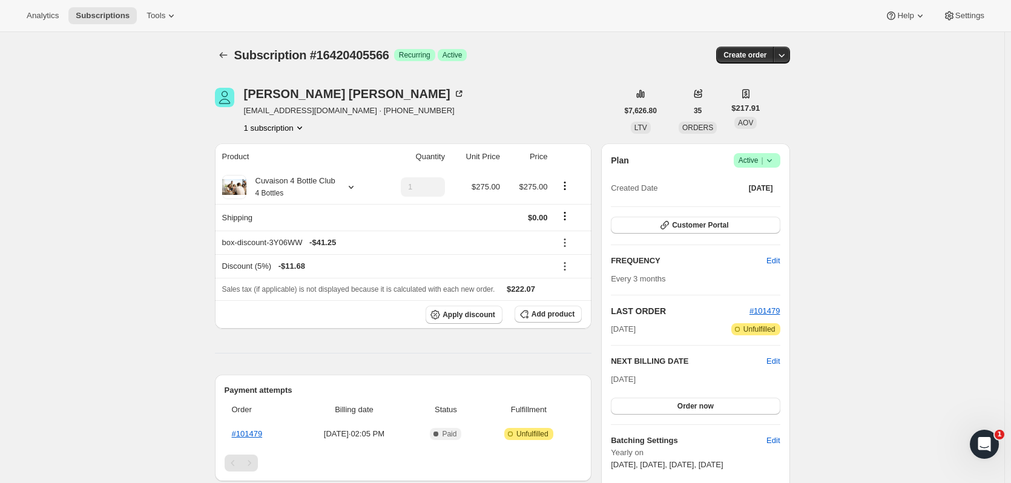
click at [774, 157] on icon at bounding box center [770, 160] width 12 height 12
click at [764, 200] on span "Cancel subscription" at bounding box center [761, 204] width 68 height 9
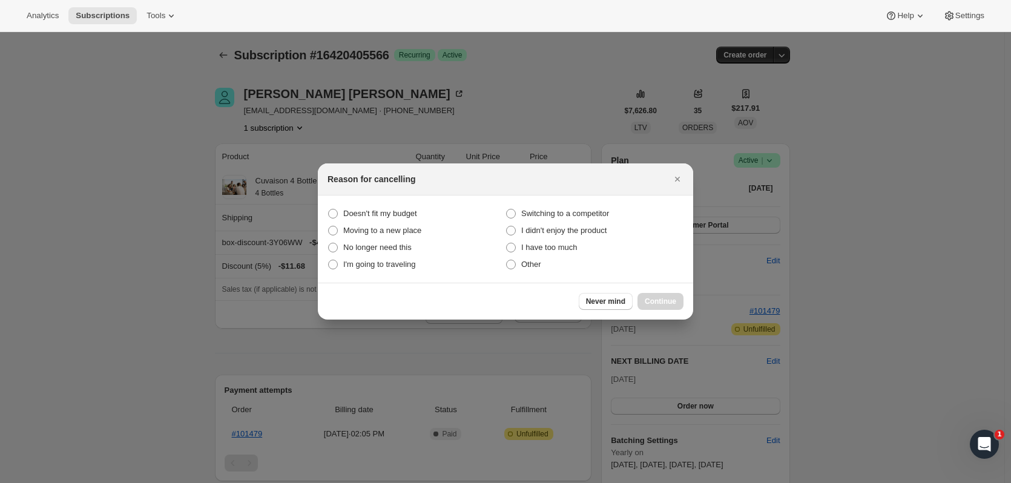
click at [401, 254] on label "No longer need this" at bounding box center [417, 247] width 178 height 17
click at [329, 243] on this "No longer need this" at bounding box center [328, 243] width 1 height 1
radio this "true"
click at [681, 297] on button "Continue" at bounding box center [661, 301] width 46 height 17
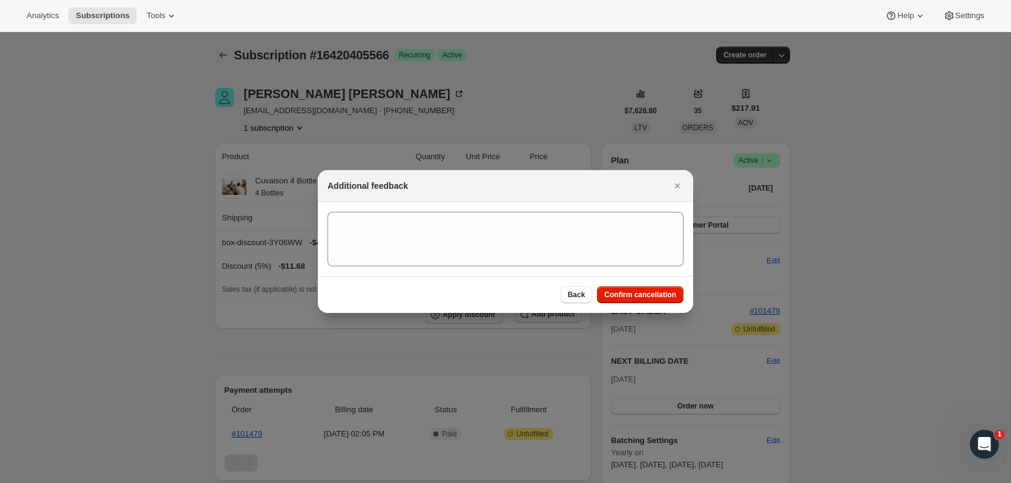
click at [662, 291] on span "Confirm cancellation" at bounding box center [640, 295] width 72 height 10
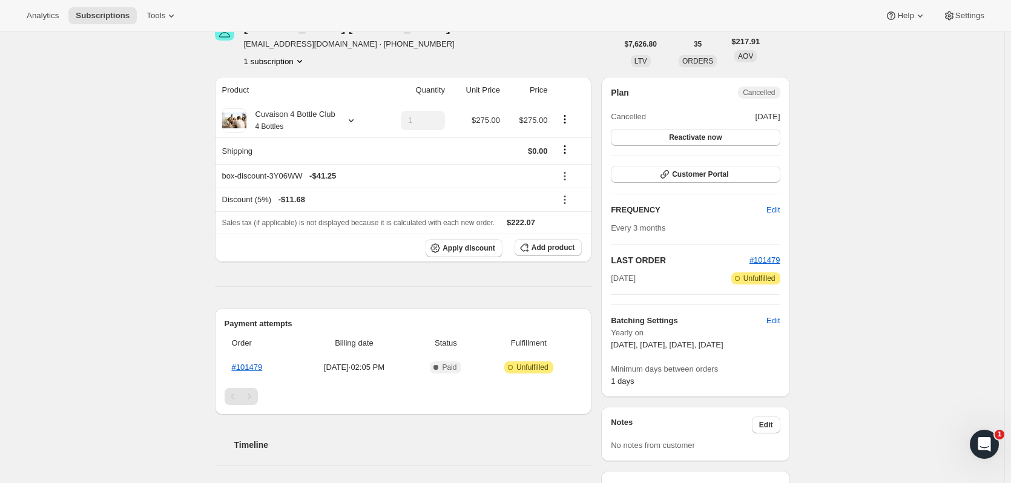
scroll to position [185, 0]
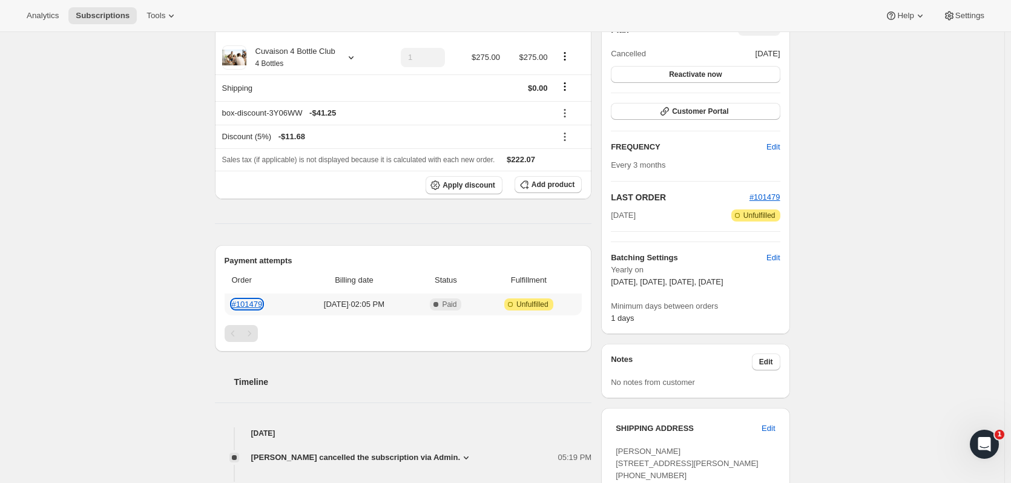
click at [253, 305] on link "#101479" at bounding box center [247, 304] width 31 height 9
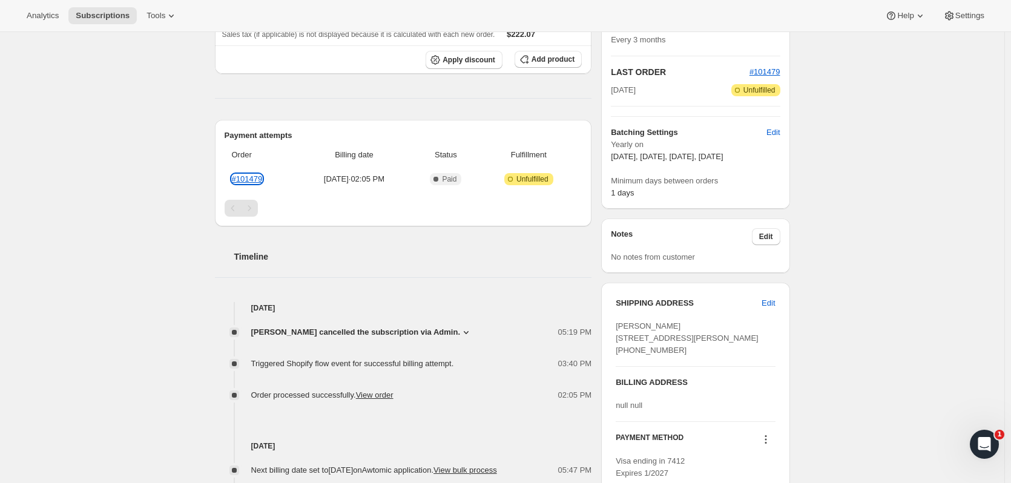
scroll to position [0, 0]
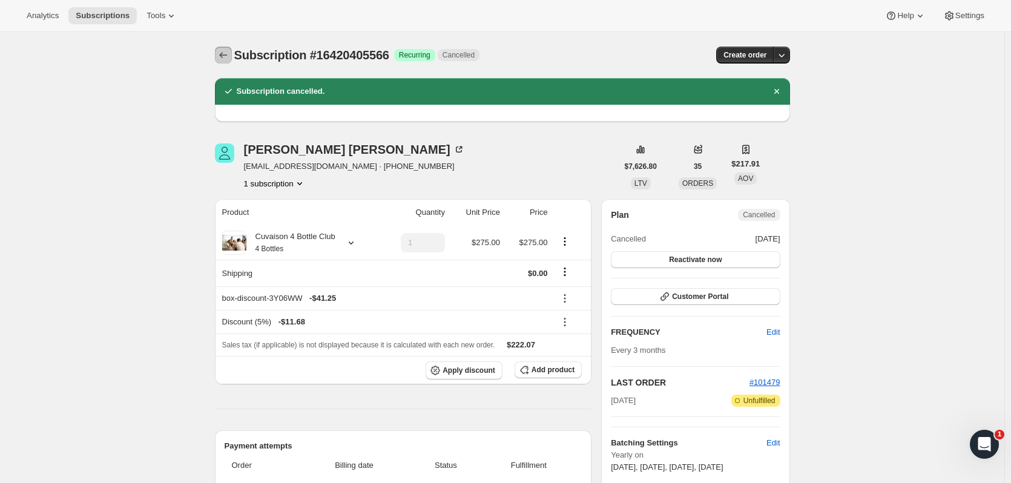
click at [226, 51] on icon "Subscriptions" at bounding box center [223, 55] width 12 height 12
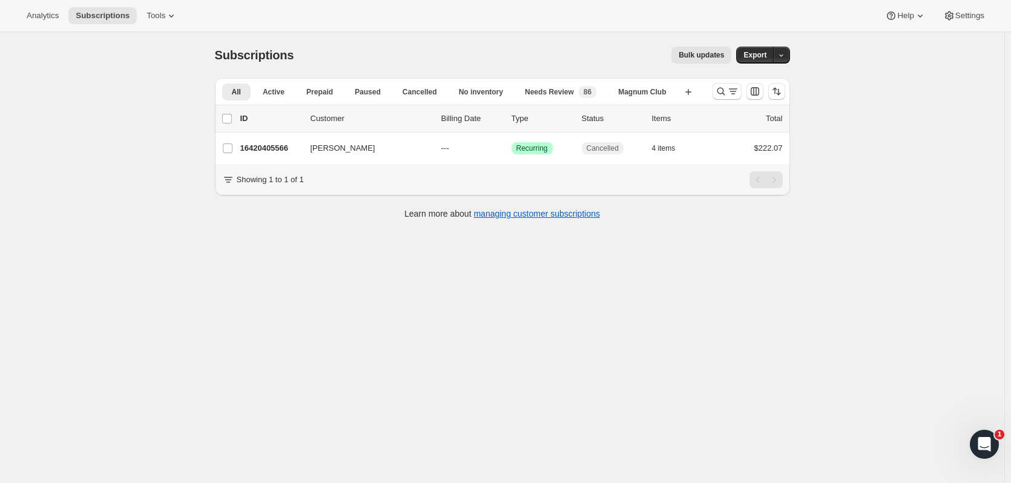
click at [247, 145] on p "16420405566" at bounding box center [270, 148] width 61 height 12
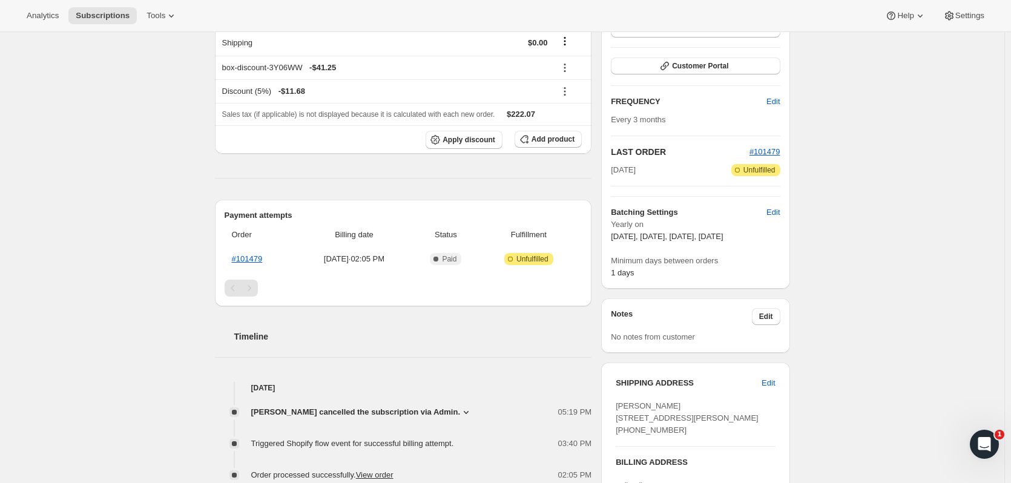
scroll to position [300, 0]
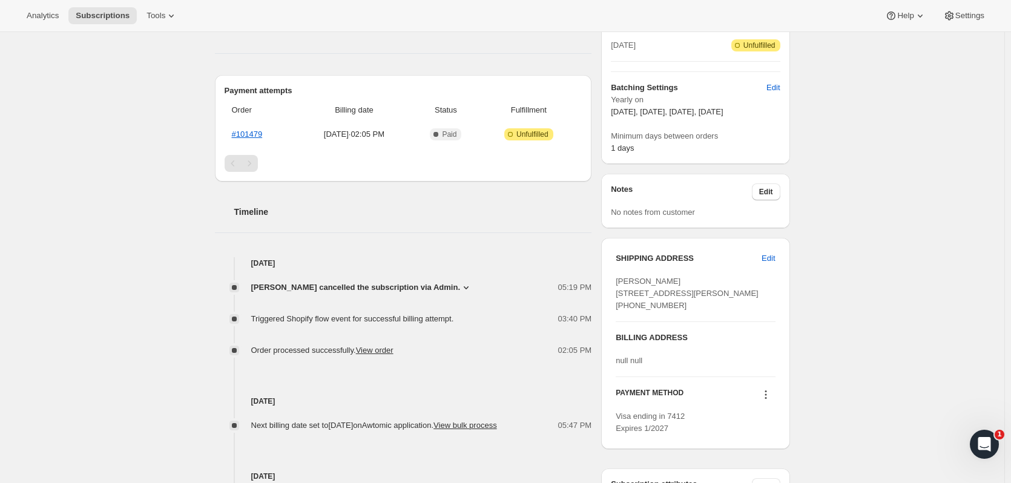
click at [460, 286] on icon at bounding box center [466, 288] width 12 height 12
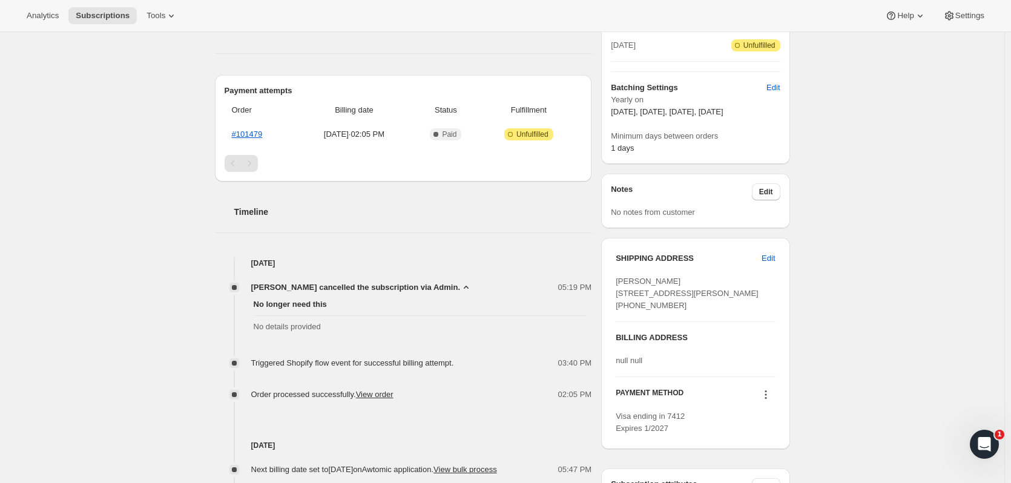
click at [460, 286] on icon at bounding box center [466, 288] width 12 height 12
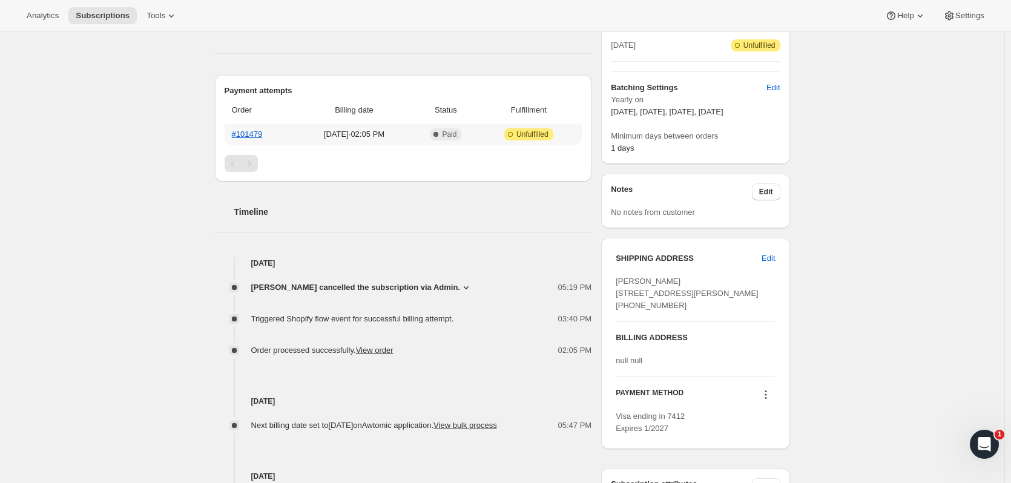
click at [250, 124] on th "#101479" at bounding box center [260, 135] width 71 height 22
click at [250, 127] on th "#101479" at bounding box center [260, 135] width 71 height 22
click at [250, 133] on link "#101479" at bounding box center [247, 134] width 31 height 9
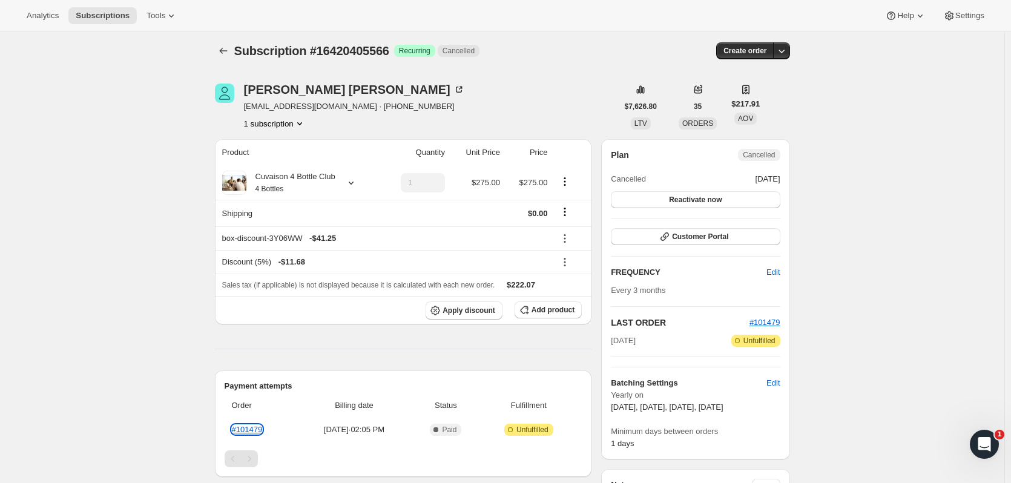
scroll to position [0, 0]
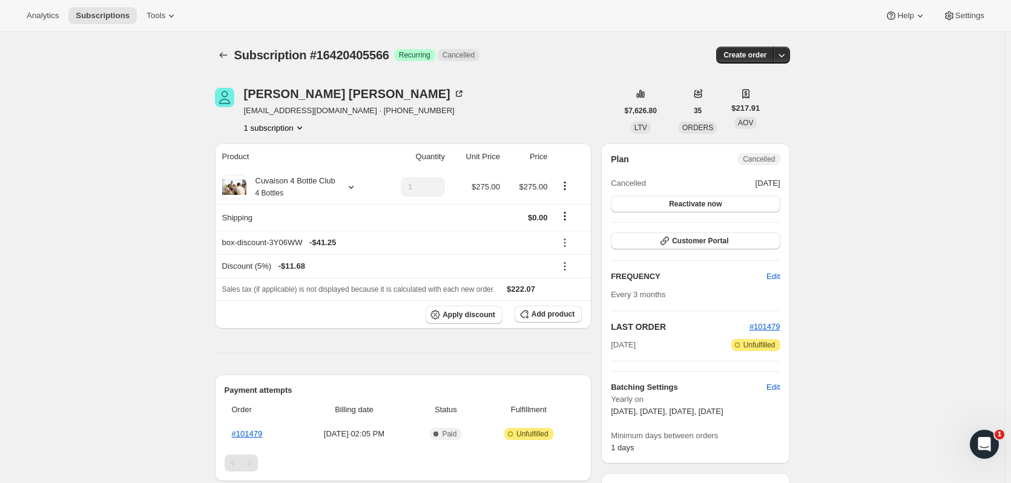
click at [218, 50] on button "Subscriptions" at bounding box center [223, 55] width 17 height 17
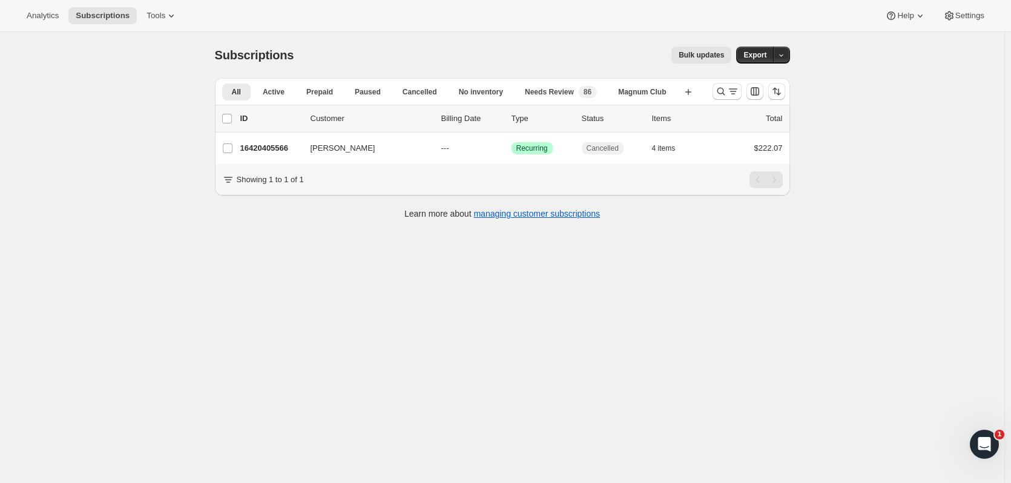
click at [276, 144] on p "16420405566" at bounding box center [270, 148] width 61 height 12
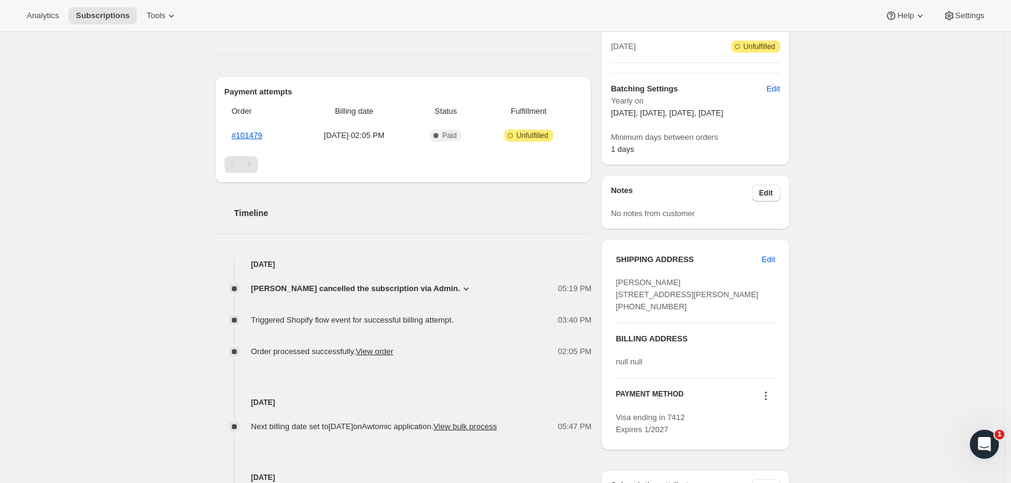
scroll to position [394, 0]
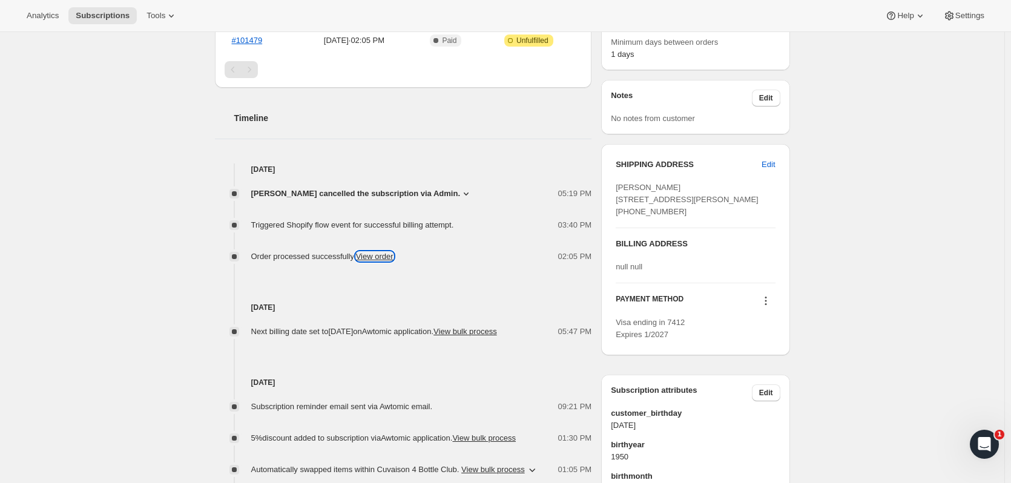
click at [386, 256] on link "View order" at bounding box center [375, 256] width 38 height 9
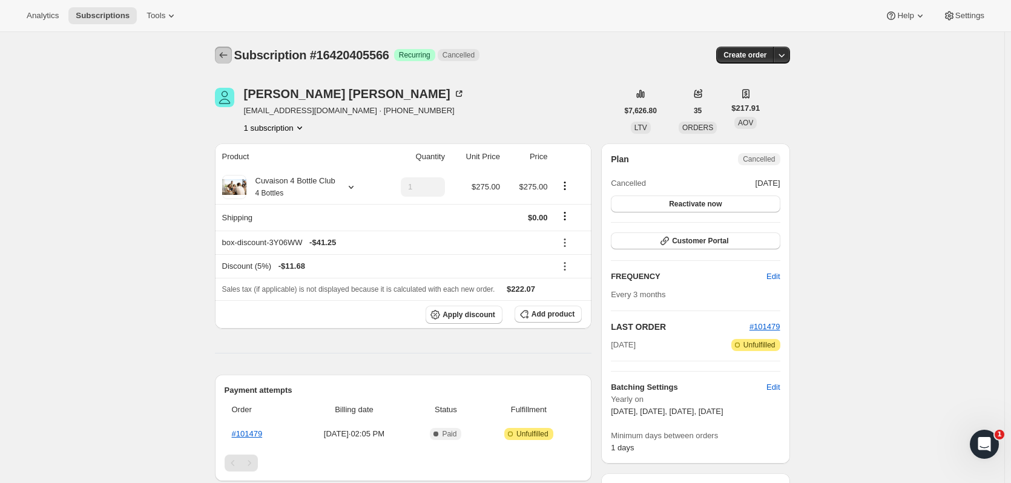
click at [228, 59] on icon "Subscriptions" at bounding box center [223, 55] width 12 height 12
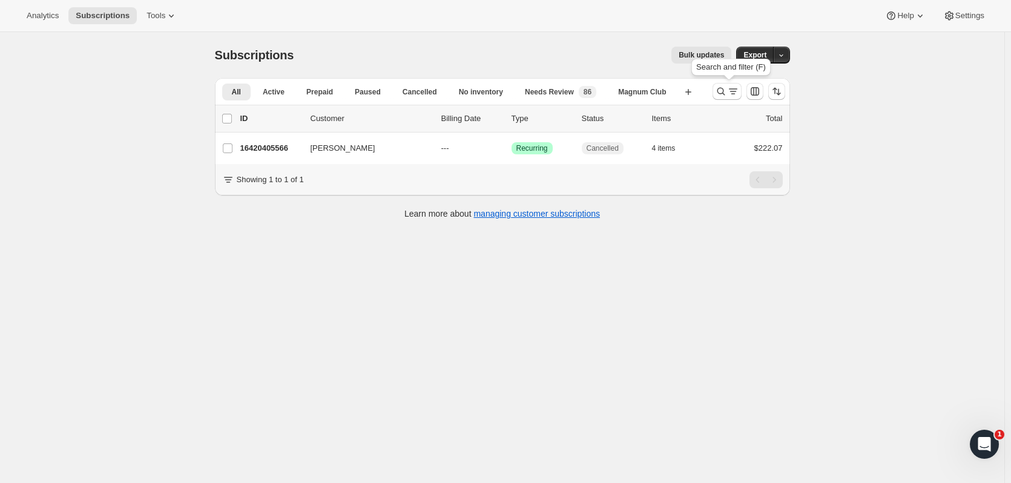
click at [724, 97] on icon "Search and filter results" at bounding box center [721, 91] width 12 height 12
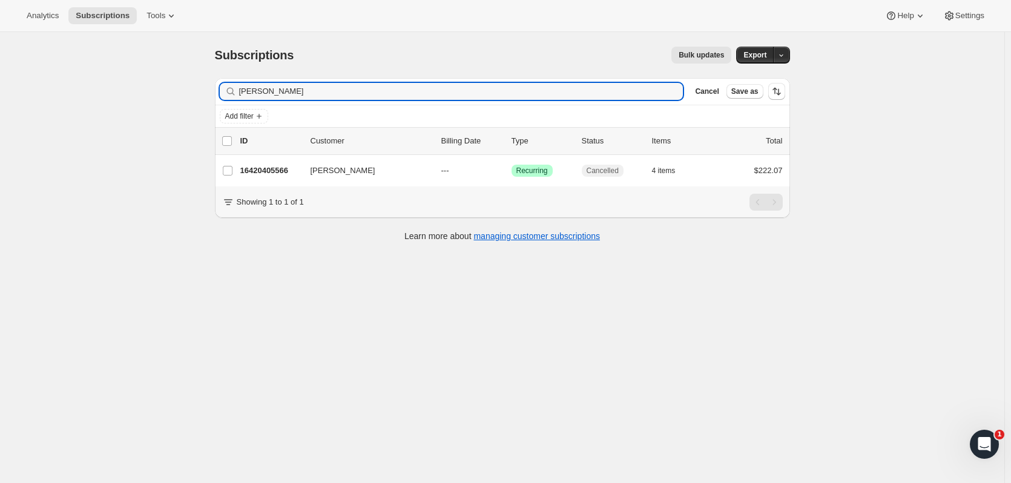
drag, startPoint x: 276, startPoint y: 93, endPoint x: 197, endPoint y: 96, distance: 78.8
click at [197, 96] on div "Subscriptions. This page is ready Subscriptions Bulk updates More actions Bulk …" at bounding box center [502, 273] width 1005 height 483
type input "evick"
click at [286, 165] on p "16392225086" at bounding box center [270, 171] width 61 height 12
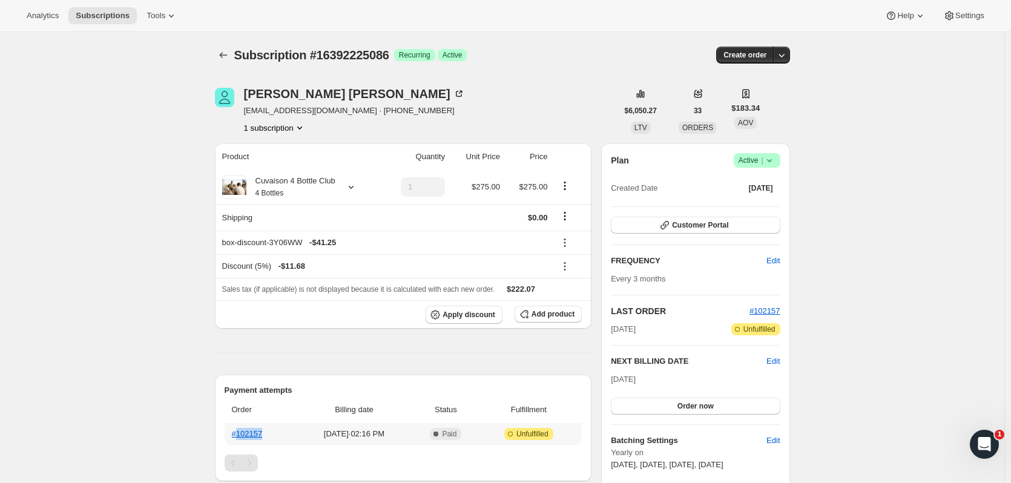
drag, startPoint x: 271, startPoint y: 437, endPoint x: 241, endPoint y: 435, distance: 29.7
click at [241, 435] on th "#102157" at bounding box center [260, 434] width 71 height 22
copy link "102157"
click at [220, 52] on icon "Subscriptions" at bounding box center [223, 55] width 12 height 12
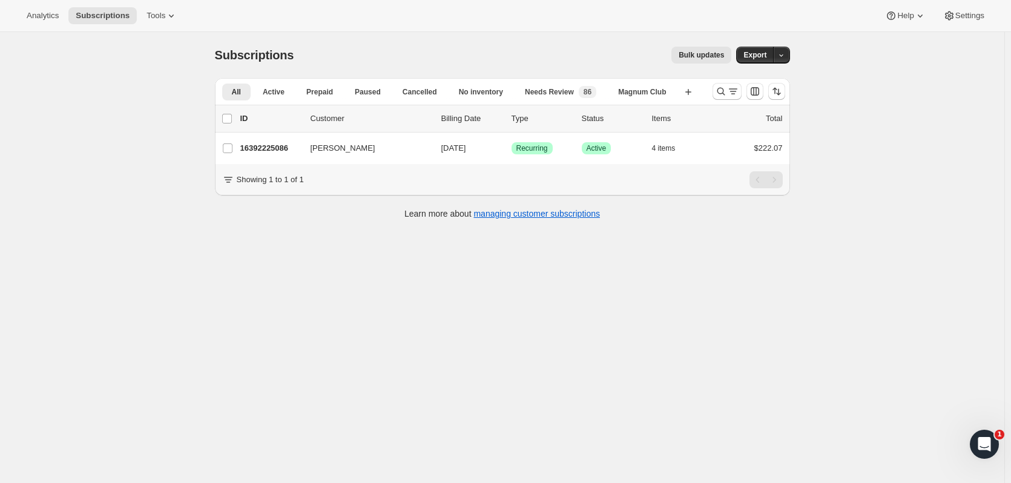
click at [271, 151] on p "16392225086" at bounding box center [270, 148] width 61 height 12
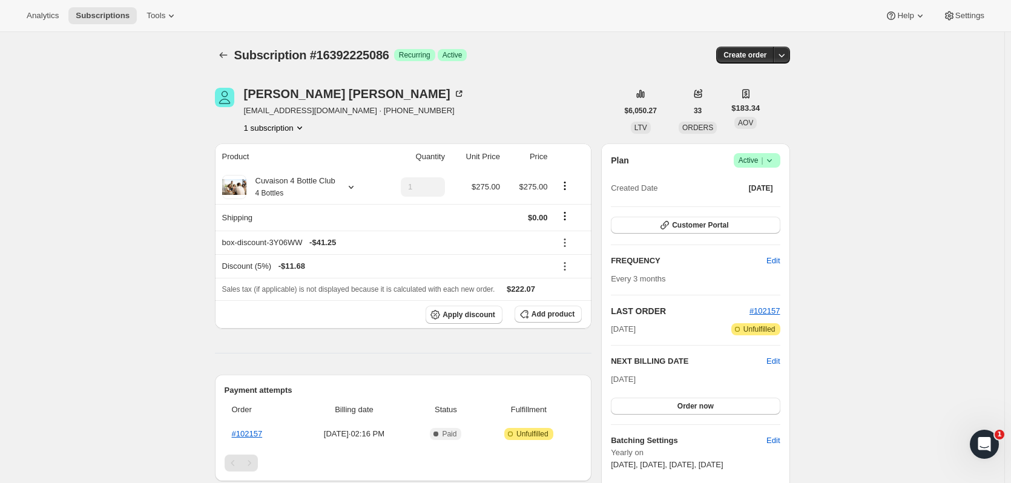
click at [228, 55] on icon "Subscriptions" at bounding box center [223, 55] width 12 height 12
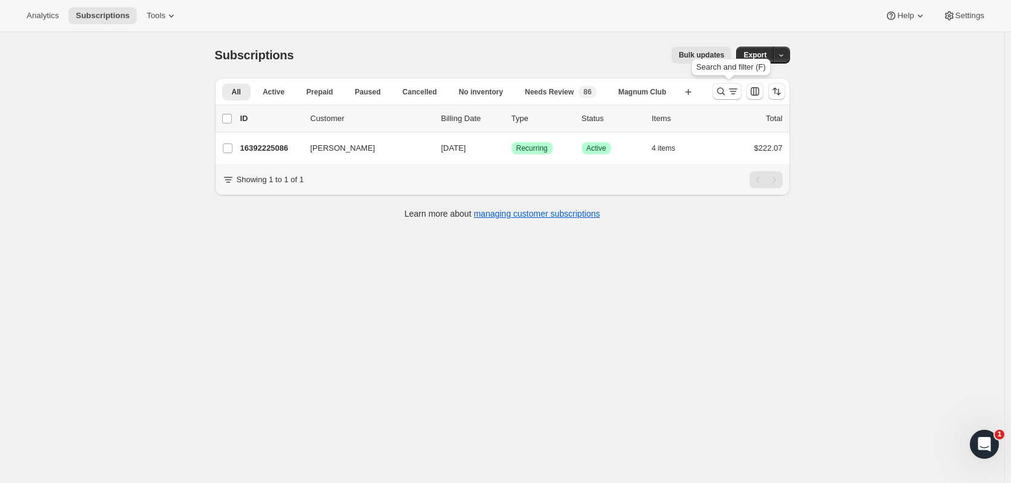
click at [720, 93] on icon "Search and filter results" at bounding box center [721, 91] width 12 height 12
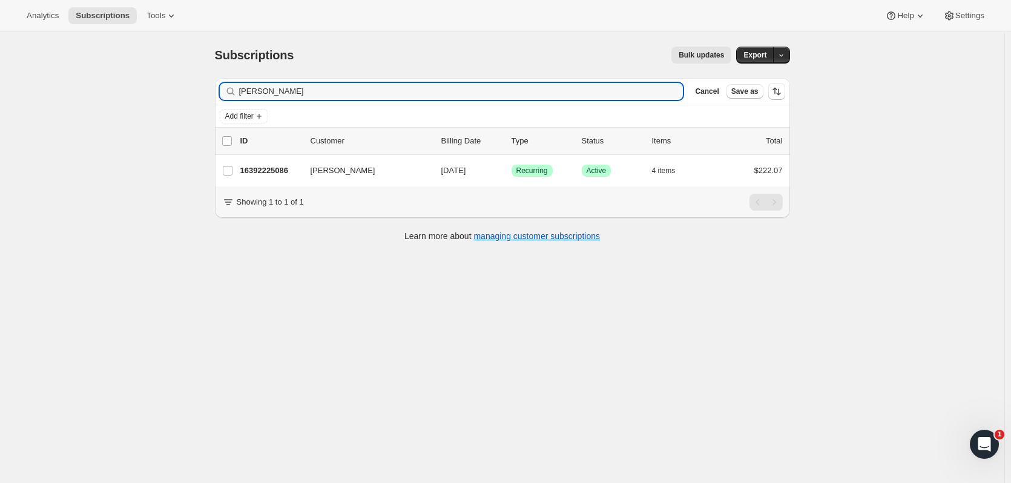
drag, startPoint x: 360, startPoint y: 92, endPoint x: 157, endPoint y: 89, distance: 203.5
click at [157, 89] on div "Subscriptions. This page is ready Subscriptions Bulk updates More actions Bulk …" at bounding box center [502, 273] width 1005 height 483
type input "[PERSON_NAME]"
click at [250, 170] on p "16429941054" at bounding box center [270, 171] width 61 height 12
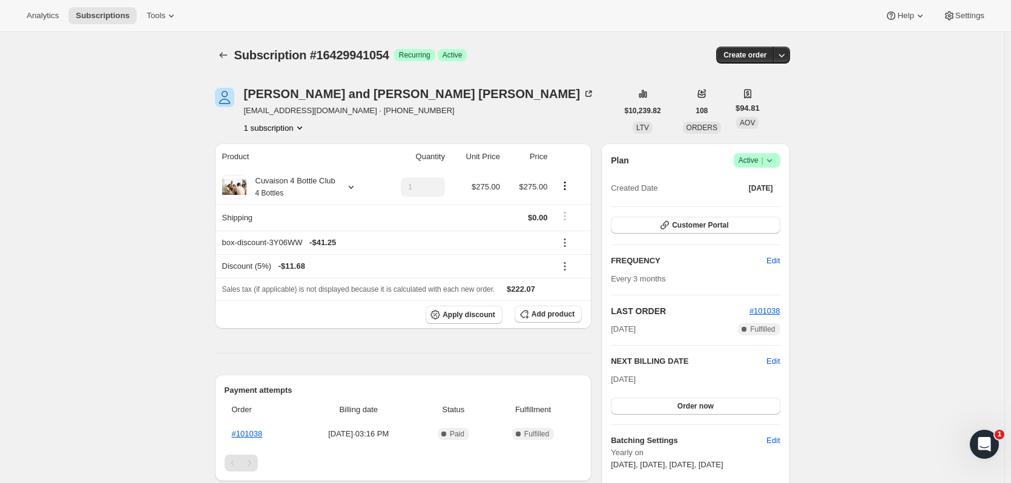
click at [790, 58] on button "button" at bounding box center [781, 55] width 17 height 17
click at [733, 96] on span "Create custom one-time order" at bounding box center [733, 100] width 105 height 9
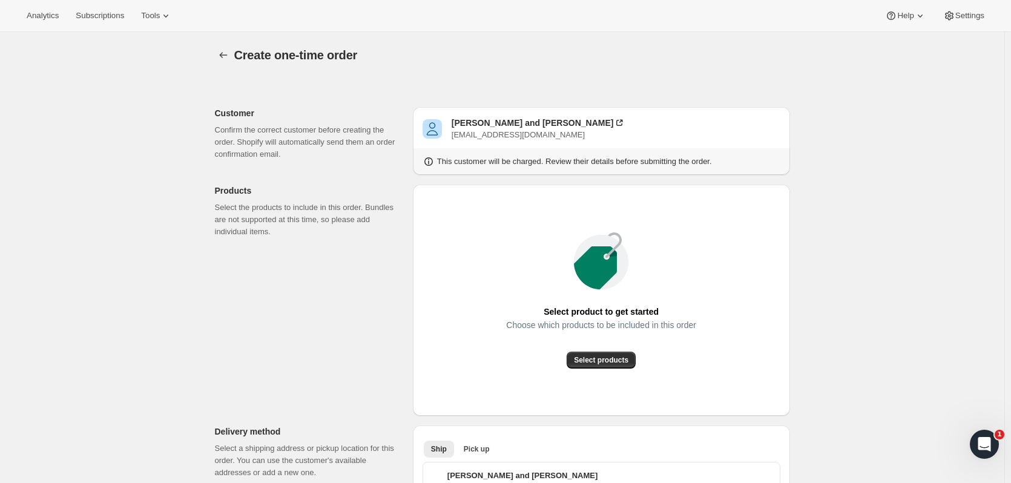
click at [624, 358] on span "Select products" at bounding box center [601, 360] width 55 height 10
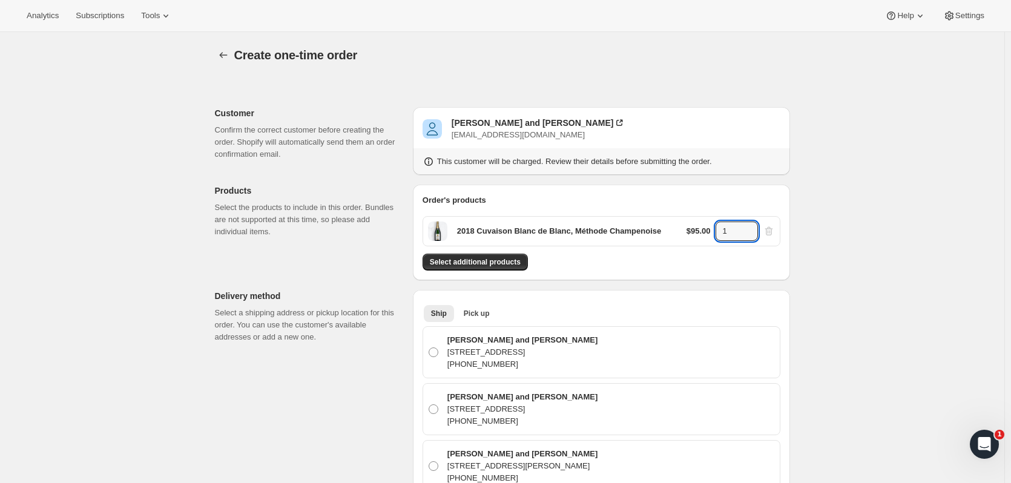
click at [752, 223] on icon at bounding box center [749, 228] width 12 height 12
type input "2"
click at [478, 317] on span "Pick up" at bounding box center [477, 314] width 26 height 10
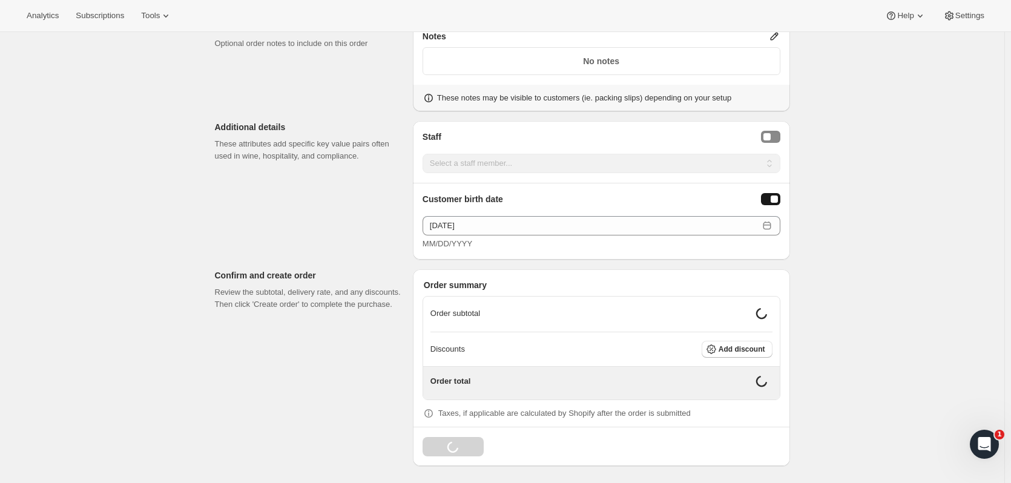
scroll to position [490, 0]
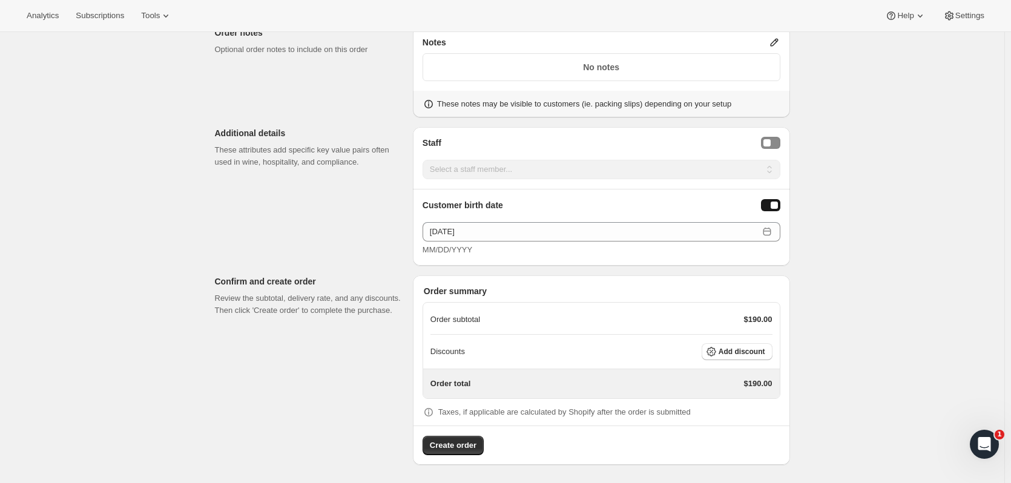
click at [753, 345] on button "Add discount" at bounding box center [737, 351] width 71 height 17
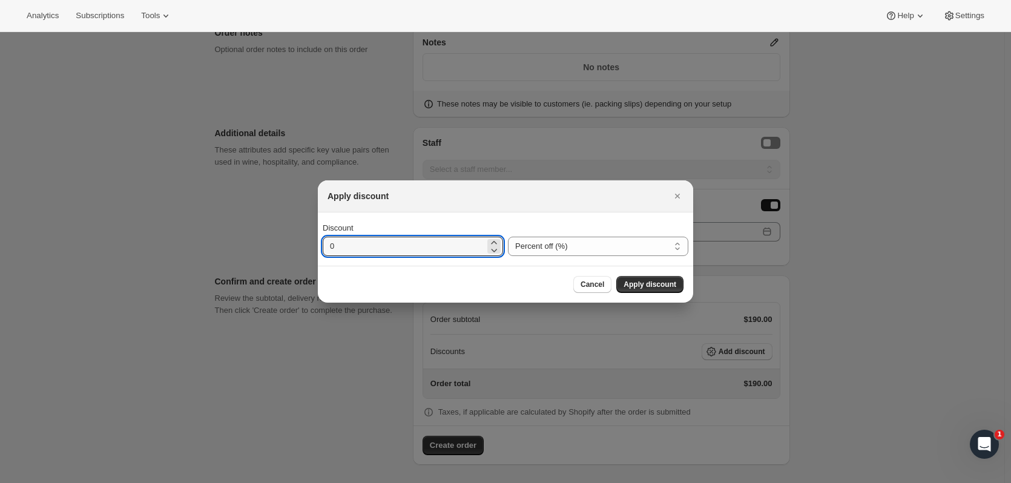
drag, startPoint x: 457, startPoint y: 250, endPoint x: 289, endPoint y: 245, distance: 167.8
click at [289, 483] on div "Apply discount Discount 0 Percent off (%) Amount off ($) Percent off (%) Cancel…" at bounding box center [505, 484] width 1011 height 0
type input "7"
type input "80"
click at [666, 287] on span "Apply discount" at bounding box center [650, 285] width 53 height 10
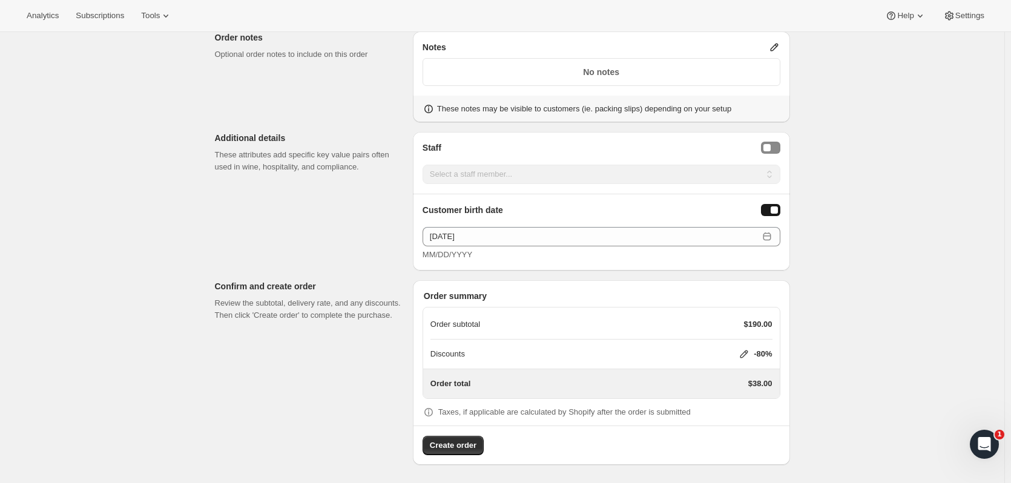
scroll to position [62, 0]
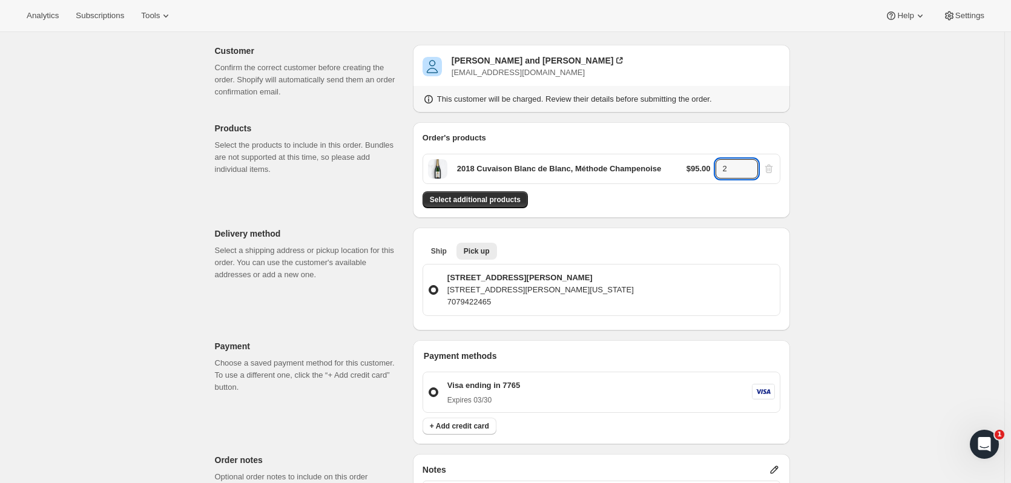
click at [748, 165] on icon at bounding box center [749, 165] width 12 height 12
click at [752, 173] on icon at bounding box center [749, 173] width 12 height 12
type input "2"
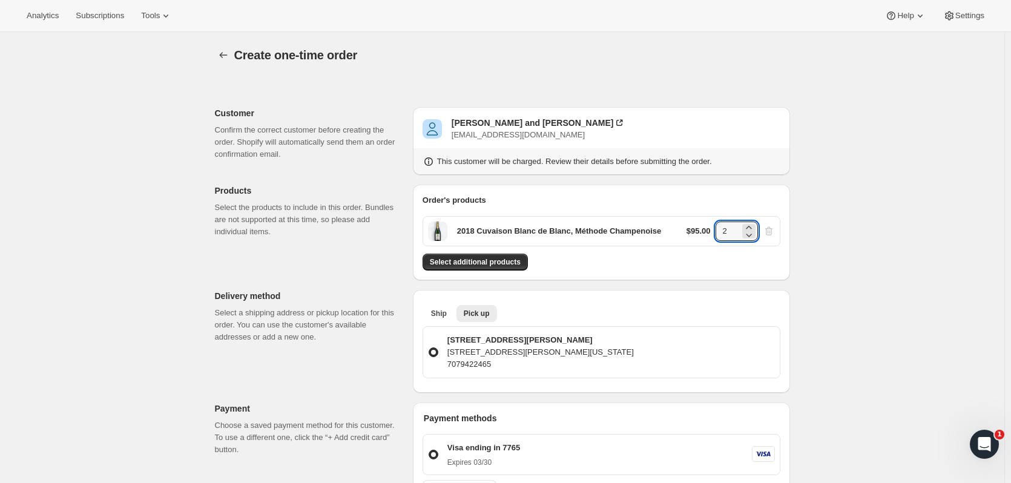
scroll to position [485, 0]
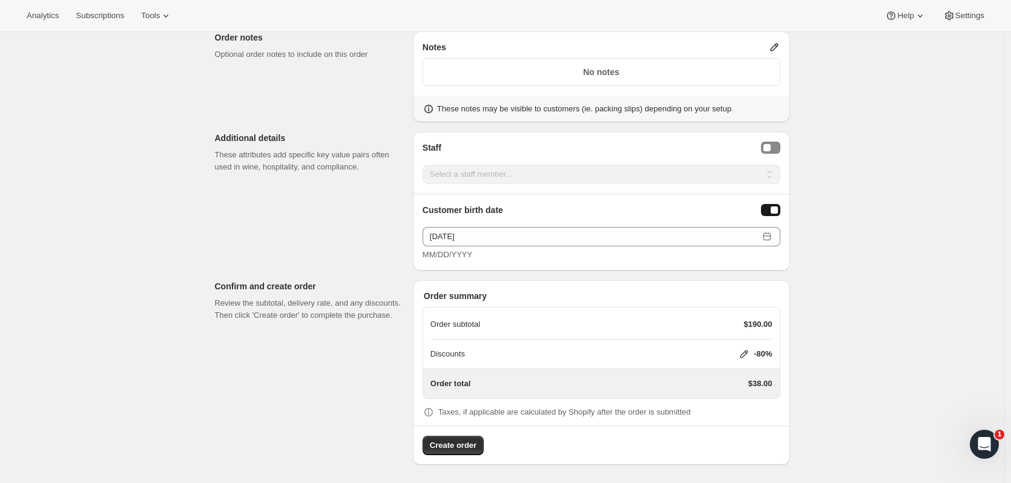
click at [744, 355] on icon at bounding box center [744, 354] width 12 height 12
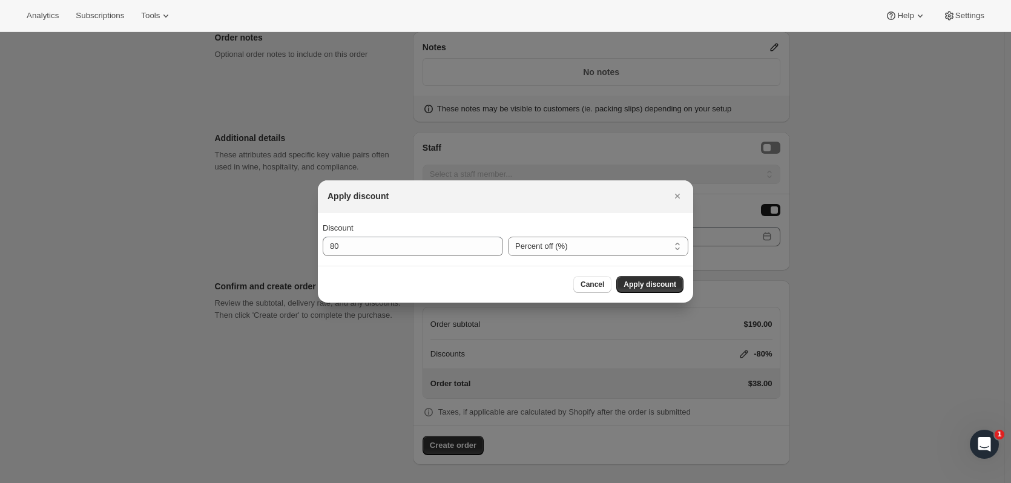
click at [582, 243] on select "Percent off (%) Amount off ($)" at bounding box center [598, 246] width 180 height 19
select select "fixedAmount"
click at [508, 237] on select "Percent off (%) Amount off ($)" at bounding box center [598, 246] width 180 height 19
click at [628, 288] on span "Apply discount" at bounding box center [650, 285] width 53 height 10
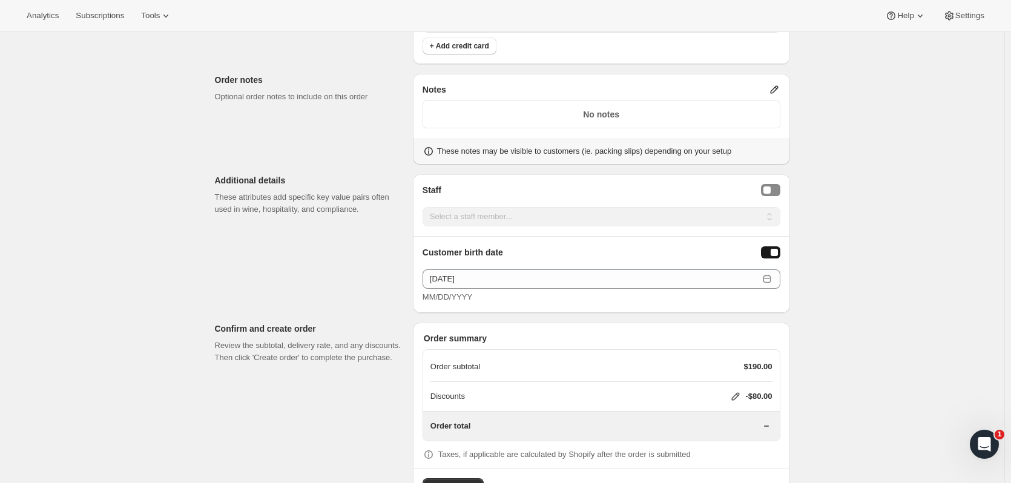
scroll to position [485, 0]
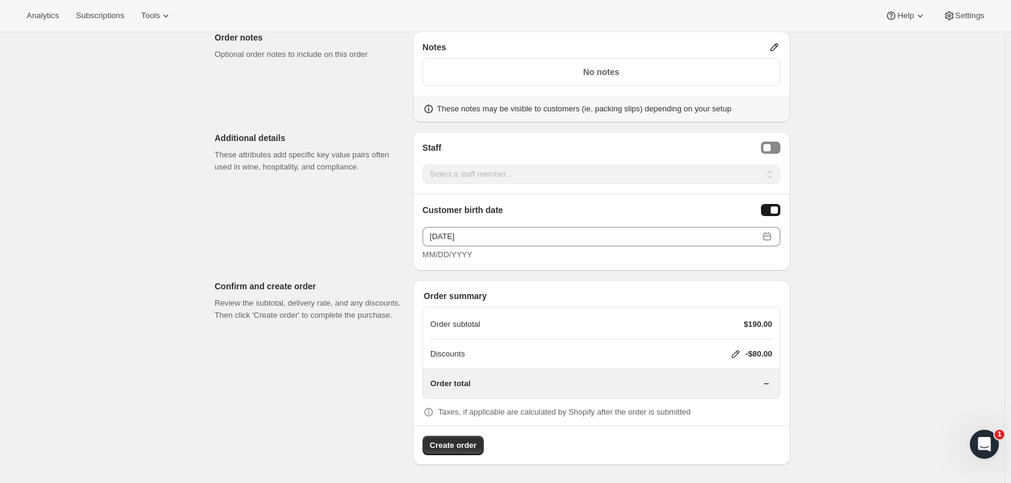
click at [468, 447] on span "Create order" at bounding box center [453, 446] width 47 height 12
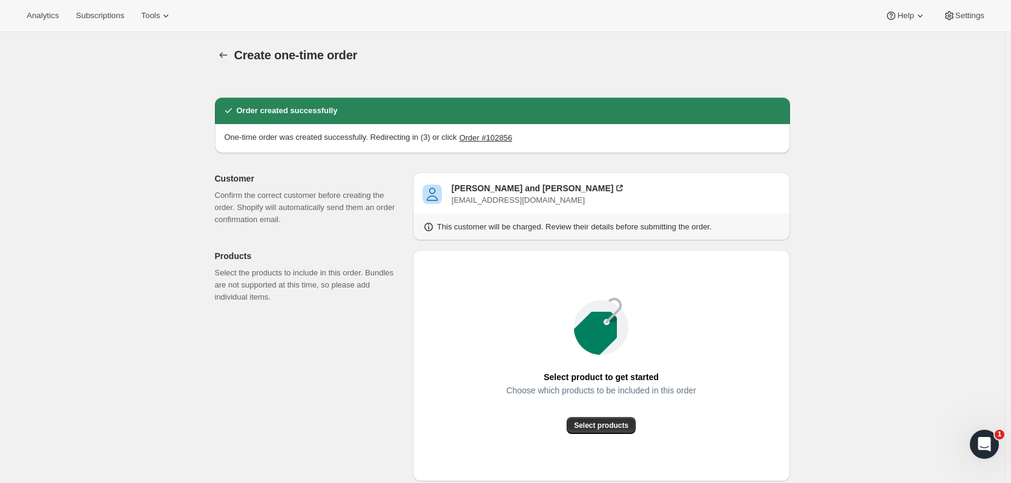
radio input "true"
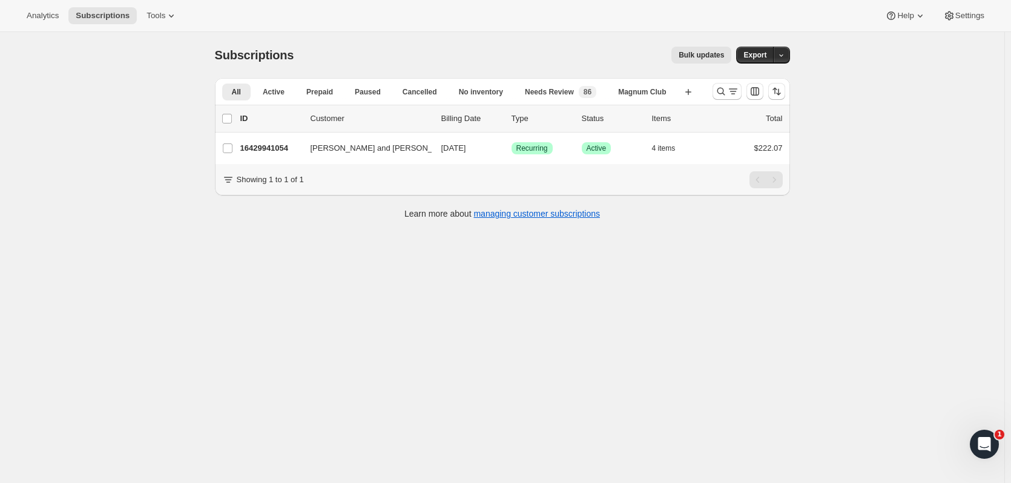
click at [720, 86] on icon "Search and filter results" at bounding box center [721, 91] width 12 height 12
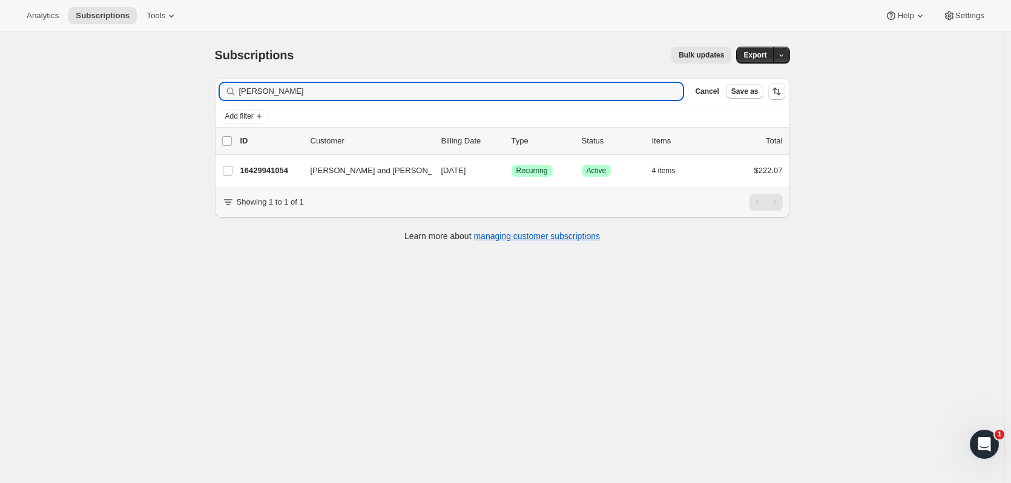
drag, startPoint x: 285, startPoint y: 94, endPoint x: 118, endPoint y: 96, distance: 166.5
click at [118, 96] on div "Subscriptions. This page is ready Subscriptions Bulk updates More actions Bulk …" at bounding box center [502, 273] width 1005 height 483
type input "[PERSON_NAME] el"
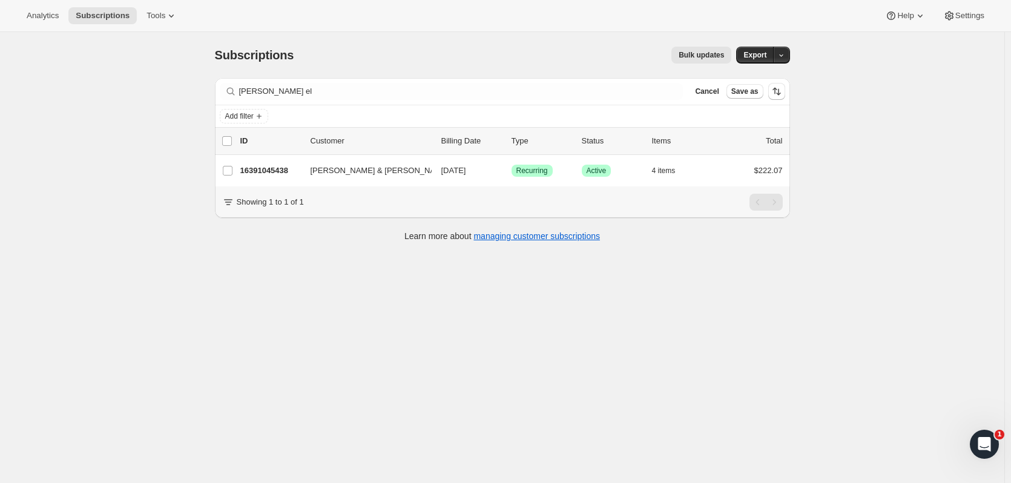
click at [269, 168] on p "16391045438" at bounding box center [270, 171] width 61 height 12
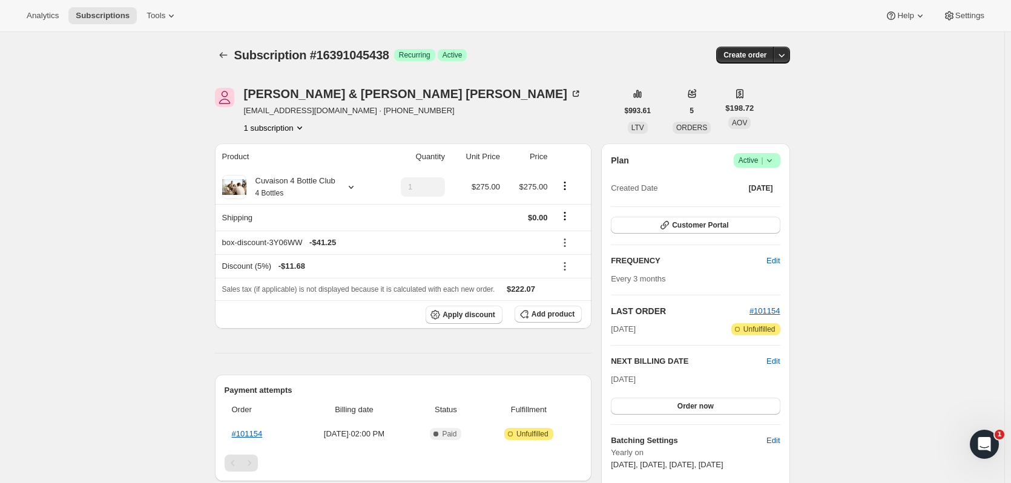
click at [775, 165] on icon at bounding box center [770, 160] width 12 height 12
click at [764, 202] on span "Cancel subscription" at bounding box center [761, 204] width 68 height 9
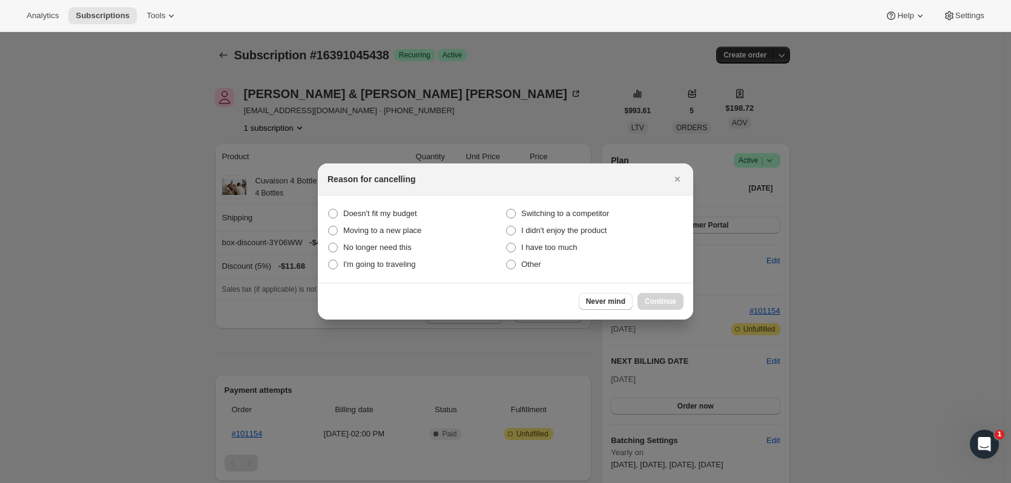
click at [419, 229] on span "Moving to a new place" at bounding box center [382, 230] width 78 height 9
click at [329, 226] on place "Moving to a new place" at bounding box center [328, 226] width 1 height 1
radio place "true"
click at [652, 299] on span "Continue" at bounding box center [660, 302] width 31 height 10
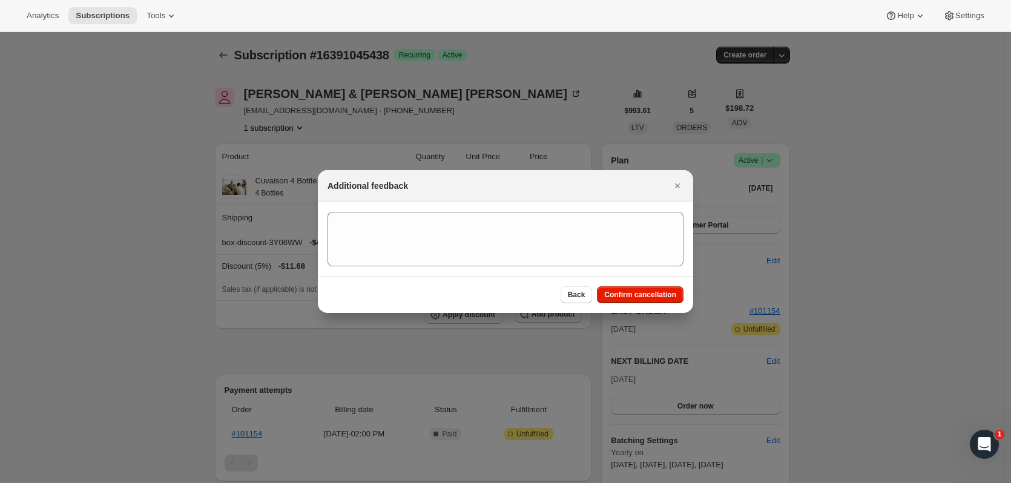
click at [649, 293] on span "Confirm cancellation" at bounding box center [640, 295] width 72 height 10
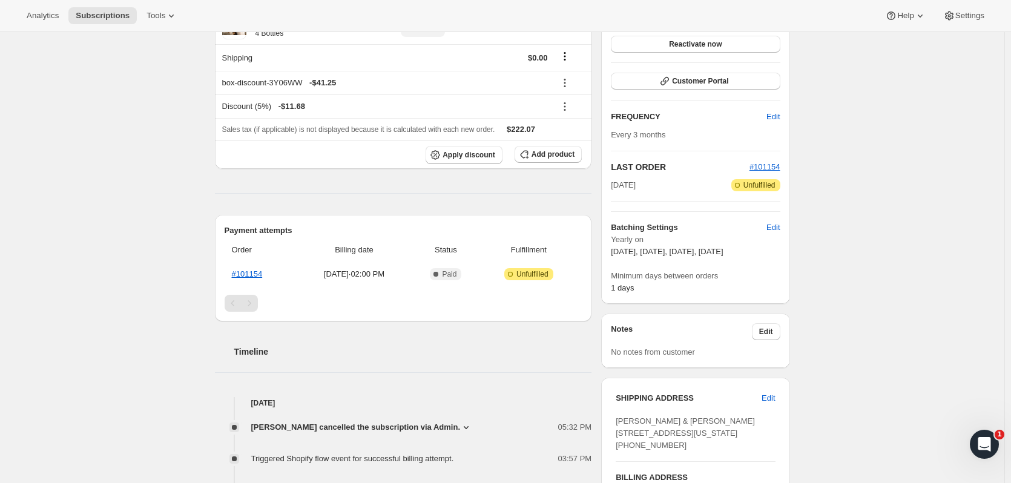
scroll to position [232, 0]
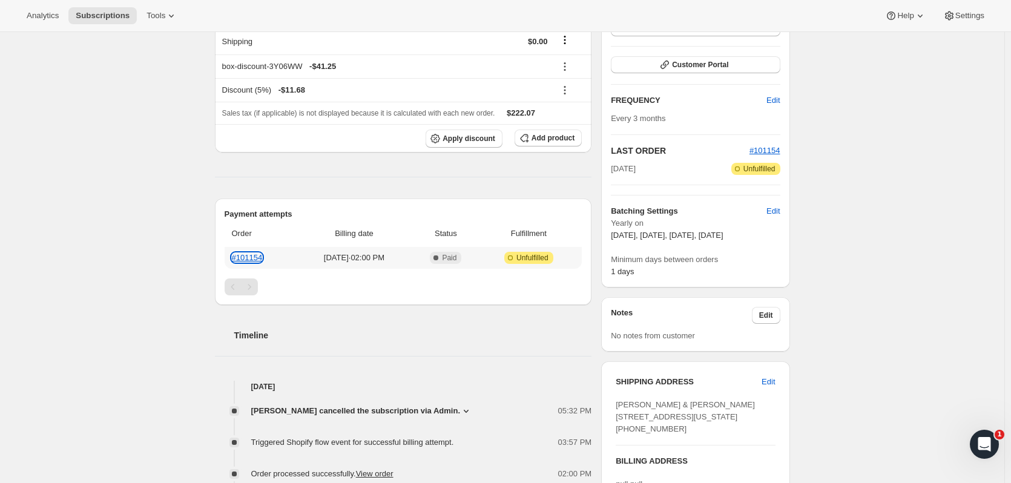
click at [253, 257] on link "#101154" at bounding box center [247, 257] width 31 height 9
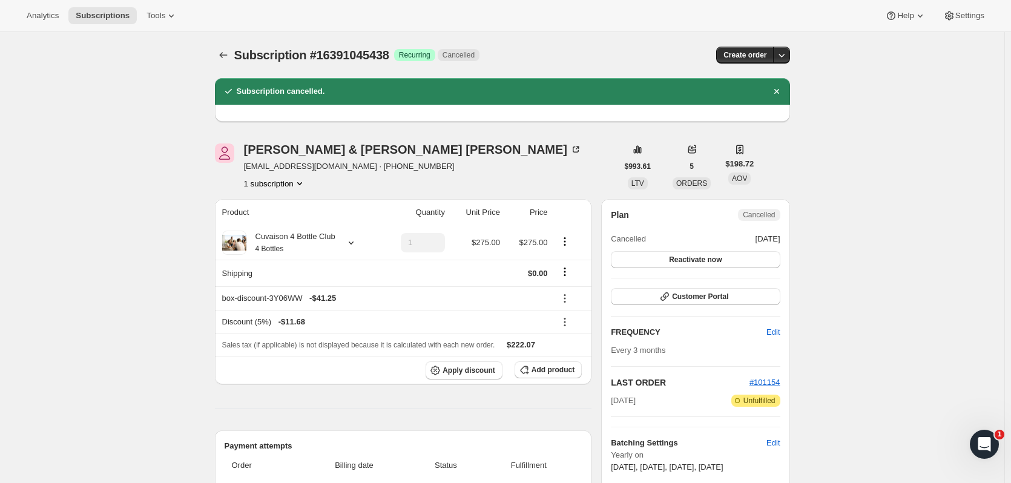
click at [220, 53] on button "Subscriptions" at bounding box center [223, 55] width 17 height 17
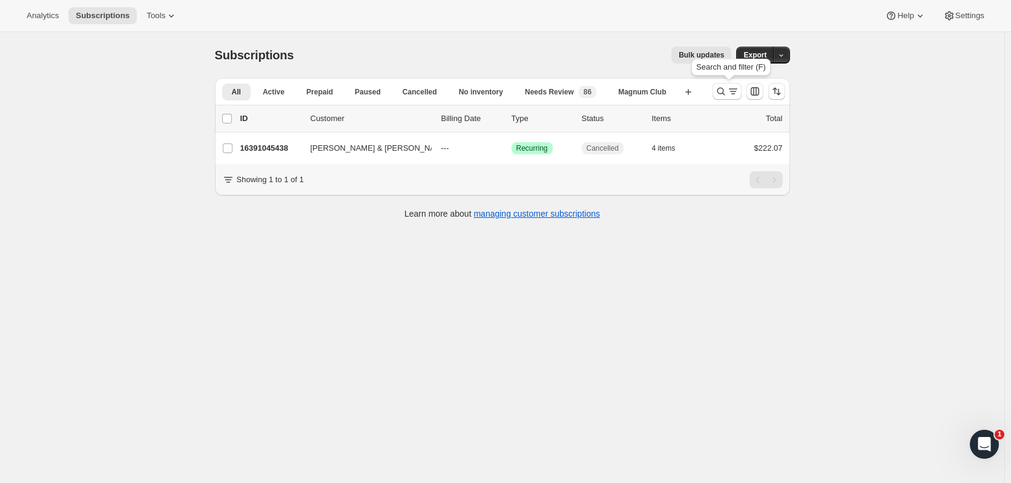
click at [721, 89] on icon "Search and filter results" at bounding box center [721, 91] width 12 height 12
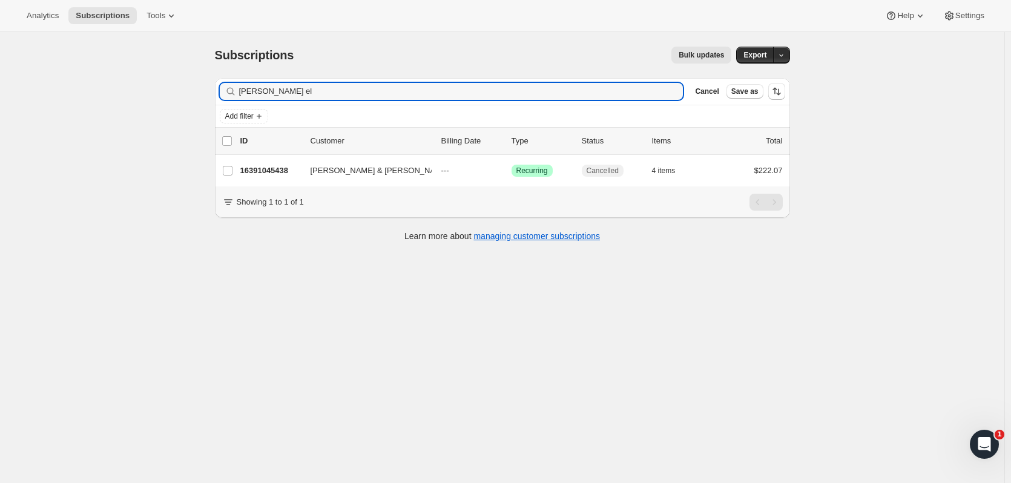
drag, startPoint x: 296, startPoint y: 87, endPoint x: 113, endPoint y: 87, distance: 182.9
click at [113, 87] on div "Subscriptions. This page is ready Subscriptions Bulk updates More actions Bulk …" at bounding box center [502, 273] width 1005 height 483
type input "[PERSON_NAME]"
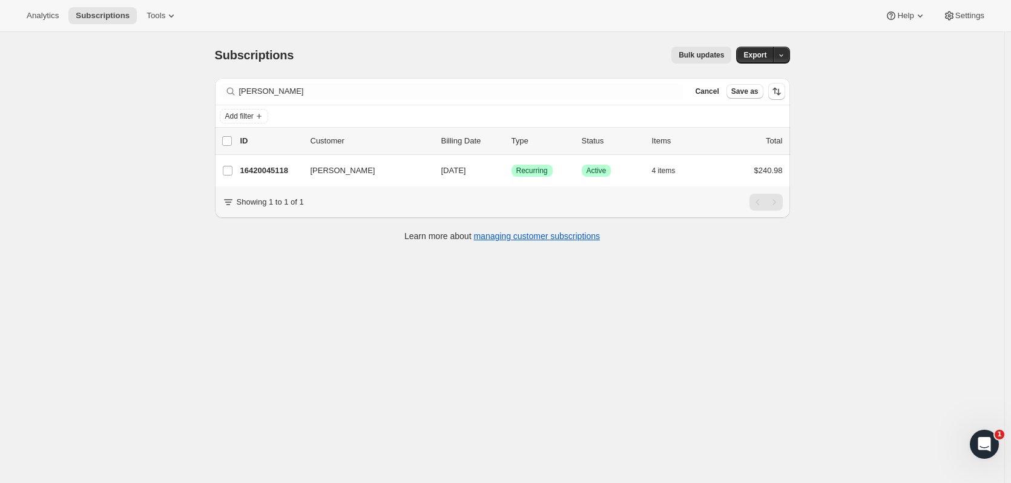
click at [254, 171] on p "16420045118" at bounding box center [270, 171] width 61 height 12
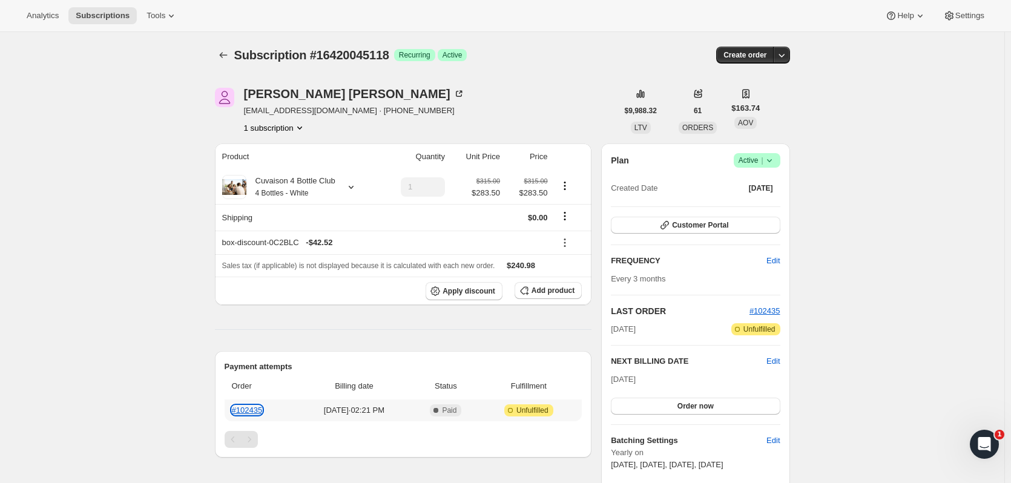
click at [262, 409] on link "#102435" at bounding box center [247, 410] width 31 height 9
click at [222, 62] on button "Subscriptions" at bounding box center [223, 55] width 17 height 17
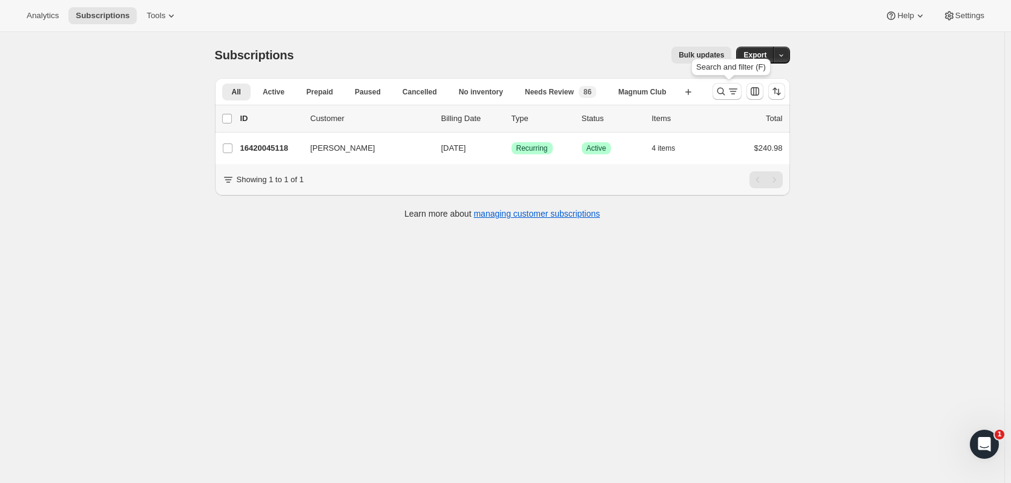
click at [719, 96] on icon "Search and filter results" at bounding box center [721, 91] width 12 height 12
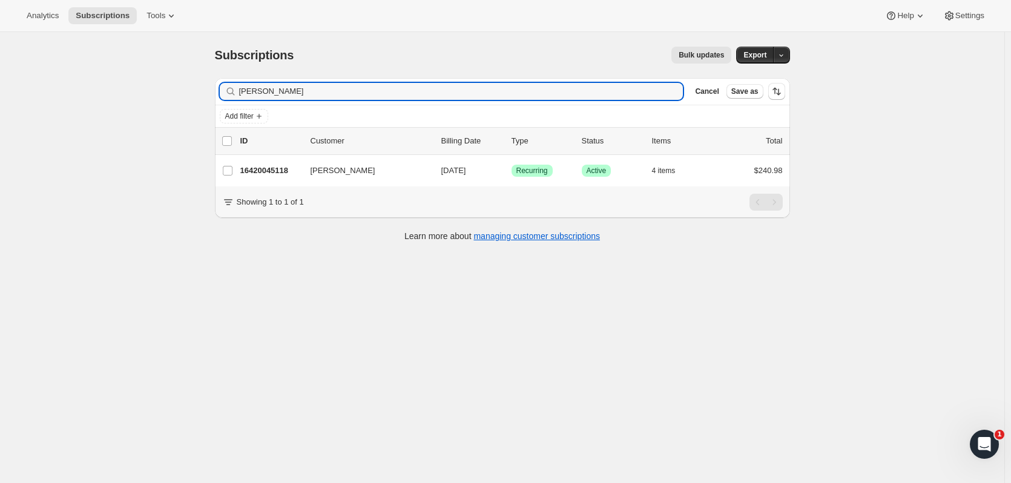
drag, startPoint x: 331, startPoint y: 95, endPoint x: 86, endPoint y: 99, distance: 245.3
click at [86, 99] on div "Subscriptions. This page is ready Subscriptions Bulk updates More actions Bulk …" at bounding box center [502, 273] width 1005 height 483
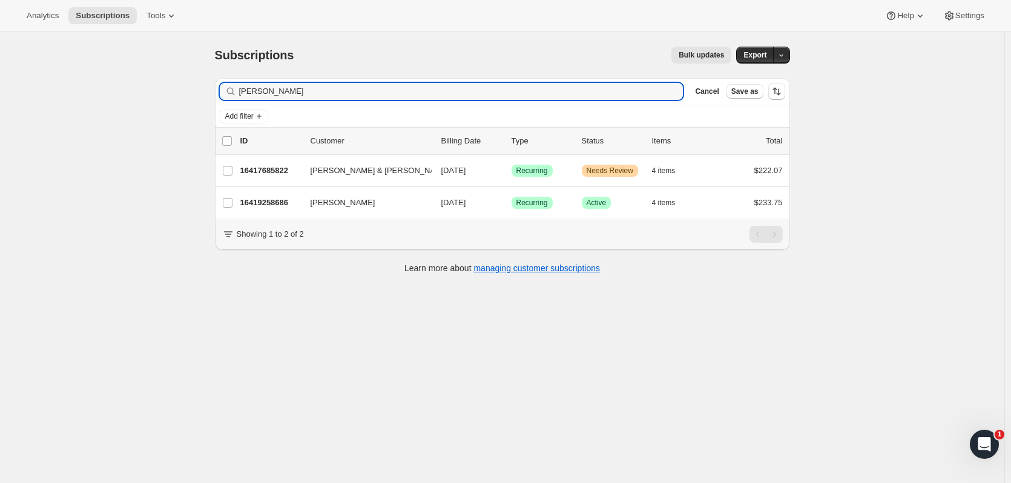
type input "[PERSON_NAME]"
click at [253, 199] on p "16419258686" at bounding box center [270, 203] width 61 height 12
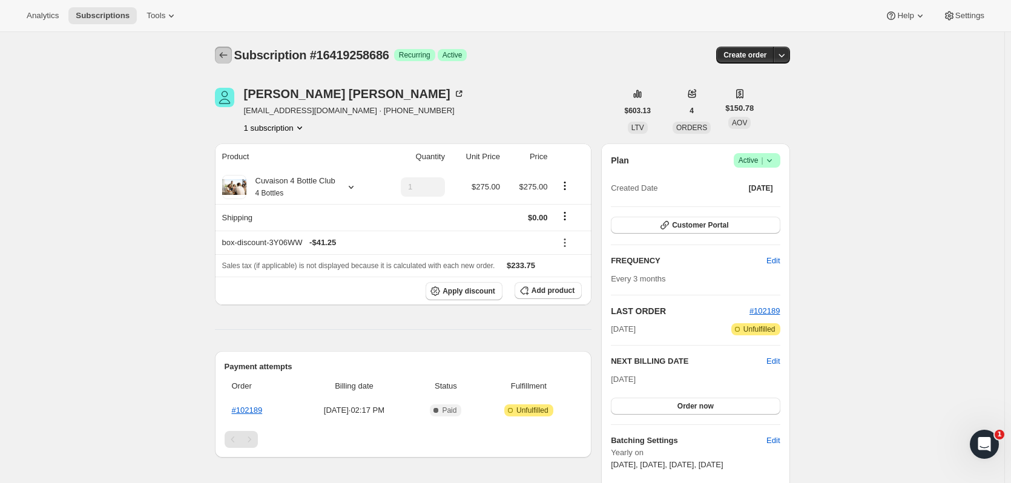
click at [225, 61] on button "Subscriptions" at bounding box center [223, 55] width 17 height 17
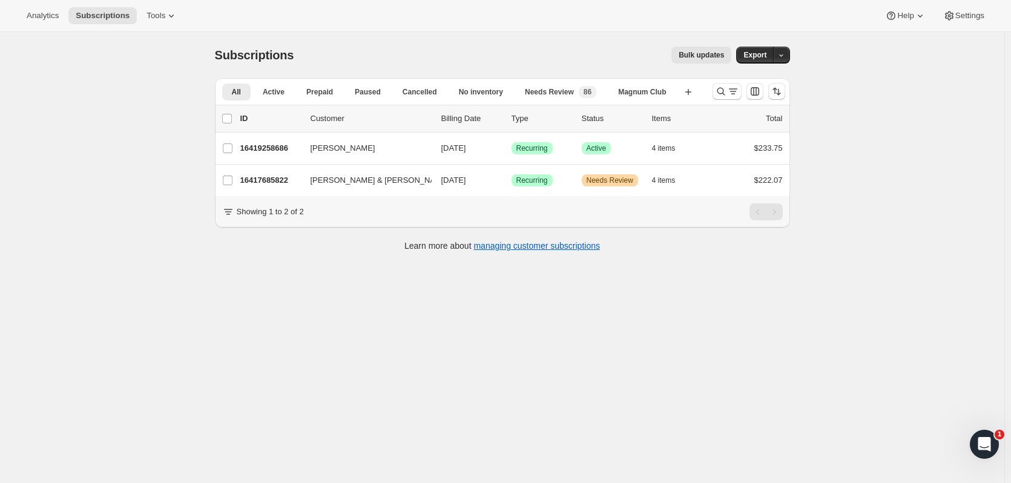
click at [718, 93] on icon "Search and filter results" at bounding box center [721, 91] width 12 height 12
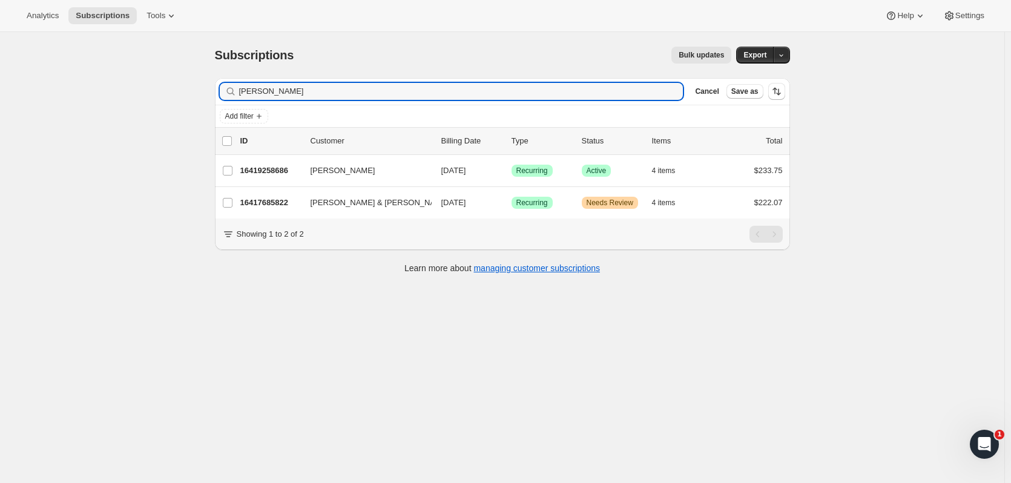
drag, startPoint x: 293, startPoint y: 98, endPoint x: 173, endPoint y: 93, distance: 120.6
click at [173, 93] on div "Subscriptions. This page is ready Subscriptions Bulk updates More actions Bulk …" at bounding box center [502, 273] width 1005 height 483
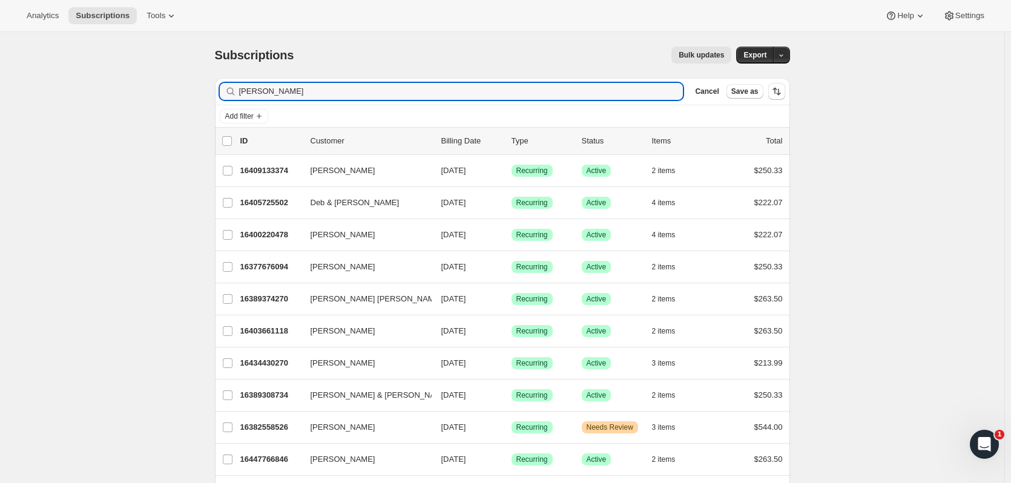
type input "douglas bra"
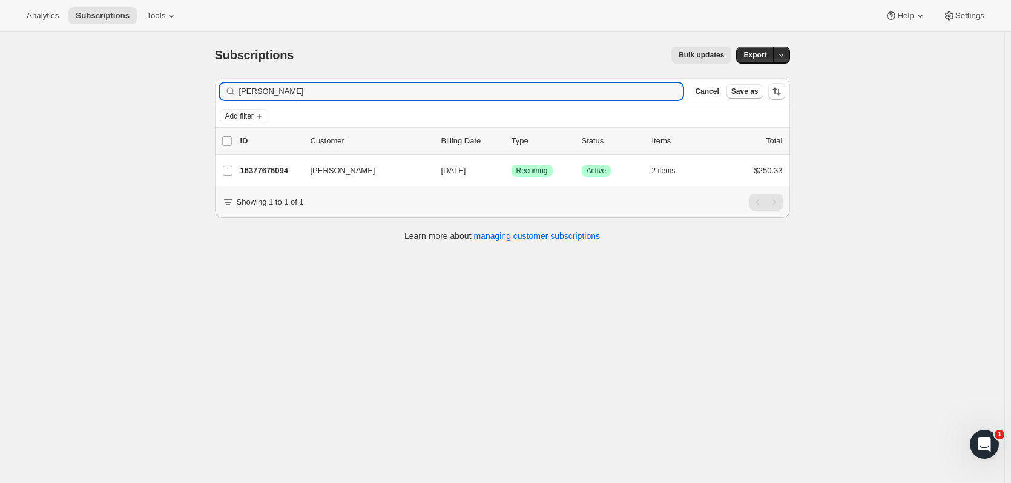
click at [266, 173] on p "16377676094" at bounding box center [270, 171] width 61 height 12
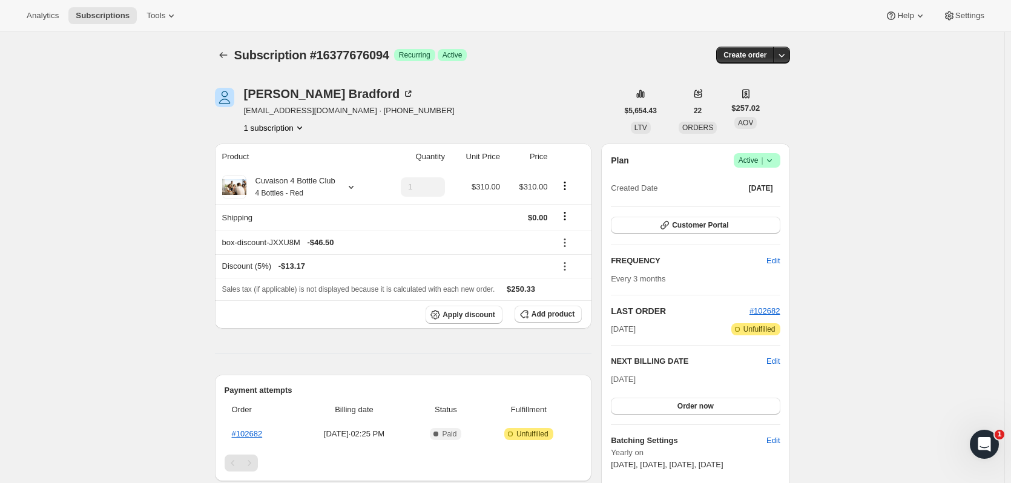
click at [230, 54] on icon "Subscriptions" at bounding box center [223, 55] width 12 height 12
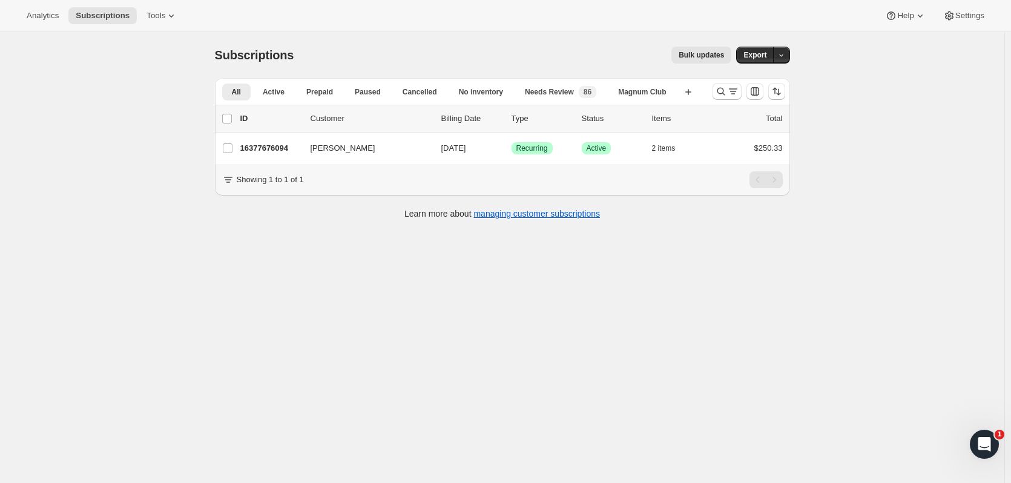
click at [720, 96] on icon "Search and filter results" at bounding box center [721, 91] width 12 height 12
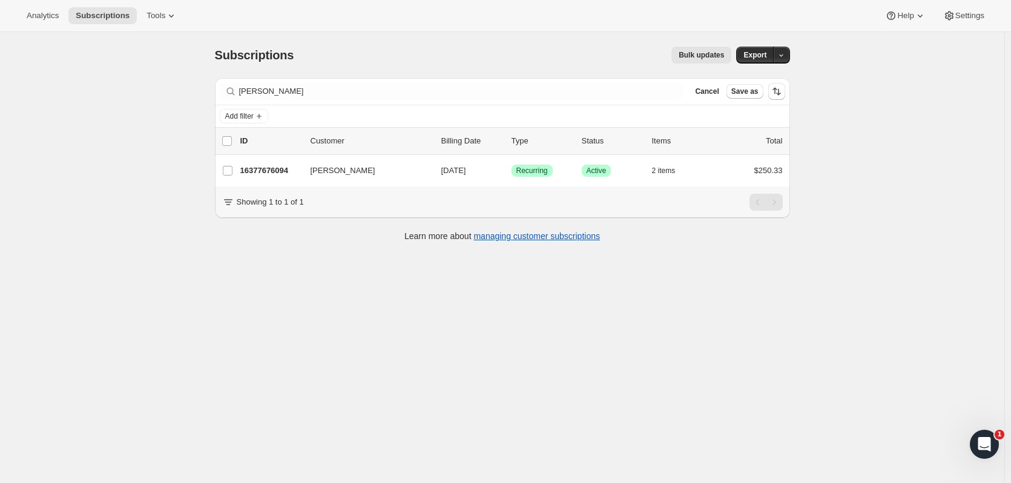
drag, startPoint x: 330, startPoint y: 105, endPoint x: 242, endPoint y: 94, distance: 88.5
click at [242, 94] on div "Filter subscribers douglas bra Clear Cancel Save as" at bounding box center [502, 91] width 575 height 27
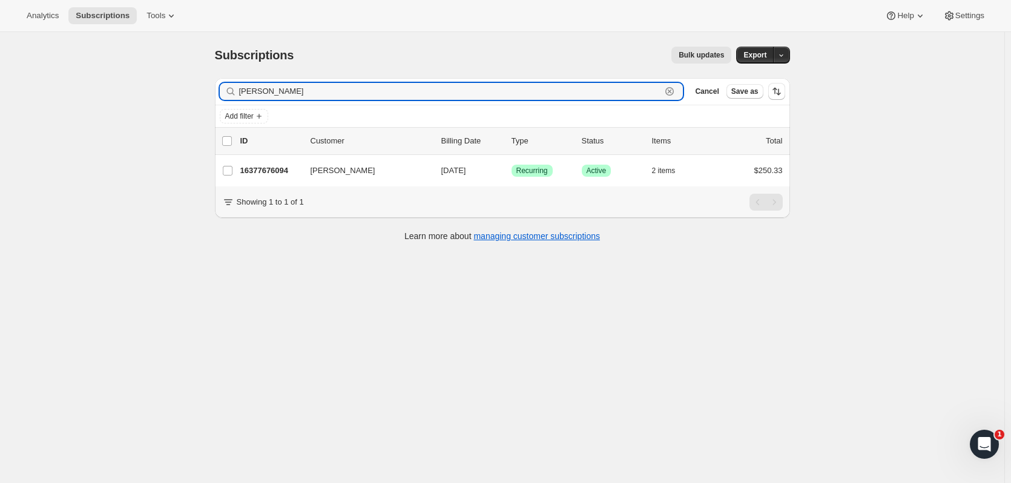
click at [251, 92] on input "douglas bra" at bounding box center [450, 91] width 423 height 17
click at [255, 87] on input "douglas bra" at bounding box center [450, 91] width 423 height 17
drag, startPoint x: 283, startPoint y: 98, endPoint x: 230, endPoint y: 71, distance: 60.1
click at [217, 87] on div "Filter subscribers douglas bra Clear Cancel Save as Add filter 0 selected Updat…" at bounding box center [497, 161] width 585 height 186
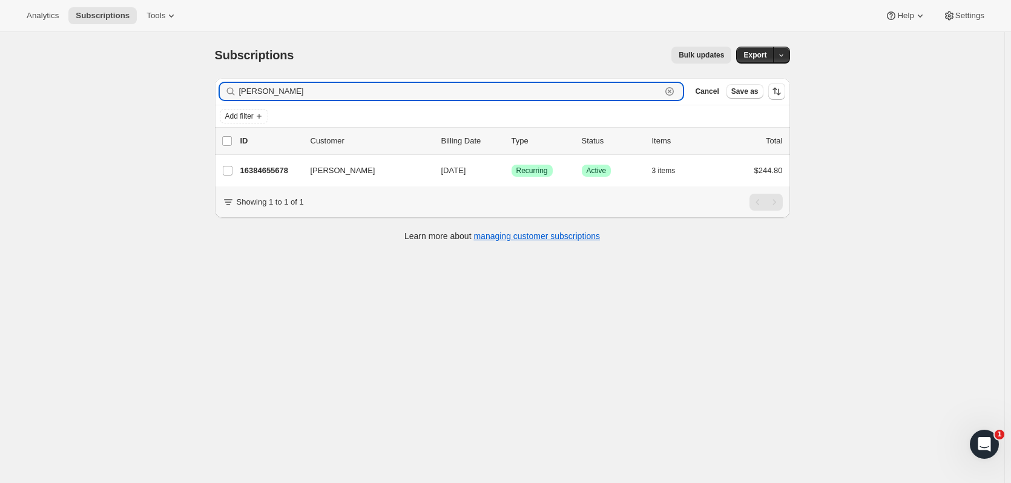
type input "lauren davis"
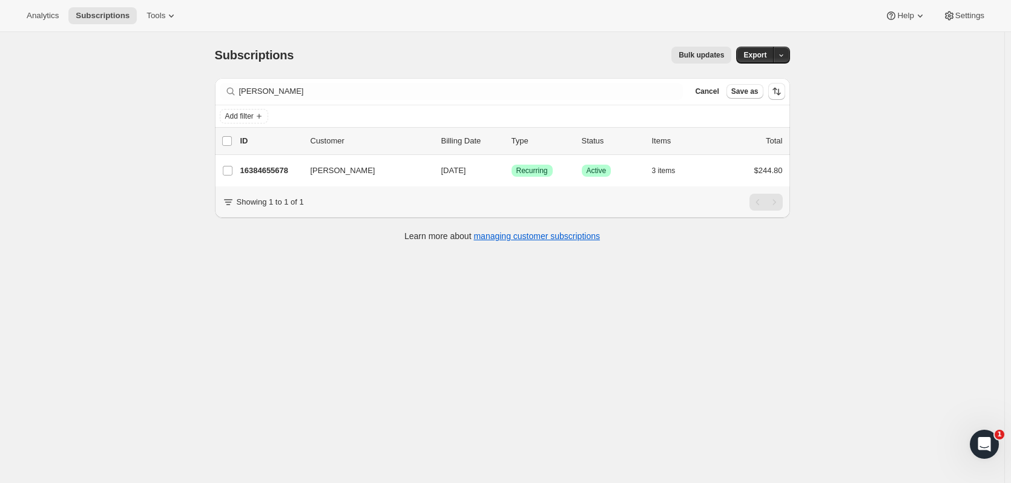
click at [262, 172] on p "16384655678" at bounding box center [270, 171] width 61 height 12
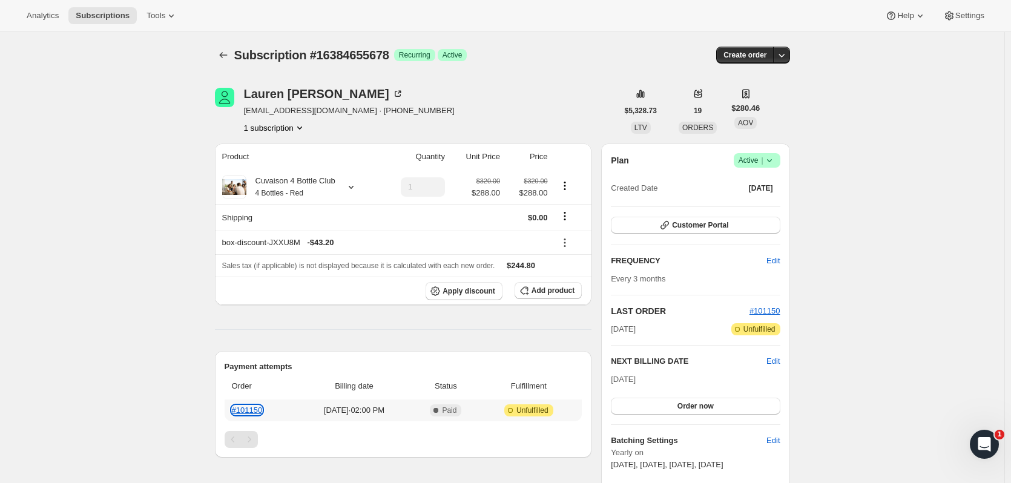
click at [260, 406] on link "#101150" at bounding box center [247, 410] width 31 height 9
click at [784, 53] on icon "button" at bounding box center [782, 55] width 12 height 12
click at [752, 102] on span "Create custom one-time order" at bounding box center [733, 100] width 105 height 9
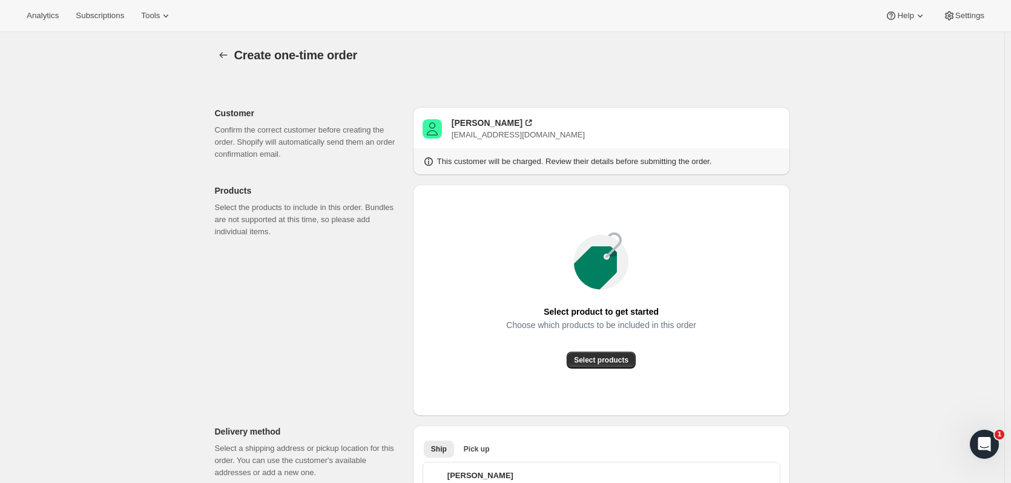
click at [613, 355] on button "Select products" at bounding box center [601, 360] width 69 height 17
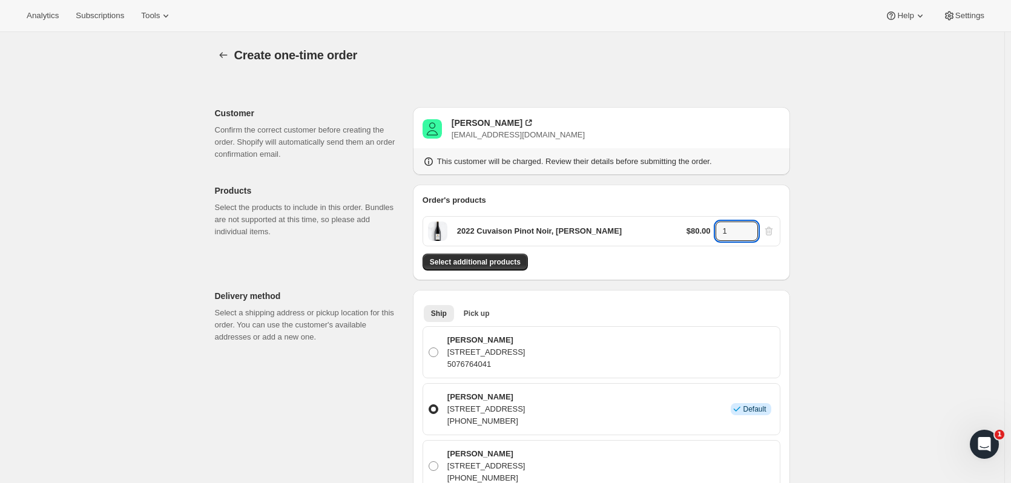
click at [750, 224] on icon at bounding box center [749, 228] width 12 height 12
type input "2"
click at [504, 267] on button "Select additional products" at bounding box center [475, 262] width 105 height 17
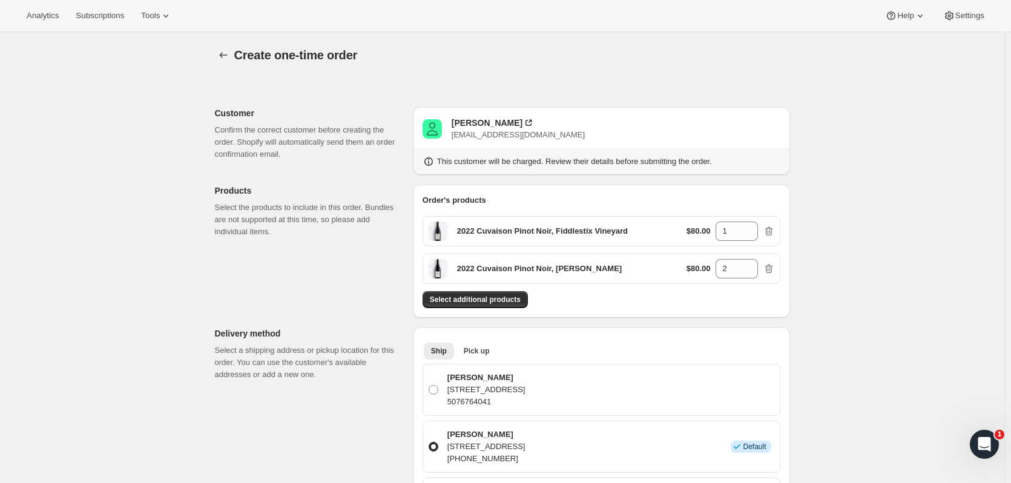
click at [749, 221] on div "2022 Cuvaison Pinot Noir, Fiddlestix Vineyard $80.00 1" at bounding box center [602, 231] width 358 height 30
click at [752, 225] on icon at bounding box center [749, 228] width 12 height 12
type input "3"
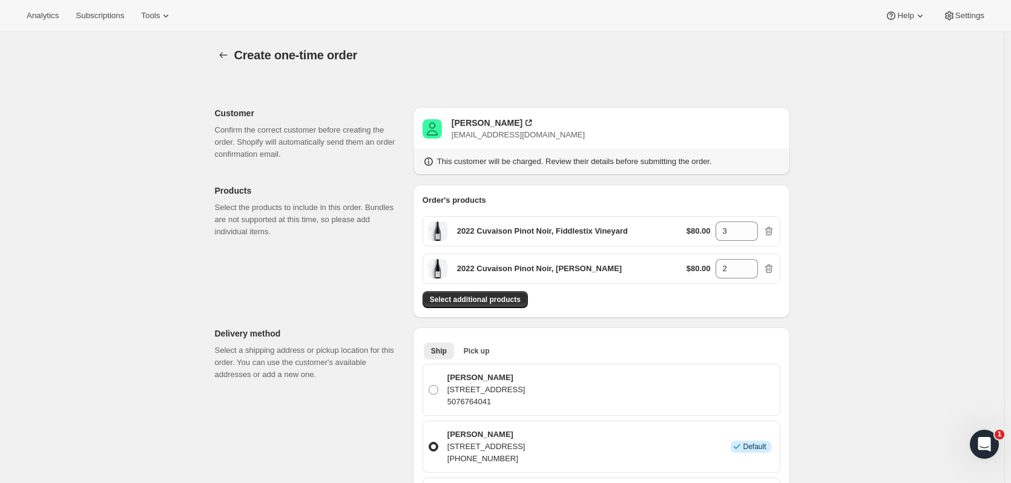
click at [512, 305] on button "Select additional products" at bounding box center [475, 299] width 105 height 17
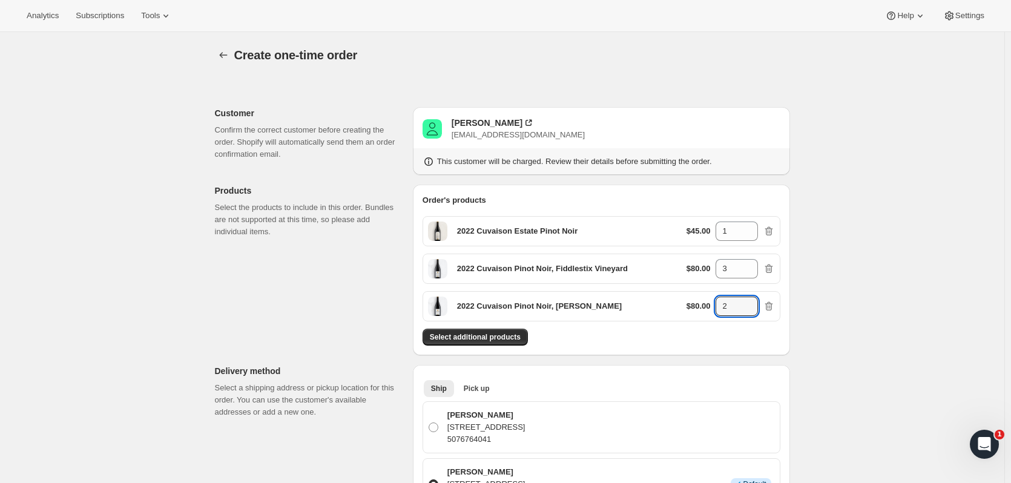
click at [751, 302] on icon at bounding box center [748, 302] width 5 height 3
click at [752, 309] on icon at bounding box center [749, 311] width 6 height 4
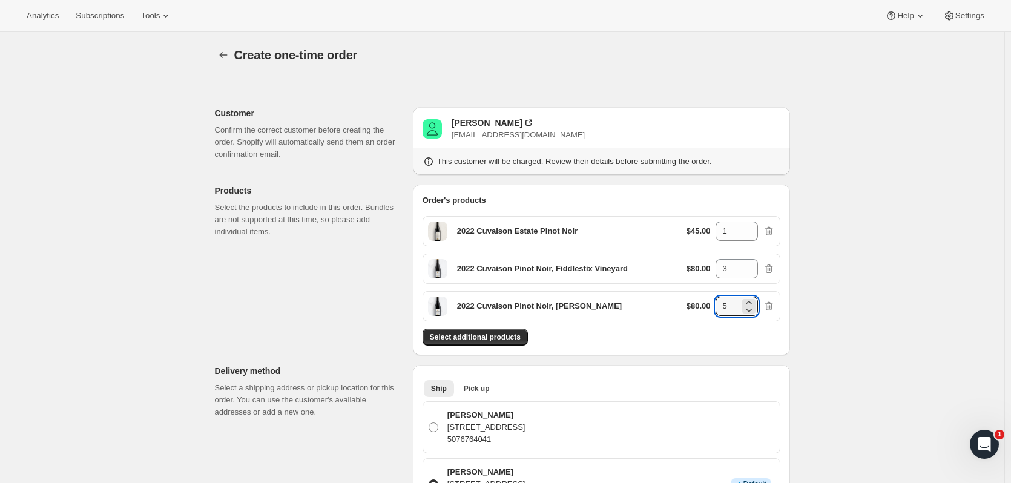
click at [752, 309] on icon at bounding box center [749, 311] width 6 height 4
type input "2"
click at [749, 217] on div "2022 Cuvaison Estate Pinot Noir $45.00 1" at bounding box center [602, 231] width 358 height 30
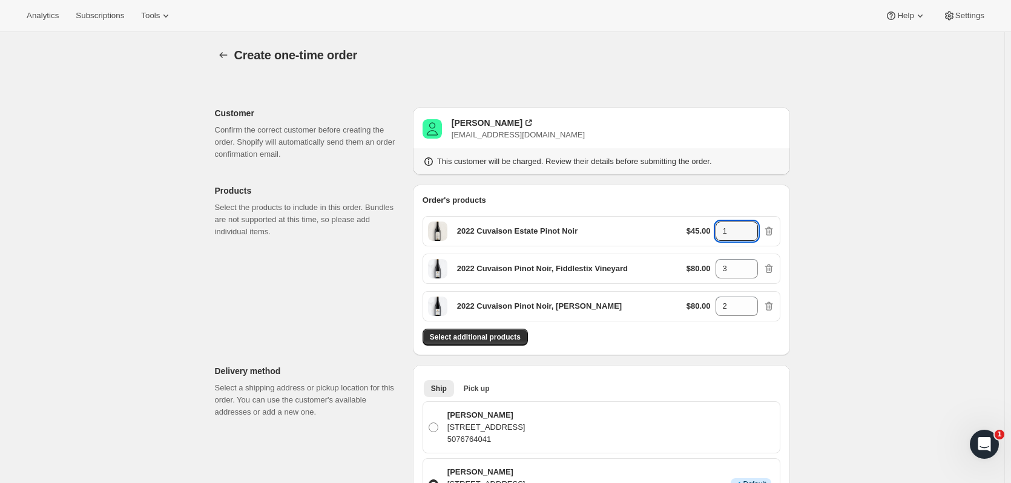
click at [750, 226] on icon at bounding box center [749, 228] width 12 height 12
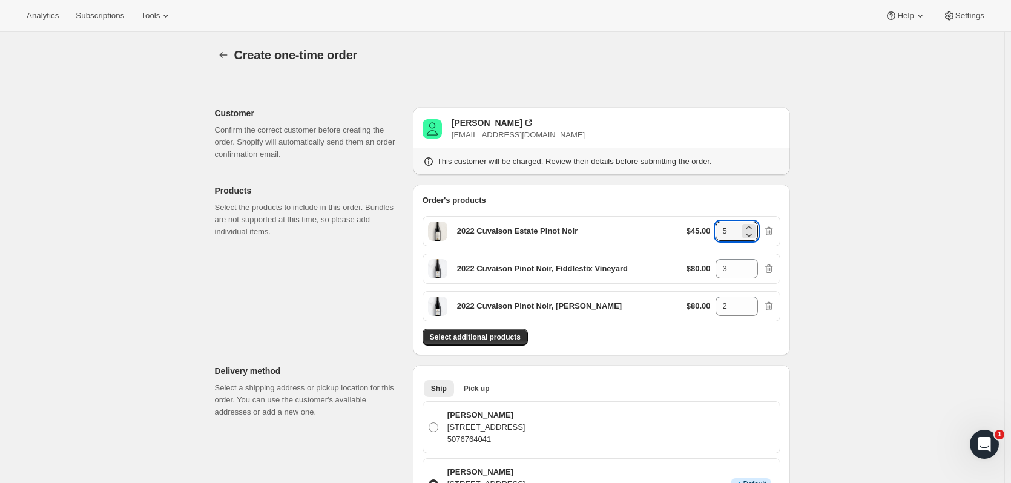
type input "6"
click at [513, 348] on div "Order's products 2022 Cuvaison Estate Pinot Noir $45.00 6 2022 Cuvaison Pinot N…" at bounding box center [601, 270] width 377 height 171
click at [512, 340] on span "Select additional products" at bounding box center [475, 337] width 91 height 10
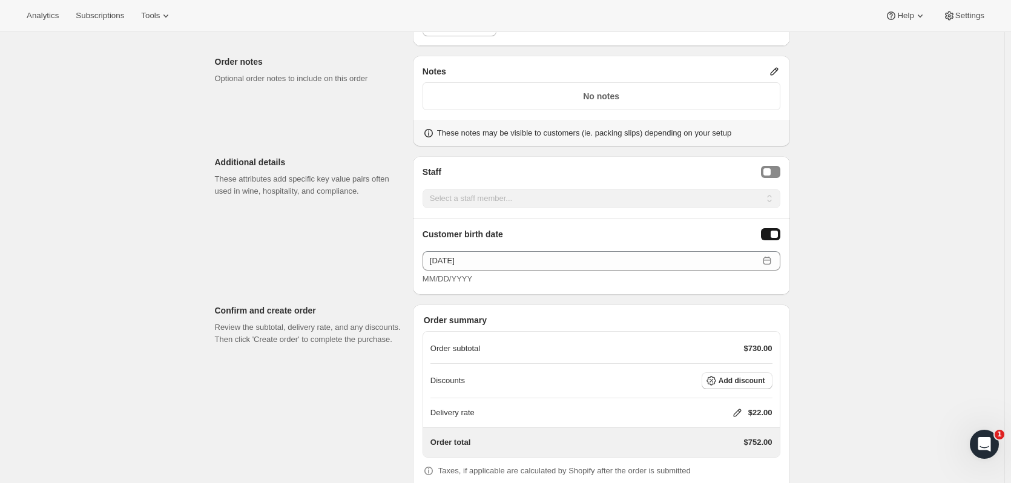
scroll to position [853, 0]
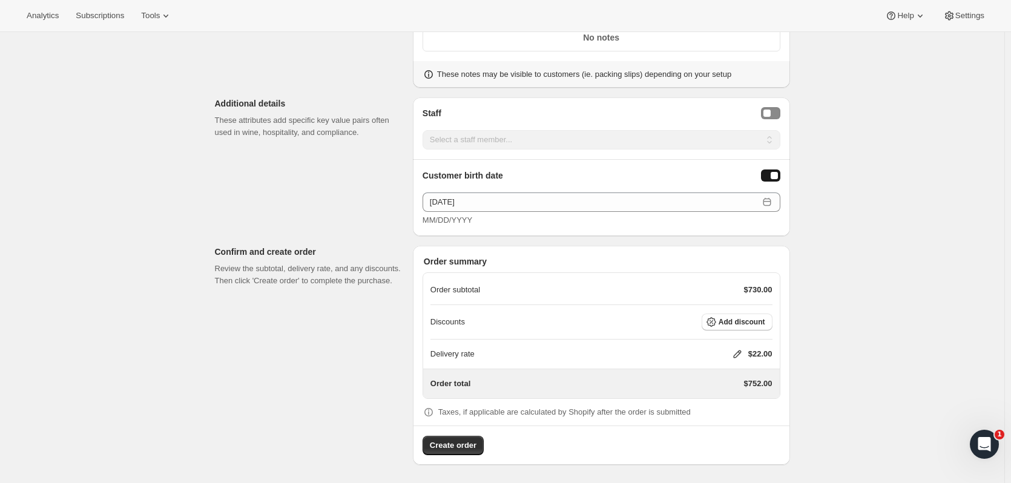
click at [735, 351] on icon at bounding box center [738, 354] width 12 height 12
click at [729, 421] on button "Save" at bounding box center [734, 426] width 31 height 17
click at [723, 326] on button "Add discount" at bounding box center [737, 322] width 71 height 17
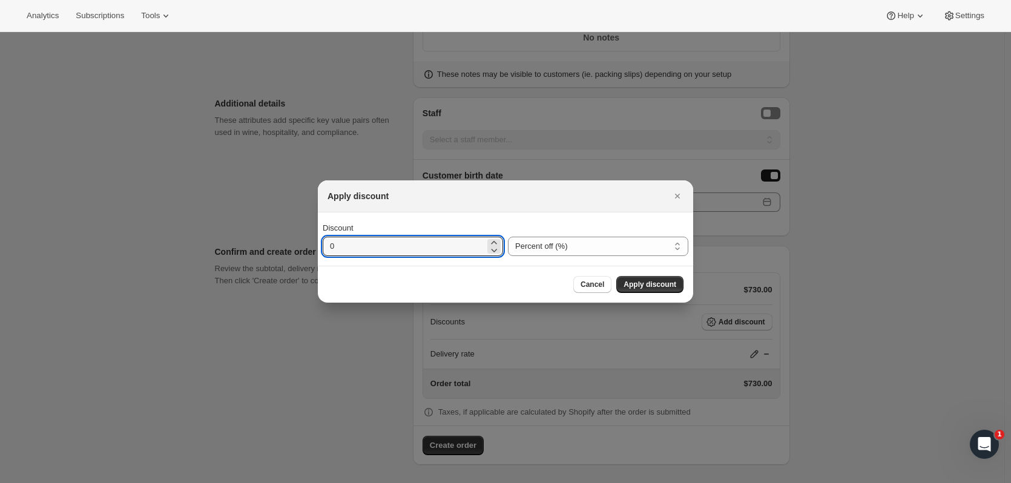
drag, startPoint x: 260, startPoint y: 239, endPoint x: 222, endPoint y: 237, distance: 38.8
click at [222, 483] on div "Apply discount Discount 0 Percent off (%) Amount off ($) Percent off (%) Cancel…" at bounding box center [505, 484] width 1011 height 0
type input "15"
click at [625, 279] on button "Apply discount" at bounding box center [649, 284] width 67 height 17
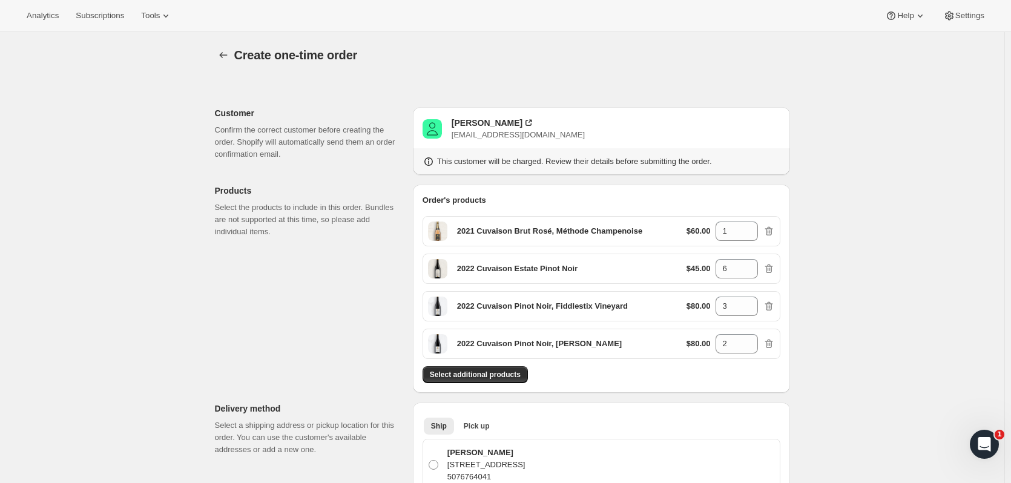
scroll to position [848, 0]
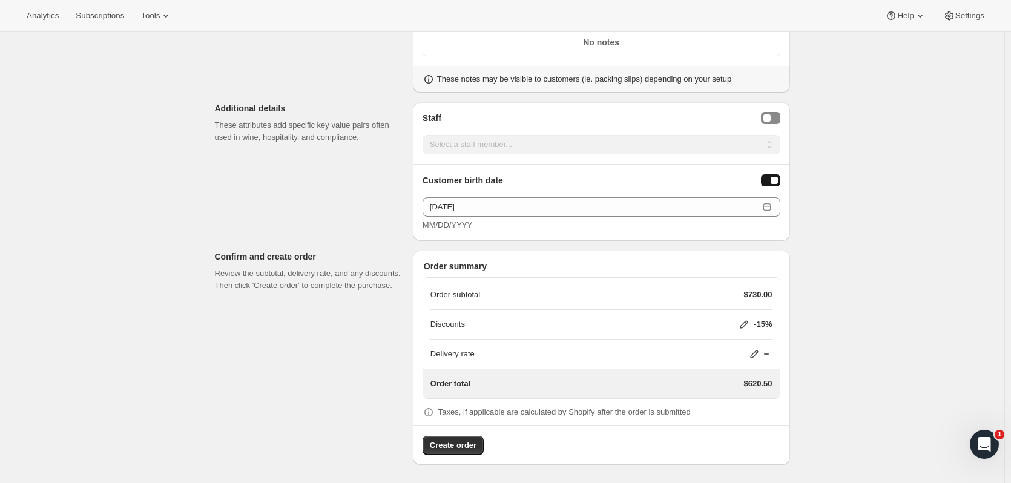
click at [464, 443] on span "Create order" at bounding box center [453, 446] width 47 height 12
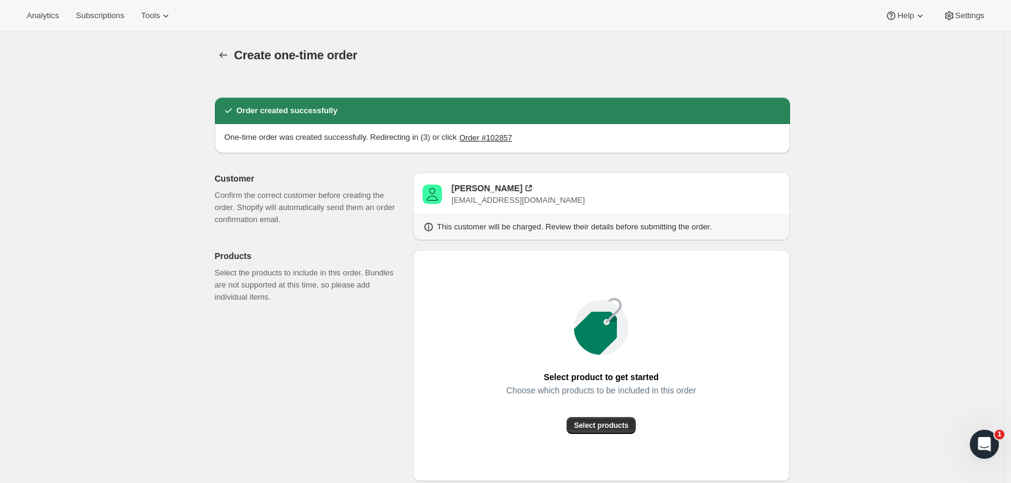
radio input "true"
click at [224, 56] on icon "button" at bounding box center [223, 55] width 12 height 12
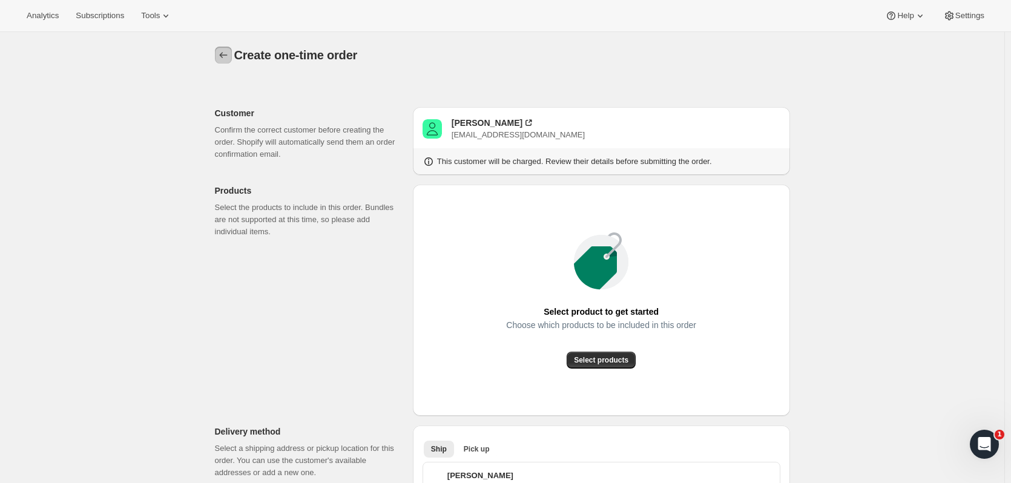
click at [223, 58] on icon "button" at bounding box center [223, 55] width 12 height 12
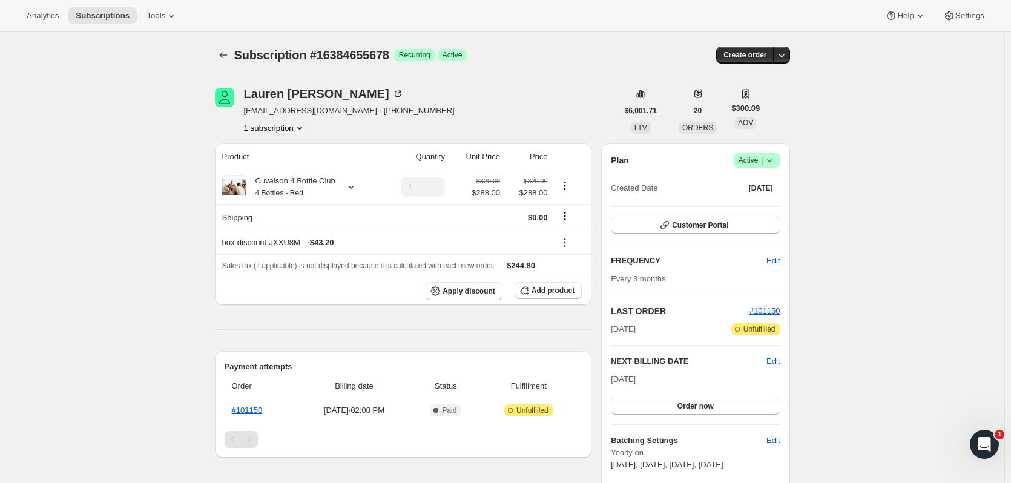
click at [232, 53] on button "Subscriptions" at bounding box center [223, 55] width 17 height 17
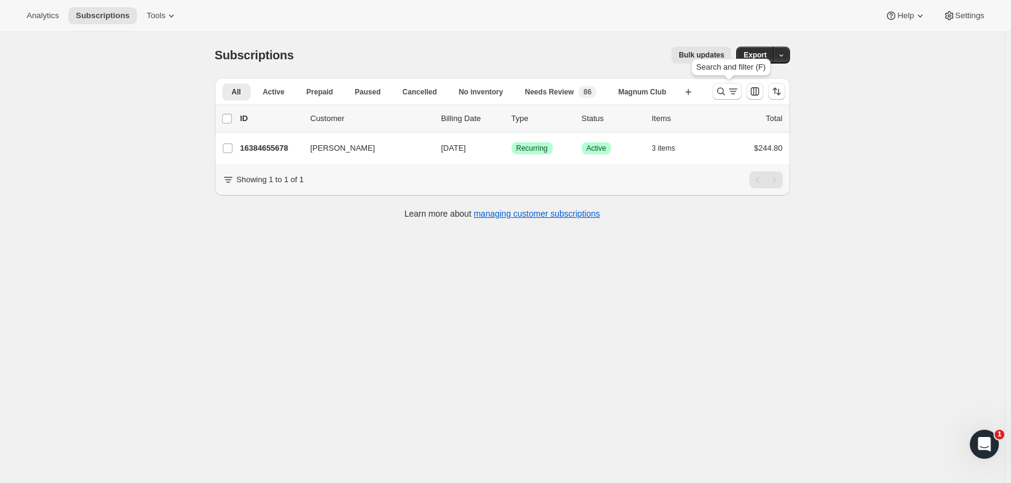
click at [722, 91] on icon "Search and filter results" at bounding box center [721, 91] width 12 height 12
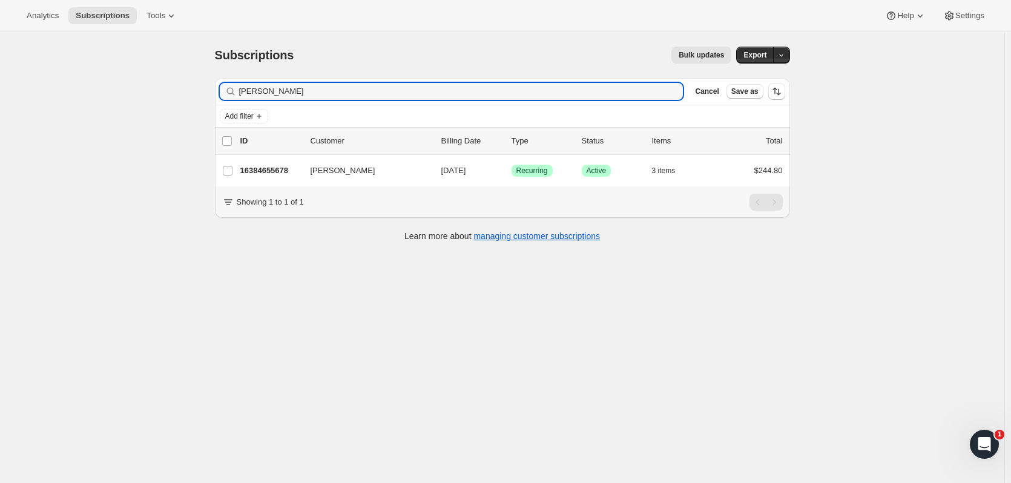
drag, startPoint x: 299, startPoint y: 88, endPoint x: 85, endPoint y: 70, distance: 214.5
click at [85, 70] on div "Subscriptions. This page is ready Subscriptions Bulk updates More actions Bulk …" at bounding box center [502, 273] width 1005 height 483
type input "kofi"
click at [282, 164] on div "16409592126 Kofi Kumi 11/01/2025 Success Recurring Success Active 4 items $233.…" at bounding box center [511, 170] width 543 height 17
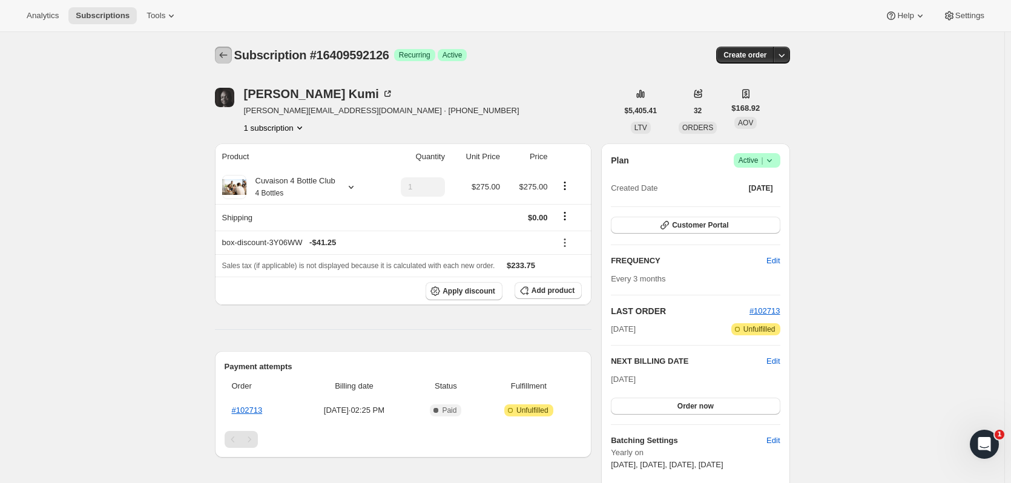
click at [230, 59] on icon "Subscriptions" at bounding box center [223, 55] width 12 height 12
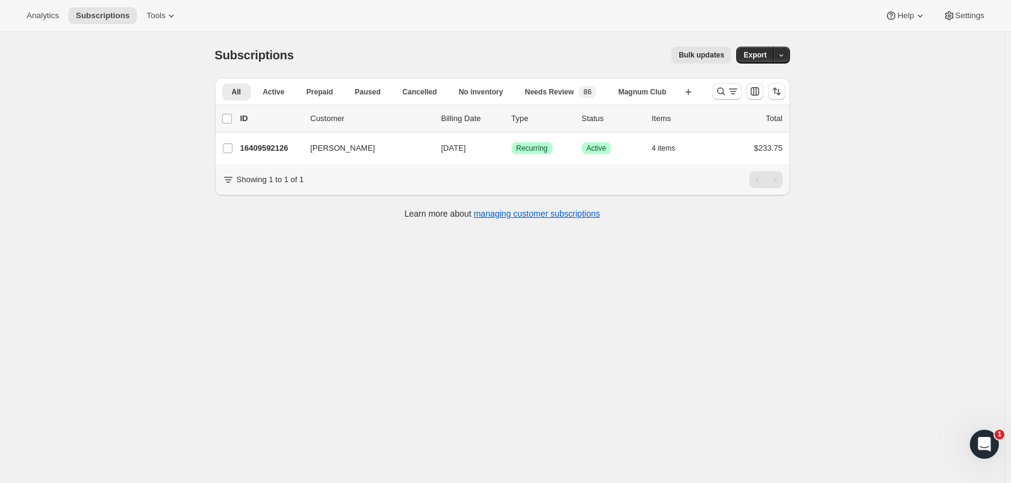
click at [724, 94] on icon "Search and filter results" at bounding box center [721, 91] width 12 height 12
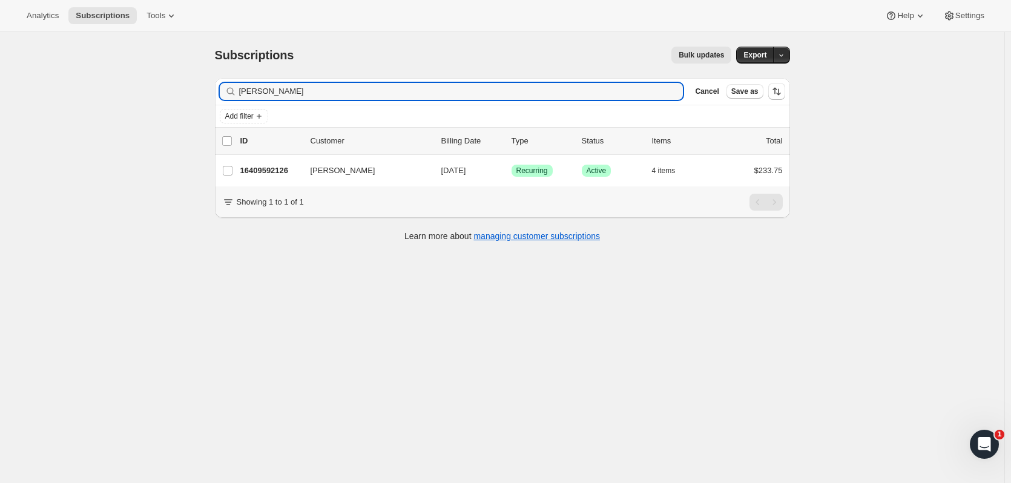
drag, startPoint x: 317, startPoint y: 99, endPoint x: 140, endPoint y: 96, distance: 176.9
click at [140, 96] on div "Subscriptions. This page is ready Subscriptions Bulk updates More actions Bulk …" at bounding box center [502, 273] width 1005 height 483
type input "tracy brit"
click at [276, 165] on p "16378167614" at bounding box center [270, 171] width 61 height 12
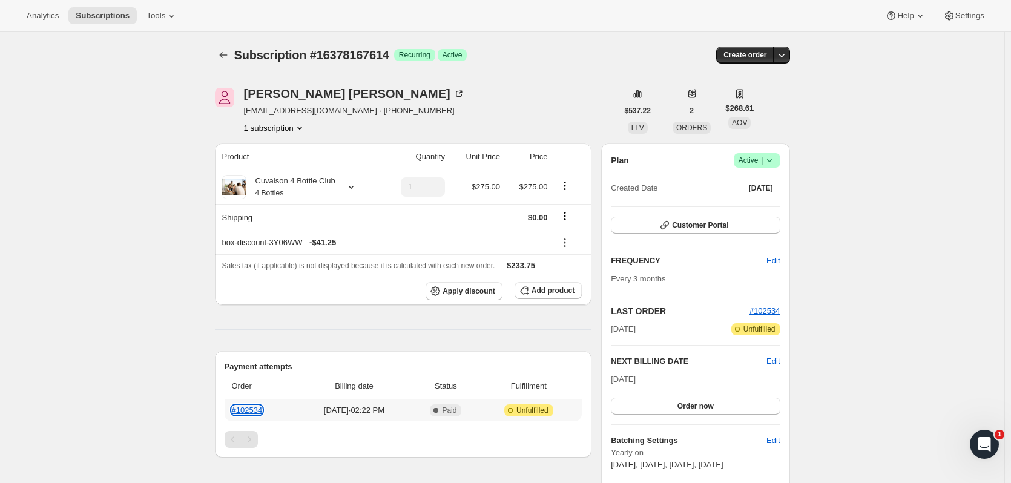
click at [262, 412] on link "#102534" at bounding box center [247, 410] width 31 height 9
click at [220, 54] on icon "Subscriptions" at bounding box center [223, 55] width 12 height 12
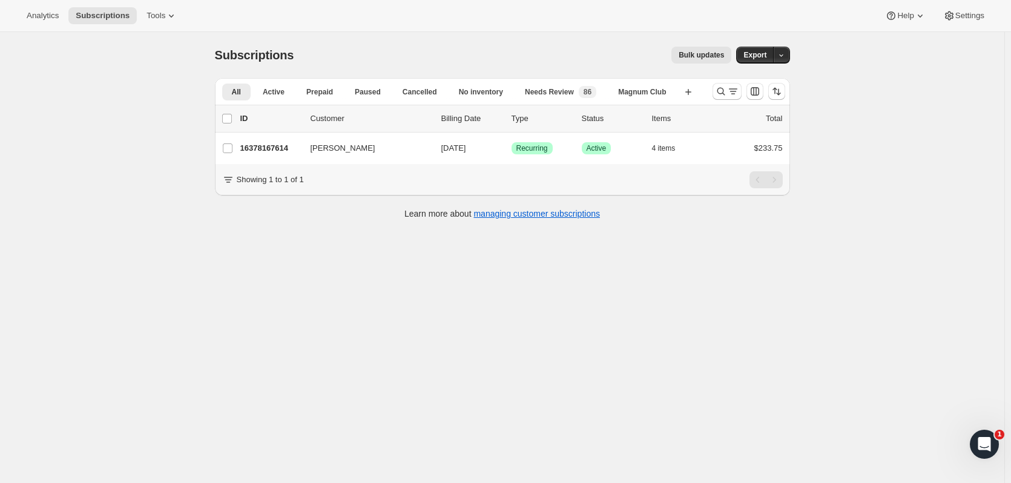
click at [286, 151] on p "16378167614" at bounding box center [270, 148] width 61 height 12
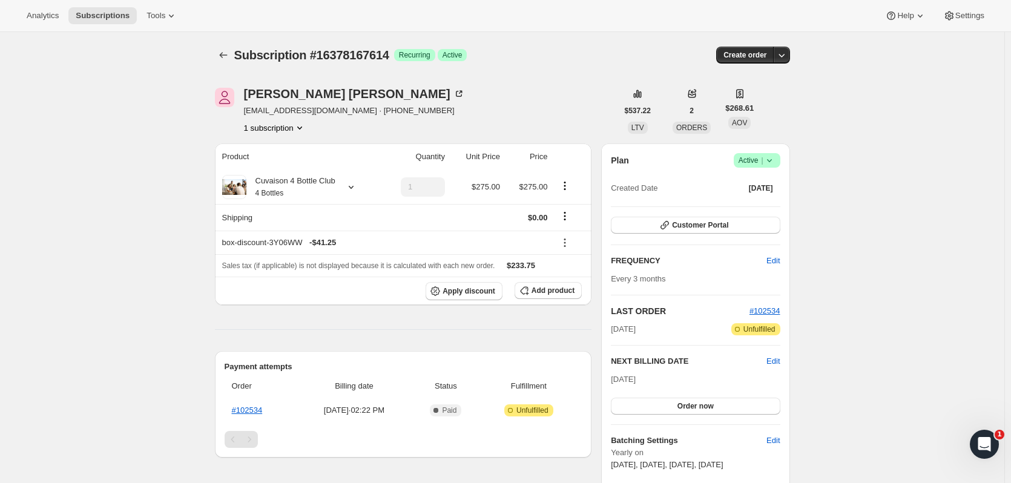
click at [781, 56] on icon "button" at bounding box center [782, 55] width 12 height 12
click at [755, 96] on span "Create custom one-time order" at bounding box center [733, 100] width 105 height 9
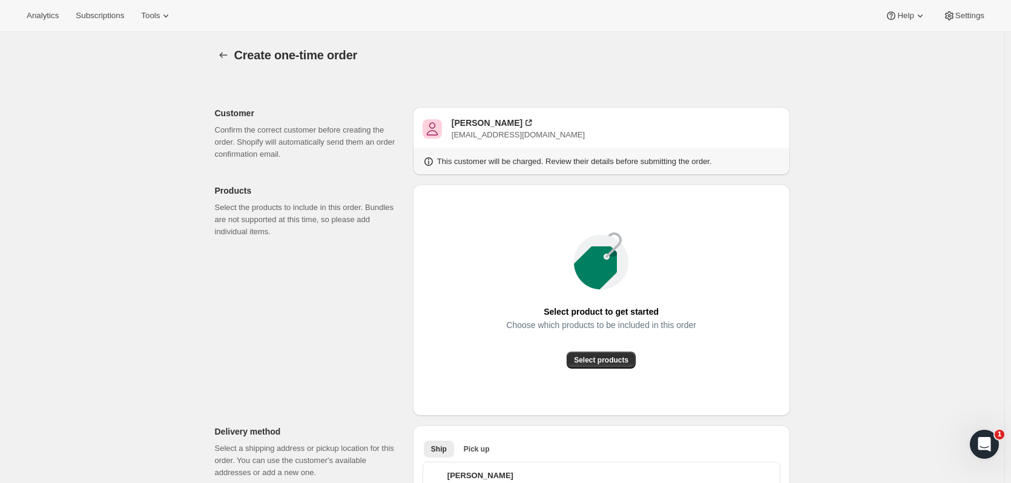
click at [227, 57] on icon "button" at bounding box center [223, 55] width 12 height 12
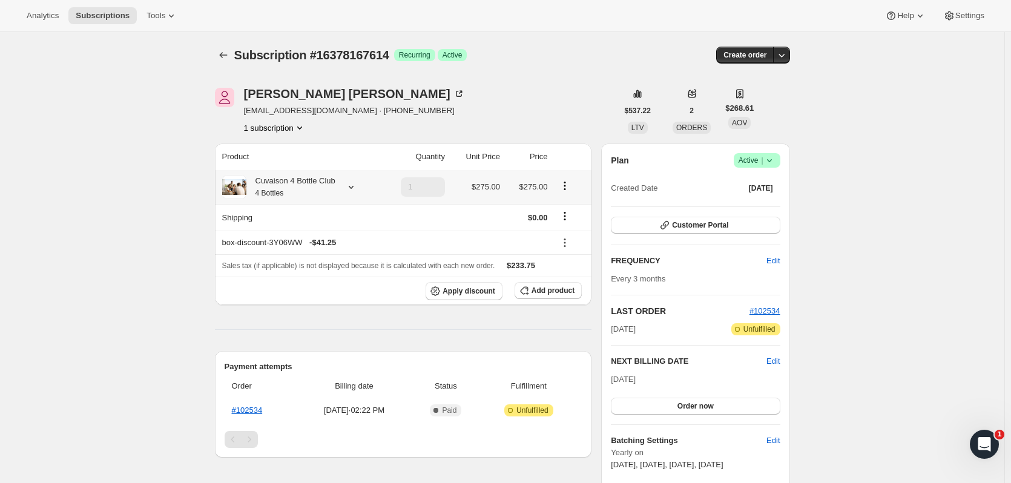
click at [354, 190] on icon at bounding box center [351, 187] width 12 height 12
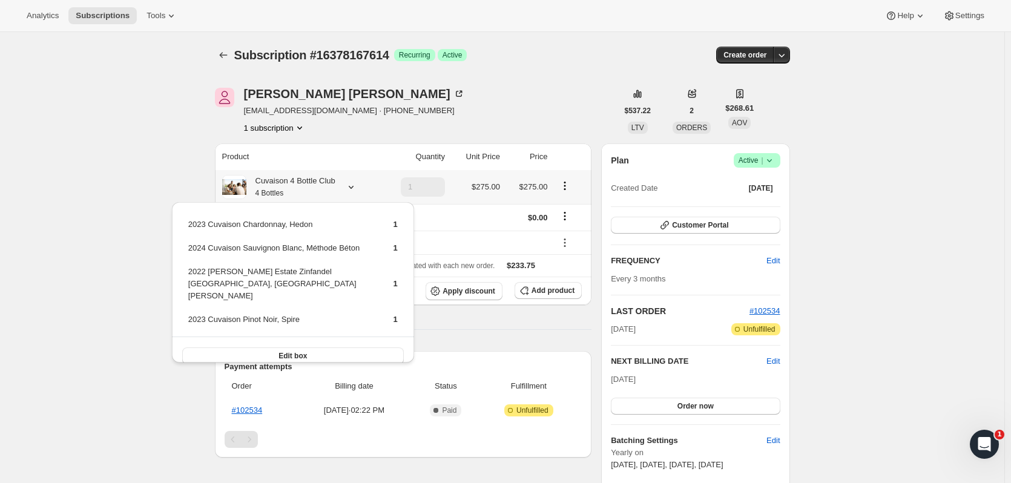
click at [352, 348] on button "Edit box" at bounding box center [293, 356] width 222 height 17
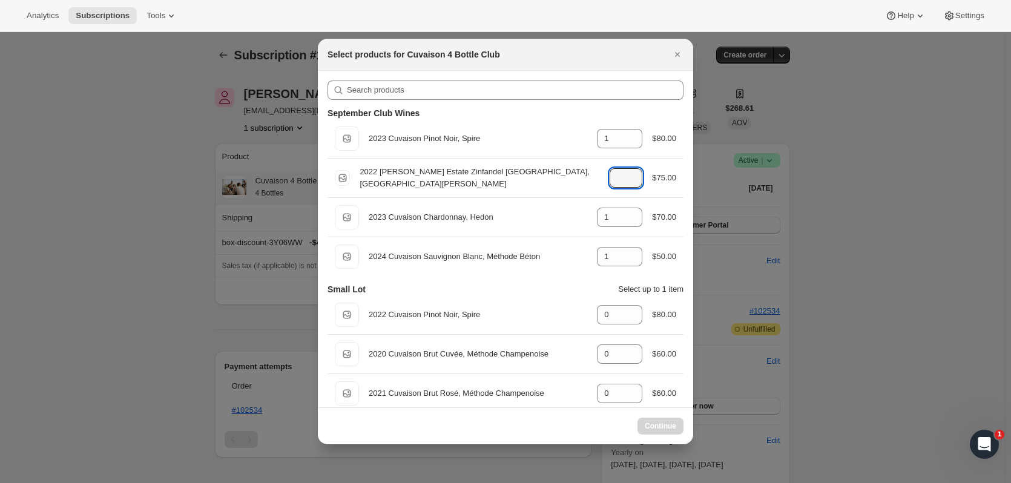
click at [628, 185] on icon ":r1qr:" at bounding box center [633, 182] width 12 height 12
click at [634, 184] on icon ":r1qr:" at bounding box center [633, 182] width 12 height 12
click at [627, 183] on icon ":r1qr:" at bounding box center [633, 182] width 12 height 12
click at [627, 185] on icon ":r1qr:" at bounding box center [633, 182] width 12 height 12
type input "0"
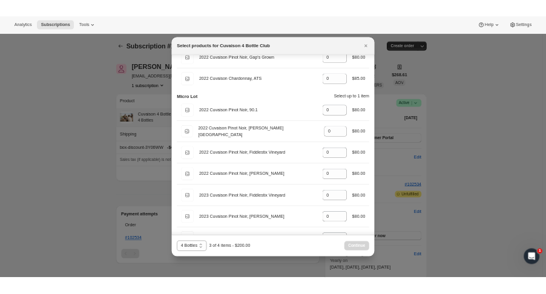
scroll to position [650, 0]
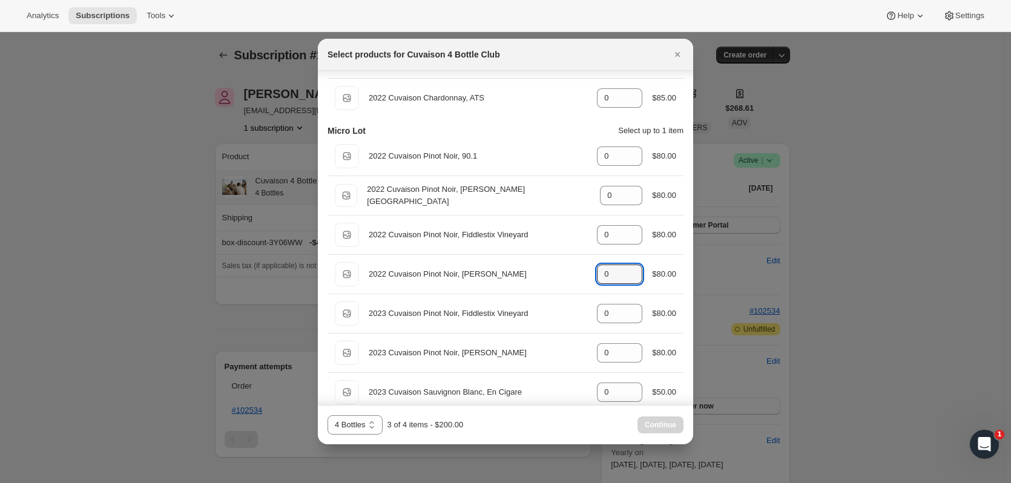
click at [629, 271] on icon ":r1qr:" at bounding box center [633, 271] width 12 height 12
type input "1"
click at [666, 433] on button "Continue" at bounding box center [661, 425] width 46 height 17
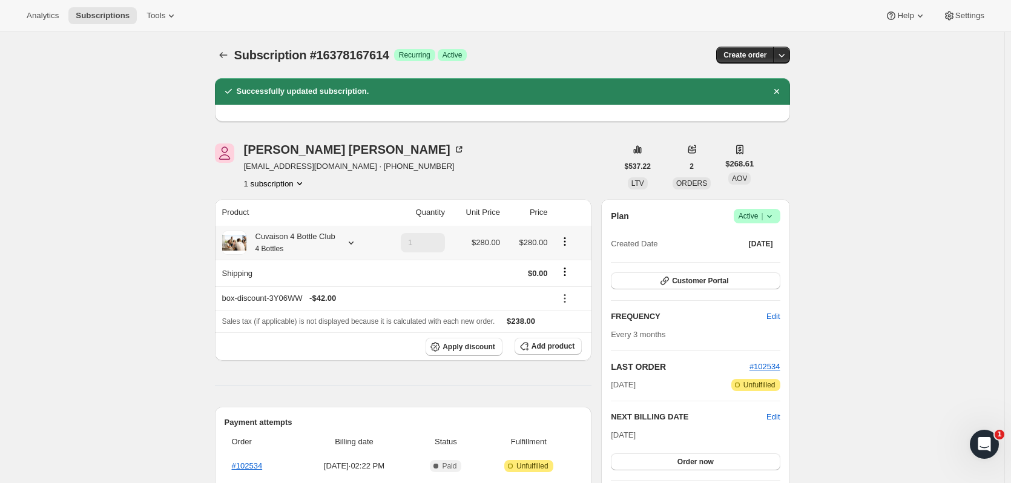
click at [356, 243] on icon at bounding box center [351, 243] width 12 height 12
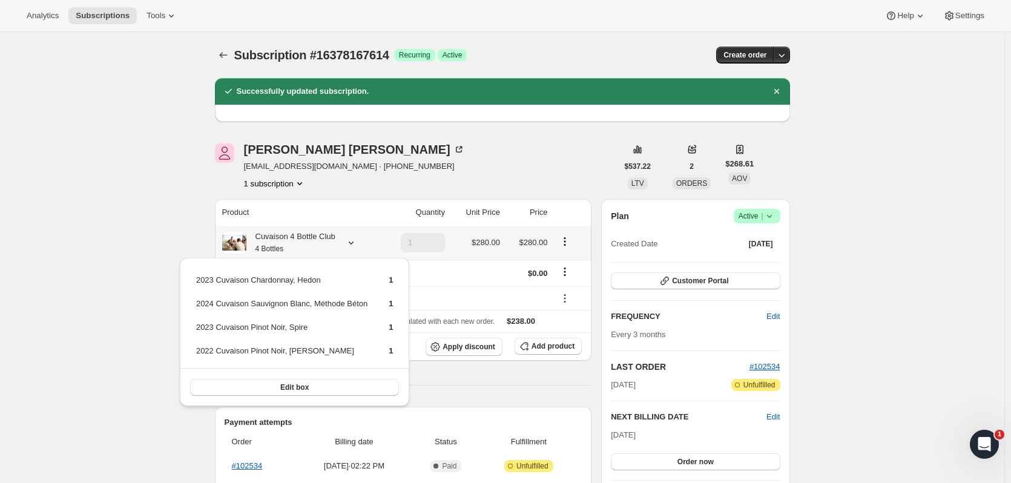
click at [356, 243] on icon at bounding box center [351, 243] width 12 height 12
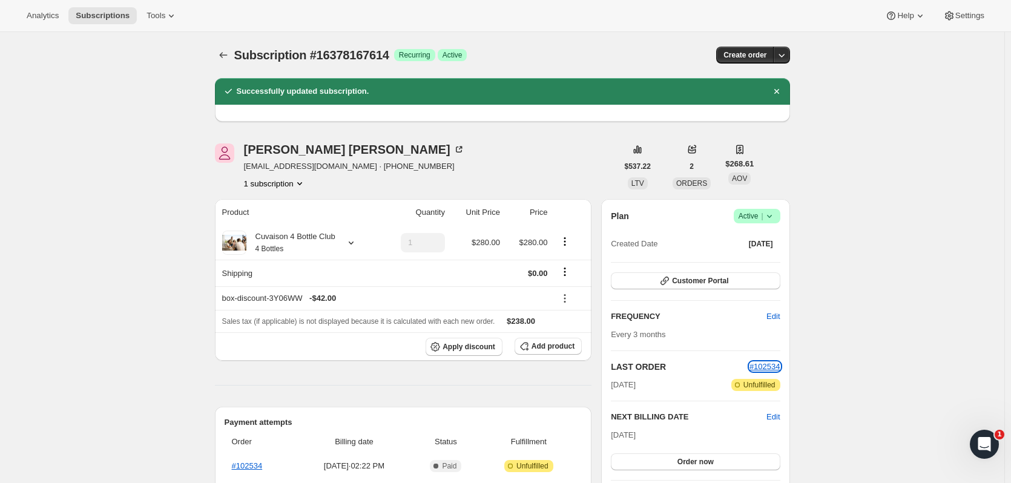
click at [771, 367] on span "#102534" at bounding box center [765, 366] width 31 height 9
click at [722, 457] on button "Order now" at bounding box center [695, 462] width 169 height 17
click at [757, 465] on button "Click to confirm" at bounding box center [695, 462] width 169 height 17
click at [230, 53] on icon "Subscriptions" at bounding box center [223, 55] width 12 height 12
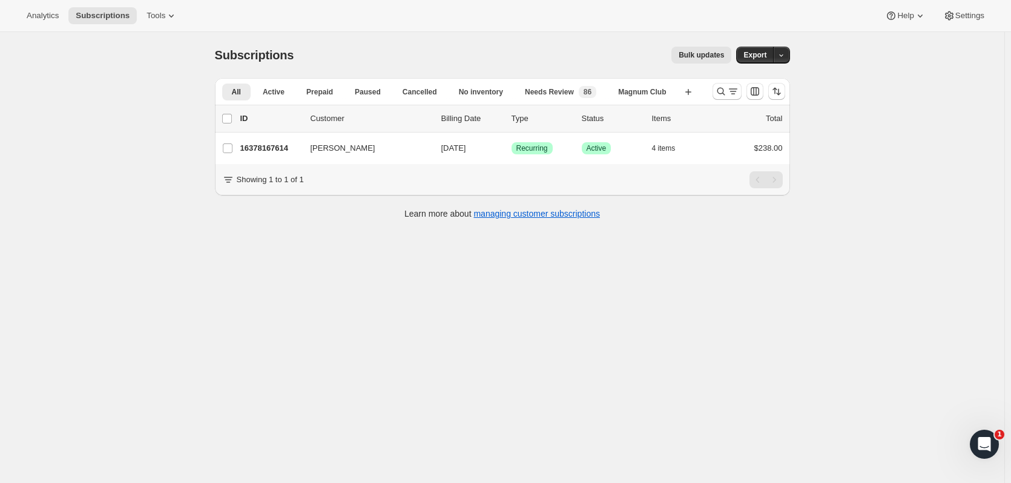
click at [718, 91] on icon "Search and filter results" at bounding box center [721, 91] width 12 height 12
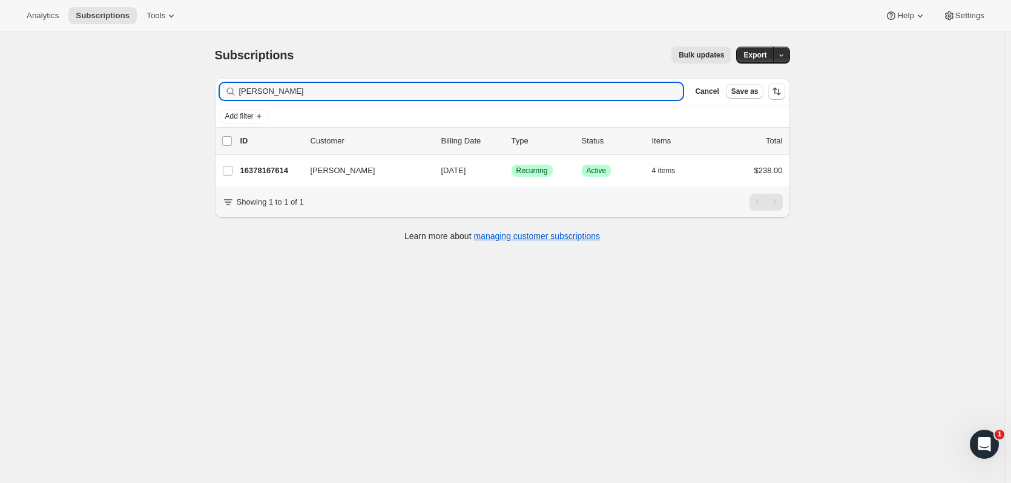
drag, startPoint x: 300, startPoint y: 92, endPoint x: 230, endPoint y: 87, distance: 71.0
click at [224, 89] on div "tracy brit Clear" at bounding box center [452, 91] width 464 height 17
type input "miyares"
click at [274, 165] on p "16419258686" at bounding box center [270, 171] width 61 height 12
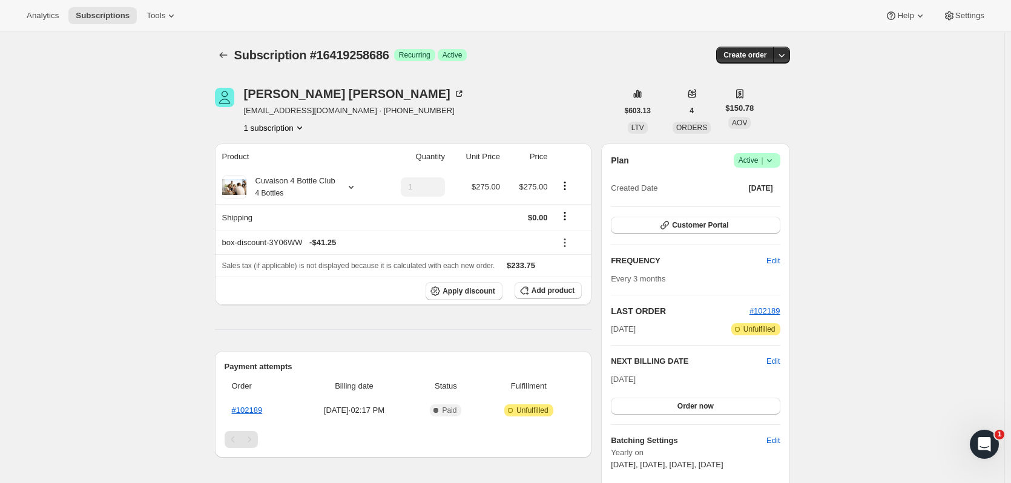
click at [220, 50] on icon "Subscriptions" at bounding box center [223, 55] width 12 height 12
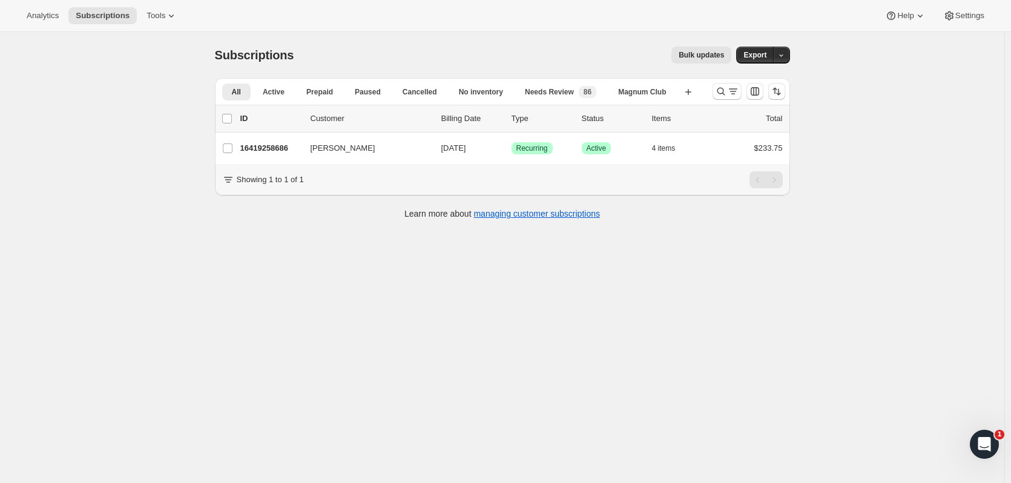
click at [719, 91] on icon "Search and filter results" at bounding box center [721, 91] width 12 height 12
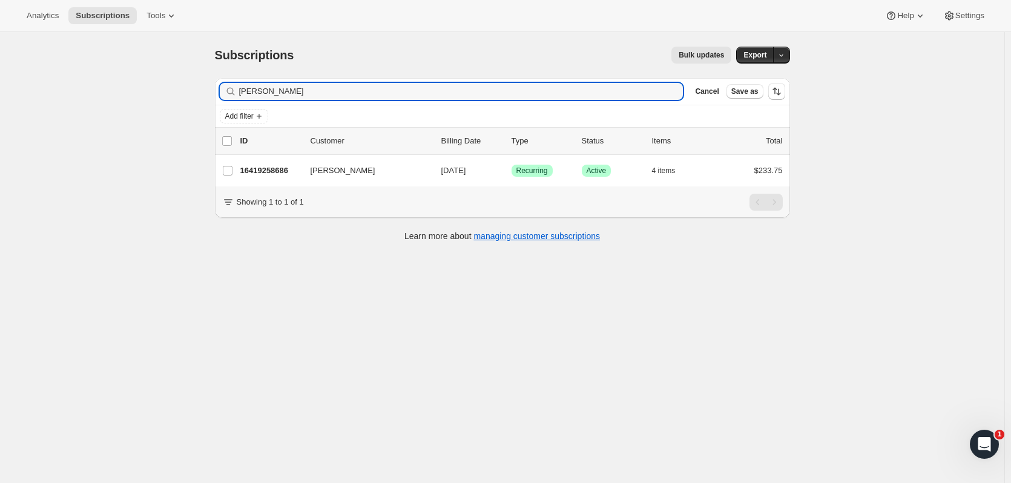
drag, startPoint x: 336, startPoint y: 85, endPoint x: 185, endPoint y: 93, distance: 151.0
click at [185, 93] on div "Subscriptions. This page is ready Subscriptions Bulk updates More actions Bulk …" at bounding box center [502, 273] width 1005 height 483
type input "l"
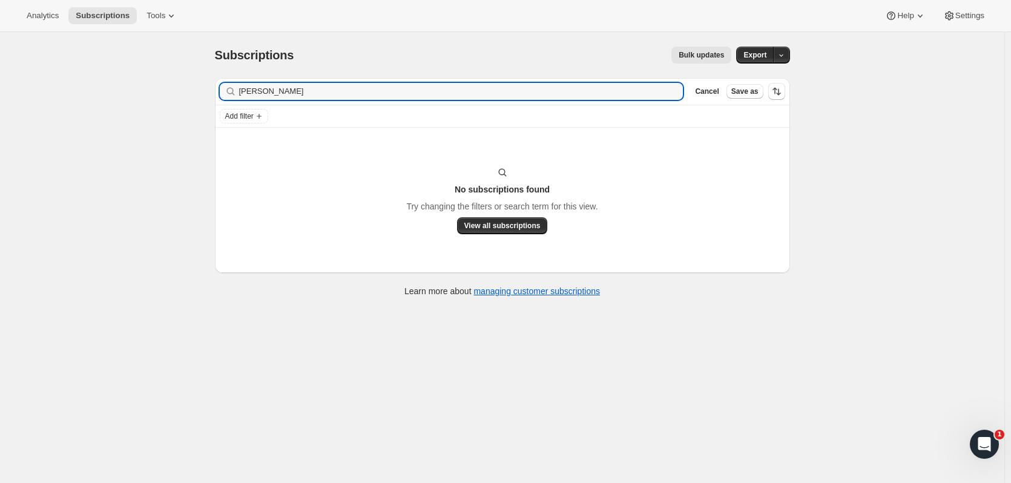
click at [310, 87] on input "alan woll" at bounding box center [461, 91] width 445 height 17
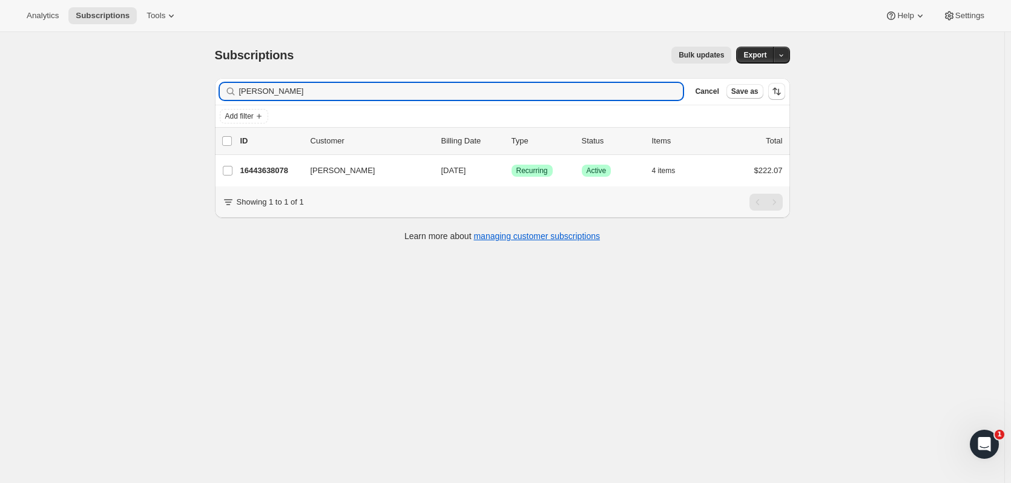
type input "alan wool"
click at [277, 171] on p "16443638078" at bounding box center [270, 171] width 61 height 12
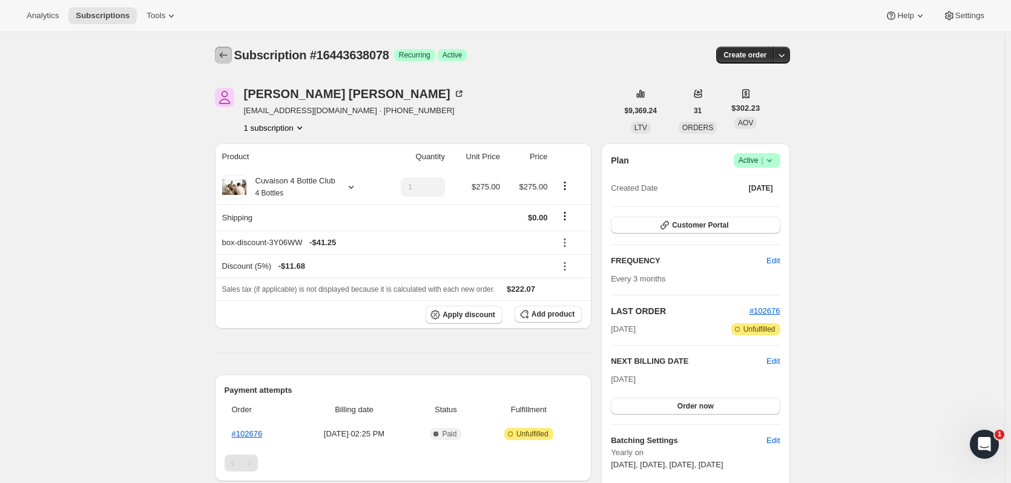
click at [229, 53] on icon "Subscriptions" at bounding box center [223, 55] width 12 height 12
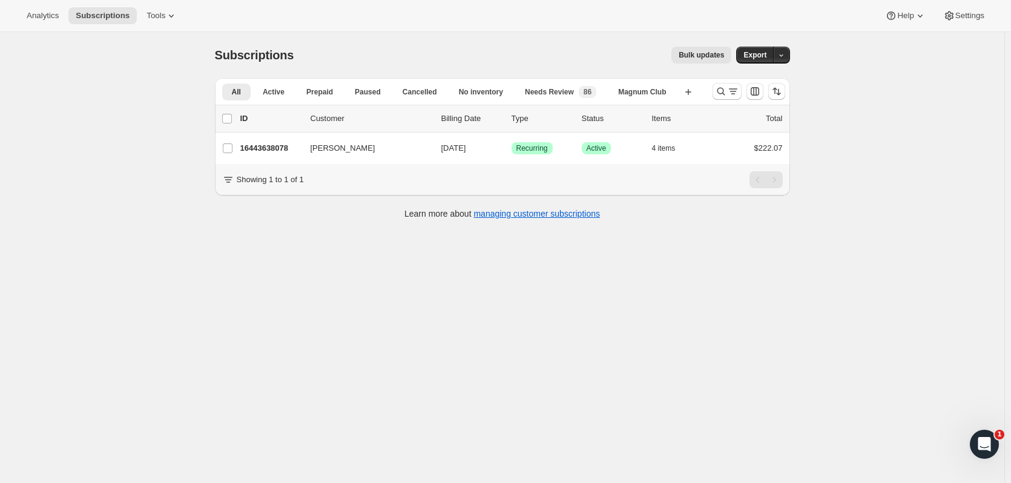
click at [725, 94] on icon "Search and filter results" at bounding box center [721, 92] width 8 height 8
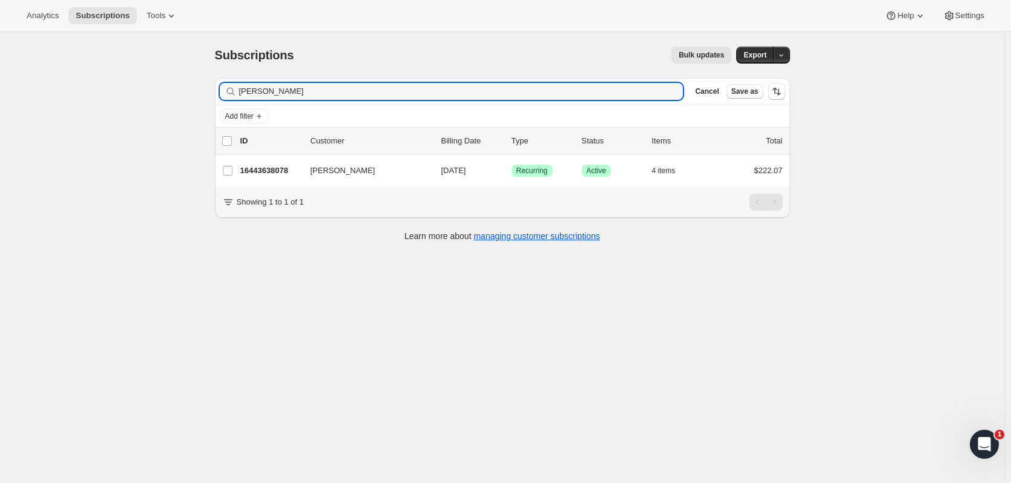
drag, startPoint x: 365, startPoint y: 91, endPoint x: 182, endPoint y: 88, distance: 183.5
click at [182, 88] on div "Subscriptions. This page is ready Subscriptions Bulk updates More actions Bulk …" at bounding box center [502, 273] width 1005 height 483
type input "miyare"
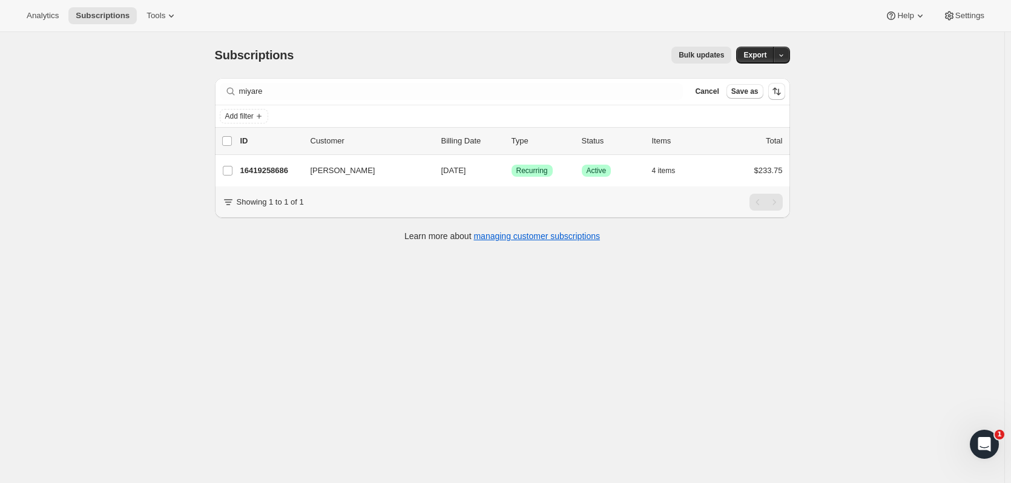
click at [266, 170] on p "16419258686" at bounding box center [270, 171] width 61 height 12
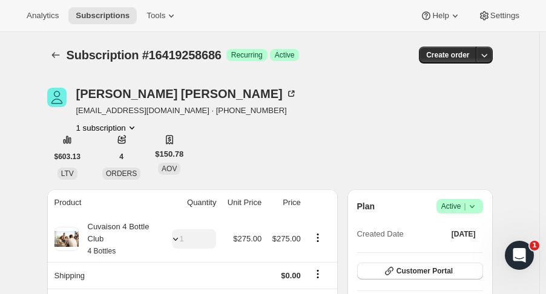
click at [59, 50] on icon "Subscriptions" at bounding box center [56, 55] width 12 height 12
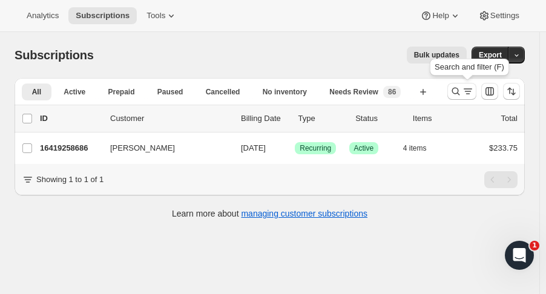
click at [455, 91] on button "Search and filter results" at bounding box center [462, 91] width 29 height 17
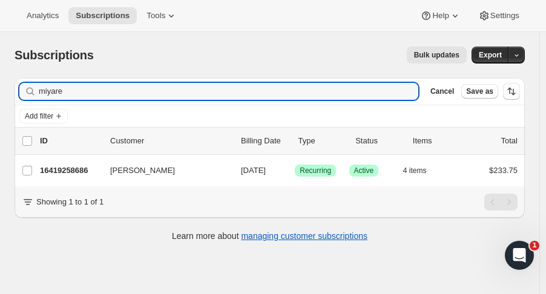
drag, startPoint x: 92, startPoint y: 96, endPoint x: -23, endPoint y: 89, distance: 115.3
click at [0, 89] on html "Analytics Subscriptions Tools Help Settings Skip to content Subscriptions. This…" at bounding box center [273, 147] width 546 height 294
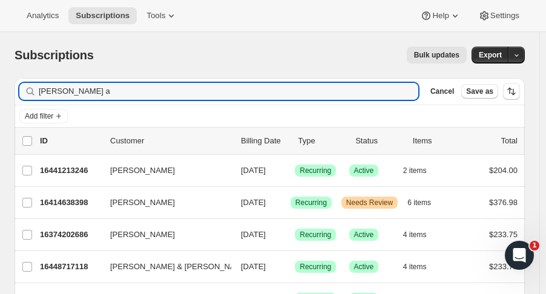
type input "robin a"
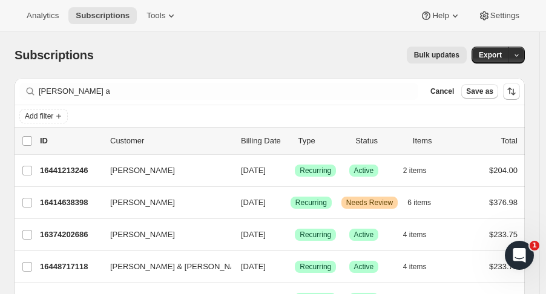
click at [78, 230] on p "16374202686" at bounding box center [70, 235] width 61 height 12
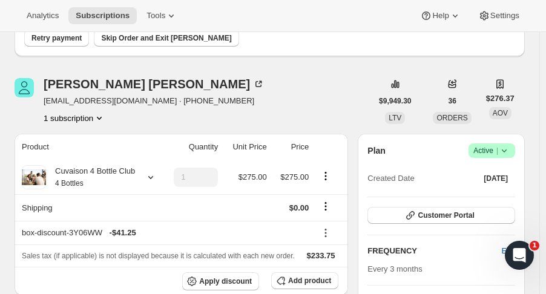
scroll to position [119, 0]
click at [149, 177] on icon at bounding box center [151, 177] width 12 height 12
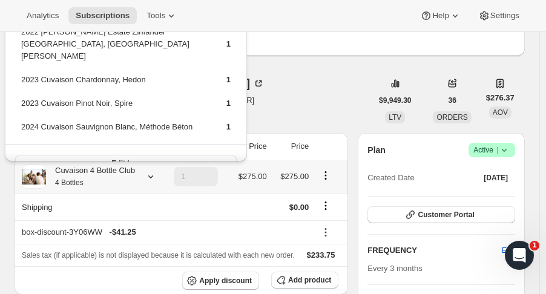
click at [171, 156] on button "Edit box" at bounding box center [126, 163] width 222 height 17
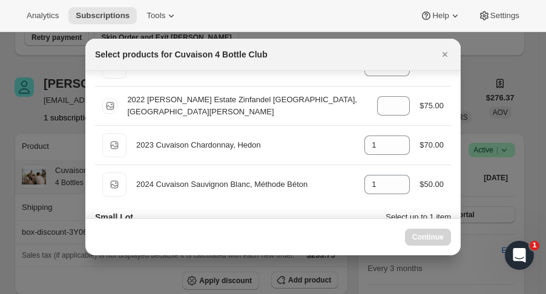
scroll to position [83, 0]
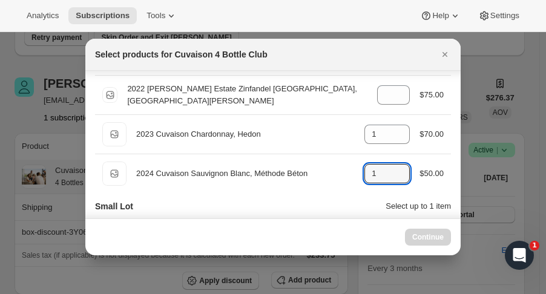
click at [400, 179] on icon ":r3c7:" at bounding box center [401, 177] width 12 height 12
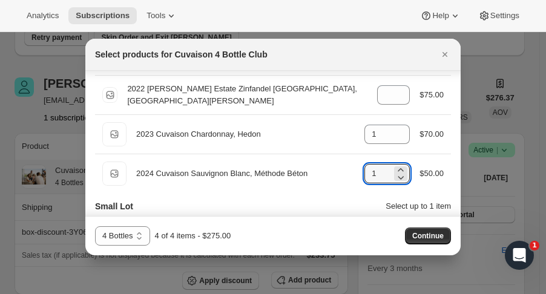
click at [398, 177] on icon ":r3c7:" at bounding box center [401, 178] width 6 height 4
type input "0"
click at [398, 177] on icon ":r3c7:" at bounding box center [401, 178] width 6 height 4
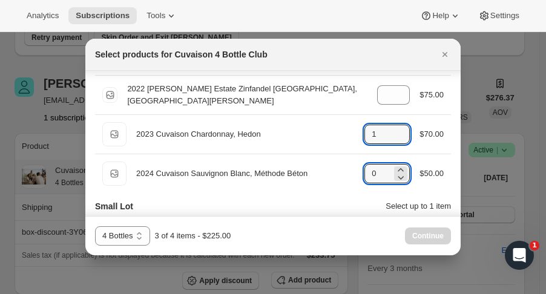
click at [399, 127] on icon ":r3c7:" at bounding box center [401, 131] width 12 height 12
type input "2"
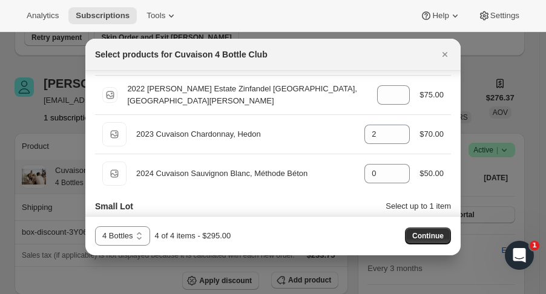
click at [415, 232] on span "Continue" at bounding box center [427, 236] width 31 height 10
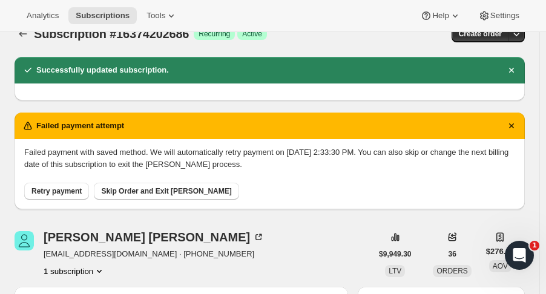
scroll to position [0, 0]
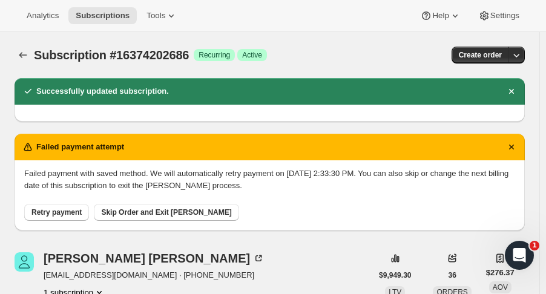
click at [15, 50] on button "Subscriptions" at bounding box center [23, 55] width 17 height 17
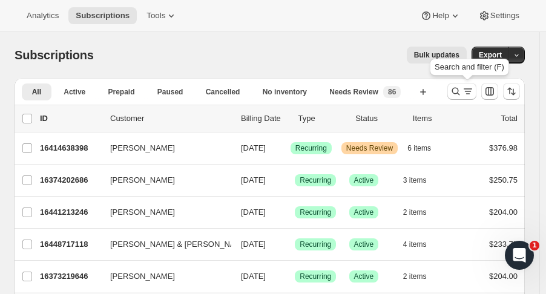
click at [460, 91] on icon "Search and filter results" at bounding box center [456, 91] width 12 height 12
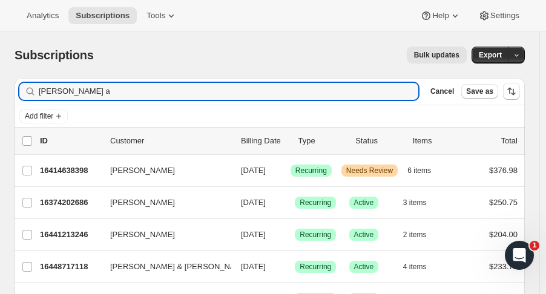
drag, startPoint x: 91, startPoint y: 93, endPoint x: -37, endPoint y: 96, distance: 128.4
click at [0, 96] on html "Analytics Subscriptions Tools Help Settings Skip to content Subscriptions. This…" at bounding box center [273, 147] width 546 height 294
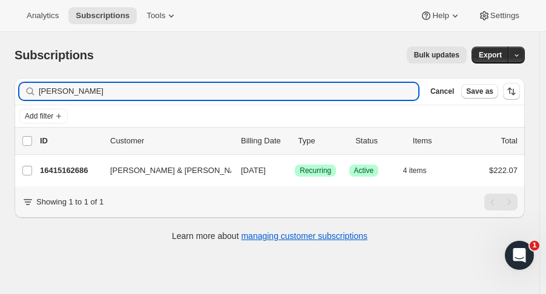
type input "susan marvin"
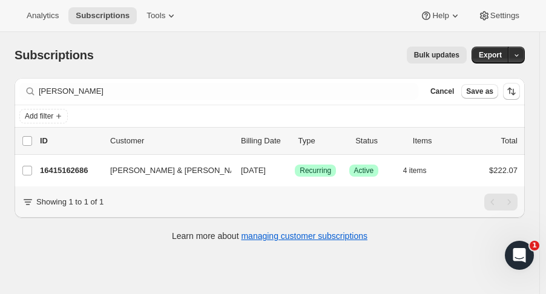
click at [59, 171] on p "16415162686" at bounding box center [70, 171] width 61 height 12
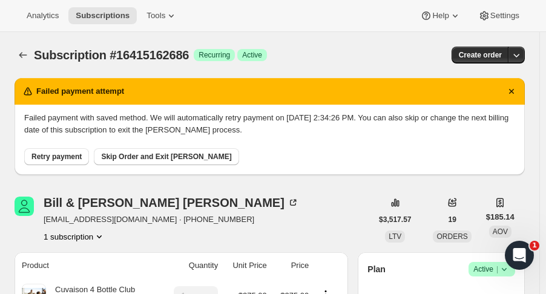
click at [23, 55] on icon "Subscriptions" at bounding box center [23, 55] width 12 height 12
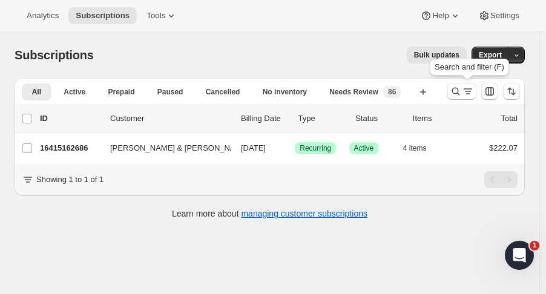
click at [459, 93] on icon "Search and filter results" at bounding box center [456, 92] width 8 height 8
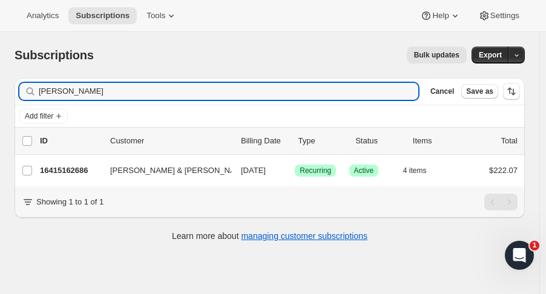
drag, startPoint x: 59, startPoint y: 90, endPoint x: -31, endPoint y: 96, distance: 90.5
click at [0, 96] on html "Analytics Subscriptions Tools Help Settings Skip to content Subscriptions. This…" at bounding box center [273, 147] width 546 height 294
type input "gary lau"
click at [68, 175] on p "16410476862" at bounding box center [70, 171] width 61 height 12
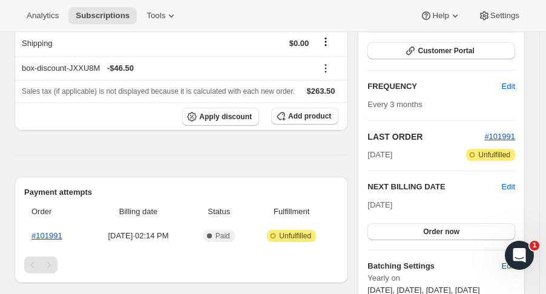
scroll to position [180, 0]
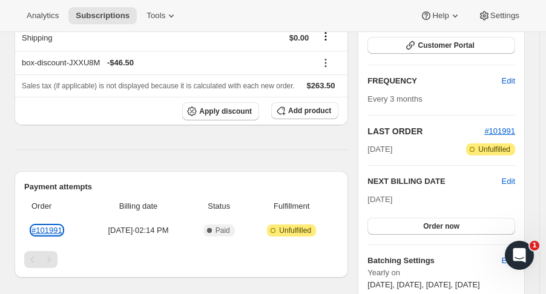
click at [56, 231] on link "#101991" at bounding box center [46, 230] width 31 height 9
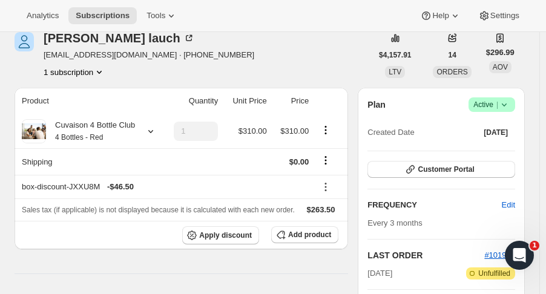
scroll to position [0, 0]
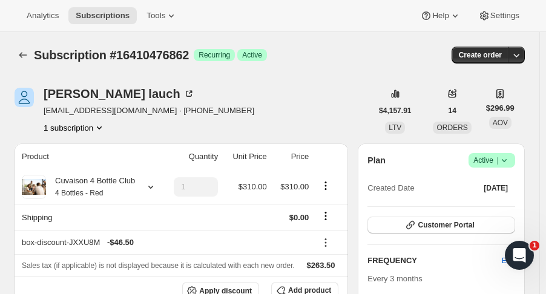
click at [23, 56] on icon "Subscriptions" at bounding box center [23, 55] width 12 height 12
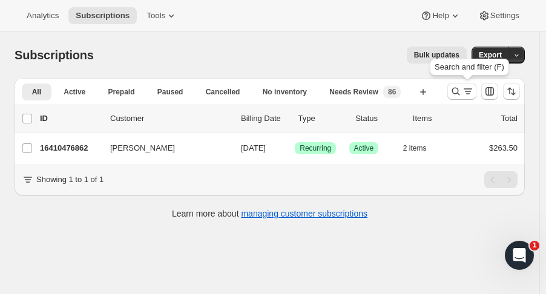
click at [460, 98] on button "Search and filter results" at bounding box center [462, 91] width 29 height 17
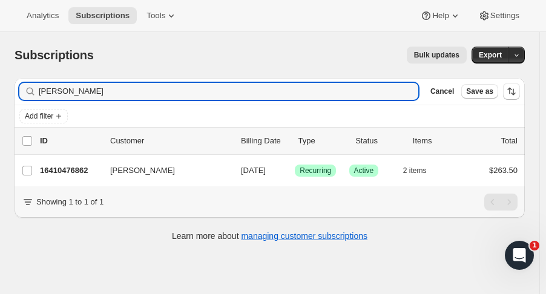
drag, startPoint x: 78, startPoint y: 88, endPoint x: -20, endPoint y: 85, distance: 97.5
click at [0, 85] on html "Analytics Subscriptions Tools Help Settings Skip to content Subscriptions. This…" at bounding box center [273, 147] width 546 height 294
type input "peter miller"
click at [45, 174] on p "16419062078" at bounding box center [70, 171] width 61 height 12
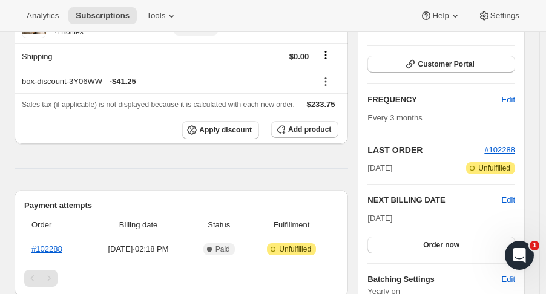
scroll to position [162, 0]
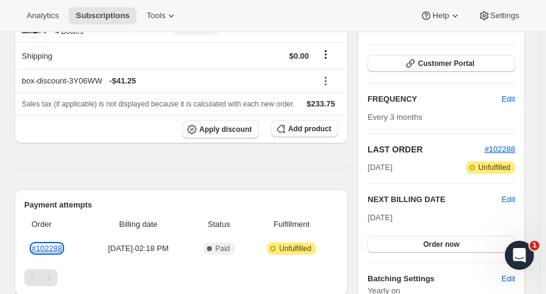
click at [48, 251] on link "#102288" at bounding box center [46, 248] width 31 height 9
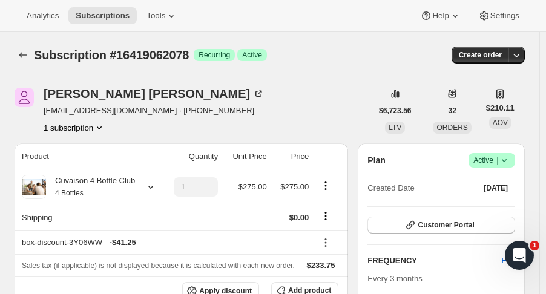
click at [226, 31] on div "Analytics Subscriptions Tools Help Settings" at bounding box center [273, 16] width 546 height 32
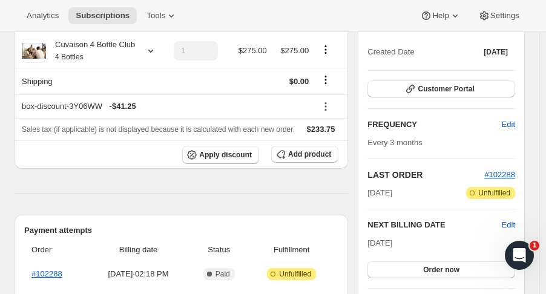
scroll to position [138, 0]
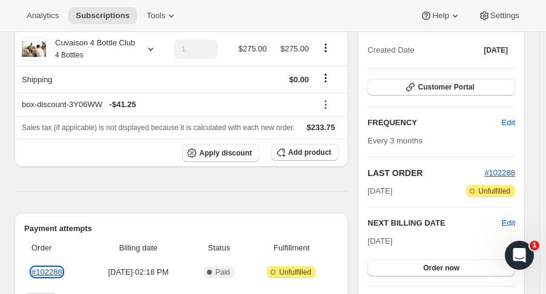
click at [44, 274] on link "#102288" at bounding box center [46, 272] width 31 height 9
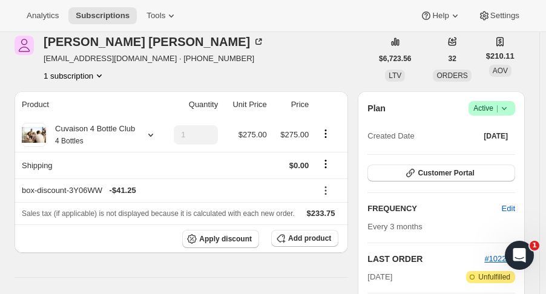
scroll to position [0, 0]
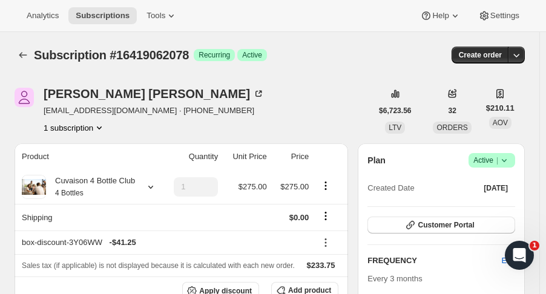
click at [18, 53] on icon "Subscriptions" at bounding box center [23, 55] width 12 height 12
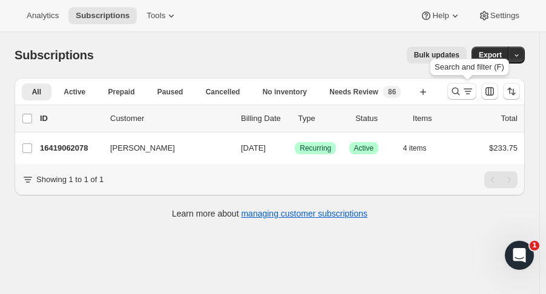
click at [460, 89] on icon "Search and filter results" at bounding box center [456, 92] width 8 height 8
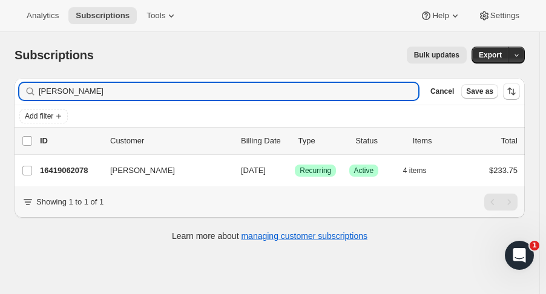
drag, startPoint x: 48, startPoint y: 89, endPoint x: -33, endPoint y: 102, distance: 82.1
click at [0, 102] on html "Analytics Subscriptions Tools Help Settings Skip to content Subscriptions. This…" at bounding box center [273, 147] width 546 height 294
type input "fehr"
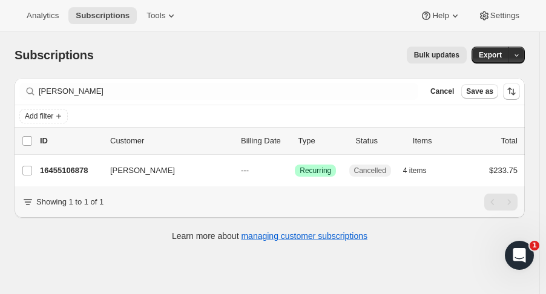
click at [67, 169] on p "16455106878" at bounding box center [70, 171] width 61 height 12
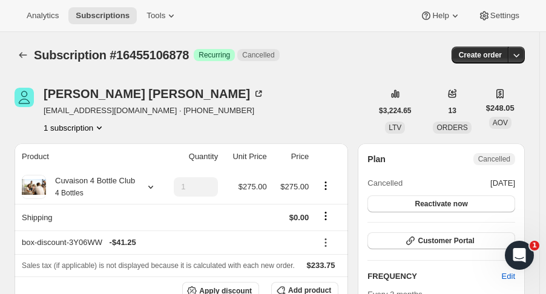
click at [21, 62] on button "Subscriptions" at bounding box center [23, 55] width 17 height 17
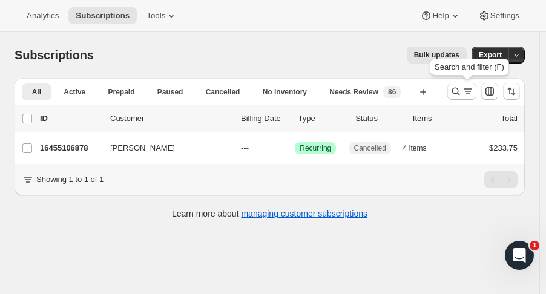
click at [460, 94] on icon "Search and filter results" at bounding box center [456, 91] width 12 height 12
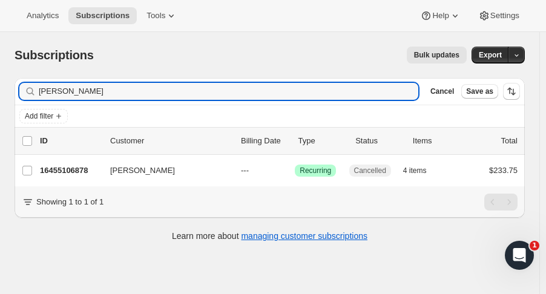
drag, startPoint x: 60, startPoint y: 91, endPoint x: -42, endPoint y: 87, distance: 102.4
click at [0, 87] on html "Analytics Subscriptions Tools Help Settings Skip to content Subscriptions. This…" at bounding box center [273, 147] width 546 height 294
type input "william smith"
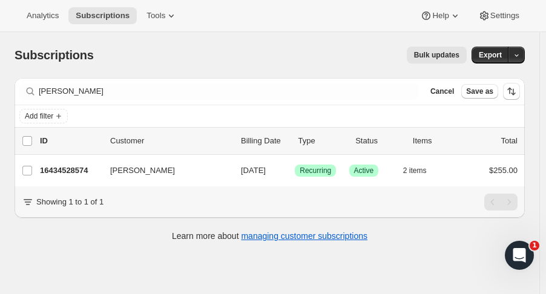
click at [56, 170] on p "16434528574" at bounding box center [70, 171] width 61 height 12
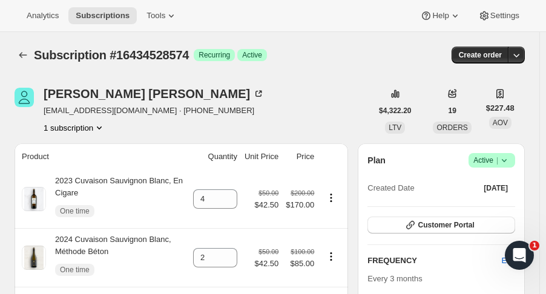
click at [19, 50] on icon "Subscriptions" at bounding box center [23, 55] width 12 height 12
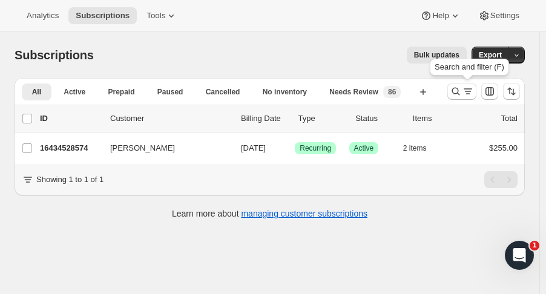
click at [457, 94] on icon "Search and filter results" at bounding box center [456, 91] width 12 height 12
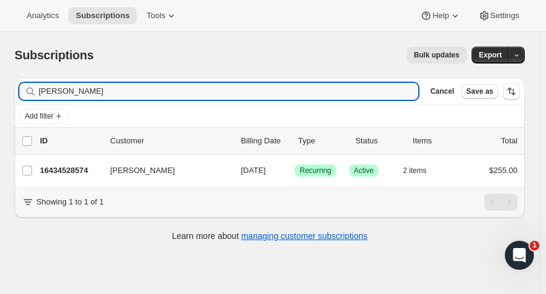
drag, startPoint x: 127, startPoint y: 93, endPoint x: -10, endPoint y: 95, distance: 136.9
click at [0, 95] on html "Analytics Subscriptions Tools Help Settings Skip to content Subscriptions. This…" at bounding box center [273, 147] width 546 height 294
type input "entrop"
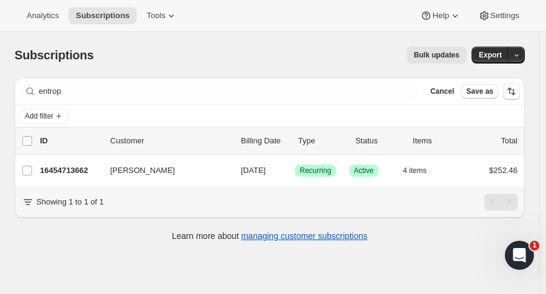
click at [64, 165] on p "16454713662" at bounding box center [70, 171] width 61 height 12
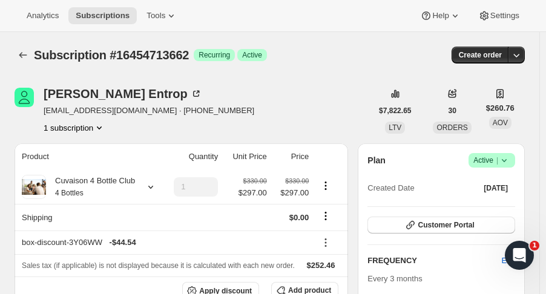
click at [23, 55] on icon "Subscriptions" at bounding box center [23, 55] width 12 height 12
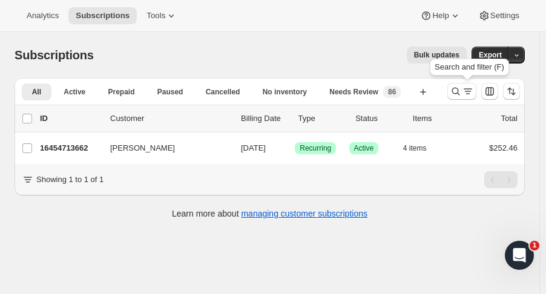
click at [458, 96] on icon "Search and filter results" at bounding box center [456, 91] width 12 height 12
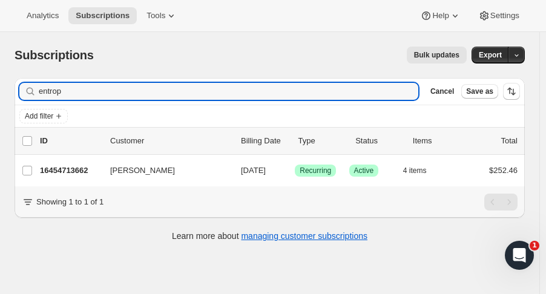
drag, startPoint x: 30, startPoint y: 89, endPoint x: -31, endPoint y: 95, distance: 60.9
click at [0, 95] on html "Analytics Subscriptions Tools Help Settings Skip to content Subscriptions. This…" at bounding box center [273, 147] width 546 height 294
type input "rossing"
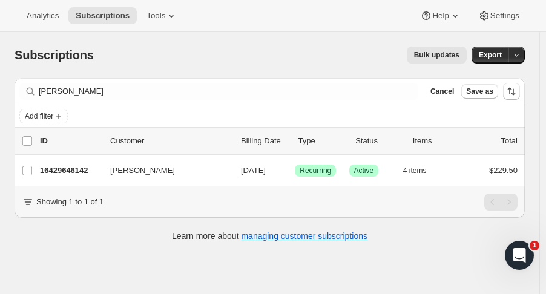
click at [68, 169] on p "16429646142" at bounding box center [70, 171] width 61 height 12
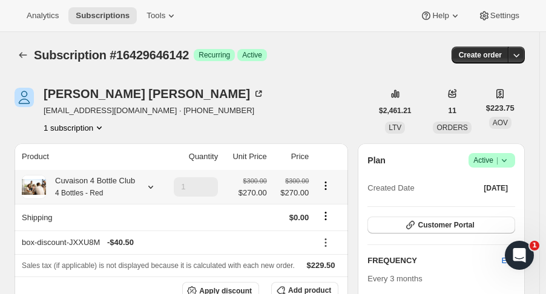
click at [147, 187] on icon at bounding box center [151, 187] width 12 height 12
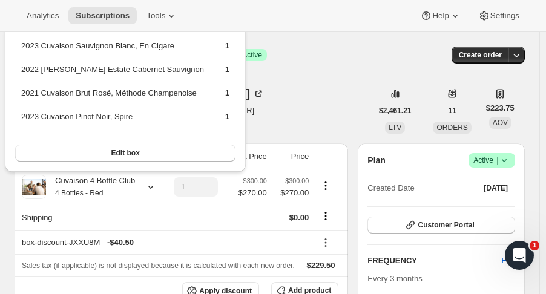
click at [281, 53] on div "Subscription #16429646142 Success Recurring Success Active" at bounding box center [193, 55] width 318 height 17
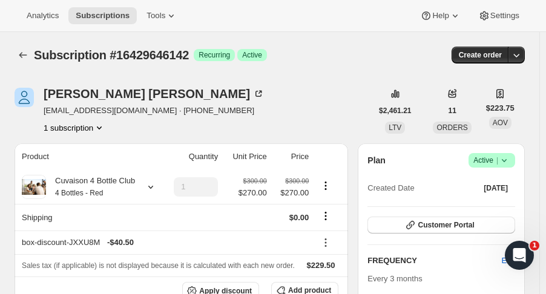
click at [18, 49] on icon "Subscriptions" at bounding box center [23, 55] width 12 height 12
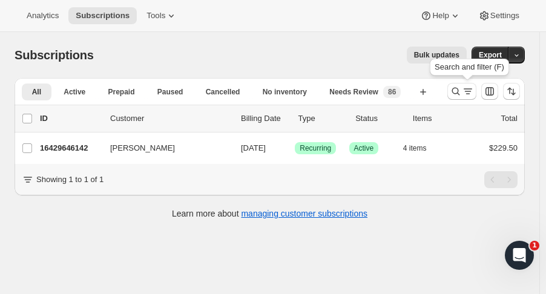
click at [460, 94] on icon "Search and filter results" at bounding box center [456, 92] width 8 height 8
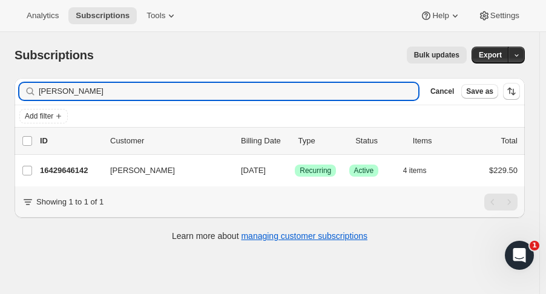
drag, startPoint x: 44, startPoint y: 88, endPoint x: -42, endPoint y: 101, distance: 87.6
click at [0, 101] on html "Analytics Subscriptions Tools Help Settings Skip to content Subscriptions. This…" at bounding box center [273, 147] width 546 height 294
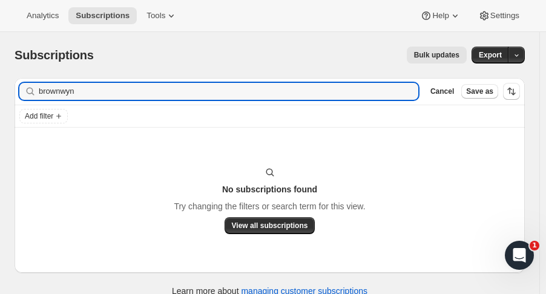
click at [102, 91] on input "brownwyn" at bounding box center [229, 91] width 380 height 17
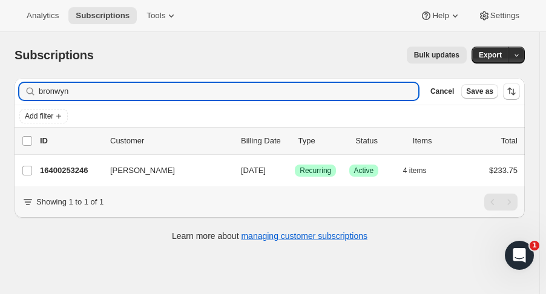
type input "bronwyn"
click at [86, 167] on p "16400253246" at bounding box center [70, 171] width 61 height 12
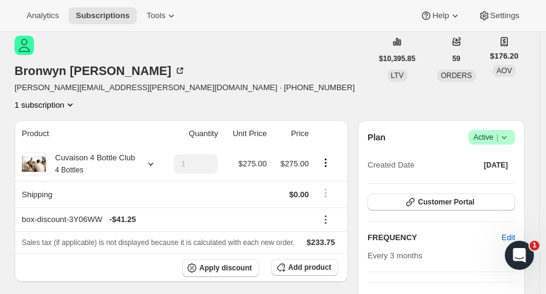
scroll to position [162, 0]
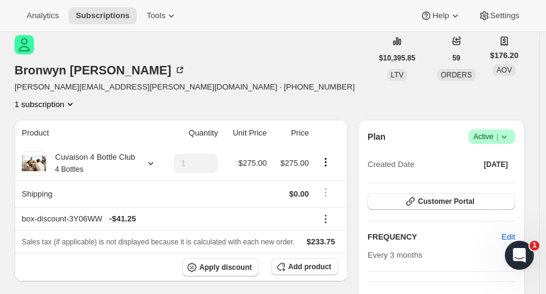
click at [420, 193] on button "Customer Portal" at bounding box center [442, 201] width 148 height 17
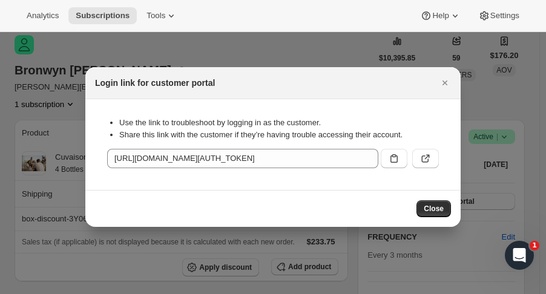
click at [424, 161] on icon ":r4nr:" at bounding box center [426, 159] width 12 height 12
click at [389, 160] on icon ":r4nr:" at bounding box center [394, 159] width 12 height 12
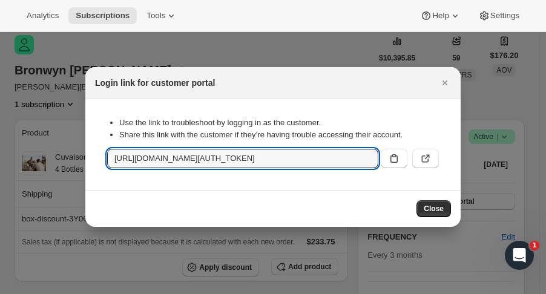
click at [435, 203] on button "Close" at bounding box center [434, 208] width 35 height 17
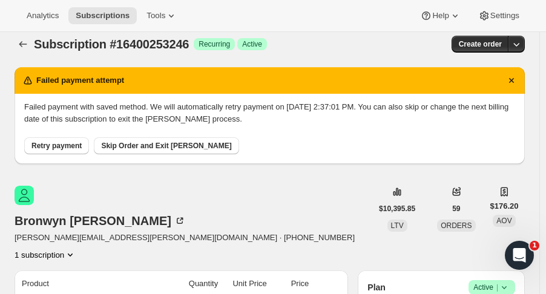
scroll to position [0, 0]
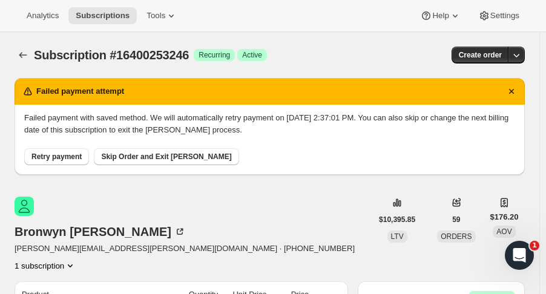
click at [20, 55] on icon "Subscriptions" at bounding box center [23, 55] width 8 height 6
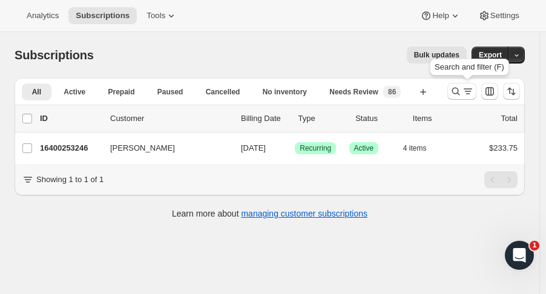
click at [460, 96] on icon "Search and filter results" at bounding box center [456, 91] width 12 height 12
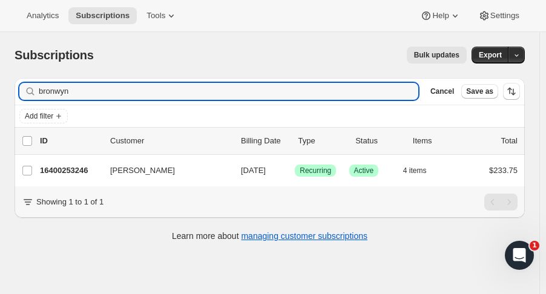
drag, startPoint x: 88, startPoint y: 94, endPoint x: 1, endPoint y: 100, distance: 88.0
click at [1, 100] on div "Subscriptions. This page is ready Subscriptions Bulk updates More actions Bulk …" at bounding box center [270, 143] width 540 height 222
type input "corwin bro"
click at [59, 173] on p "16378233150" at bounding box center [70, 171] width 61 height 12
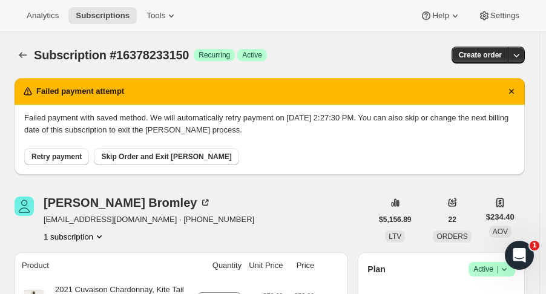
click at [23, 55] on icon "Subscriptions" at bounding box center [23, 55] width 12 height 12
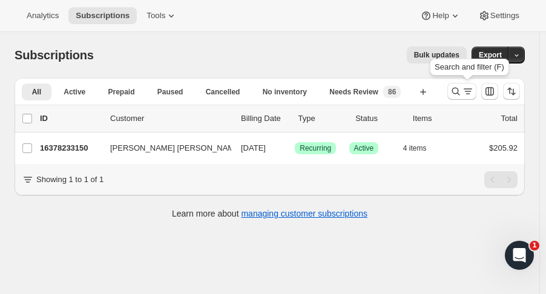
click at [460, 98] on button "Search and filter results" at bounding box center [462, 91] width 29 height 17
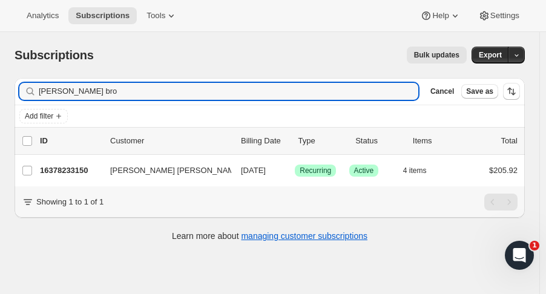
drag, startPoint x: 93, startPoint y: 94, endPoint x: -25, endPoint y: 102, distance: 119.0
click at [0, 102] on html "Analytics Subscriptions Tools Help Settings Skip to content Subscriptions. This…" at bounding box center [273, 147] width 546 height 294
type input "cameron loc"
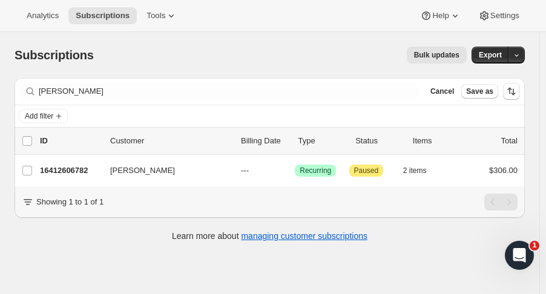
click at [69, 164] on div "16412606782 Cameron Lochhead --- Success Recurring Attention Paused 2 items $30…" at bounding box center [279, 170] width 478 height 17
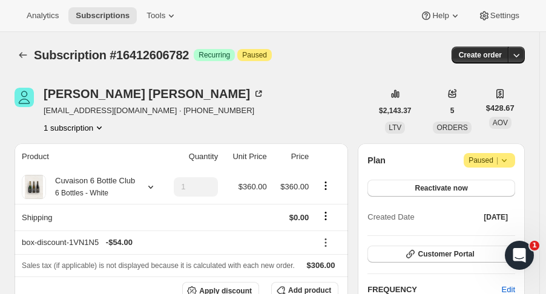
click at [18, 53] on icon "Subscriptions" at bounding box center [23, 55] width 12 height 12
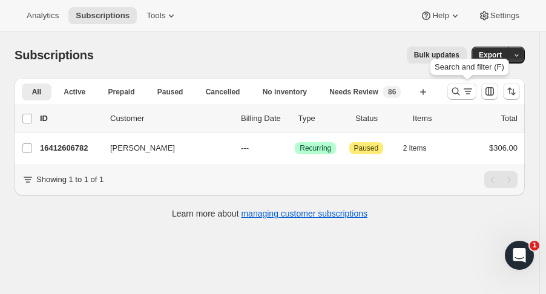
click at [455, 91] on button "Search and filter results" at bounding box center [462, 91] width 29 height 17
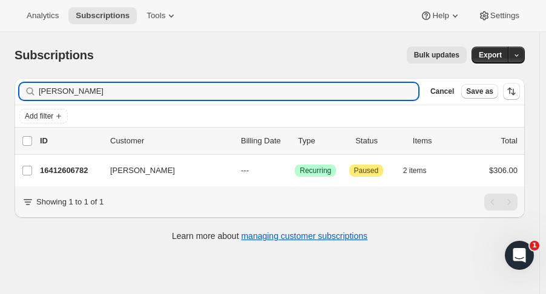
drag, startPoint x: 94, startPoint y: 96, endPoint x: -82, endPoint y: 94, distance: 175.6
click at [0, 94] on html "Analytics Subscriptions Tools Help Settings Skip to content Subscriptions. This…" at bounding box center [273, 147] width 546 height 294
type input "christy cal"
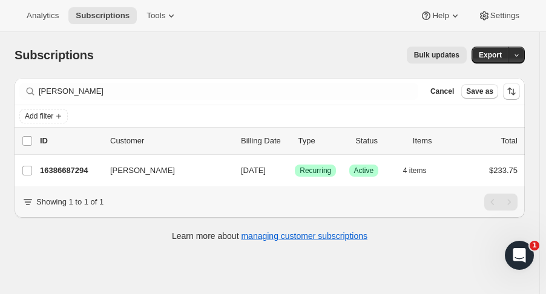
click at [65, 169] on p "16386687294" at bounding box center [70, 171] width 61 height 12
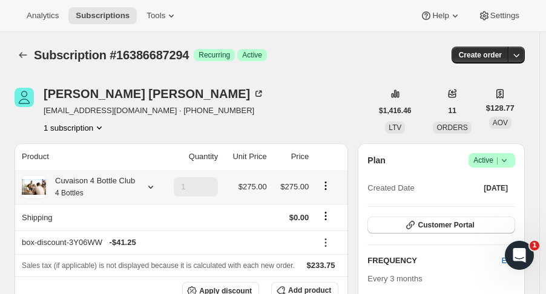
click at [151, 186] on icon at bounding box center [151, 187] width 12 height 12
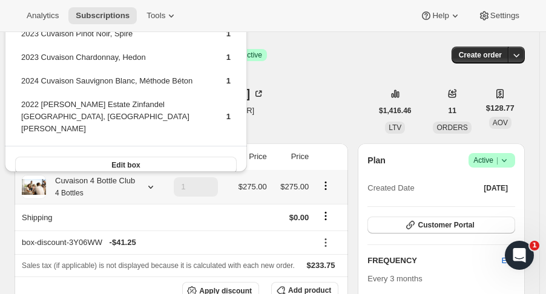
click at [151, 186] on icon at bounding box center [151, 187] width 12 height 12
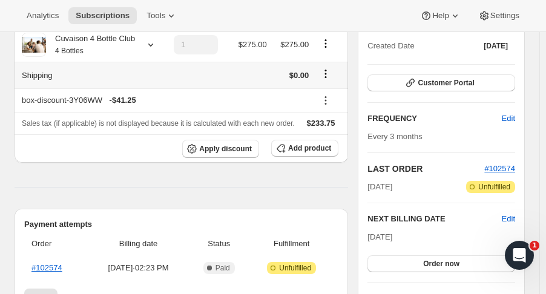
scroll to position [143, 0]
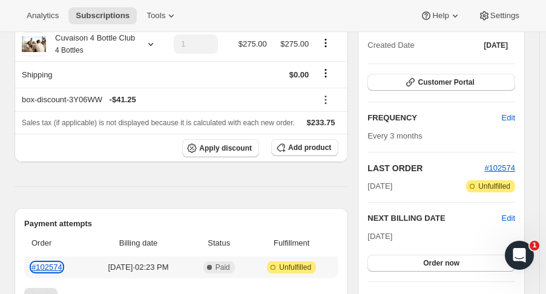
click at [46, 269] on link "#102574" at bounding box center [46, 267] width 31 height 9
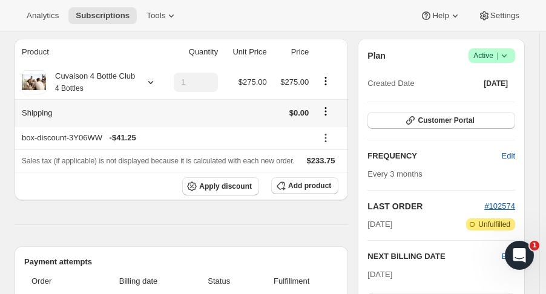
scroll to position [0, 0]
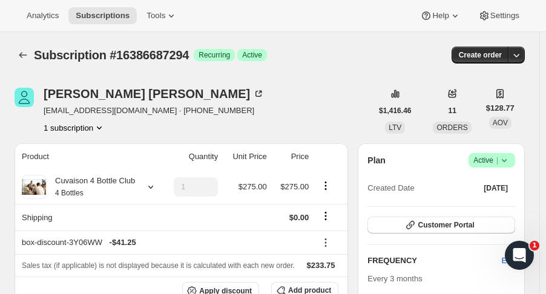
click at [434, 219] on button "Customer Portal" at bounding box center [442, 225] width 148 height 17
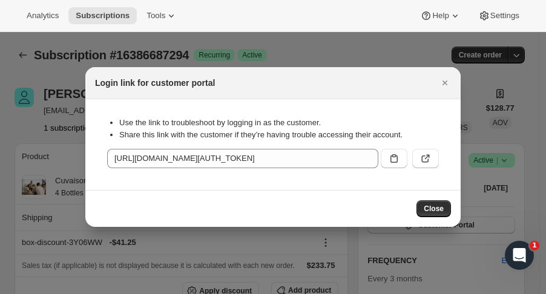
click at [426, 157] on icon ":r56b:" at bounding box center [426, 159] width 12 height 12
click at [433, 207] on span "Close" at bounding box center [434, 209] width 20 height 10
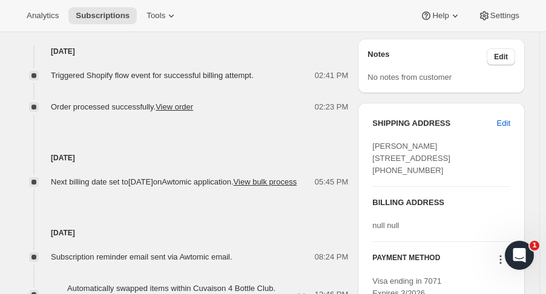
scroll to position [492, 0]
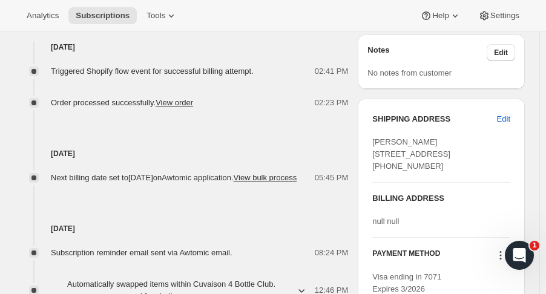
click at [511, 125] on span "Edit" at bounding box center [503, 119] width 13 height 12
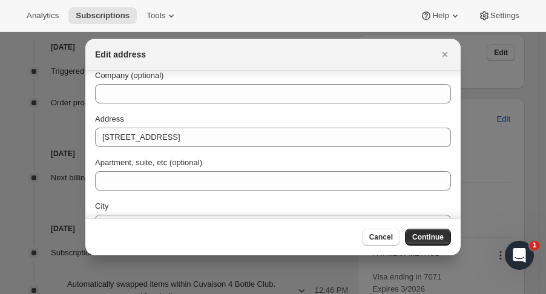
scroll to position [44, 0]
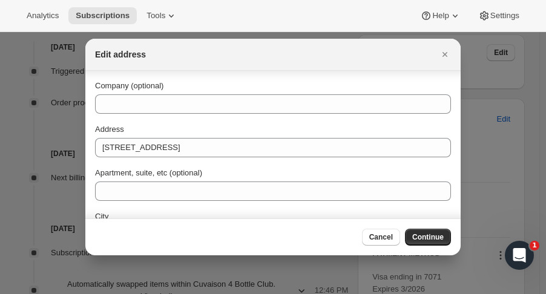
click at [378, 242] on span "Cancel" at bounding box center [381, 238] width 24 height 10
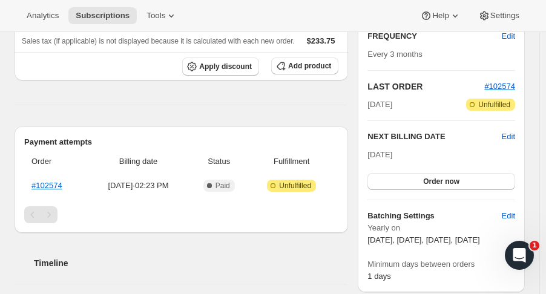
scroll to position [0, 0]
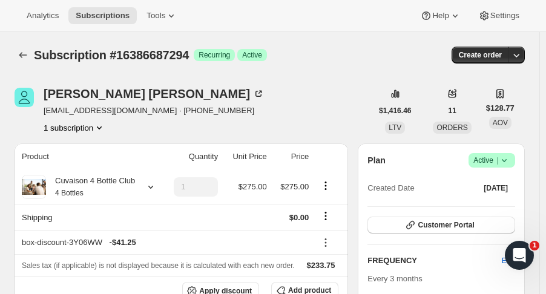
click at [521, 50] on icon "button" at bounding box center [517, 55] width 12 height 12
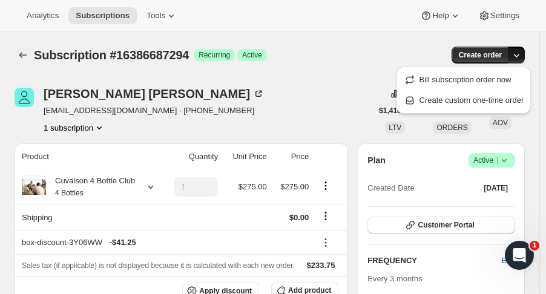
click at [340, 73] on div "Subscription #16386687294. This page is ready Subscription #16386687294 Success…" at bounding box center [270, 55] width 511 height 46
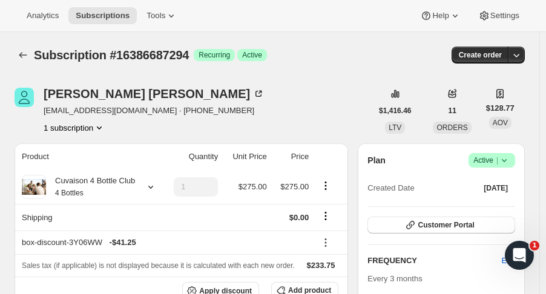
click at [511, 156] on icon at bounding box center [504, 160] width 12 height 12
click at [517, 58] on icon "button" at bounding box center [517, 55] width 12 height 12
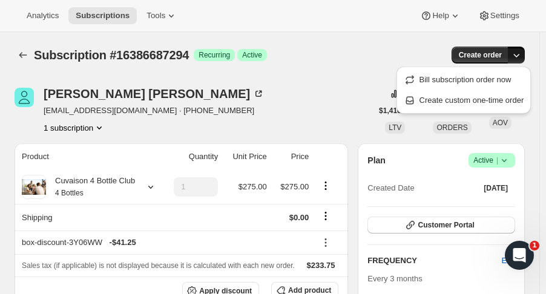
click at [471, 99] on span "Create custom one-time order" at bounding box center [472, 100] width 105 height 9
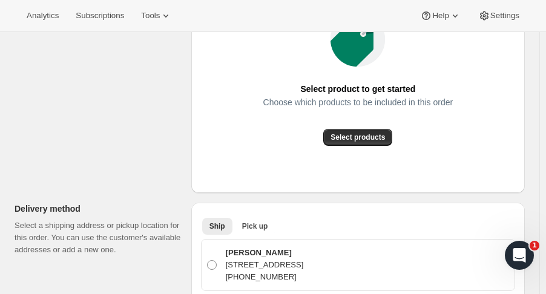
scroll to position [225, 0]
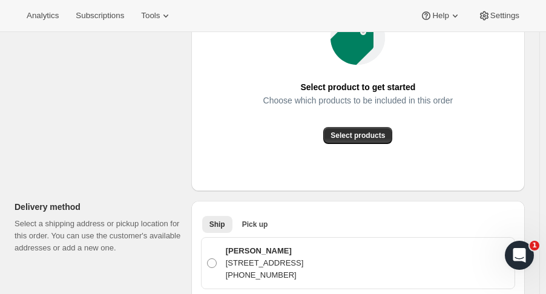
click at [342, 137] on span "Select products" at bounding box center [358, 136] width 55 height 10
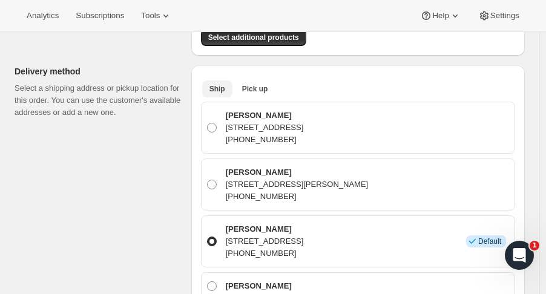
click at [262, 85] on span "Pick up" at bounding box center [255, 89] width 26 height 10
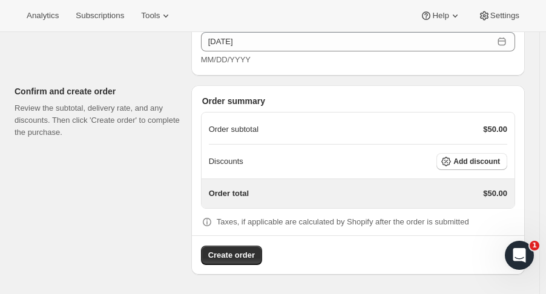
scroll to position [676, 0]
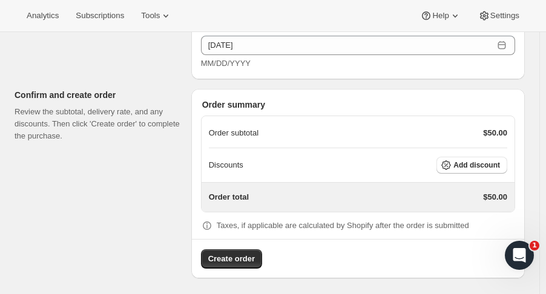
click at [500, 166] on span "Add discount" at bounding box center [477, 165] width 47 height 10
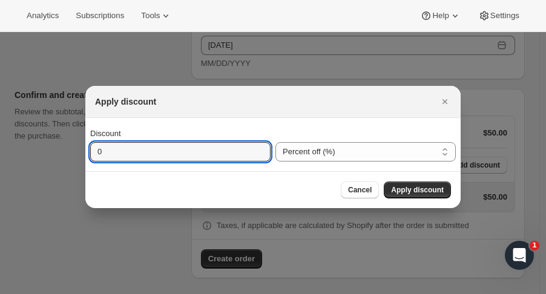
click at [194, 146] on input "0" at bounding box center [171, 151] width 162 height 19
type input "15"
click at [440, 192] on span "Apply discount" at bounding box center [417, 190] width 53 height 10
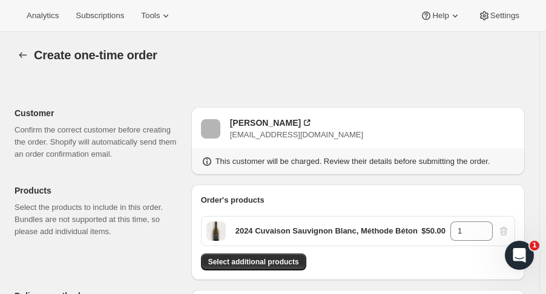
scroll to position [672, 0]
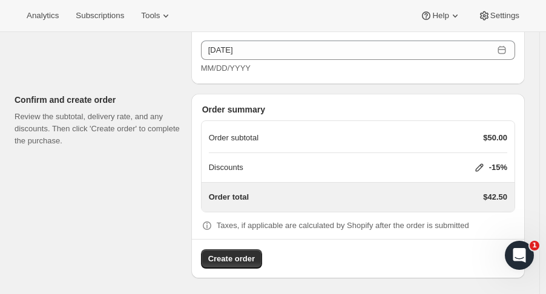
click at [242, 256] on span "Create order" at bounding box center [231, 259] width 47 height 12
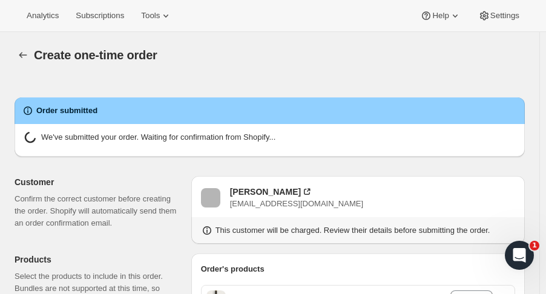
radio input "true"
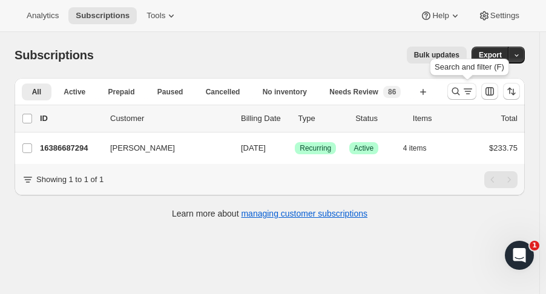
click at [454, 93] on button "Search and filter results" at bounding box center [462, 91] width 29 height 17
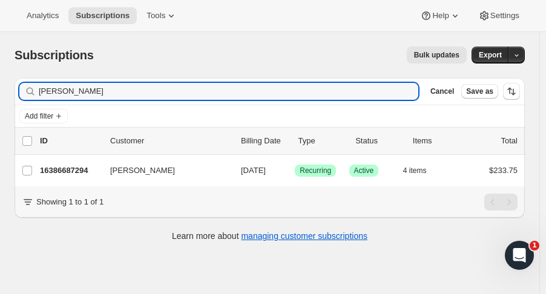
drag, startPoint x: 113, startPoint y: 94, endPoint x: -34, endPoint y: 93, distance: 146.6
click at [0, 93] on html "Analytics Subscriptions Tools Help Settings Skip to content Subscriptions. This…" at bounding box center [273, 147] width 546 height 294
type input "darins"
click at [51, 175] on p "16430498110" at bounding box center [70, 171] width 61 height 12
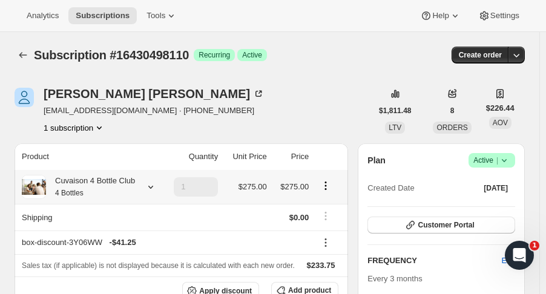
click at [149, 188] on icon at bounding box center [150, 187] width 5 height 3
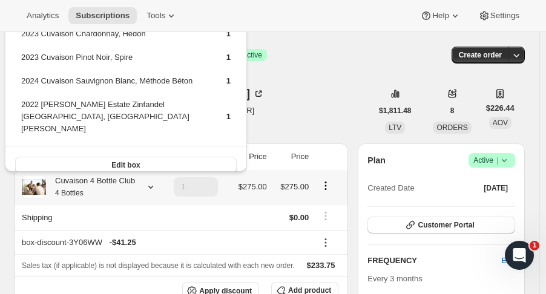
click at [149, 188] on icon at bounding box center [150, 187] width 5 height 3
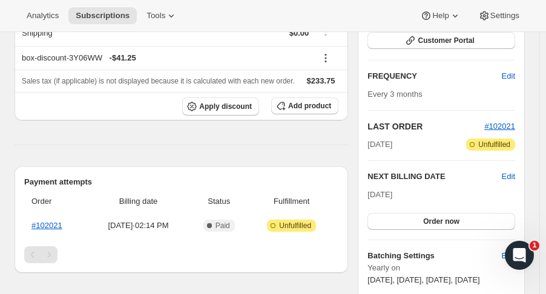
scroll to position [184, 0]
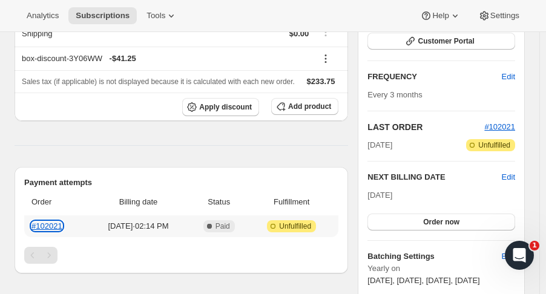
click at [53, 225] on link "#102021" at bounding box center [46, 226] width 31 height 9
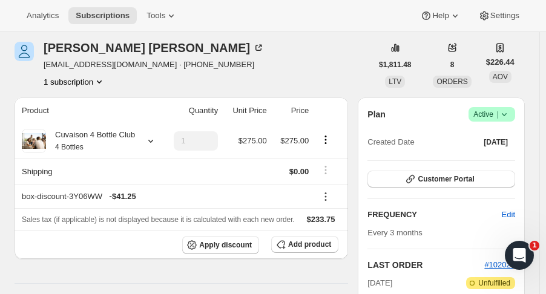
scroll to position [0, 0]
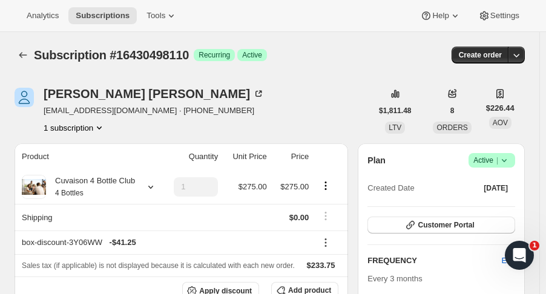
click at [523, 54] on icon "button" at bounding box center [517, 55] width 12 height 12
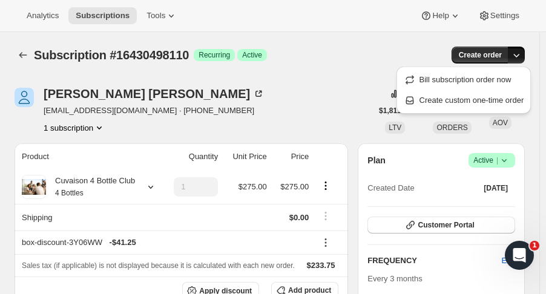
click at [480, 96] on span "Create custom one-time order" at bounding box center [472, 100] width 105 height 9
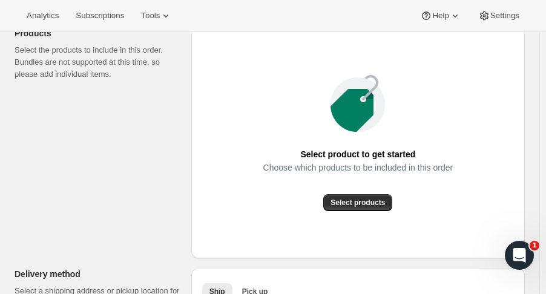
scroll to position [173, 0]
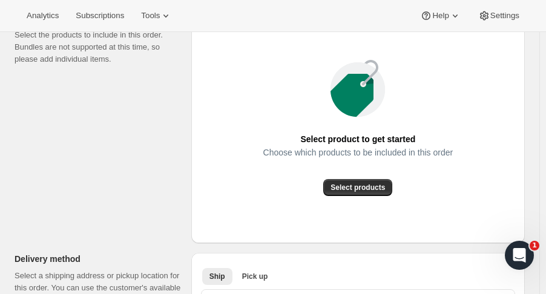
click at [378, 187] on span "Select products" at bounding box center [358, 188] width 55 height 10
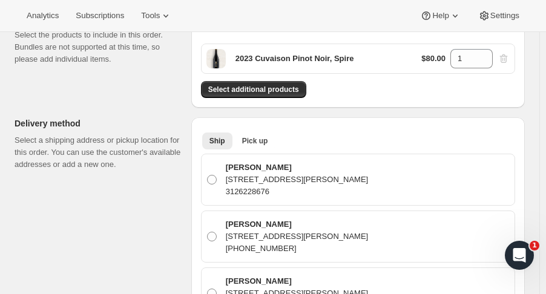
click at [254, 119] on div "Ship Pick up More views Ship Pick up More views [PERSON_NAME] [STREET_ADDRESS][…" at bounding box center [358, 256] width 334 height 279
click at [254, 130] on div "Ship Pick up More views Ship Pick up More views" at bounding box center [358, 140] width 314 height 27
click at [257, 144] on span "Pick up" at bounding box center [255, 141] width 26 height 10
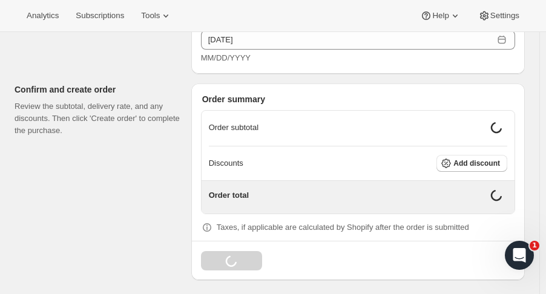
scroll to position [676, 0]
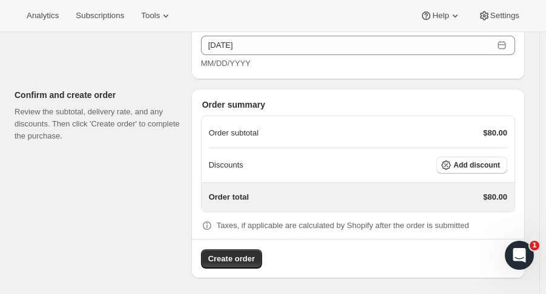
click at [463, 165] on span "Add discount" at bounding box center [477, 165] width 47 height 10
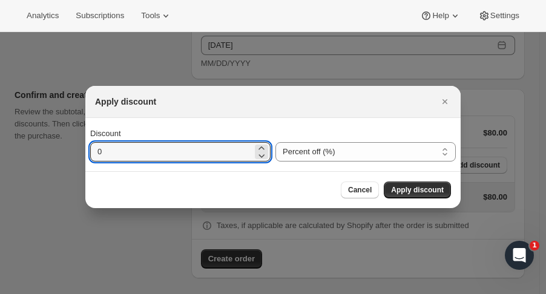
drag, startPoint x: 132, startPoint y: 150, endPoint x: 59, endPoint y: 157, distance: 73.0
click at [59, 294] on div "Apply discount Discount 0 Percent off (%) Amount off ($) Percent off (%) Cancel…" at bounding box center [273, 298] width 546 height 0
type input "15"
click at [420, 183] on button "Apply discount" at bounding box center [417, 190] width 67 height 17
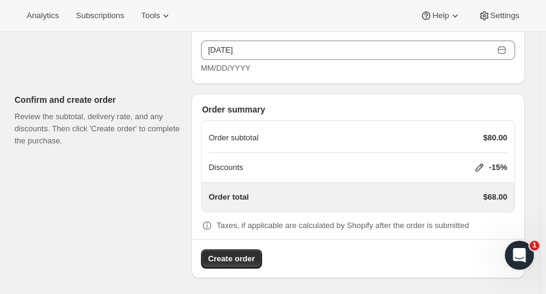
click at [236, 261] on span "Create order" at bounding box center [231, 259] width 47 height 12
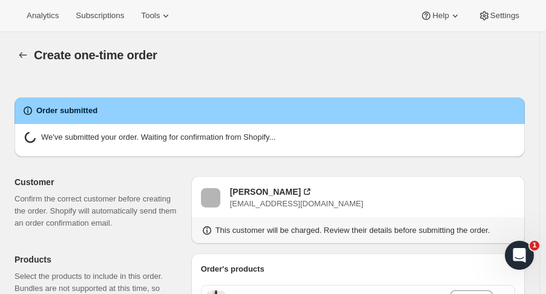
radio input "true"
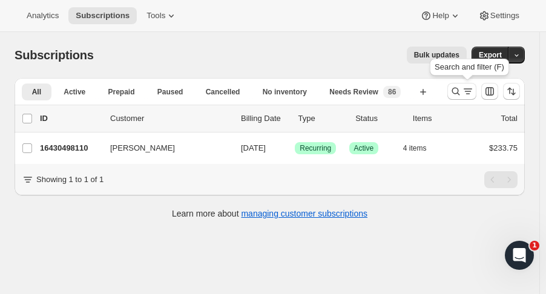
click at [462, 93] on icon "Search and filter results" at bounding box center [456, 91] width 12 height 12
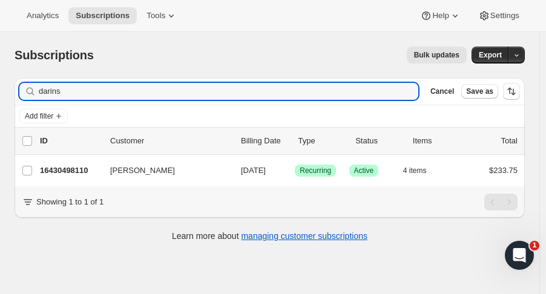
drag, startPoint x: 93, startPoint y: 95, endPoint x: -22, endPoint y: 101, distance: 115.8
click at [0, 101] on html "Analytics Subscriptions Tools Help Settings Skip to content Subscriptions. This…" at bounding box center [273, 147] width 546 height 294
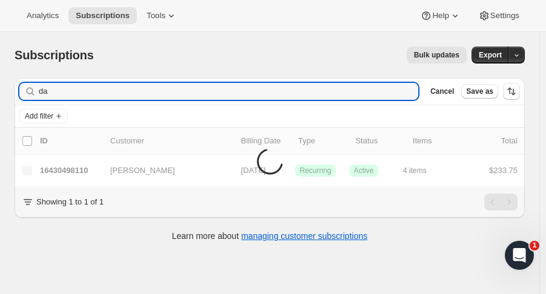
type input "d"
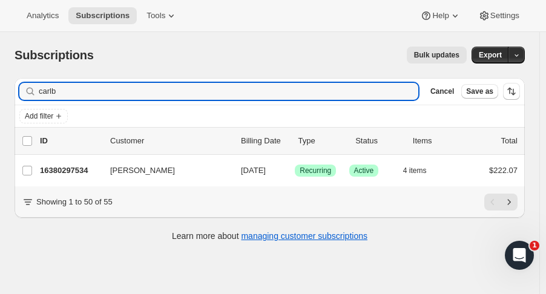
type input "carlb"
click at [75, 175] on p "16380297534" at bounding box center [70, 171] width 61 height 12
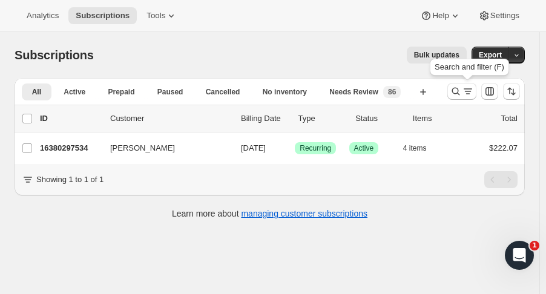
click at [460, 97] on icon "Search and filter results" at bounding box center [456, 91] width 12 height 12
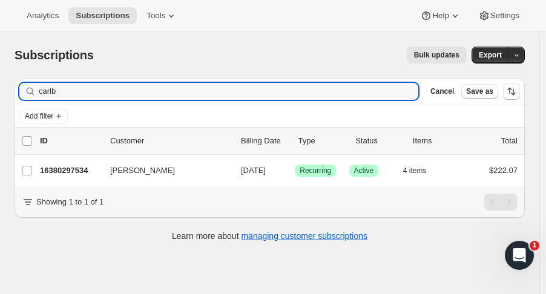
drag, startPoint x: 56, startPoint y: 96, endPoint x: -9, endPoint y: 98, distance: 64.8
click at [0, 98] on html "Analytics Subscriptions Tools Help Settings Skip to content Subscriptions. This…" at bounding box center [273, 147] width 546 height 294
type input "siet"
click at [76, 171] on p "16433414462" at bounding box center [70, 171] width 61 height 12
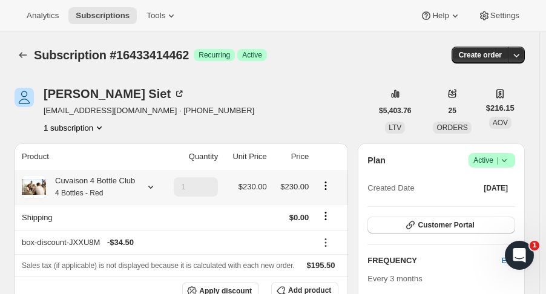
click at [147, 187] on icon at bounding box center [151, 187] width 12 height 12
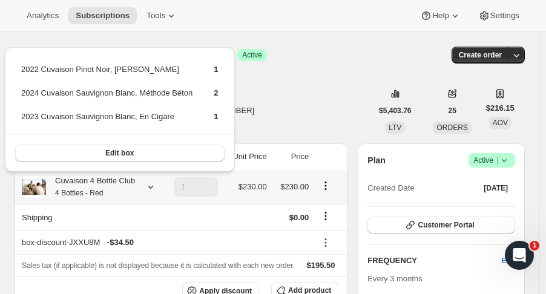
click at [147, 187] on icon at bounding box center [151, 187] width 12 height 12
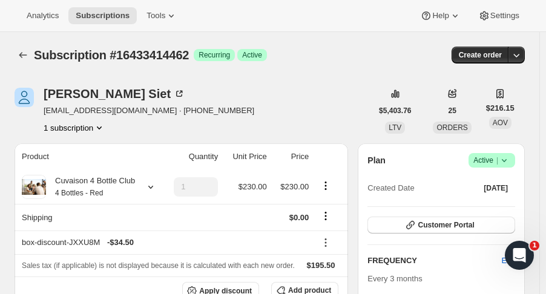
click at [25, 53] on icon "Subscriptions" at bounding box center [23, 55] width 12 height 12
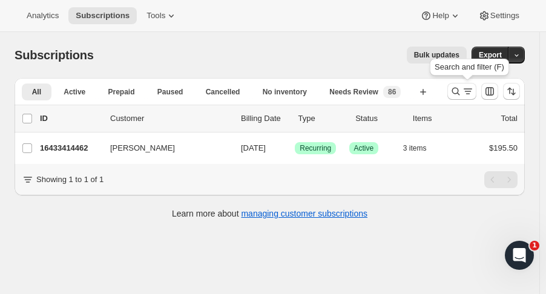
click at [460, 93] on icon "Search and filter results" at bounding box center [456, 92] width 8 height 8
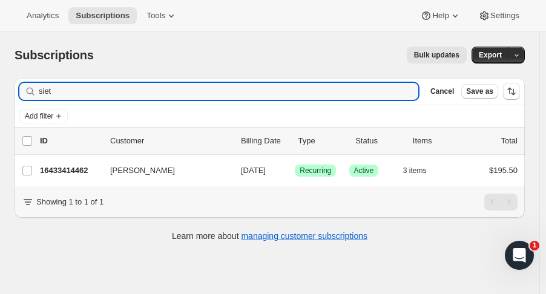
drag, startPoint x: 56, startPoint y: 87, endPoint x: -1, endPoint y: 87, distance: 56.9
click at [0, 87] on html "Analytics Subscriptions Tools Help Settings Skip to content Subscriptions. This…" at bounding box center [273, 147] width 546 height 294
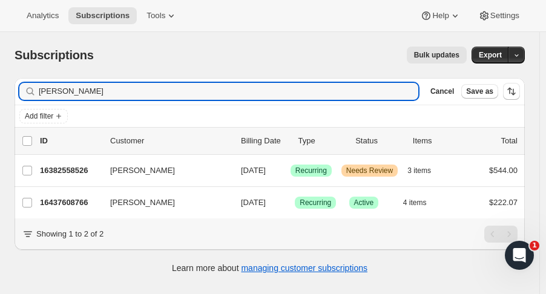
type input "[PERSON_NAME]"
click at [80, 202] on p "16437608766" at bounding box center [70, 203] width 61 height 12
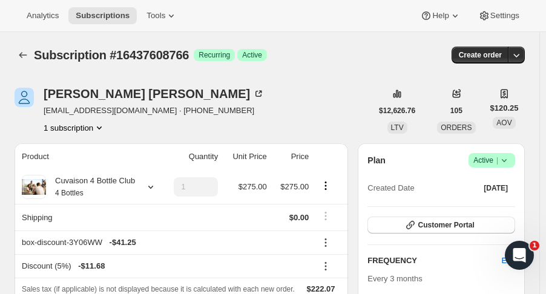
click at [19, 54] on icon "Subscriptions" at bounding box center [23, 55] width 12 height 12
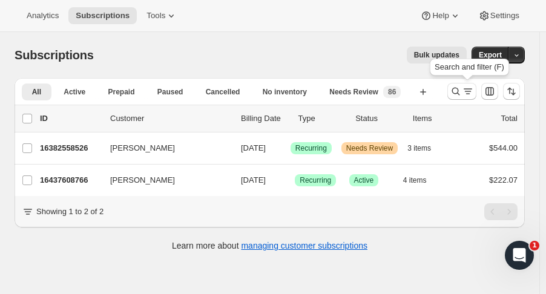
click at [462, 88] on icon "Search and filter results" at bounding box center [456, 91] width 12 height 12
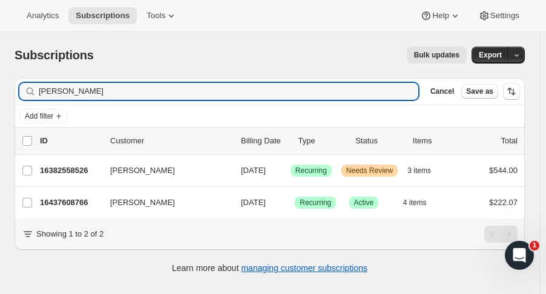
drag, startPoint x: 96, startPoint y: 93, endPoint x: -82, endPoint y: 114, distance: 178.6
click at [0, 114] on html "Analytics Subscriptions Tools Help Settings Skip to content Subscriptions. This…" at bounding box center [273, 147] width 546 height 294
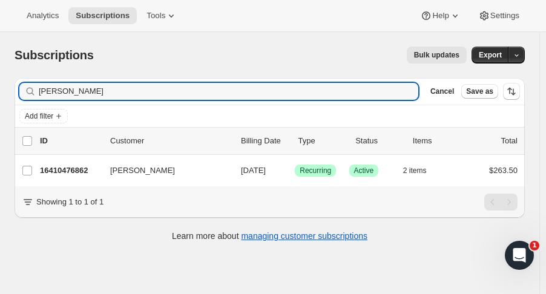
type input "[PERSON_NAME]"
click at [70, 173] on p "16410476862" at bounding box center [70, 171] width 61 height 12
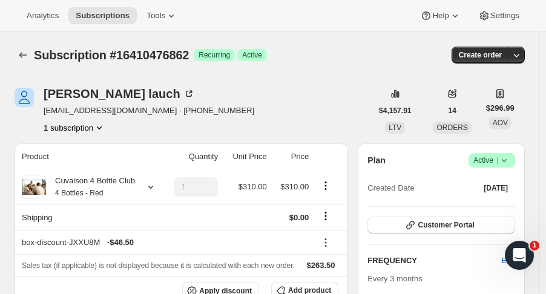
click at [511, 159] on icon at bounding box center [504, 160] width 12 height 12
click at [494, 204] on span "Cancel subscription" at bounding box center [498, 204] width 68 height 9
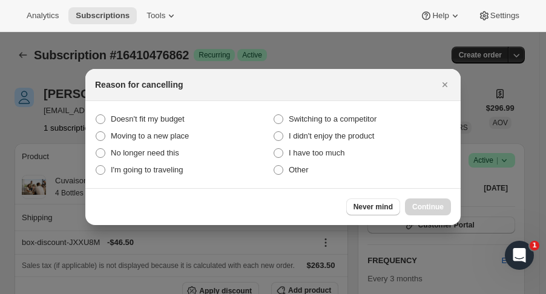
click at [157, 153] on span "No longer need this" at bounding box center [145, 152] width 68 height 9
click at [96, 149] on this "No longer need this" at bounding box center [96, 148] width 1 height 1
radio this "true"
click at [438, 206] on span "Continue" at bounding box center [427, 207] width 31 height 10
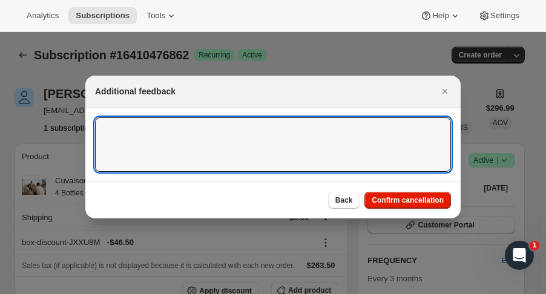
click at [258, 142] on textarea ":rio:" at bounding box center [273, 144] width 356 height 55
type textarea "not drinking"
click at [394, 200] on span "Confirm cancellation" at bounding box center [408, 201] width 72 height 10
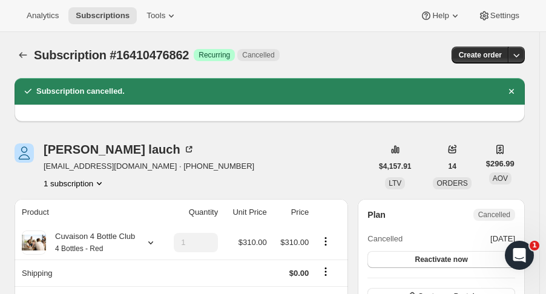
click at [21, 53] on icon "Subscriptions" at bounding box center [23, 55] width 12 height 12
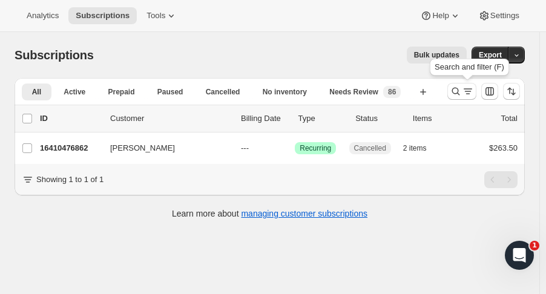
click at [459, 99] on button "Search and filter results" at bounding box center [462, 91] width 29 height 17
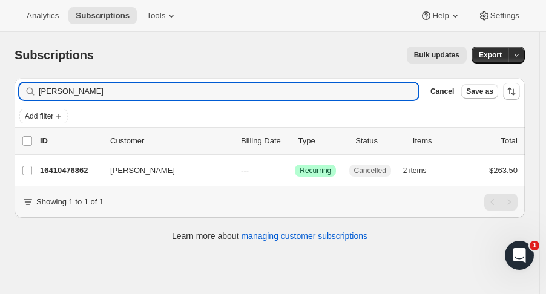
drag, startPoint x: 153, startPoint y: 93, endPoint x: -4, endPoint y: 74, distance: 157.4
click at [0, 74] on html "Analytics Subscriptions Tools Help Settings Skip to content Subscriptions. This…" at bounding box center [273, 147] width 546 height 294
type input "hillyhess"
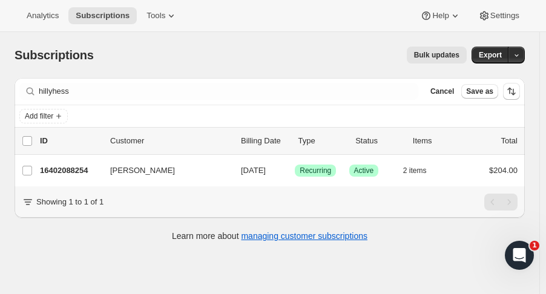
click at [75, 171] on p "16402088254" at bounding box center [70, 171] width 61 height 12
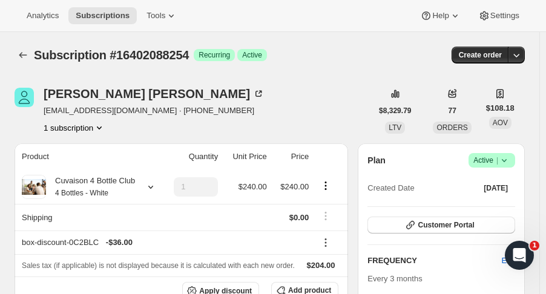
click at [22, 51] on icon "Subscriptions" at bounding box center [23, 55] width 12 height 12
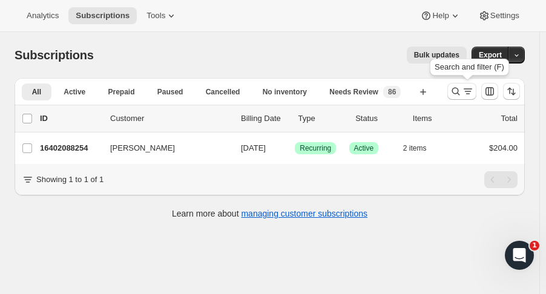
click at [460, 90] on icon "Search and filter results" at bounding box center [456, 91] width 12 height 12
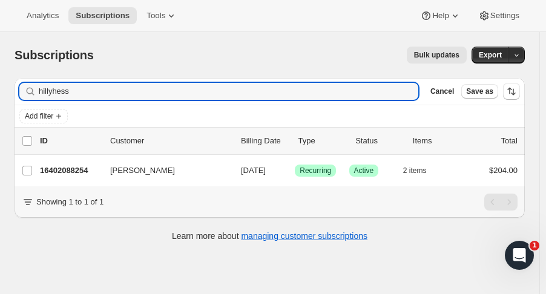
drag, startPoint x: 120, startPoint y: 92, endPoint x: -22, endPoint y: 90, distance: 142.3
click at [0, 90] on html "Analytics Subscriptions Tools Help Settings Skip to content Subscriptions. This…" at bounding box center [273, 147] width 546 height 294
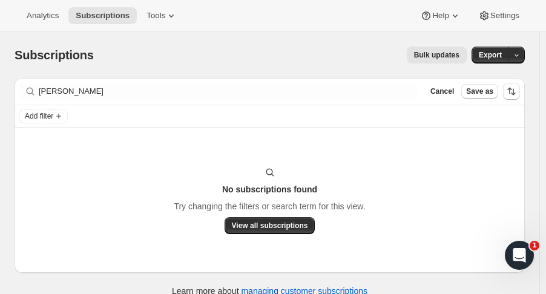
drag, startPoint x: 64, startPoint y: 81, endPoint x: -25, endPoint y: 94, distance: 89.4
click at [0, 94] on html "Analytics Subscriptions Tools Help Settings Skip to content Subscriptions. This…" at bounding box center [273, 147] width 546 height 294
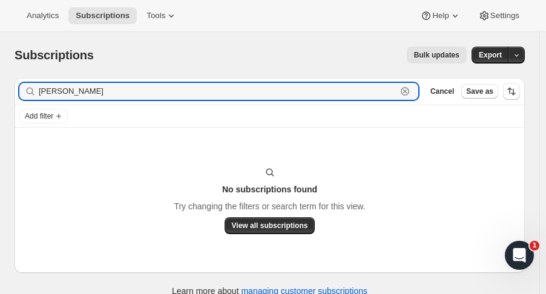
click at [53, 94] on input "[PERSON_NAME]" at bounding box center [218, 91] width 358 height 17
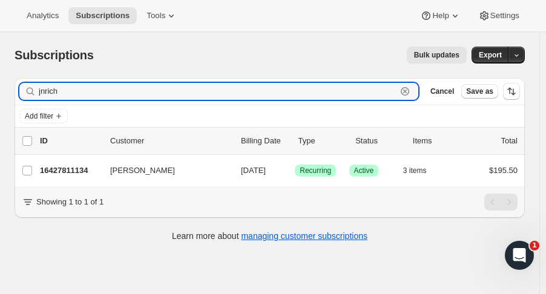
type input "jnrich"
click at [79, 167] on p "16427811134" at bounding box center [70, 171] width 61 height 12
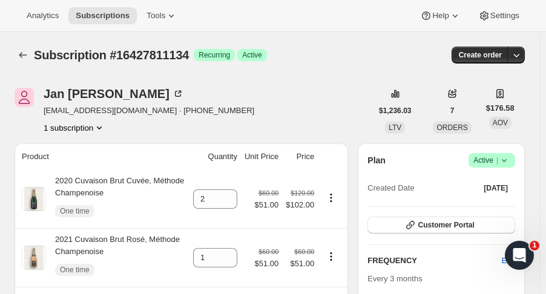
click at [24, 46] on div "Subscription #16427811134. This page is ready Subscription #16427811134 Success…" at bounding box center [270, 55] width 511 height 46
click at [24, 48] on button "Subscriptions" at bounding box center [23, 55] width 17 height 17
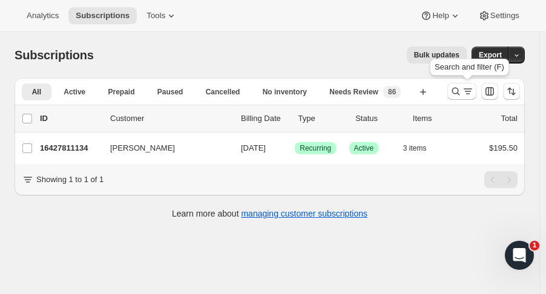
click at [459, 89] on icon "Search and filter results" at bounding box center [456, 92] width 8 height 8
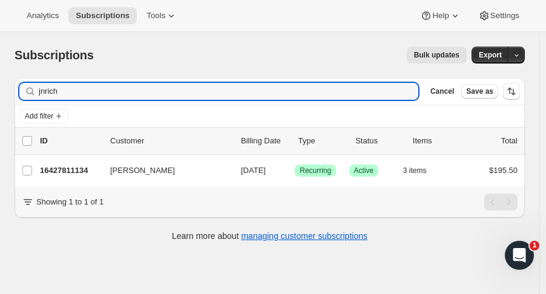
drag, startPoint x: 98, startPoint y: 84, endPoint x: -17, endPoint y: 91, distance: 115.3
click at [0, 91] on html "Analytics Subscriptions Tools Help Settings Skip to content Subscriptions. This…" at bounding box center [273, 147] width 546 height 294
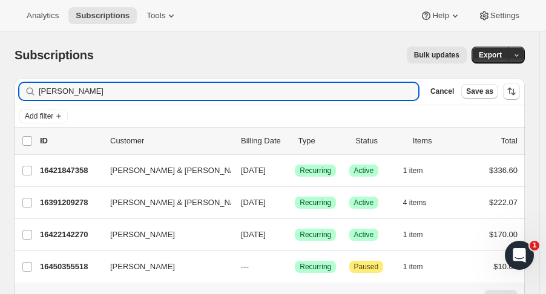
type input "[PERSON_NAME]"
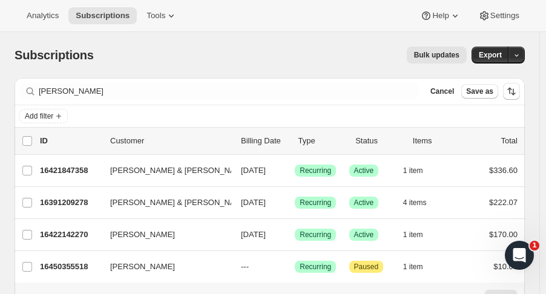
click at [82, 240] on div "16422142270 [PERSON_NAME] [DATE] Success Recurring Success Active 1 item $170.00" at bounding box center [279, 234] width 478 height 17
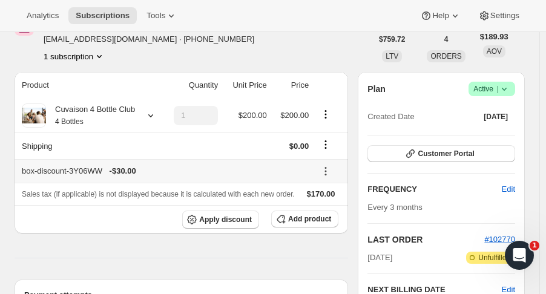
scroll to position [92, 0]
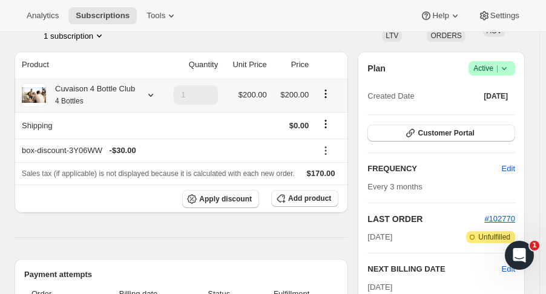
click at [148, 102] on div "Cuvaison 4 Bottle Club 4 Bottles" at bounding box center [90, 95] width 136 height 24
click at [148, 96] on icon at bounding box center [150, 95] width 5 height 3
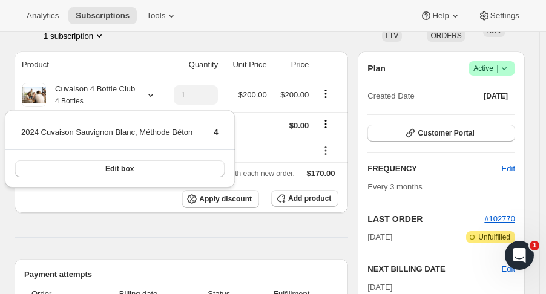
click at [231, 6] on div "Analytics Subscriptions Tools Help Settings" at bounding box center [273, 16] width 546 height 32
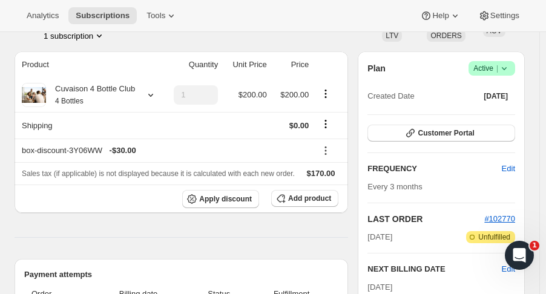
scroll to position [0, 0]
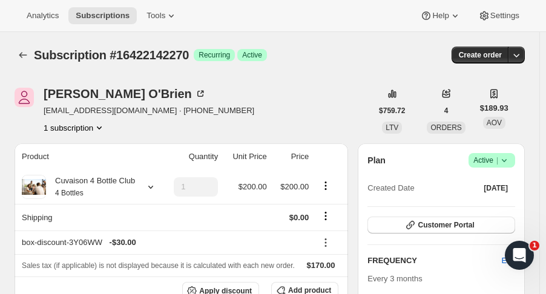
click at [18, 45] on div "Subscription #16422142270. This page is ready Subscription #16422142270 Success…" at bounding box center [270, 55] width 511 height 46
click at [19, 47] on button "Subscriptions" at bounding box center [23, 55] width 17 height 17
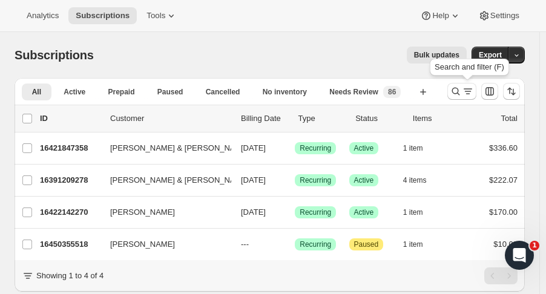
click at [462, 95] on icon "Search and filter results" at bounding box center [456, 91] width 12 height 12
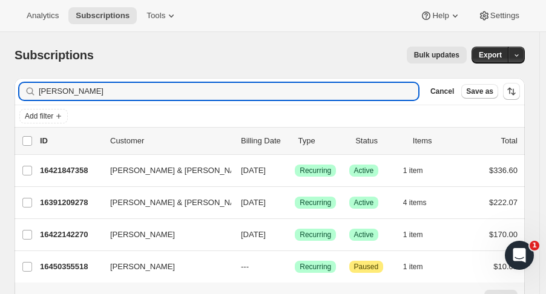
drag, startPoint x: 74, startPoint y: 92, endPoint x: 18, endPoint y: 85, distance: 56.8
click at [18, 85] on div "Filter subscribers [PERSON_NAME] o Clear Cancel Save as" at bounding box center [270, 91] width 511 height 27
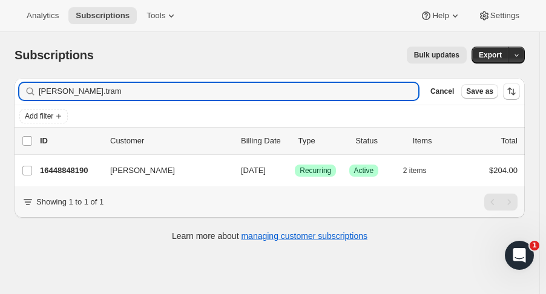
type input "[PERSON_NAME].tram"
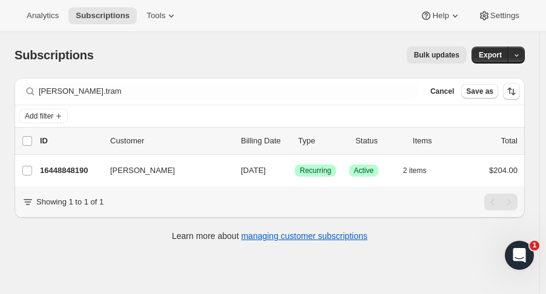
click at [87, 170] on p "16448848190" at bounding box center [70, 171] width 61 height 12
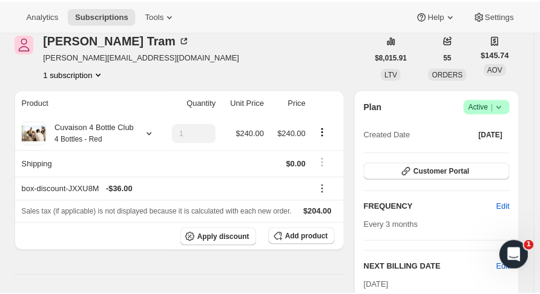
scroll to position [53, 0]
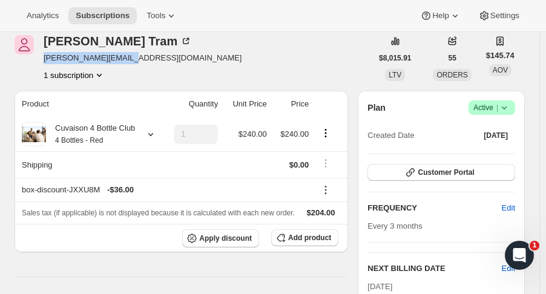
drag, startPoint x: 131, startPoint y: 58, endPoint x: 44, endPoint y: 60, distance: 87.2
click at [44, 60] on div "[PERSON_NAME] [PERSON_NAME][EMAIL_ADDRESS][DOMAIN_NAME] 1 subscription" at bounding box center [193, 58] width 357 height 46
copy span "[PERSON_NAME][EMAIL_ADDRESS][DOMAIN_NAME]"
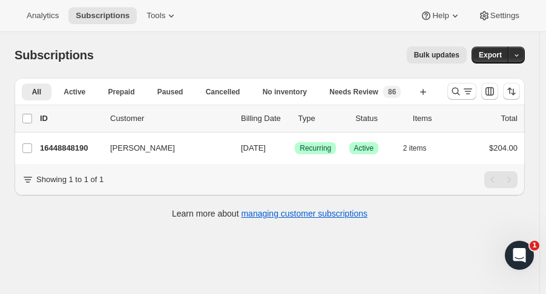
click at [58, 150] on p "16448848190" at bounding box center [70, 148] width 61 height 12
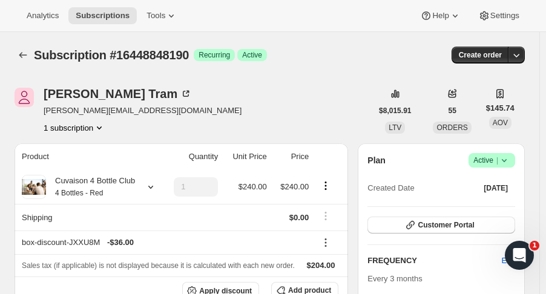
click at [520, 56] on icon "button" at bounding box center [517, 56] width 6 height 4
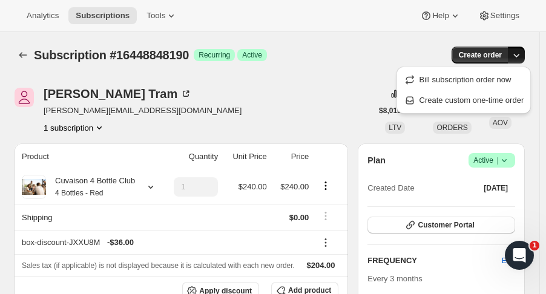
click at [483, 98] on span "Create custom one-time order" at bounding box center [472, 100] width 105 height 9
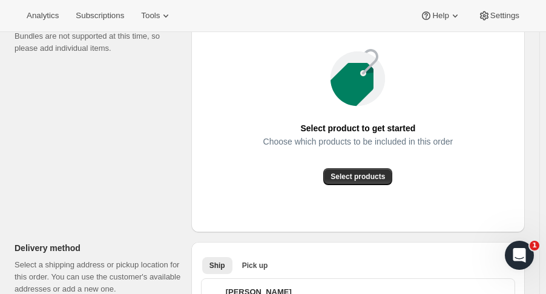
scroll to position [183, 0]
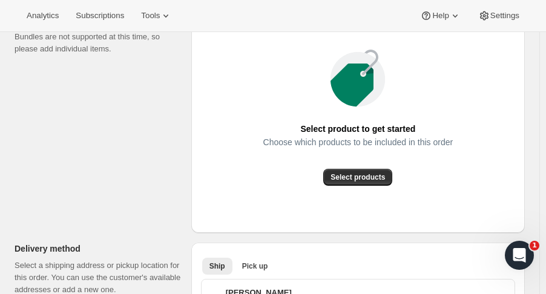
click at [371, 175] on span "Select products" at bounding box center [358, 178] width 55 height 10
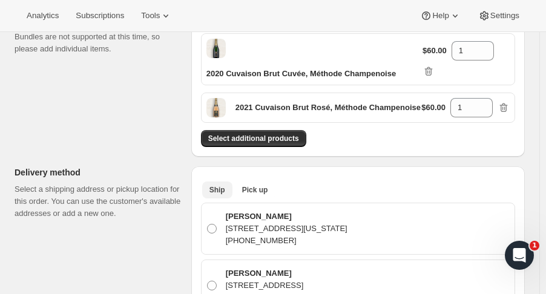
click at [250, 185] on span "Pick up" at bounding box center [255, 190] width 26 height 10
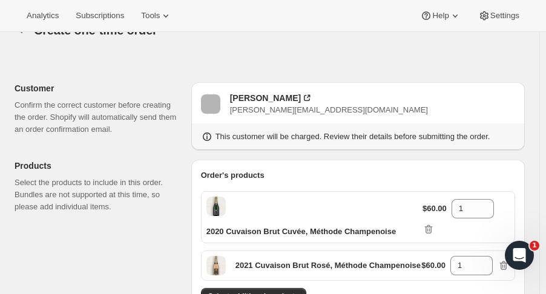
scroll to position [0, 0]
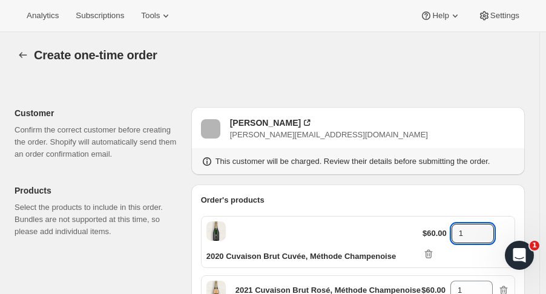
click at [488, 225] on icon at bounding box center [485, 230] width 12 height 12
type input "2"
click at [489, 281] on icon at bounding box center [484, 287] width 12 height 12
type input "2"
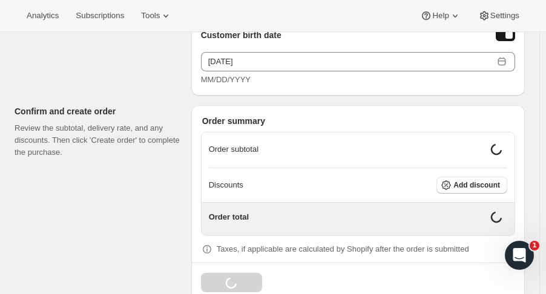
scroll to position [713, 0]
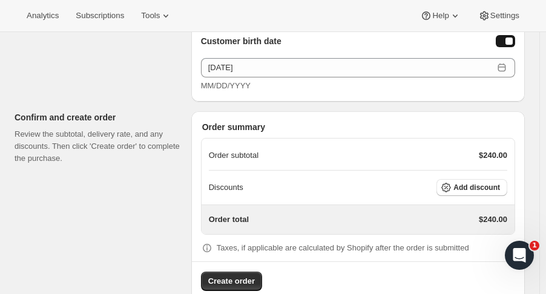
click at [461, 179] on button "Add discount" at bounding box center [472, 187] width 71 height 17
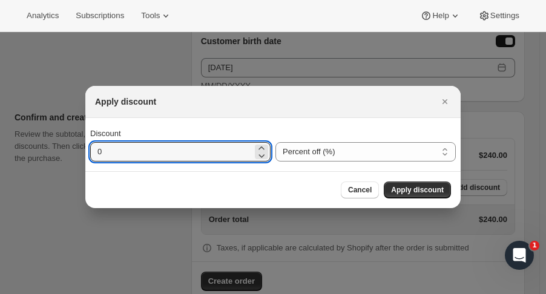
drag, startPoint x: 132, startPoint y: 151, endPoint x: 55, endPoint y: 148, distance: 77.6
type input "15"
click at [407, 183] on button "Apply discount" at bounding box center [417, 190] width 67 height 17
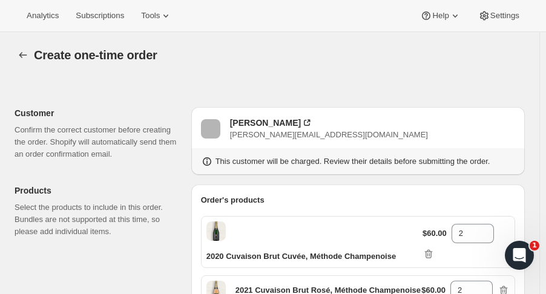
scroll to position [709, 0]
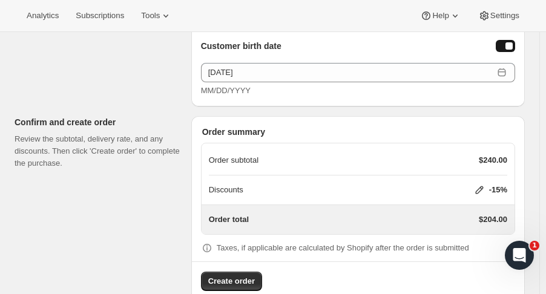
click at [235, 266] on div "Order summary Order subtotal $240.00 Discounts -15% Order total $204.00 Taxes, …" at bounding box center [358, 208] width 334 height 185
click at [234, 272] on button "Create order" at bounding box center [231, 281] width 61 height 19
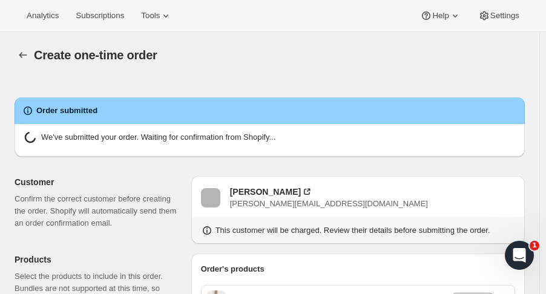
radio input "true"
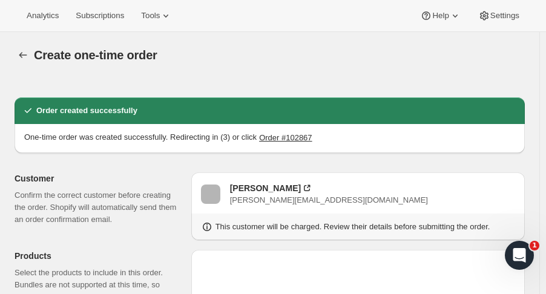
click at [24, 58] on icon "button" at bounding box center [23, 55] width 12 height 12
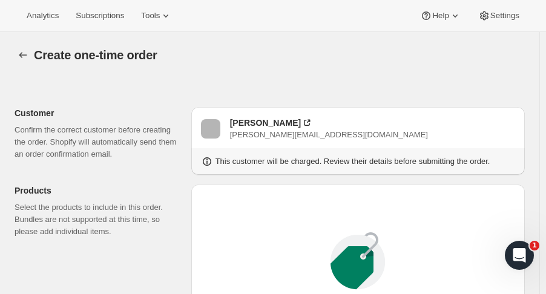
click at [27, 55] on icon "button" at bounding box center [23, 55] width 12 height 12
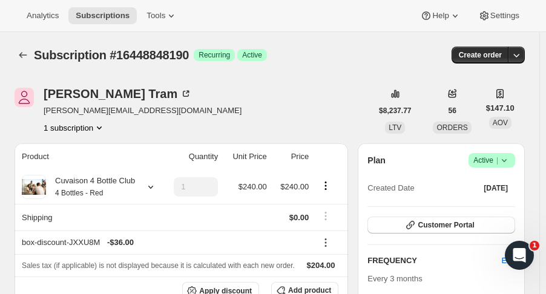
click at [24, 54] on icon "Subscriptions" at bounding box center [23, 55] width 12 height 12
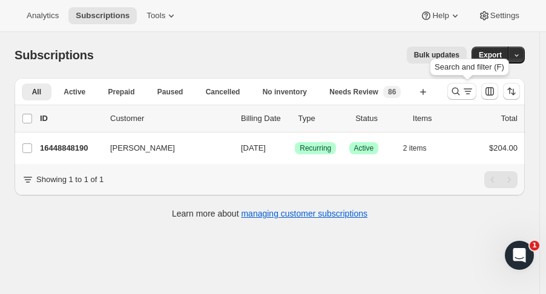
click at [456, 92] on icon "Search and filter results" at bounding box center [456, 91] width 12 height 12
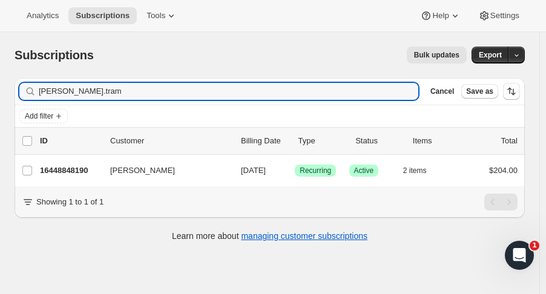
drag, startPoint x: 79, startPoint y: 90, endPoint x: -23, endPoint y: 94, distance: 102.5
click at [0, 94] on html "Analytics Subscriptions Tools Help Settings Skip to content Subscriptions. This…" at bounding box center [273, 147] width 546 height 294
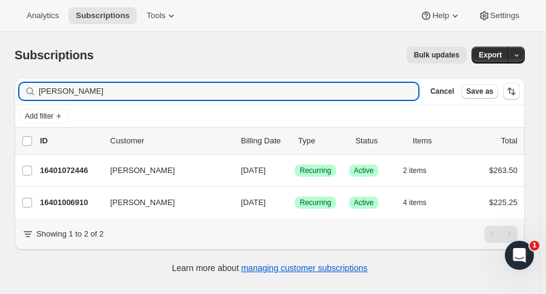
type input "[PERSON_NAME]"
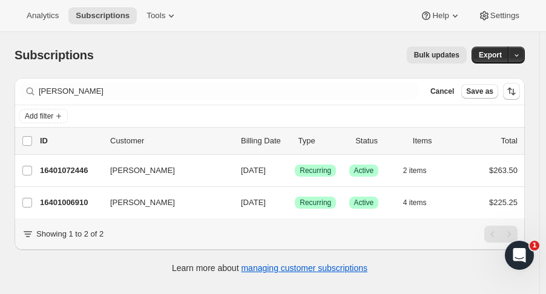
click at [81, 171] on p "16401072446" at bounding box center [70, 171] width 61 height 12
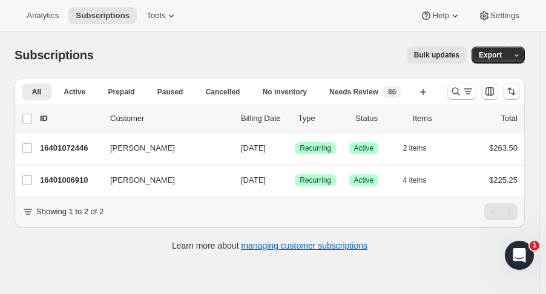
click at [74, 179] on p "16401006910" at bounding box center [70, 180] width 61 height 12
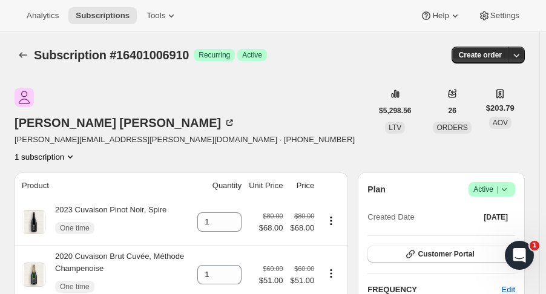
click at [22, 50] on icon "Subscriptions" at bounding box center [23, 55] width 12 height 12
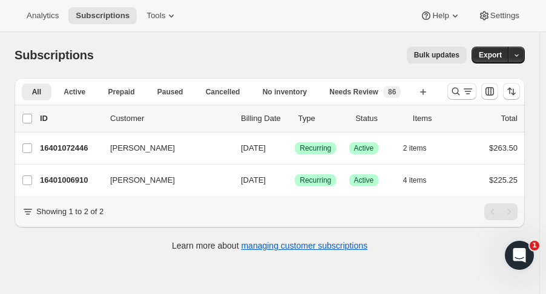
click at [457, 93] on icon "Search and filter results" at bounding box center [456, 91] width 12 height 12
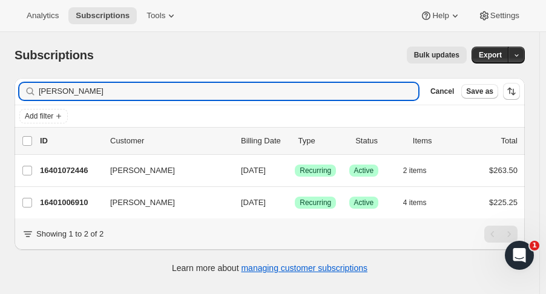
drag, startPoint x: -2, startPoint y: 93, endPoint x: -33, endPoint y: 90, distance: 31.0
click at [0, 90] on html "Analytics Subscriptions Tools Help Settings Skip to content Subscriptions. This…" at bounding box center [273, 147] width 546 height 294
drag, startPoint x: 91, startPoint y: 95, endPoint x: -71, endPoint y: 104, distance: 161.9
click at [0, 104] on html "Analytics Subscriptions Tools Help Settings Skip to content Subscriptions. This…" at bounding box center [273, 147] width 546 height 294
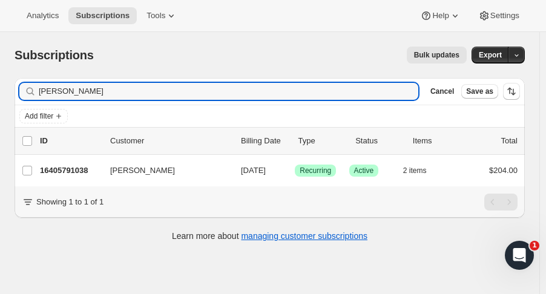
type input "[PERSON_NAME]"
click at [63, 168] on p "16405791038" at bounding box center [70, 171] width 61 height 12
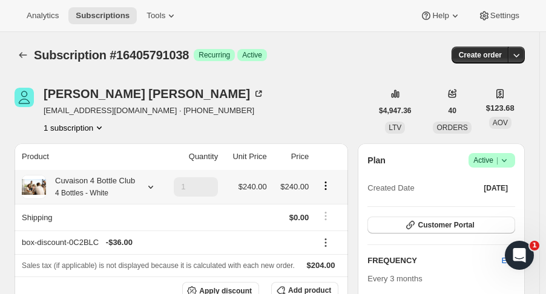
click at [150, 189] on icon at bounding box center [151, 187] width 12 height 12
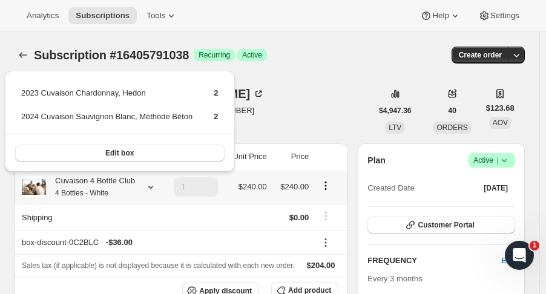
click at [150, 189] on icon at bounding box center [151, 187] width 12 height 12
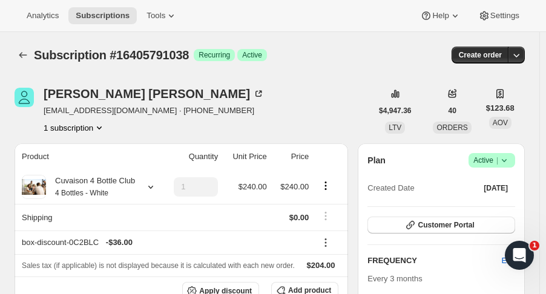
click at [23, 59] on icon "Subscriptions" at bounding box center [23, 55] width 12 height 12
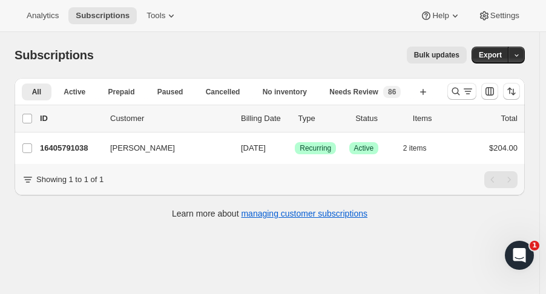
click at [458, 92] on icon "Search and filter results" at bounding box center [456, 91] width 12 height 12
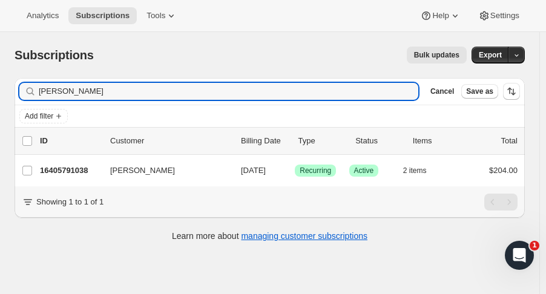
drag, startPoint x: 103, startPoint y: 90, endPoint x: -8, endPoint y: 85, distance: 111.5
click at [0, 85] on html "Analytics Subscriptions Tools Help Settings Skip to content Subscriptions. This…" at bounding box center [273, 147] width 546 height 294
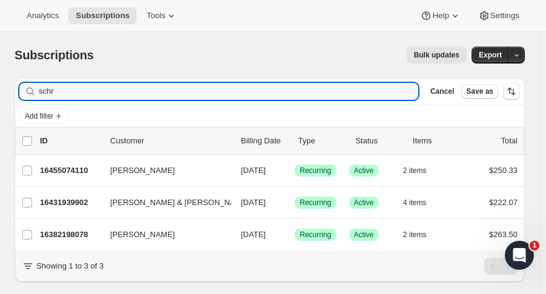
type input "schr"
click at [80, 172] on p "16455074110" at bounding box center [70, 171] width 61 height 12
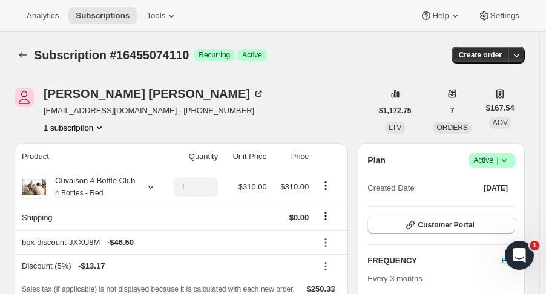
click at [25, 51] on icon "Subscriptions" at bounding box center [23, 55] width 12 height 12
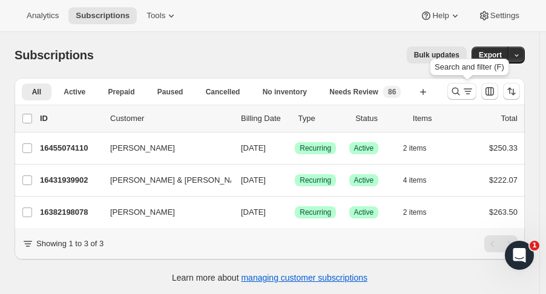
click at [461, 92] on icon "Search and filter results" at bounding box center [456, 91] width 12 height 12
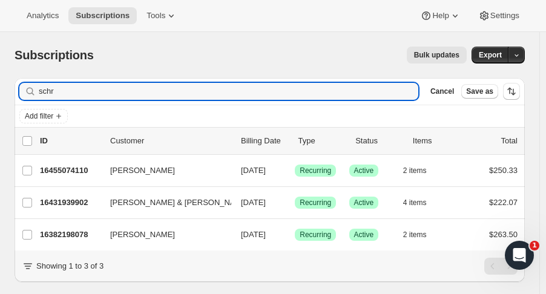
drag, startPoint x: 68, startPoint y: 89, endPoint x: 5, endPoint y: 91, distance: 62.4
click at [5, 91] on div "Filter subscribers schr Clear Cancel Save as Add filter 0 selected Update next …" at bounding box center [265, 193] width 520 height 250
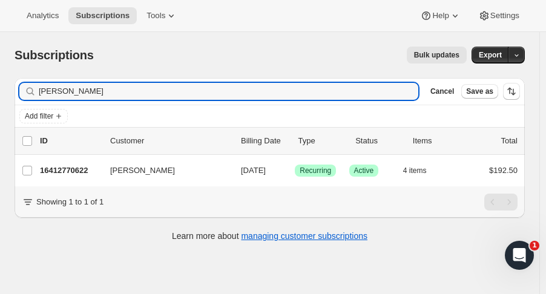
type input "[PERSON_NAME]"
click at [56, 171] on p "16412770622" at bounding box center [70, 171] width 61 height 12
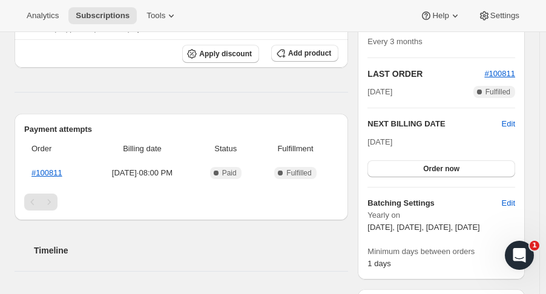
scroll to position [233, 0]
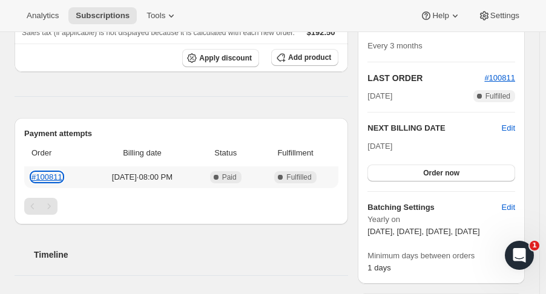
click at [55, 173] on link "#100811" at bounding box center [46, 177] width 31 height 9
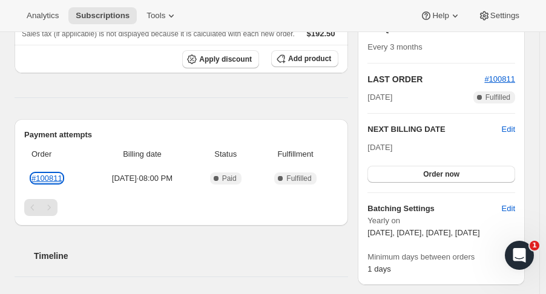
scroll to position [228, 0]
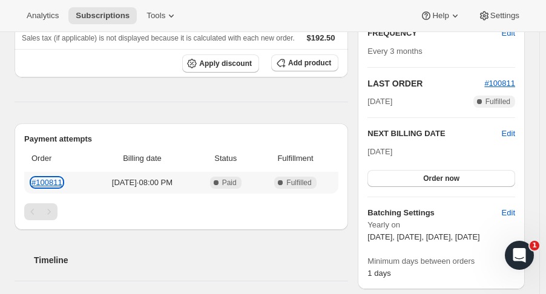
click at [58, 181] on link "#100811" at bounding box center [46, 182] width 31 height 9
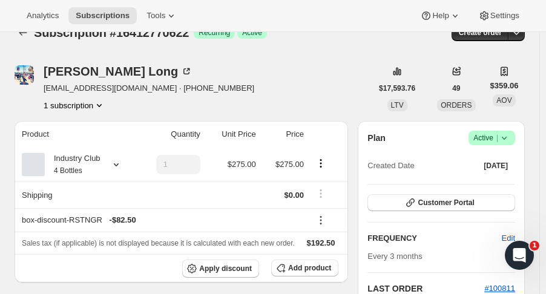
scroll to position [0, 0]
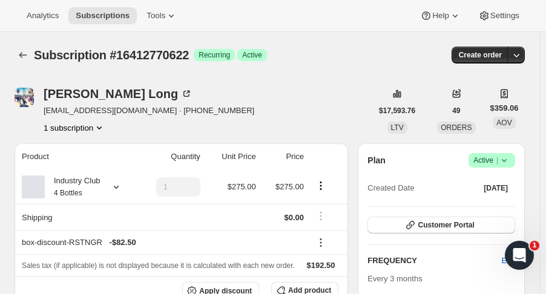
click at [19, 55] on icon "Subscriptions" at bounding box center [23, 55] width 8 height 6
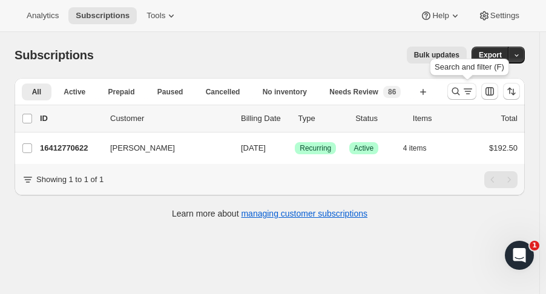
click at [462, 93] on icon "Search and filter results" at bounding box center [456, 91] width 12 height 12
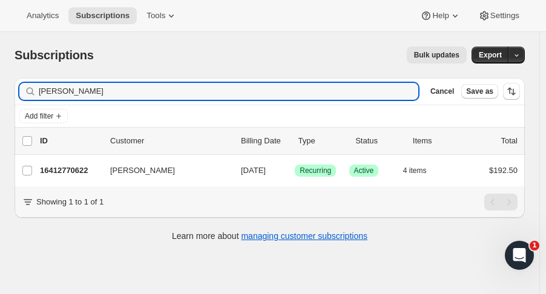
drag, startPoint x: 63, startPoint y: 89, endPoint x: -58, endPoint y: 100, distance: 121.6
click at [0, 100] on html "Analytics Subscriptions Tools Help Settings Skip to content Subscriptions. This…" at bounding box center [273, 147] width 546 height 294
type input "pustiz"
click at [66, 173] on p "16426205502" at bounding box center [70, 171] width 61 height 12
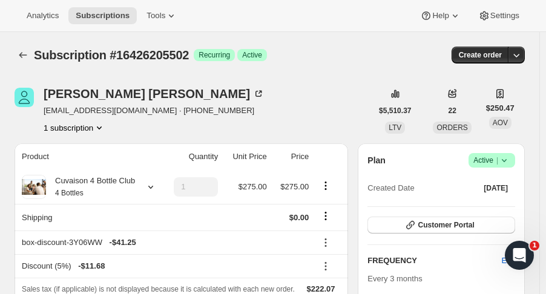
click at [511, 157] on icon at bounding box center [504, 160] width 12 height 12
click at [489, 200] on span "Cancel subscription" at bounding box center [498, 204] width 68 height 9
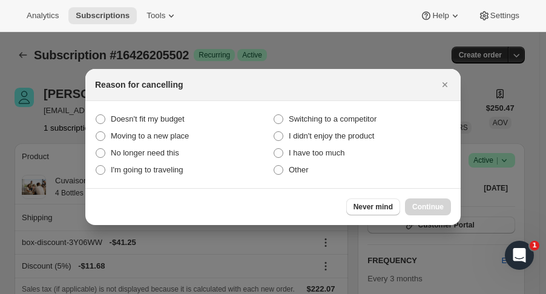
click at [300, 169] on span "Other" at bounding box center [299, 169] width 20 height 9
click at [274, 166] on input "Other" at bounding box center [274, 165] width 1 height 1
radio input "true"
click at [438, 202] on button "Continue" at bounding box center [428, 207] width 46 height 17
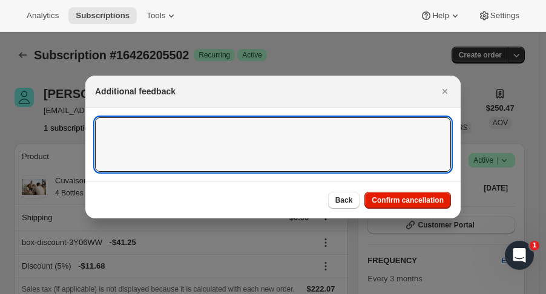
click at [250, 160] on textarea ":r143:" at bounding box center [273, 144] width 356 height 55
type textarea "Health"
click at [428, 205] on span "Confirm cancellation" at bounding box center [408, 201] width 72 height 10
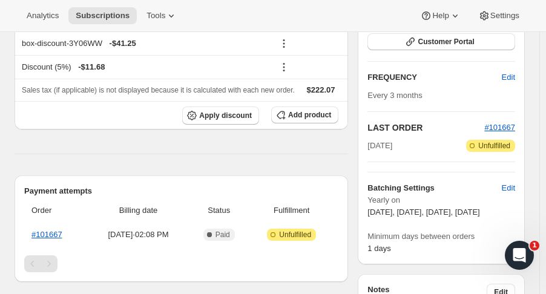
scroll to position [256, 0]
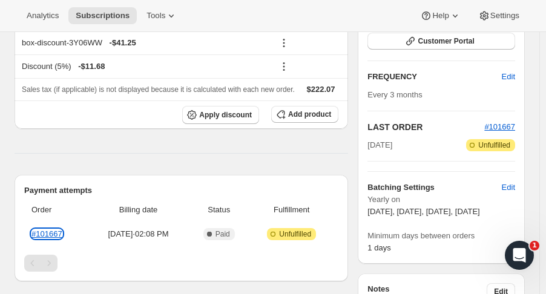
click at [49, 231] on link "#101667" at bounding box center [46, 234] width 31 height 9
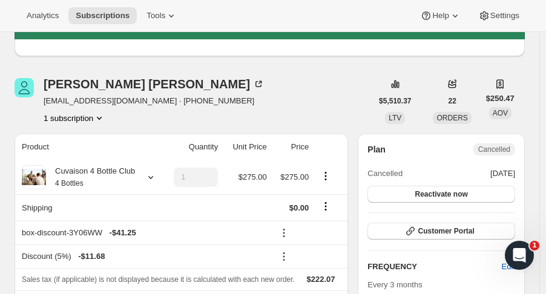
scroll to position [0, 0]
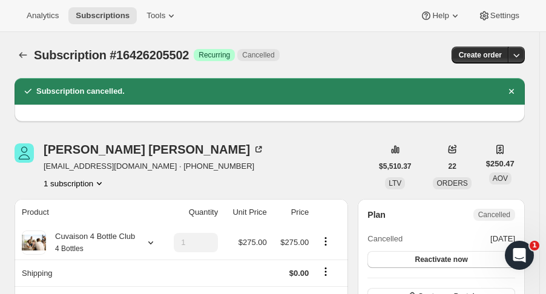
click at [27, 51] on icon "Subscriptions" at bounding box center [23, 55] width 12 height 12
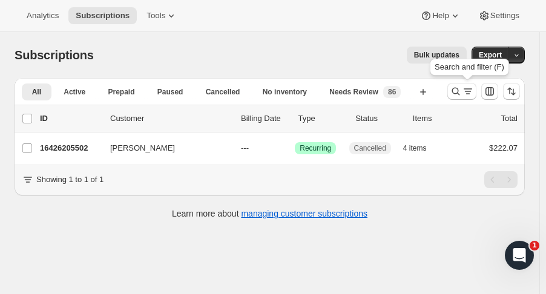
click at [457, 91] on icon "Search and filter results" at bounding box center [456, 91] width 12 height 12
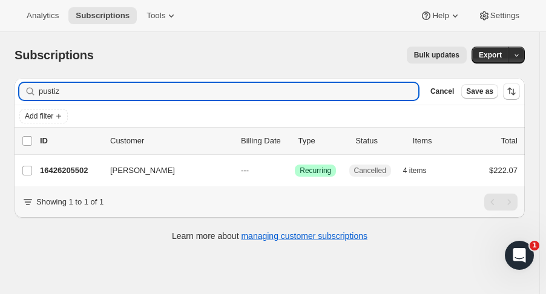
drag, startPoint x: 82, startPoint y: 88, endPoint x: 15, endPoint y: 85, distance: 67.3
click at [15, 85] on div "Filter subscribers pustiz Clear Cancel Save as" at bounding box center [270, 91] width 511 height 27
click at [56, 88] on input "[PERSON_NAME]" at bounding box center [218, 91] width 358 height 17
type input "[PERSON_NAME] ma"
click at [82, 170] on p "16414671166" at bounding box center [70, 171] width 61 height 12
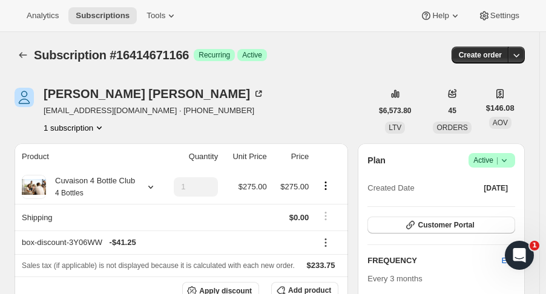
click at [21, 65] on div "Subscription #16414671166. This page is ready Subscription #16414671166 Success…" at bounding box center [270, 55] width 511 height 46
click at [21, 58] on icon "Subscriptions" at bounding box center [23, 55] width 12 height 12
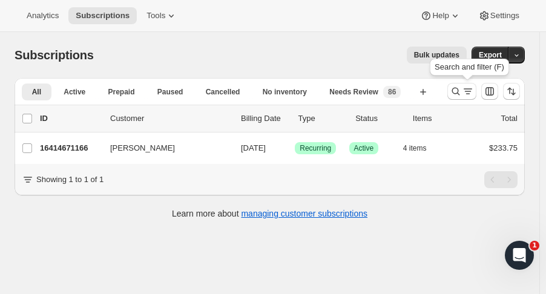
click at [458, 94] on icon "Search and filter results" at bounding box center [456, 91] width 12 height 12
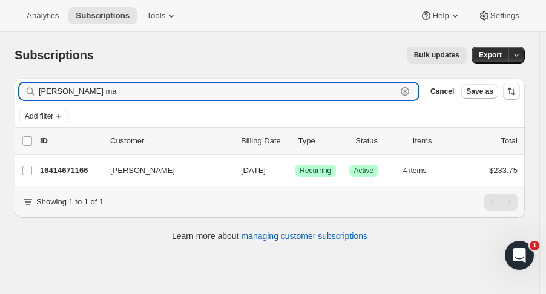
drag, startPoint x: 78, startPoint y: 88, endPoint x: 7, endPoint y: 81, distance: 71.2
click at [7, 81] on div "Filter subscribers [PERSON_NAME] ma Clear Cancel Save as Add filter 0 selected …" at bounding box center [265, 161] width 520 height 186
type input "[PERSON_NAME]"
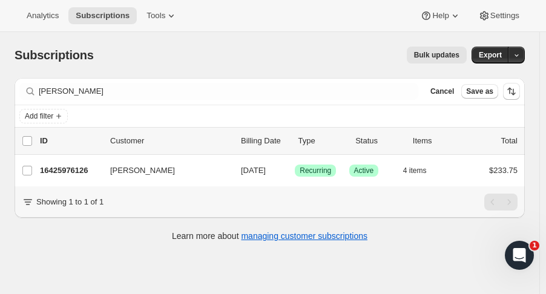
click at [74, 168] on p "16425976126" at bounding box center [70, 171] width 61 height 12
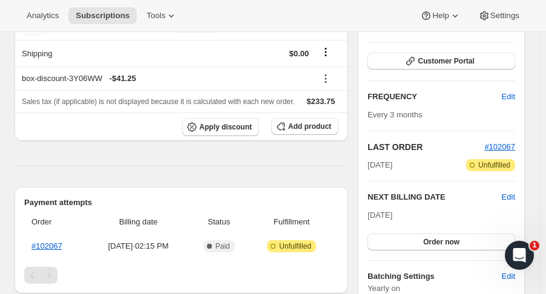
scroll to position [194, 0]
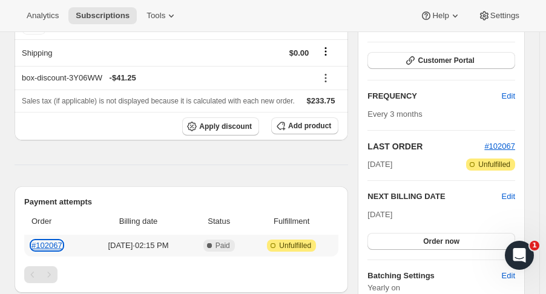
click at [37, 241] on link "#102067" at bounding box center [46, 245] width 31 height 9
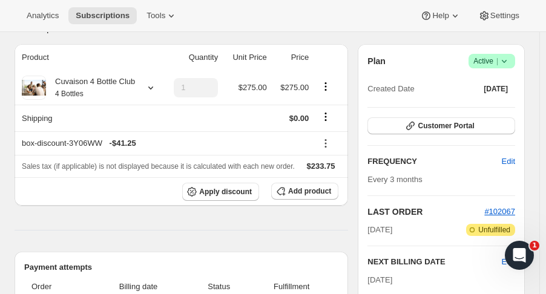
scroll to position [0, 0]
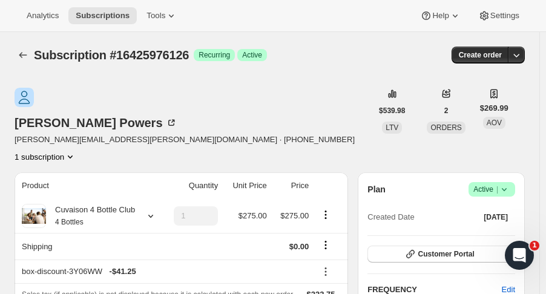
click at [22, 53] on icon "Subscriptions" at bounding box center [23, 55] width 12 height 12
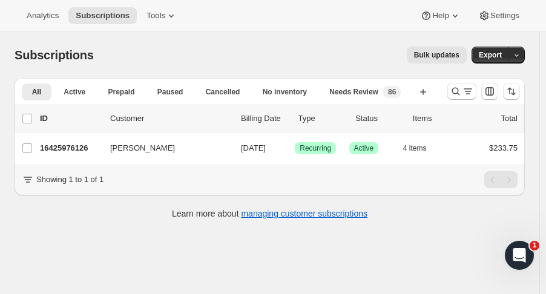
click at [453, 90] on div at bounding box center [484, 91] width 82 height 24
click at [460, 91] on icon "Search and filter results" at bounding box center [456, 91] width 12 height 12
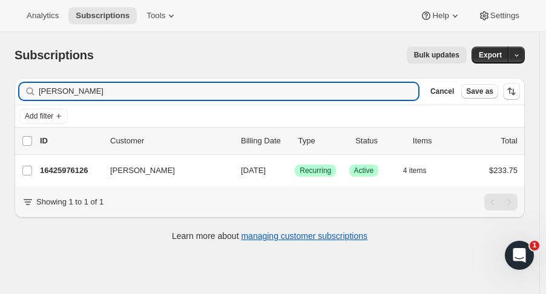
drag, startPoint x: 88, startPoint y: 90, endPoint x: -17, endPoint y: 89, distance: 105.4
click at [0, 89] on html "Analytics Subscriptions Tools Help Settings Skip to content Subscriptions. This…" at bounding box center [273, 147] width 546 height 294
type input "priscil"
click at [71, 177] on div "16382263614 [PERSON_NAME] [DATE] Success Recurring Success Active 5 items $312.…" at bounding box center [279, 170] width 478 height 17
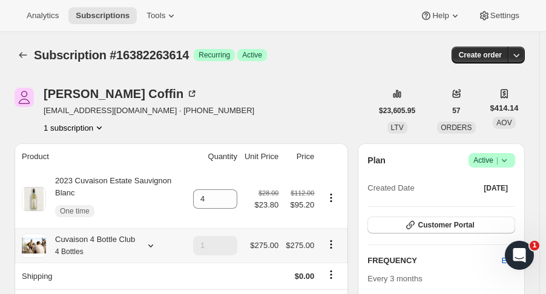
click at [149, 240] on icon at bounding box center [151, 246] width 12 height 12
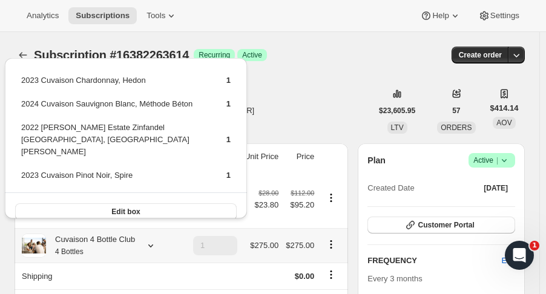
click at [149, 240] on icon at bounding box center [151, 246] width 12 height 12
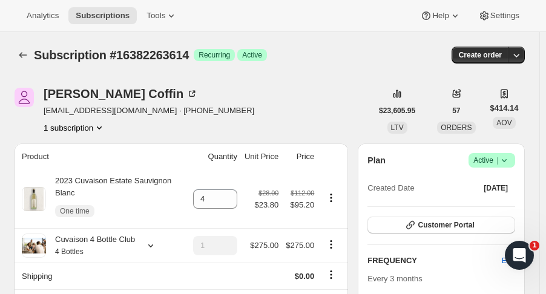
click at [25, 59] on icon "Subscriptions" at bounding box center [23, 55] width 12 height 12
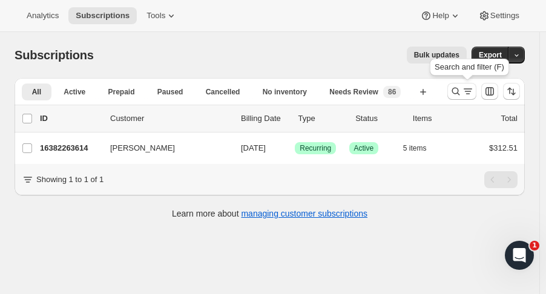
click at [456, 96] on icon "Search and filter results" at bounding box center [456, 91] width 12 height 12
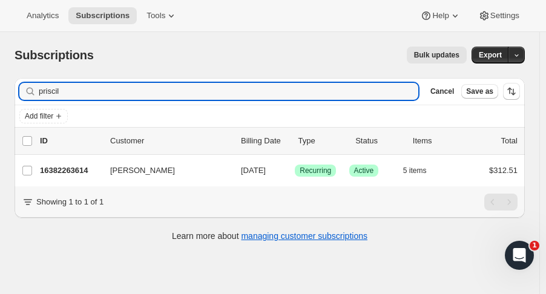
drag, startPoint x: -5, startPoint y: 76, endPoint x: -41, endPoint y: 70, distance: 36.8
click at [0, 70] on html "Analytics Subscriptions Tools Help Settings Skip to content Subscriptions. This…" at bounding box center [273, 147] width 546 height 294
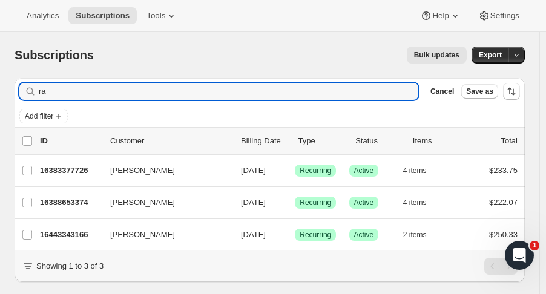
type input "r"
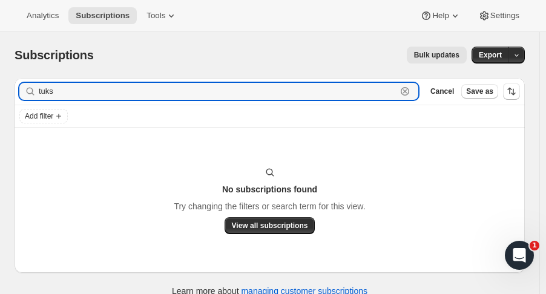
drag, startPoint x: 59, startPoint y: 95, endPoint x: 8, endPoint y: 95, distance: 50.9
click at [8, 95] on div "Filter subscribers tuks Clear Cancel Save as Add filter No subscriptions found …" at bounding box center [265, 188] width 520 height 241
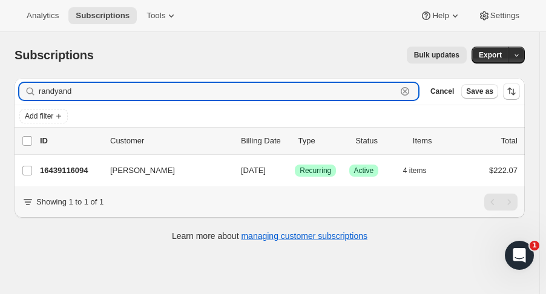
type input "randyand"
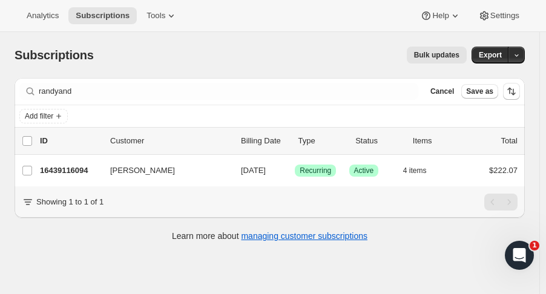
click at [77, 168] on p "16439116094" at bounding box center [70, 171] width 61 height 12
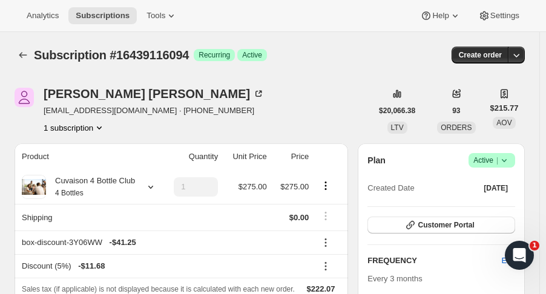
click at [149, 187] on icon at bounding box center [151, 187] width 12 height 12
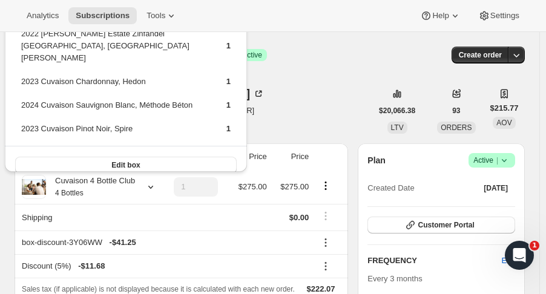
click at [336, 91] on div "[PERSON_NAME] [EMAIL_ADDRESS][DOMAIN_NAME] · [PHONE_NUMBER] 1 subscription" at bounding box center [193, 111] width 357 height 46
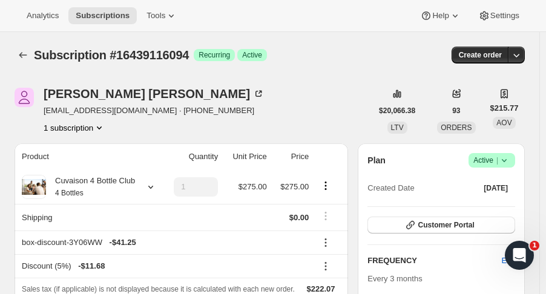
click at [25, 56] on icon "Subscriptions" at bounding box center [23, 55] width 12 height 12
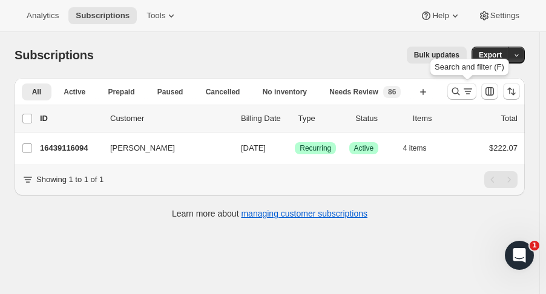
click at [462, 87] on icon "Search and filter results" at bounding box center [456, 91] width 12 height 12
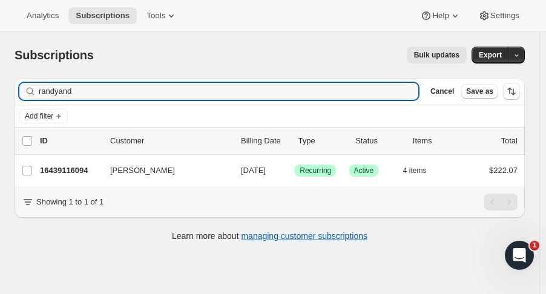
drag, startPoint x: 103, startPoint y: 91, endPoint x: -39, endPoint y: 98, distance: 141.8
click at [0, 98] on html "Analytics Subscriptions Tools Help Settings Skip to content Subscriptions. This…" at bounding box center [273, 147] width 546 height 294
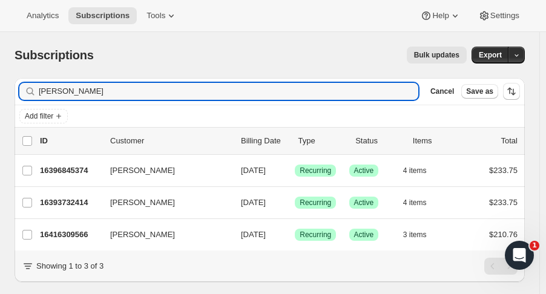
type input "[PERSON_NAME]"
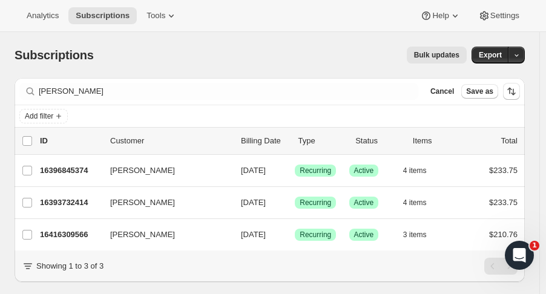
click at [71, 174] on p "16396845374" at bounding box center [70, 171] width 61 height 12
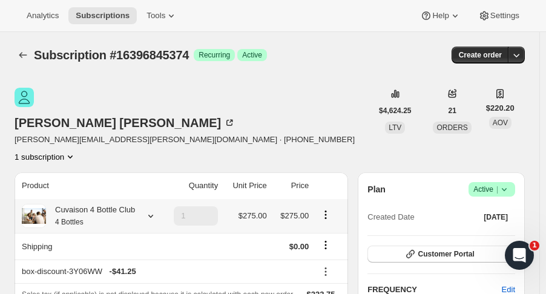
click at [149, 210] on icon at bounding box center [151, 216] width 12 height 12
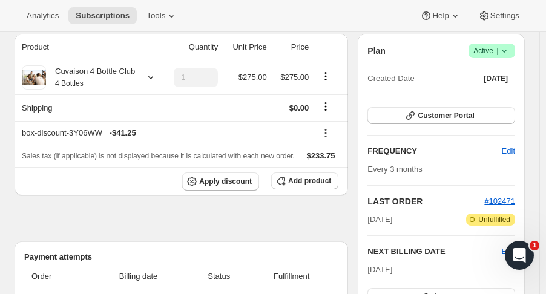
scroll to position [125, 0]
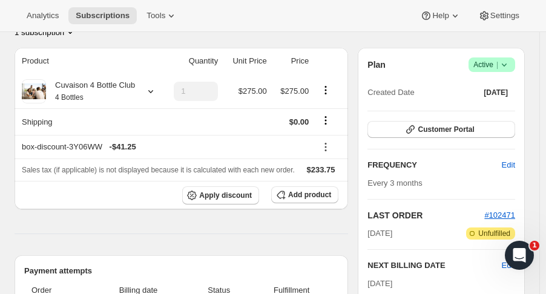
click at [433, 90] on div "Plan Success Active | Created Date [DATE] Customer Portal FREQUENCY Edit Every …" at bounding box center [442, 235] width 148 height 354
click at [432, 125] on span "Customer Portal" at bounding box center [446, 130] width 56 height 10
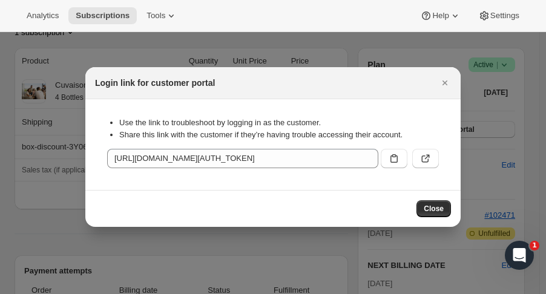
click at [398, 162] on icon ":r2f1:" at bounding box center [394, 159] width 12 height 12
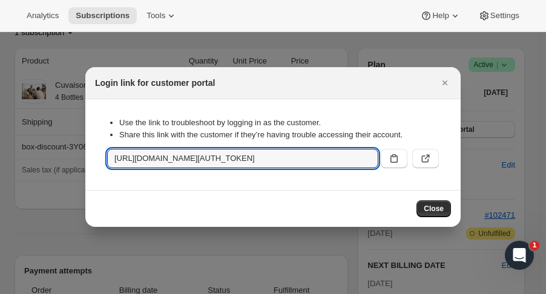
click at [434, 207] on span "Close" at bounding box center [434, 209] width 20 height 10
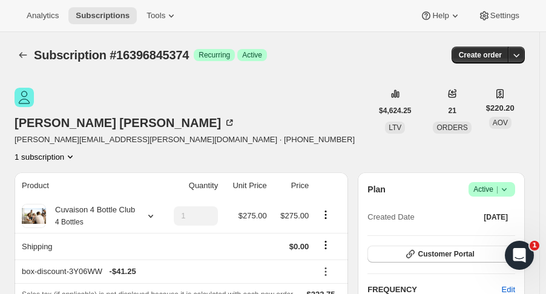
click at [17, 63] on div at bounding box center [24, 55] width 19 height 17
click at [18, 58] on icon "Subscriptions" at bounding box center [23, 55] width 12 height 12
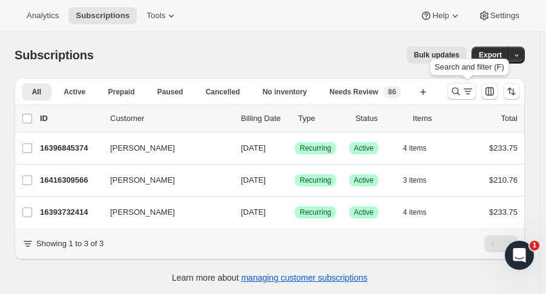
click at [460, 88] on icon "Search and filter results" at bounding box center [456, 92] width 8 height 8
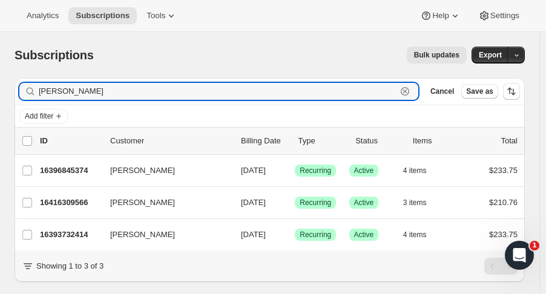
drag, startPoint x: 117, startPoint y: 97, endPoint x: -42, endPoint y: 88, distance: 159.5
click at [0, 88] on html "Analytics Subscriptions Tools Help Settings Skip to content Subscriptions. This…" at bounding box center [273, 147] width 546 height 294
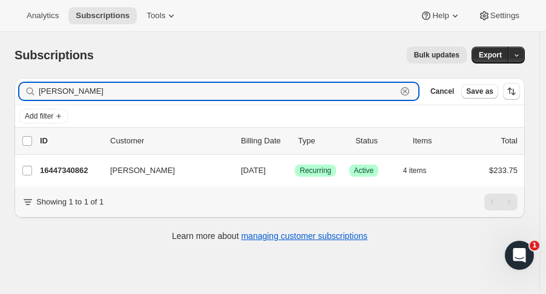
type input "[PERSON_NAME]"
click at [79, 173] on p "16447340862" at bounding box center [70, 171] width 61 height 12
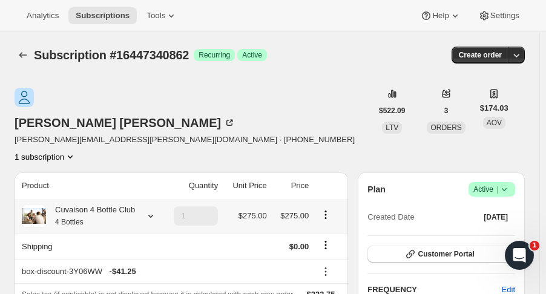
click at [150, 210] on icon at bounding box center [151, 216] width 12 height 12
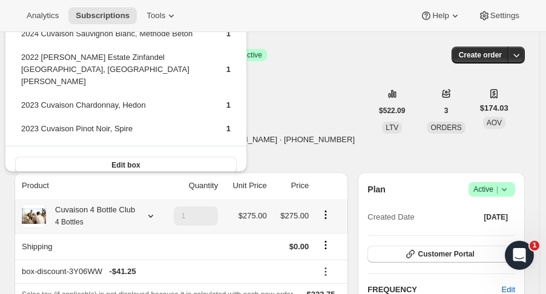
click at [150, 210] on icon at bounding box center [151, 216] width 12 height 12
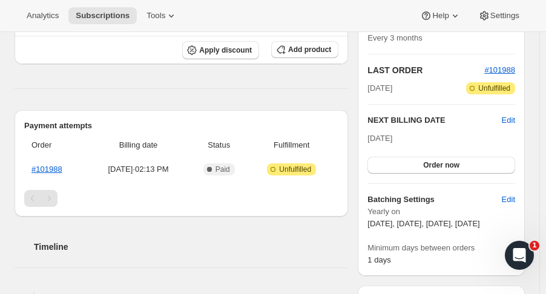
scroll to position [285, 0]
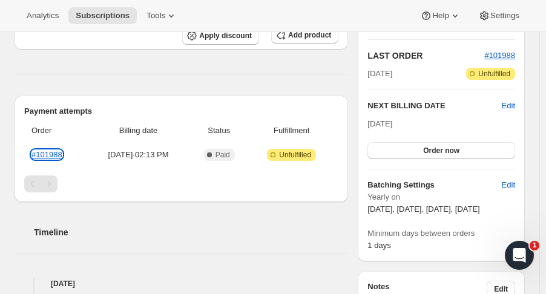
click at [47, 150] on link "#101988" at bounding box center [46, 154] width 31 height 9
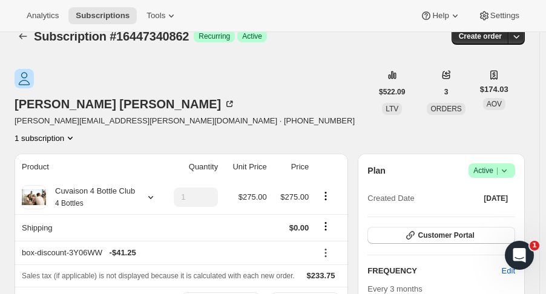
scroll to position [16, 0]
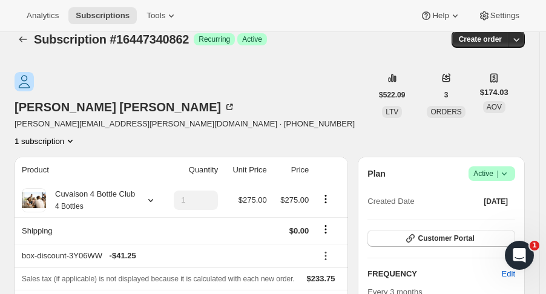
click at [511, 168] on icon at bounding box center [504, 174] width 12 height 12
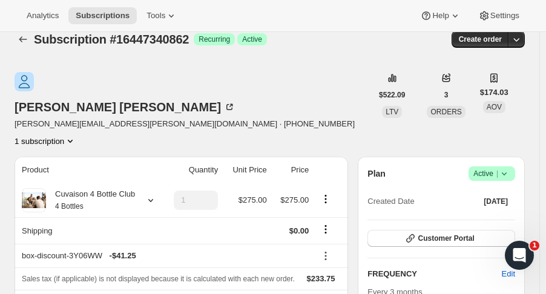
click at [522, 42] on icon "button" at bounding box center [517, 39] width 12 height 12
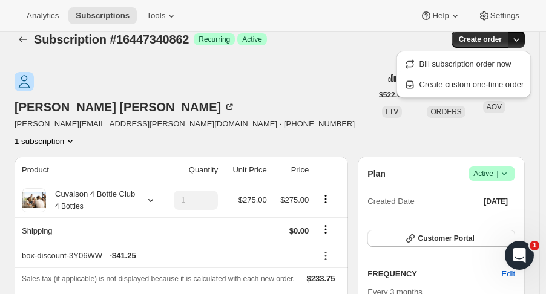
click at [496, 84] on span "Create custom one-time order" at bounding box center [472, 84] width 105 height 9
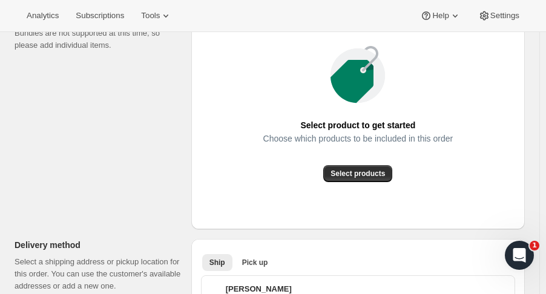
scroll to position [216, 0]
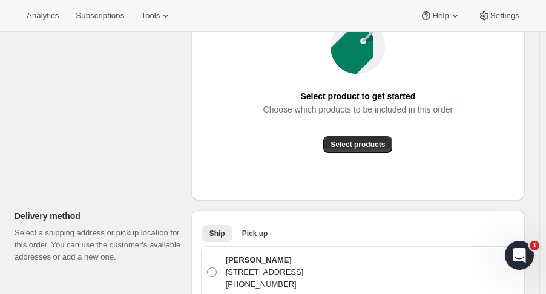
click at [381, 140] on span "Select products" at bounding box center [358, 145] width 55 height 10
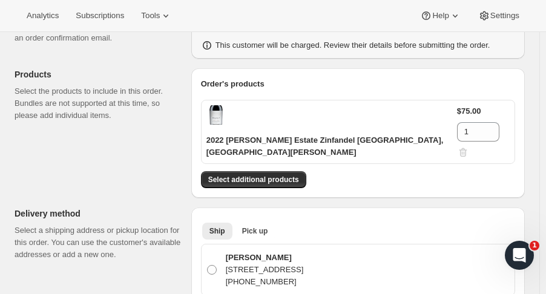
scroll to position [109, 0]
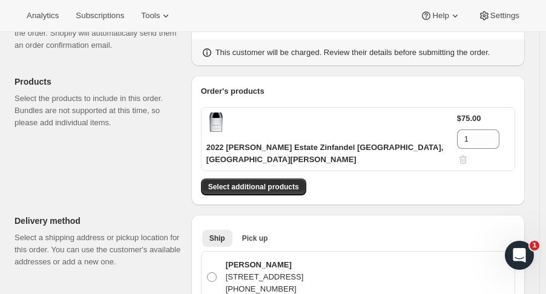
click at [275, 165] on div "Order's products 2022 [PERSON_NAME] Estate Zinfandel [GEOGRAPHIC_DATA], [GEOGRA…" at bounding box center [358, 140] width 314 height 110
click at [275, 182] on span "Select additional products" at bounding box center [253, 187] width 91 height 10
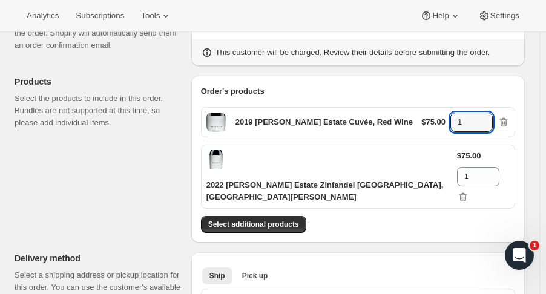
click at [486, 119] on icon at bounding box center [483, 118] width 5 height 3
type input "2"
click at [492, 171] on icon at bounding box center [490, 172] width 5 height 3
type input "2"
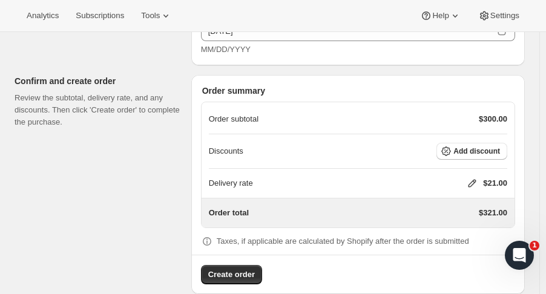
scroll to position [1029, 0]
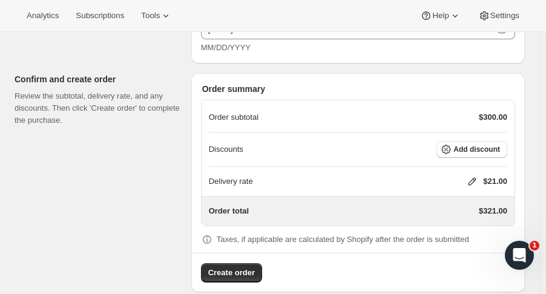
click at [477, 176] on icon at bounding box center [472, 182] width 12 height 12
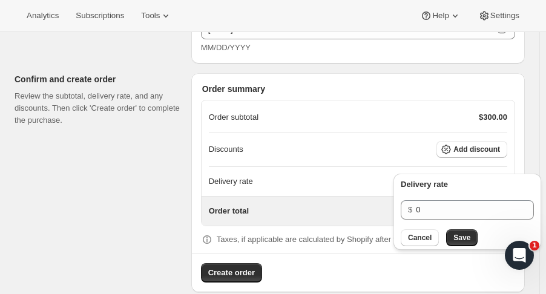
click at [466, 244] on button "Save" at bounding box center [461, 238] width 31 height 17
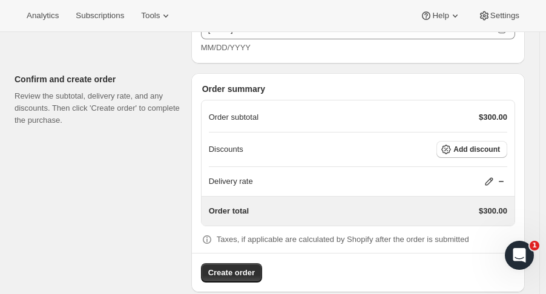
click at [493, 176] on icon at bounding box center [489, 182] width 12 height 12
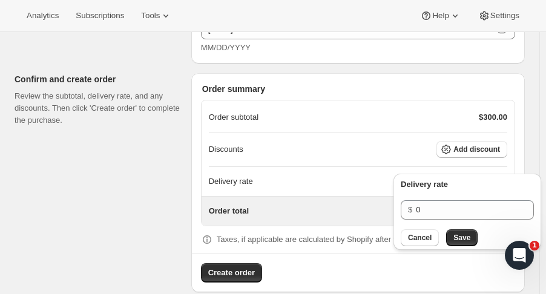
click at [472, 145] on span "Add discount" at bounding box center [477, 150] width 47 height 10
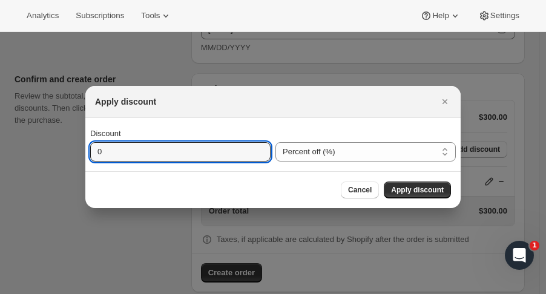
click at [224, 151] on input "0" at bounding box center [171, 151] width 162 height 19
type input "15"
click at [414, 184] on button "Apply discount" at bounding box center [417, 190] width 67 height 17
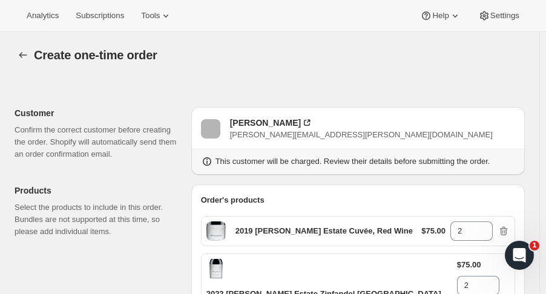
scroll to position [1024, 0]
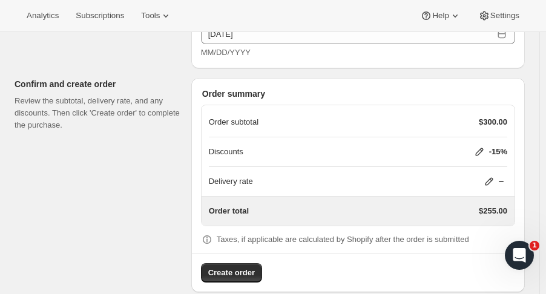
click at [251, 267] on span "Create order" at bounding box center [231, 273] width 47 height 12
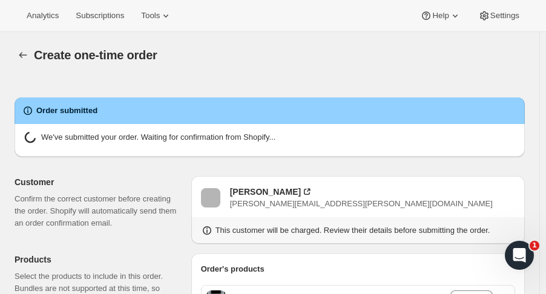
radio input "true"
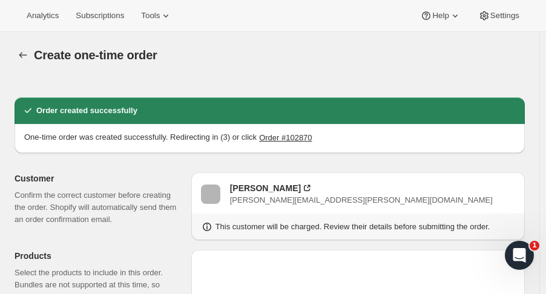
click at [27, 57] on icon "button" at bounding box center [23, 55] width 12 height 12
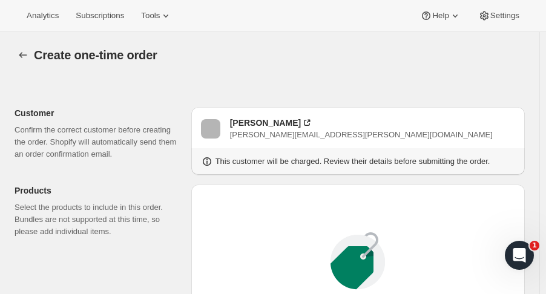
click at [28, 57] on icon "button" at bounding box center [23, 55] width 12 height 12
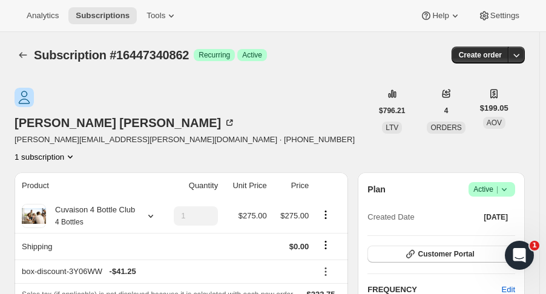
click at [25, 59] on icon "Subscriptions" at bounding box center [23, 55] width 12 height 12
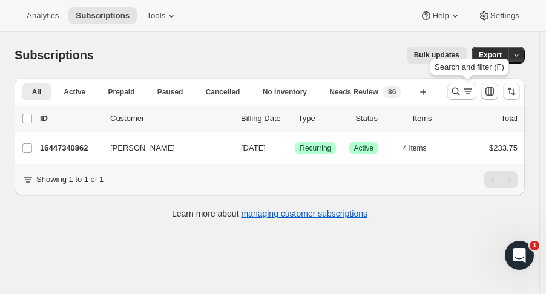
click at [461, 94] on icon "Search and filter results" at bounding box center [456, 91] width 12 height 12
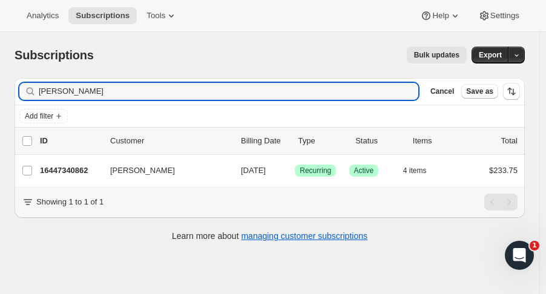
drag, startPoint x: 44, startPoint y: 90, endPoint x: 4, endPoint y: 90, distance: 40.0
click at [4, 90] on div "Subscriptions. This page is ready Subscriptions Bulk updates More actions Bulk …" at bounding box center [270, 143] width 540 height 222
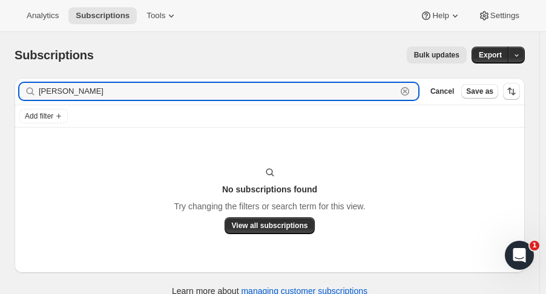
drag, startPoint x: 75, startPoint y: 88, endPoint x: 9, endPoint y: 87, distance: 66.0
click at [9, 87] on div "Filter subscribers [PERSON_NAME] Clear Cancel Save as Add filter No subscriptio…" at bounding box center [265, 188] width 520 height 241
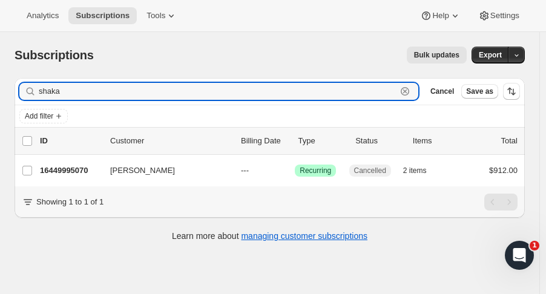
type input "shaka"
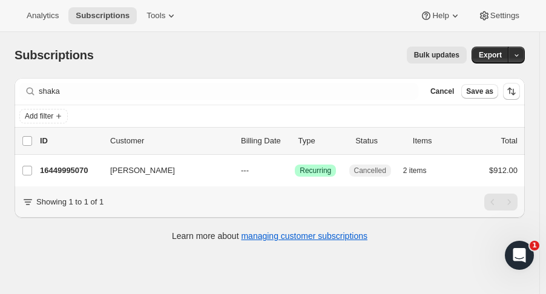
click at [62, 173] on p "16449995070" at bounding box center [70, 171] width 61 height 12
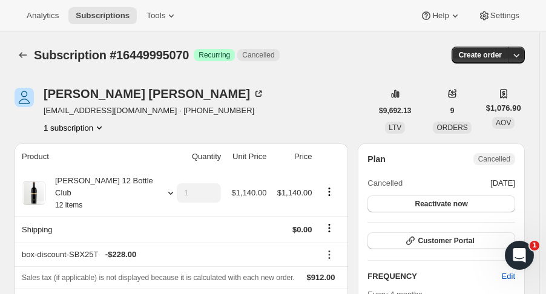
click at [18, 58] on icon "Subscriptions" at bounding box center [23, 55] width 12 height 12
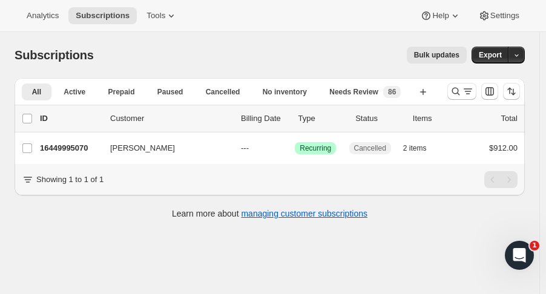
click at [458, 99] on button "Search and filter results" at bounding box center [462, 91] width 29 height 17
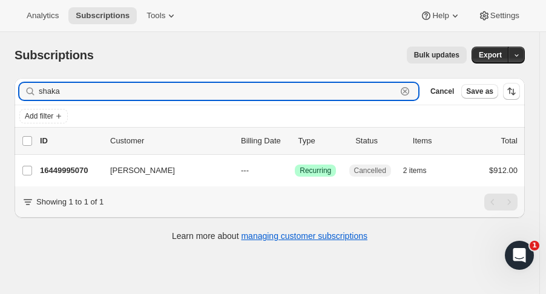
click at [408, 91] on icon "button" at bounding box center [405, 92] width 4 height 4
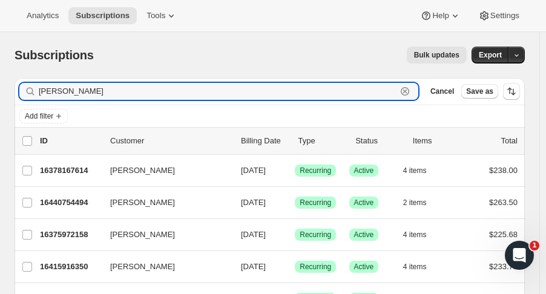
type input "[PERSON_NAME]"
click at [57, 168] on p "16378167614" at bounding box center [70, 171] width 61 height 12
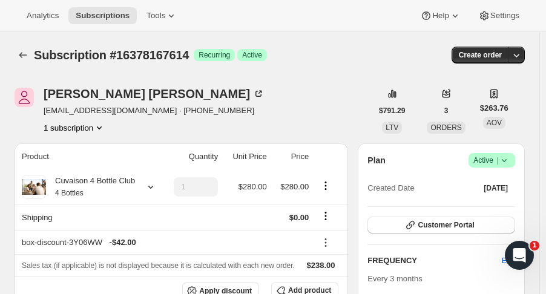
click at [29, 52] on button "Subscriptions" at bounding box center [23, 55] width 17 height 17
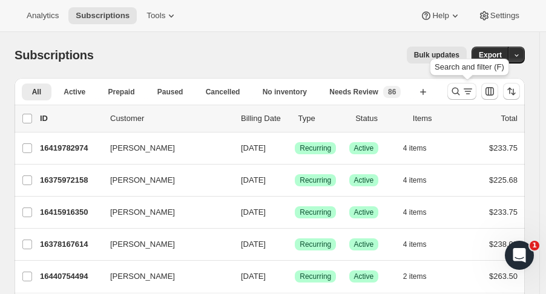
click at [461, 94] on icon "Search and filter results" at bounding box center [456, 91] width 12 height 12
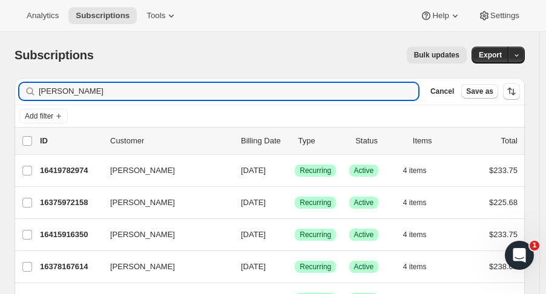
drag, startPoint x: 41, startPoint y: 84, endPoint x: 4, endPoint y: 82, distance: 37.0
click at [4, 82] on div "Subscriptions. This page is ready Subscriptions Bulk updates More actions Bulk …" at bounding box center [270, 207] width 540 height 351
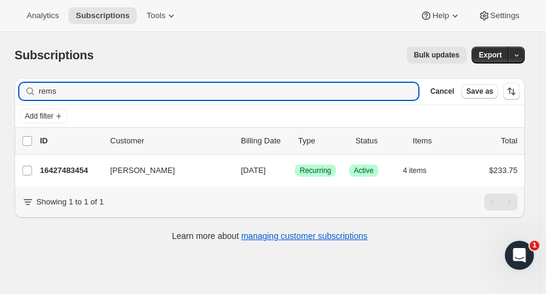
type input "rems"
click at [84, 167] on p "16427483454" at bounding box center [70, 171] width 61 height 12
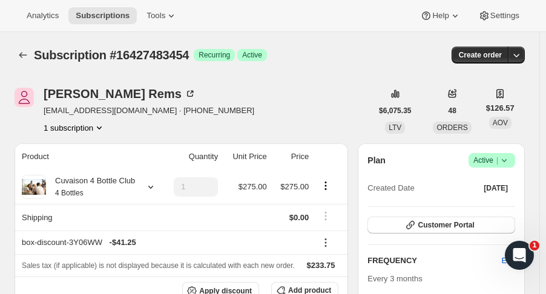
click at [23, 59] on icon "Subscriptions" at bounding box center [23, 55] width 12 height 12
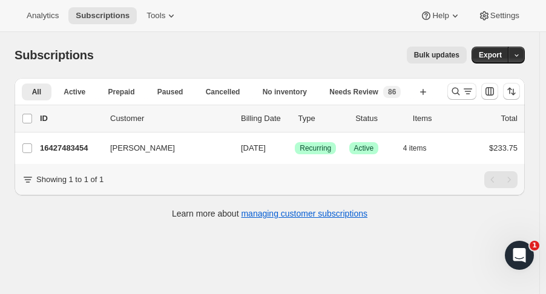
click at [453, 91] on div at bounding box center [484, 91] width 82 height 24
click at [457, 91] on icon "Search and filter results" at bounding box center [456, 91] width 12 height 12
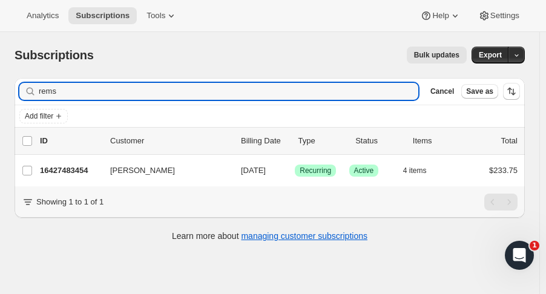
drag, startPoint x: 86, startPoint y: 91, endPoint x: -23, endPoint y: 92, distance: 109.0
click at [0, 92] on html "Analytics Subscriptions Tools Help Settings Skip to content Subscriptions. This…" at bounding box center [273, 147] width 546 height 294
type input "hilly"
click at [71, 169] on p "16402088254" at bounding box center [70, 171] width 61 height 12
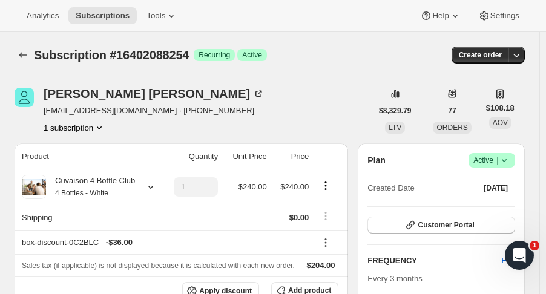
click at [20, 51] on icon "Subscriptions" at bounding box center [23, 55] width 12 height 12
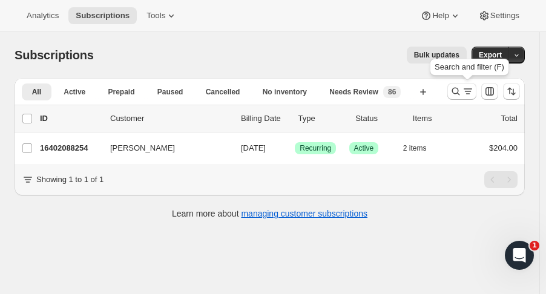
click at [455, 94] on button "Search and filter results" at bounding box center [462, 91] width 29 height 17
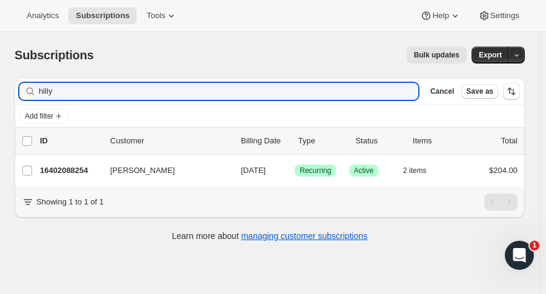
drag, startPoint x: 82, startPoint y: 91, endPoint x: -24, endPoint y: 85, distance: 106.1
click at [0, 85] on html "Analytics Subscriptions Tools Help Settings Skip to content Subscriptions. This…" at bounding box center [273, 147] width 546 height 294
type input "[PERSON_NAME] amb"
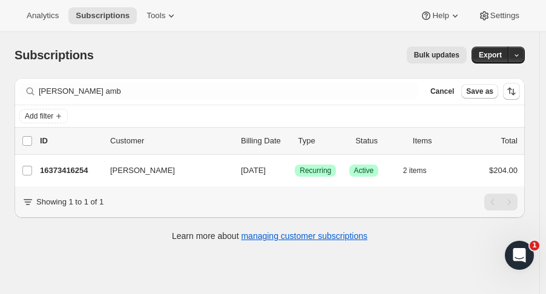
click at [74, 166] on p "16373416254" at bounding box center [70, 171] width 61 height 12
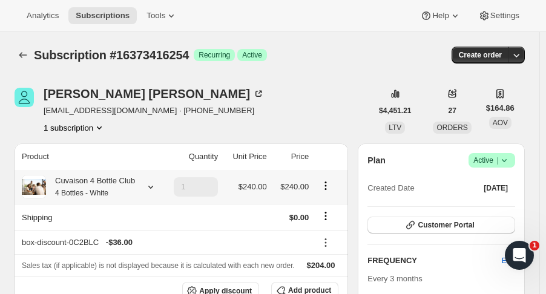
click at [150, 184] on icon at bounding box center [151, 187] width 12 height 12
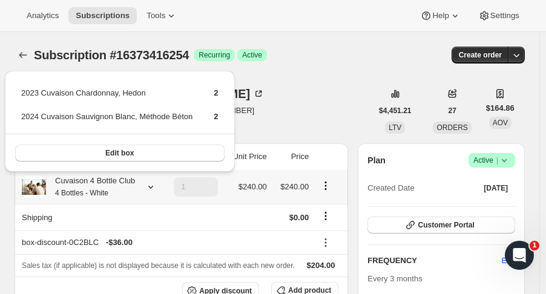
click at [150, 184] on icon at bounding box center [151, 187] width 12 height 12
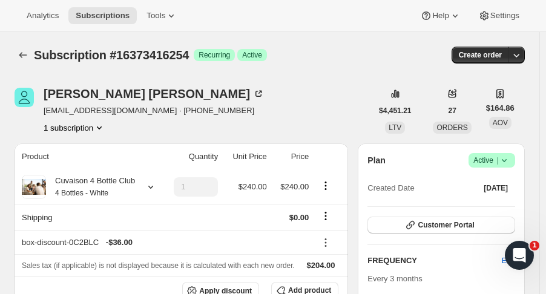
click at [21, 59] on icon "Subscriptions" at bounding box center [23, 55] width 12 height 12
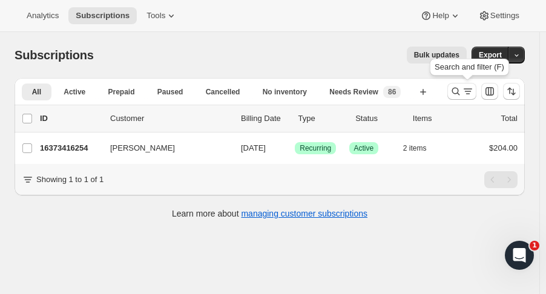
click at [462, 89] on icon "Search and filter results" at bounding box center [456, 91] width 12 height 12
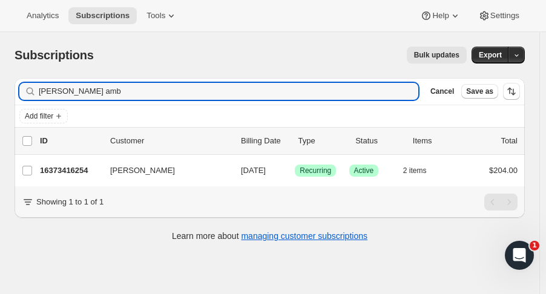
drag, startPoint x: 113, startPoint y: 92, endPoint x: -12, endPoint y: 93, distance: 125.4
click at [0, 93] on html "Analytics Subscriptions Tools Help Settings Skip to content Subscriptions. This…" at bounding box center [273, 147] width 546 height 294
type input "[GEOGRAPHIC_DATA]"
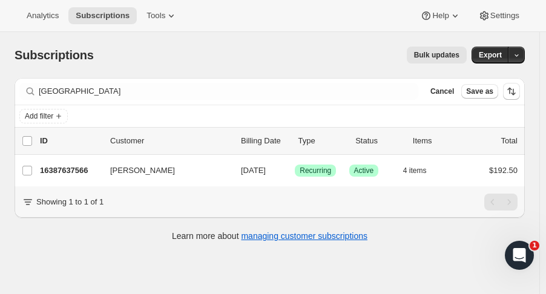
click at [71, 174] on p "16387637566" at bounding box center [70, 171] width 61 height 12
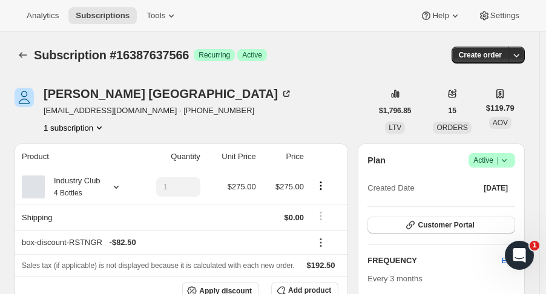
click at [507, 160] on icon at bounding box center [504, 160] width 5 height 3
click at [501, 205] on span "Cancel subscription" at bounding box center [498, 204] width 68 height 9
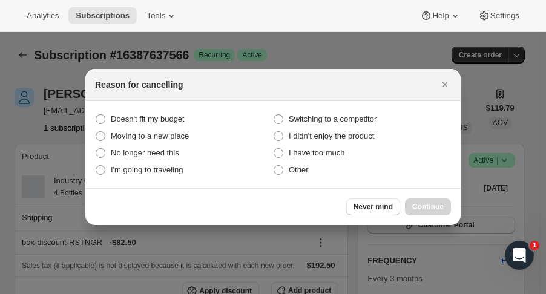
click at [305, 152] on span "I have too much" at bounding box center [317, 152] width 56 height 9
click at [274, 149] on much "I have too much" at bounding box center [274, 148] width 1 height 1
radio much "true"
click at [423, 207] on span "Continue" at bounding box center [427, 207] width 31 height 10
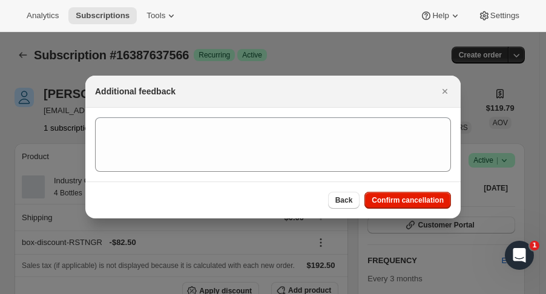
click at [429, 202] on span "Confirm cancellation" at bounding box center [408, 201] width 72 height 10
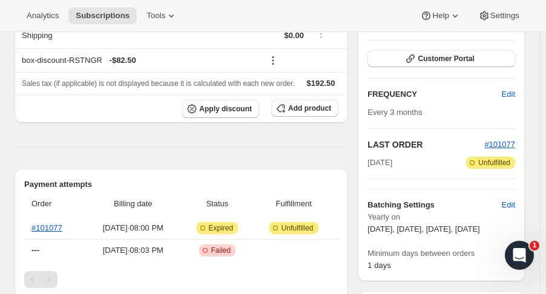
scroll to position [252, 0]
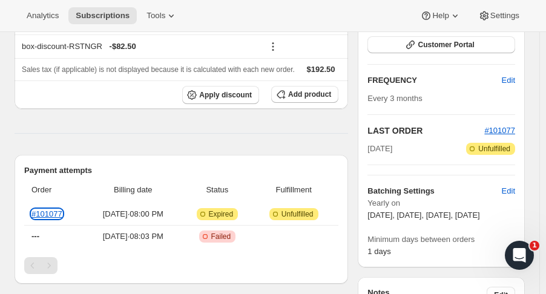
click at [55, 216] on link "#101077" at bounding box center [46, 214] width 31 height 9
